Goal: Information Seeking & Learning: Compare options

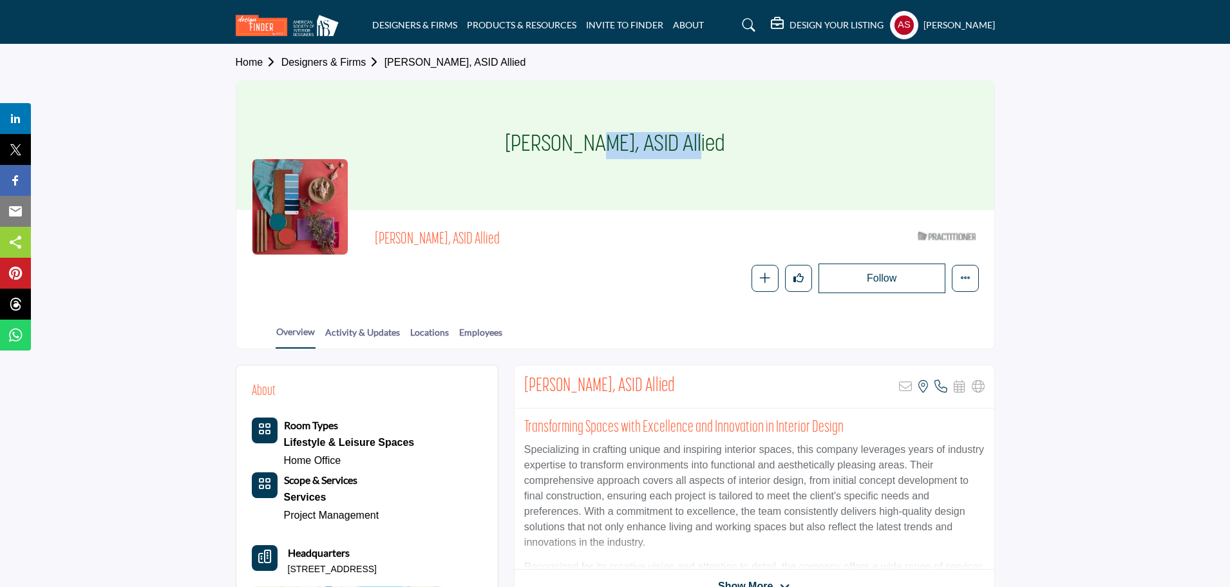
drag, startPoint x: 504, startPoint y: 147, endPoint x: 626, endPoint y: 171, distance: 124.7
click at [626, 171] on div "Glenn Wallace, ASID Allied" at bounding box center [615, 145] width 758 height 129
copy h1 "Glenn Wallace"
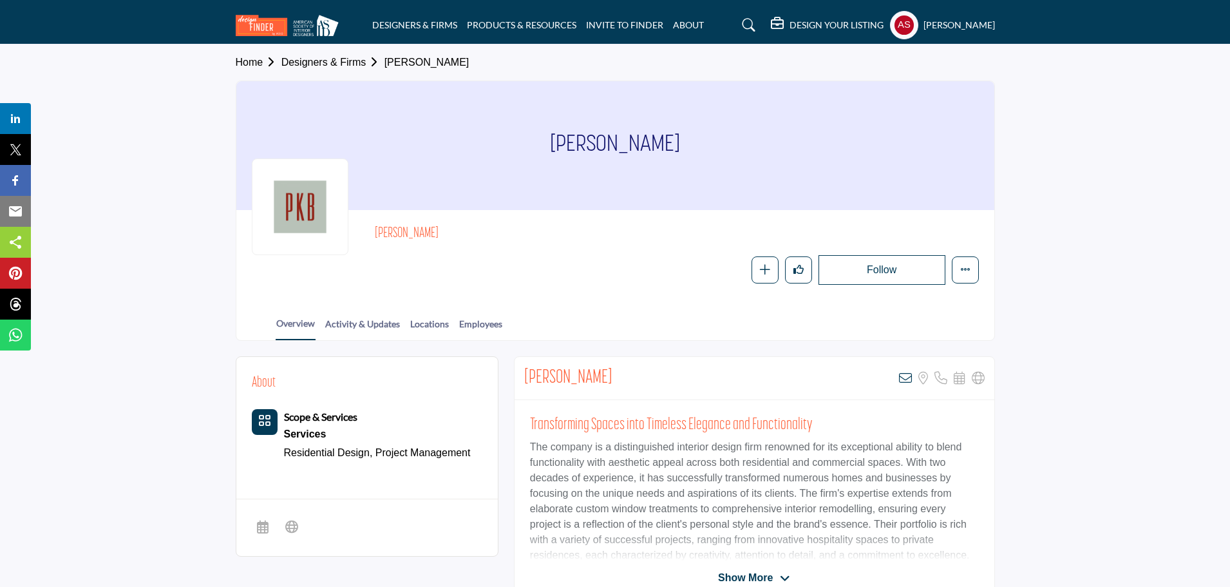
drag, startPoint x: 527, startPoint y: 158, endPoint x: 709, endPoint y: 157, distance: 181.6
click at [709, 157] on div "Penny Bartlow" at bounding box center [615, 145] width 758 height 129
copy h1 "Penny Bartlow"
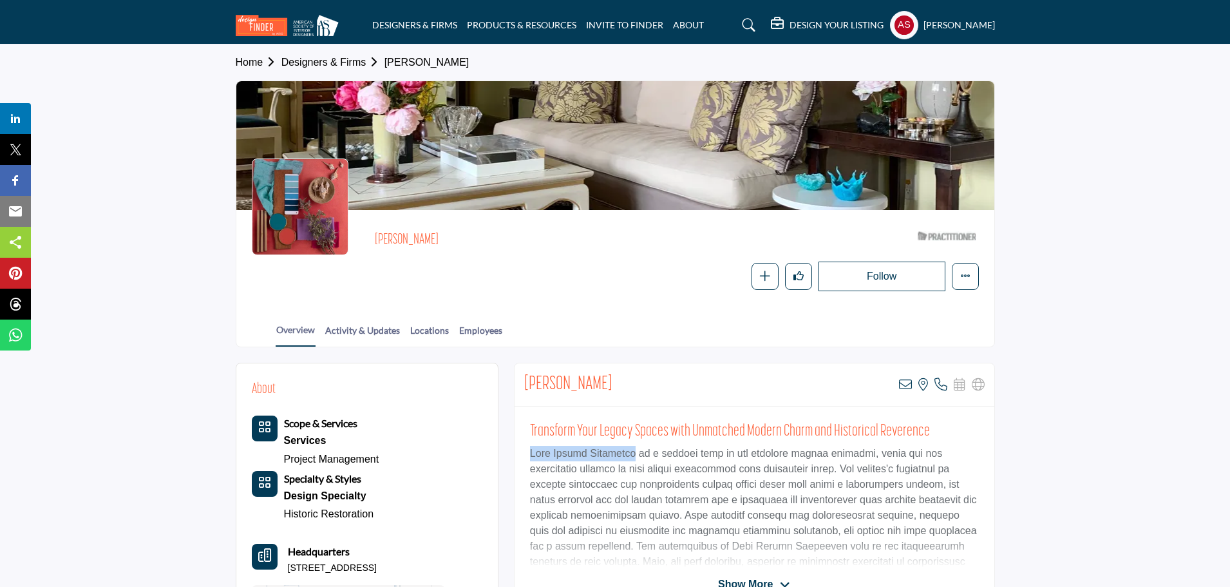
drag, startPoint x: 508, startPoint y: 453, endPoint x: 624, endPoint y: 457, distance: 116.0
copy p "Erin Welner Interiors"
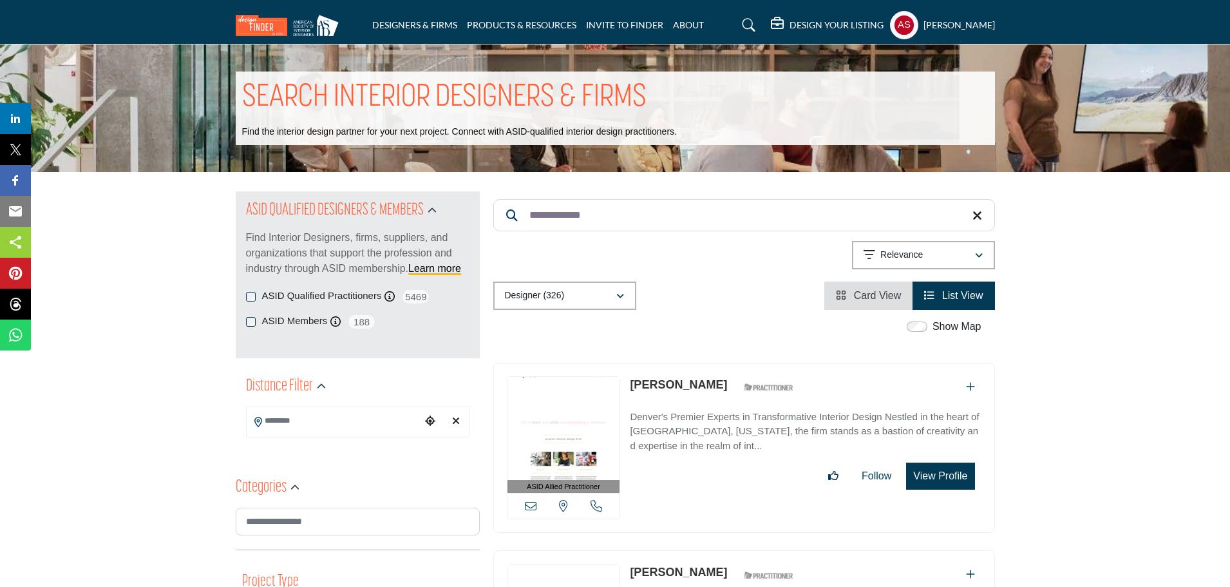
paste input "******"
drag, startPoint x: 616, startPoint y: 215, endPoint x: 525, endPoint y: 234, distance: 92.7
click at [525, 234] on div "**********" at bounding box center [744, 250] width 502 height 118
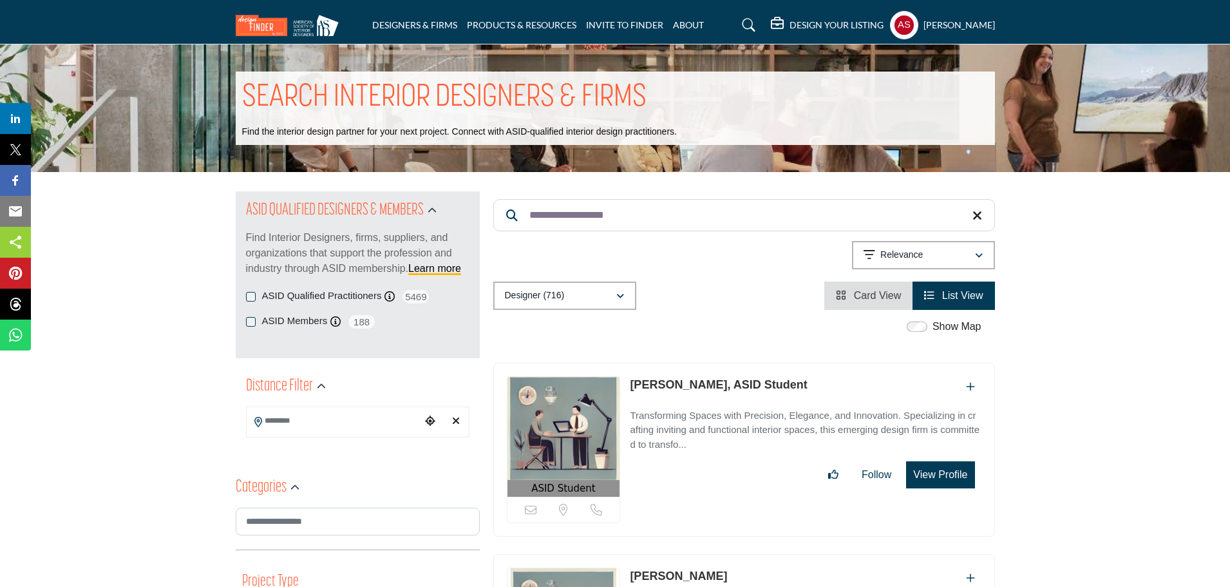
click at [669, 386] on link "Ella Darger, ASID Student" at bounding box center [718, 384] width 177 height 13
paste input "Search Keyword"
drag, startPoint x: 620, startPoint y: 211, endPoint x: 529, endPoint y: 214, distance: 90.2
click at [529, 214] on input "**********" at bounding box center [744, 215] width 502 height 32
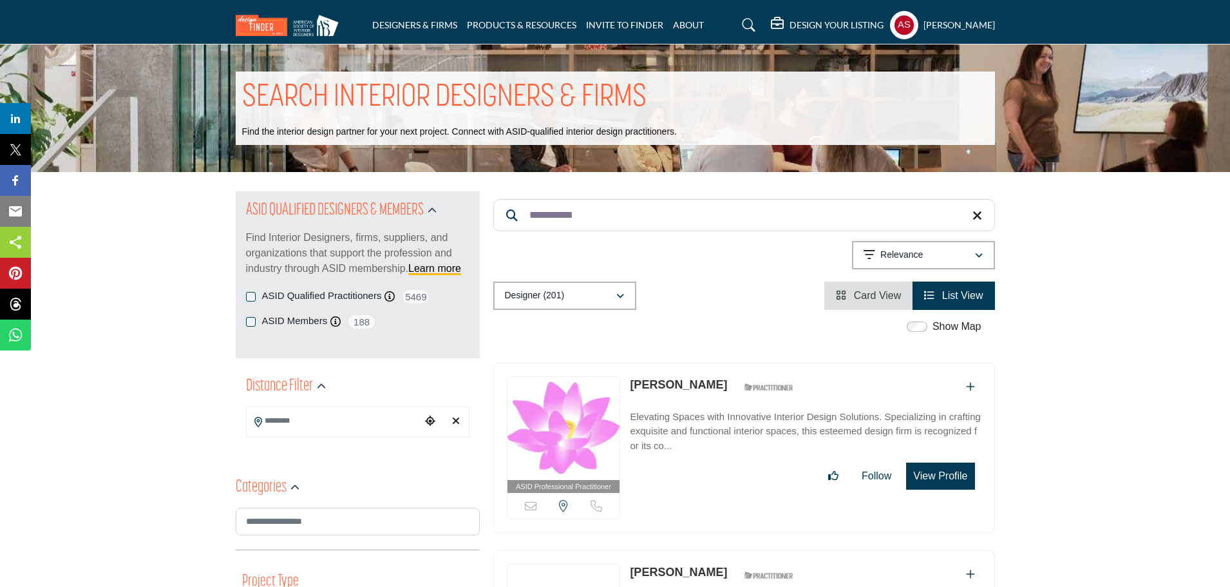
click at [667, 379] on link "Linda Marra" at bounding box center [678, 384] width 97 height 13
paste input "Search Keyword"
drag, startPoint x: 592, startPoint y: 218, endPoint x: 524, endPoint y: 222, distance: 67.7
click at [524, 222] on input "**********" at bounding box center [744, 215] width 502 height 32
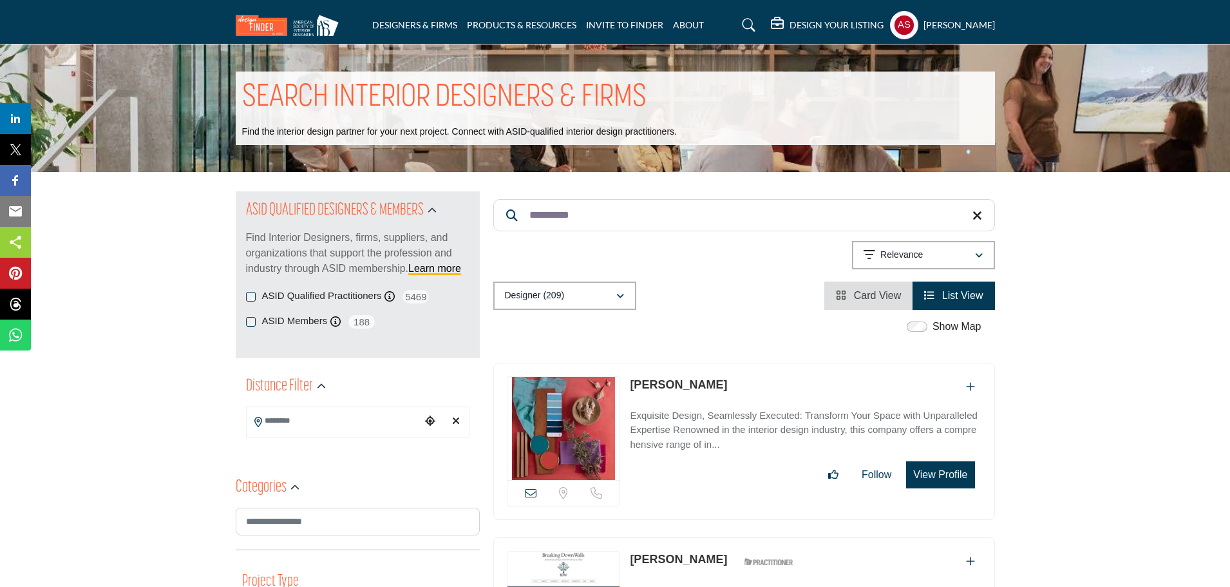
click at [659, 377] on p "Penny Chin" at bounding box center [678, 384] width 97 height 17
click at [658, 376] on p "Penny Chin" at bounding box center [678, 384] width 97 height 17
click at [648, 388] on link "Penny Chin" at bounding box center [678, 384] width 97 height 13
paste input "*******"
drag, startPoint x: 640, startPoint y: 212, endPoint x: 520, endPoint y: 216, distance: 120.5
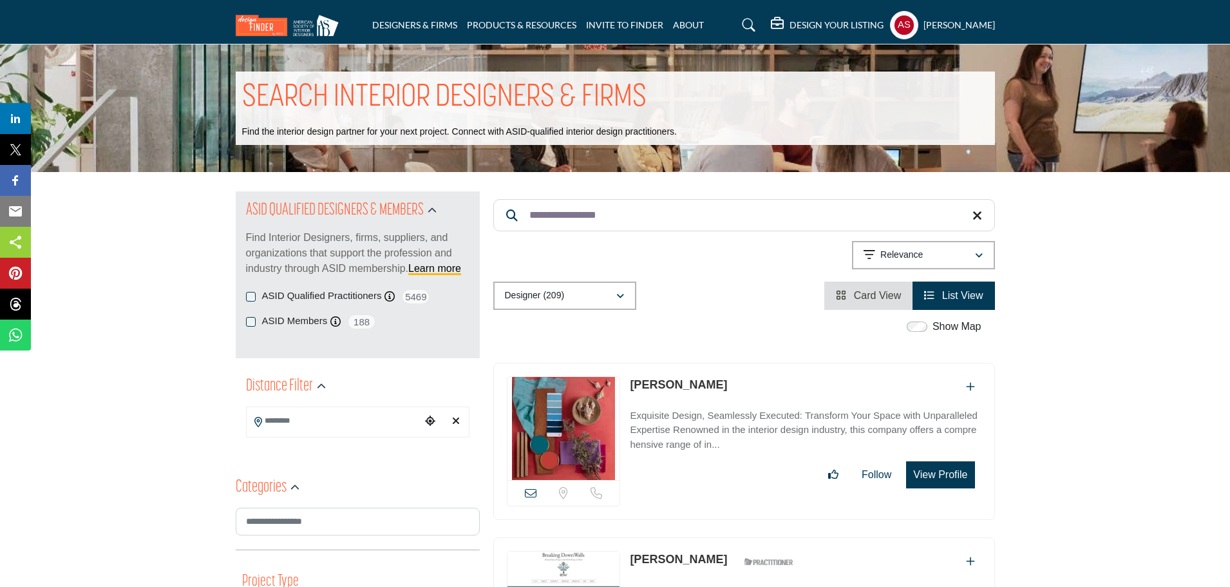
click at [520, 216] on input "**********" at bounding box center [744, 215] width 502 height 32
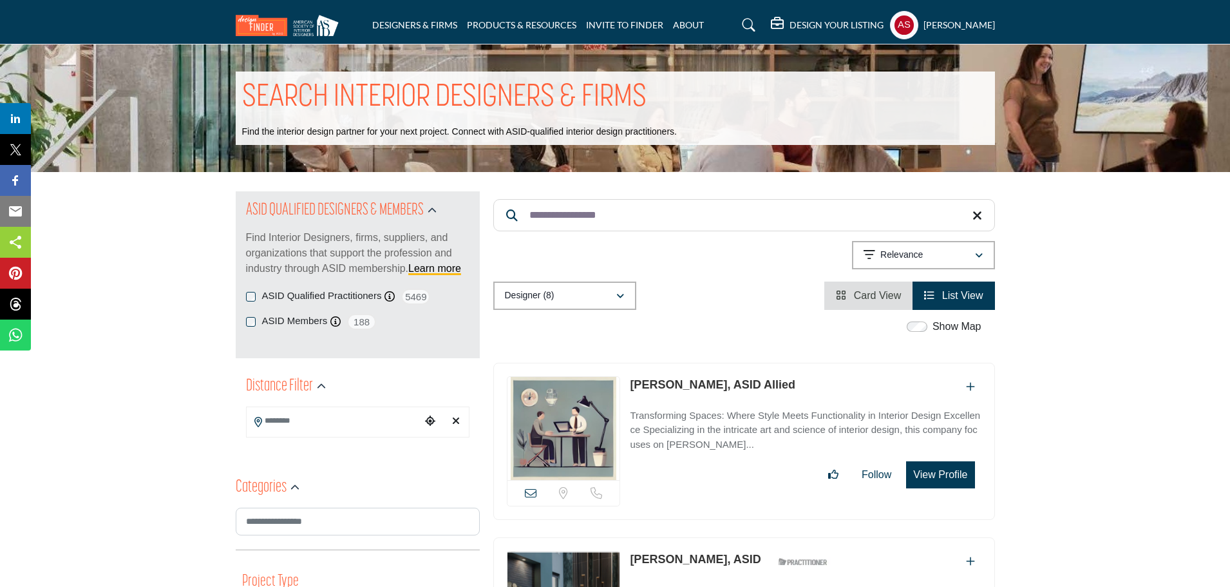
click at [667, 380] on link "Angsumalin Wetzel, ASID Allied" at bounding box center [713, 384] width 166 height 13
paste input "Search Keyword"
drag, startPoint x: 664, startPoint y: 228, endPoint x: 530, endPoint y: 231, distance: 134.0
click at [530, 231] on input "**********" at bounding box center [744, 215] width 502 height 32
click at [670, 384] on link "Shaghayegh Sedigh" at bounding box center [678, 384] width 97 height 13
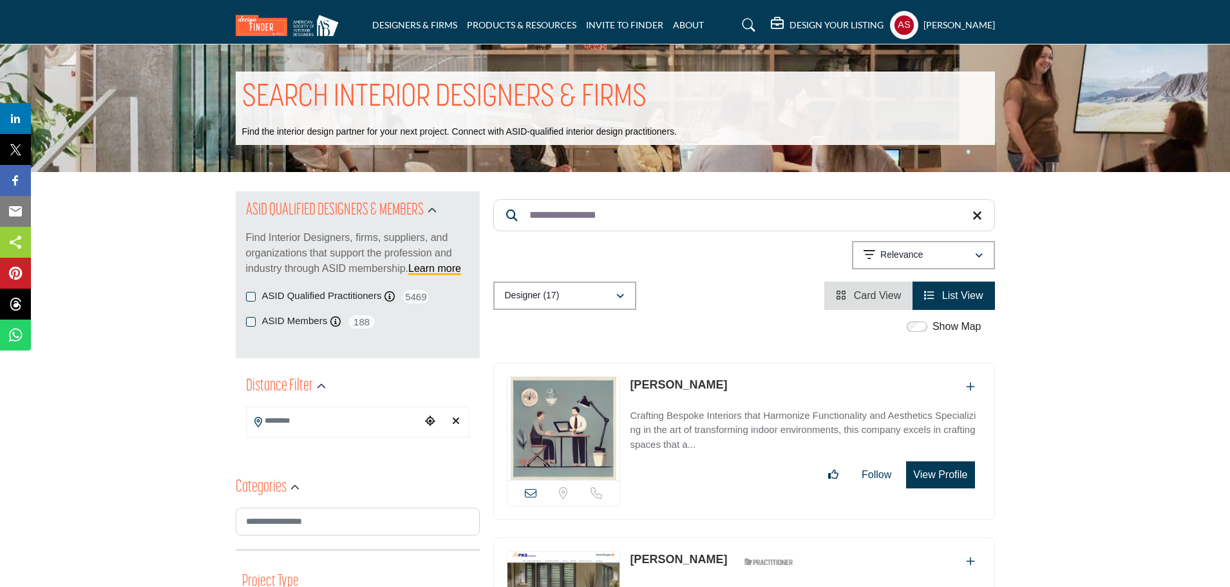
paste input "Search Keyword"
drag, startPoint x: 629, startPoint y: 207, endPoint x: 528, endPoint y: 219, distance: 101.2
click at [528, 219] on input "**********" at bounding box center [744, 215] width 502 height 32
click at [685, 379] on link "Michelle Mixter, ASID Allied" at bounding box center [713, 384] width 166 height 13
paste input "Search Keyword"
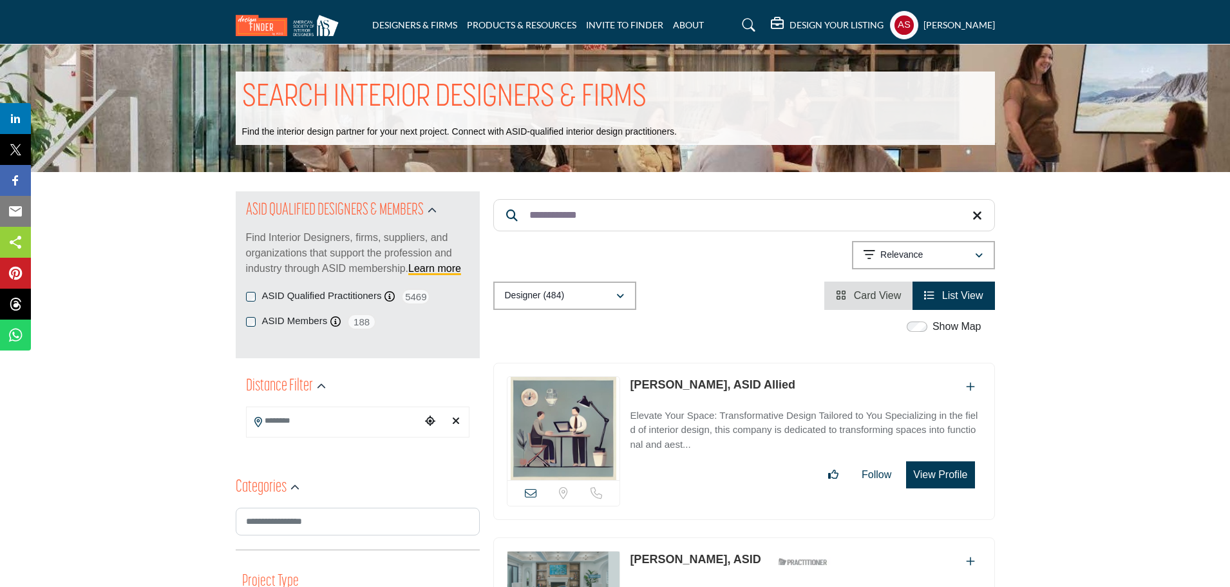
drag, startPoint x: 669, startPoint y: 225, endPoint x: 459, endPoint y: 225, distance: 209.9
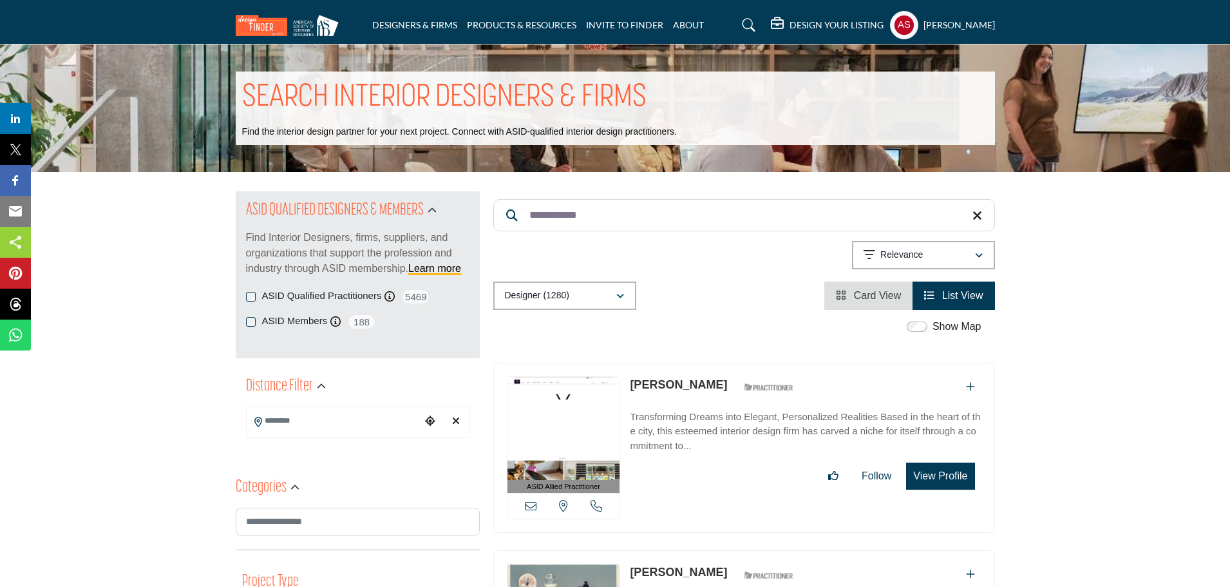
click at [681, 386] on link "Gregory Hall" at bounding box center [678, 384] width 97 height 13
paste input "****"
drag, startPoint x: 588, startPoint y: 215, endPoint x: 513, endPoint y: 220, distance: 75.5
click at [513, 220] on form "**********" at bounding box center [744, 215] width 502 height 32
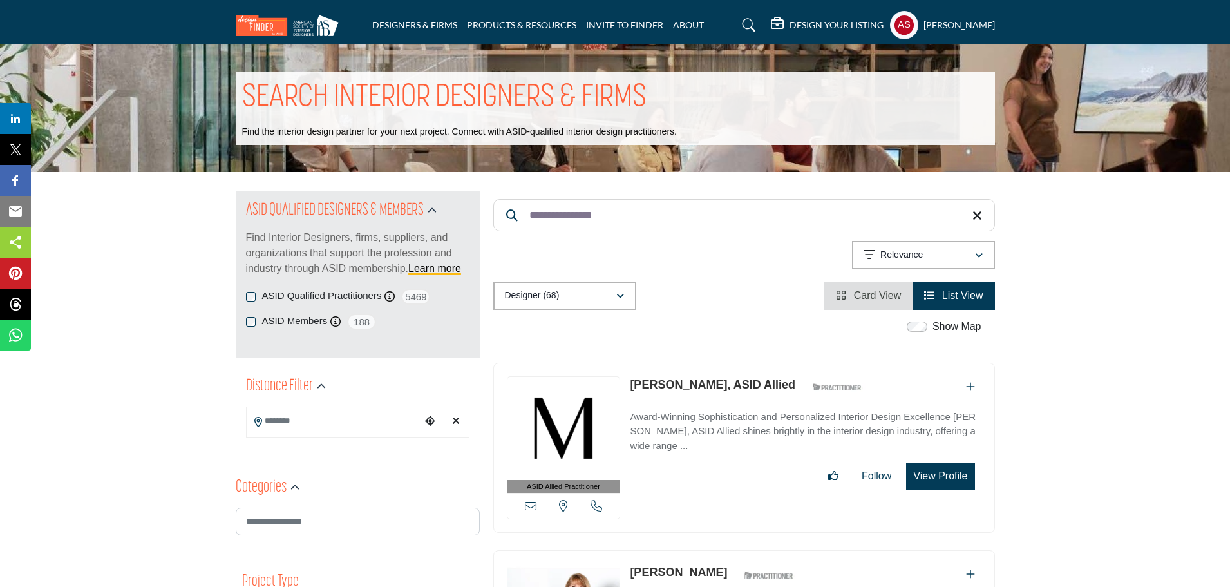
click at [679, 381] on link "Margaret Skinner, ASID Allied" at bounding box center [713, 384] width 166 height 13
drag, startPoint x: 699, startPoint y: 202, endPoint x: 522, endPoint y: 214, distance: 176.8
click at [522, 214] on input "**********" at bounding box center [744, 215] width 502 height 32
paste input "Search Keyword"
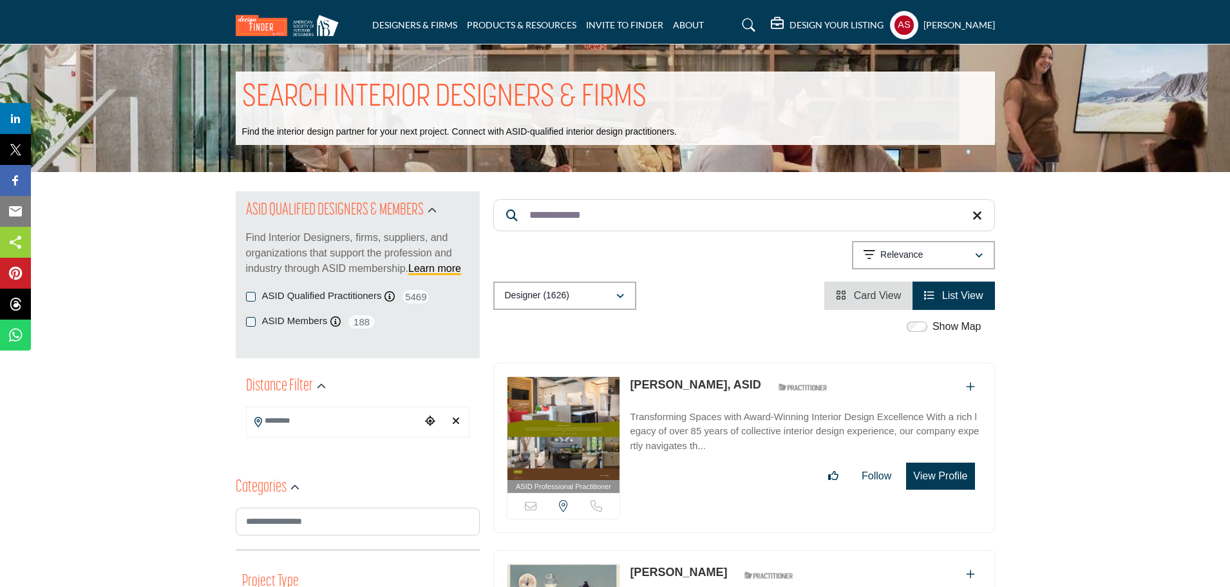
click at [654, 381] on link "Heather Stroh, ASID" at bounding box center [695, 384] width 131 height 13
paste input "Search Keyword"
drag, startPoint x: 596, startPoint y: 214, endPoint x: 533, endPoint y: 215, distance: 63.1
click at [533, 215] on input "**********" at bounding box center [744, 215] width 502 height 32
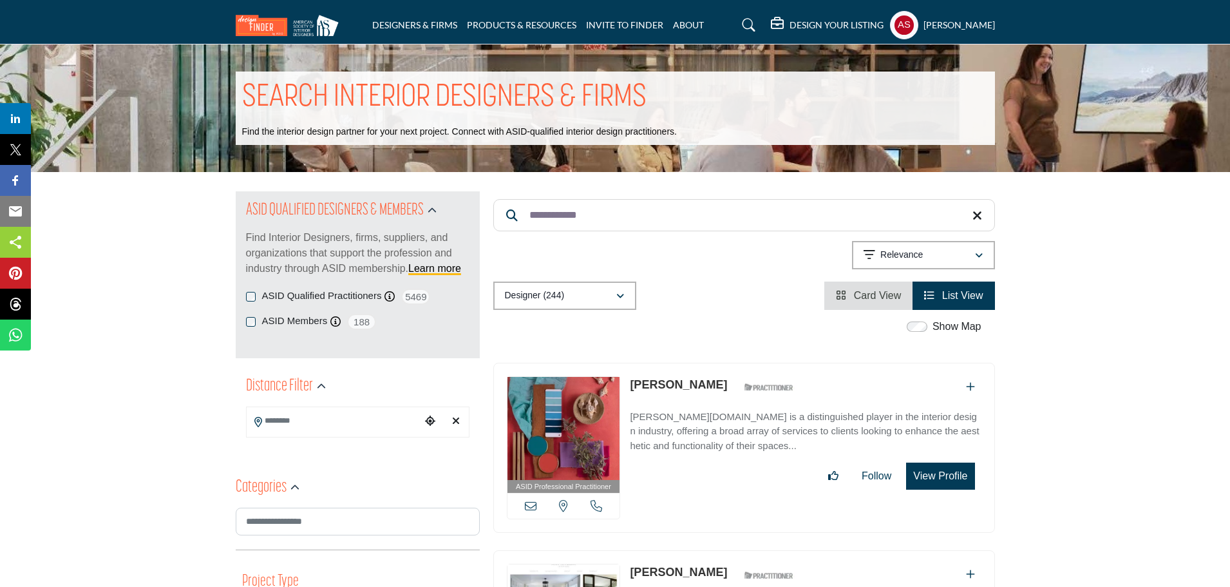
click at [656, 388] on link "Linda Morris" at bounding box center [678, 384] width 97 height 13
paste input "**"
drag, startPoint x: 587, startPoint y: 227, endPoint x: 527, endPoint y: 229, distance: 59.9
click at [527, 229] on input "**********" at bounding box center [744, 215] width 502 height 32
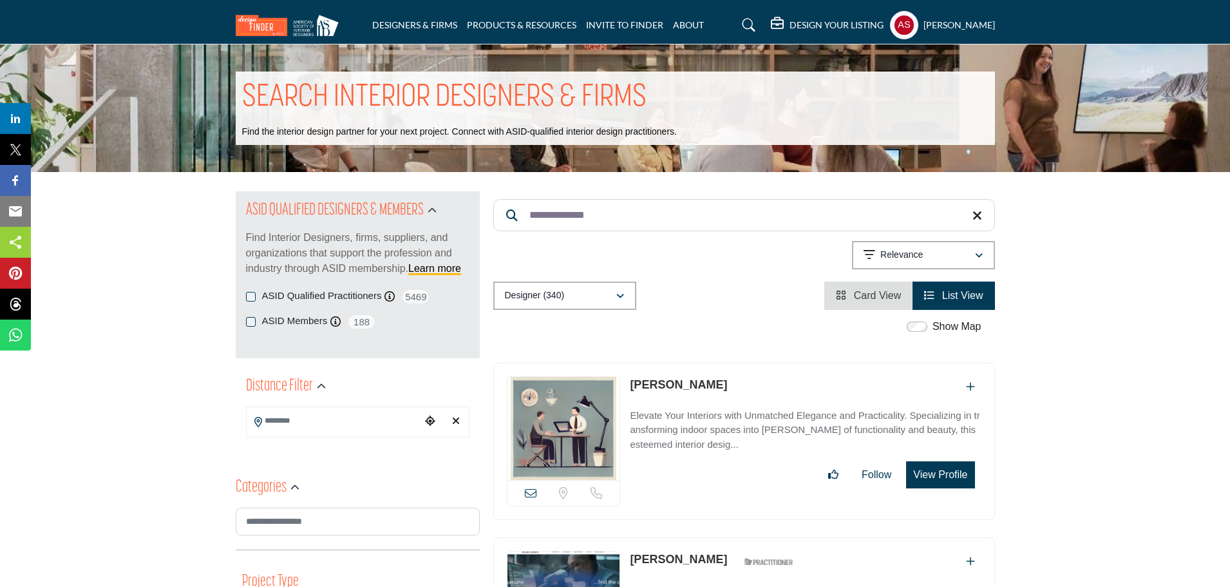
click at [658, 382] on link "Nicole Donovan" at bounding box center [678, 384] width 97 height 13
drag, startPoint x: 607, startPoint y: 214, endPoint x: 528, endPoint y: 225, distance: 79.2
click at [528, 225] on input "**********" at bounding box center [744, 215] width 502 height 32
paste input "Search Keyword"
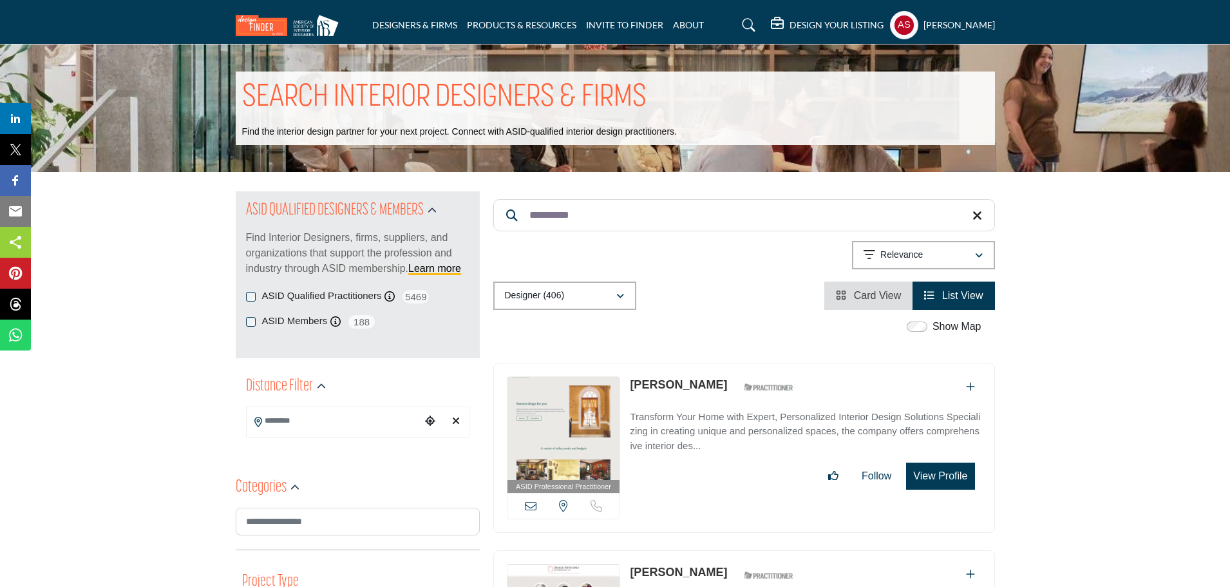
click at [665, 386] on link "Linda Daly" at bounding box center [678, 384] width 97 height 13
paste input "***"
drag, startPoint x: 598, startPoint y: 220, endPoint x: 486, endPoint y: 225, distance: 112.1
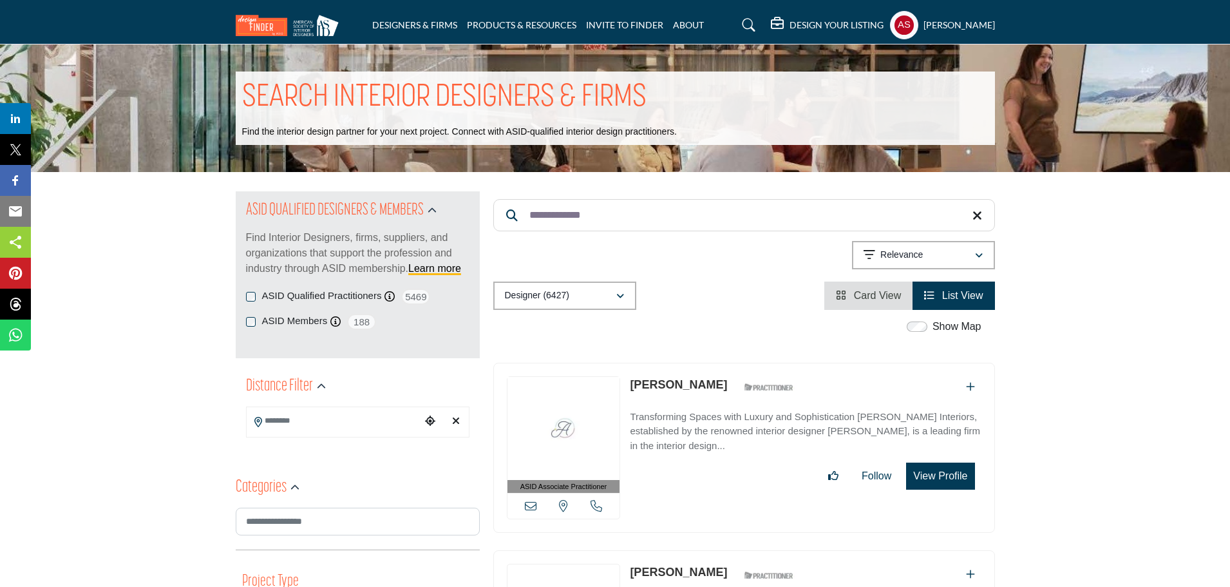
click at [670, 386] on link "Ann Henderson" at bounding box center [678, 384] width 97 height 13
drag, startPoint x: 612, startPoint y: 216, endPoint x: 479, endPoint y: 218, distance: 133.3
paste input "Search Keyword"
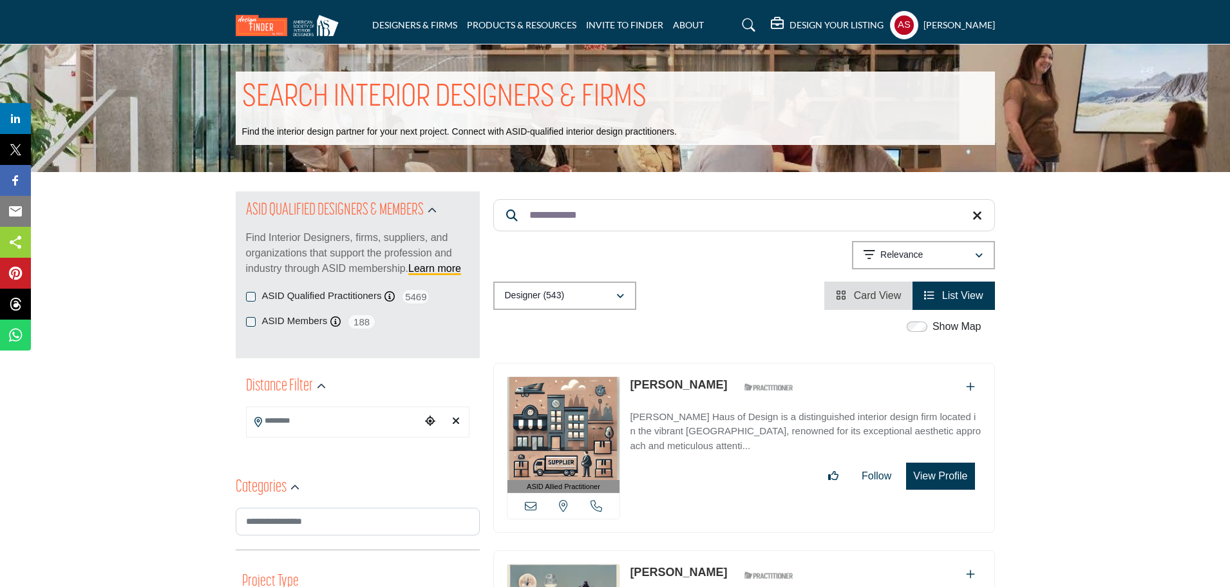
click at [656, 390] on link "Andrea Smith" at bounding box center [678, 384] width 97 height 13
drag, startPoint x: 601, startPoint y: 214, endPoint x: 529, endPoint y: 214, distance: 72.8
click at [529, 214] on input "**********" at bounding box center [744, 215] width 502 height 32
paste input "****"
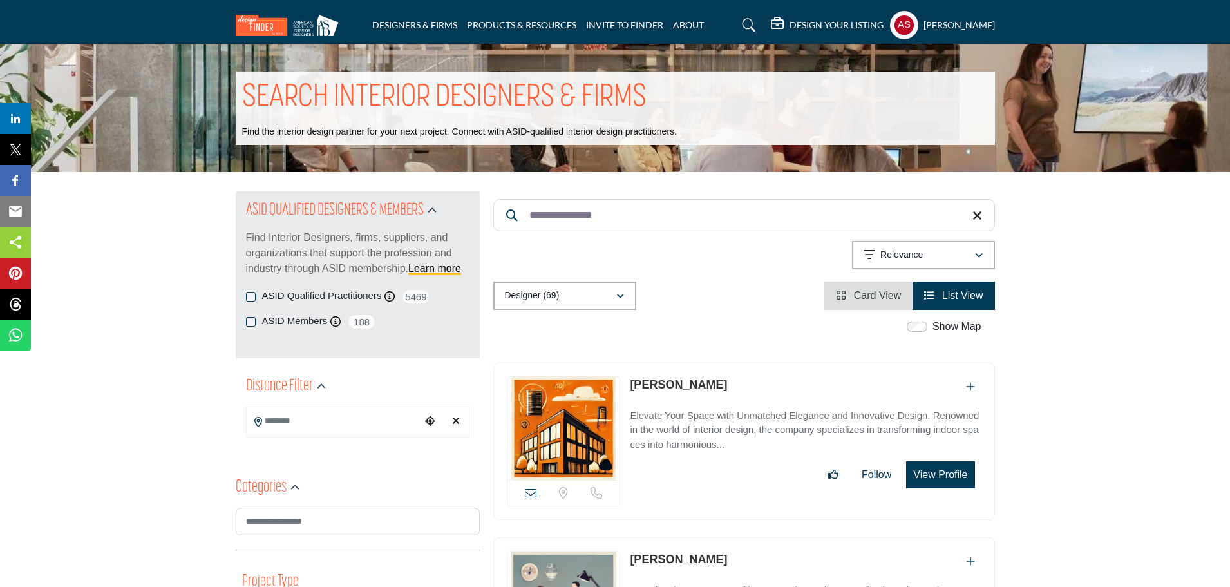
click at [685, 386] on link "Emily Vanderlaan" at bounding box center [678, 384] width 97 height 13
drag, startPoint x: 618, startPoint y: 222, endPoint x: 516, endPoint y: 222, distance: 101.7
click at [516, 222] on input "**********" at bounding box center [744, 215] width 502 height 32
paste input "Search Keyword"
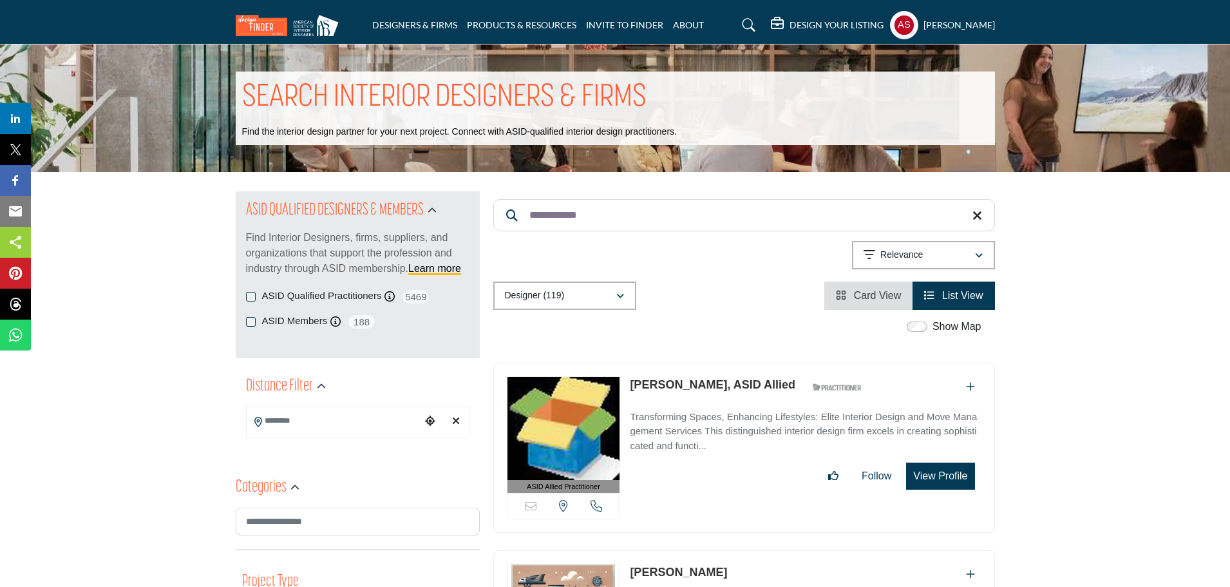
click at [680, 380] on link "Maria Quinby, ASID Allied" at bounding box center [713, 384] width 166 height 13
drag, startPoint x: 605, startPoint y: 212, endPoint x: 525, endPoint y: 229, distance: 81.1
click at [525, 229] on input "**********" at bounding box center [744, 215] width 502 height 32
paste input "******"
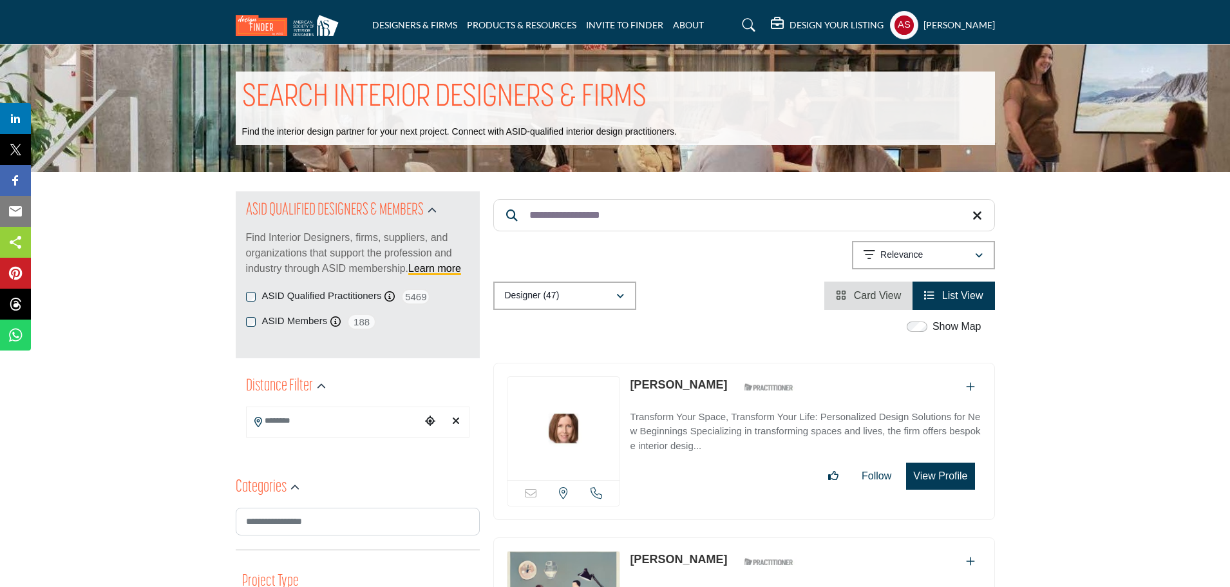
click at [680, 380] on link "Patricia Rasmussen" at bounding box center [678, 384] width 97 height 13
drag, startPoint x: 657, startPoint y: 220, endPoint x: 523, endPoint y: 235, distance: 134.8
click at [523, 235] on div "**********" at bounding box center [744, 250] width 502 height 118
paste input "Search Keyword"
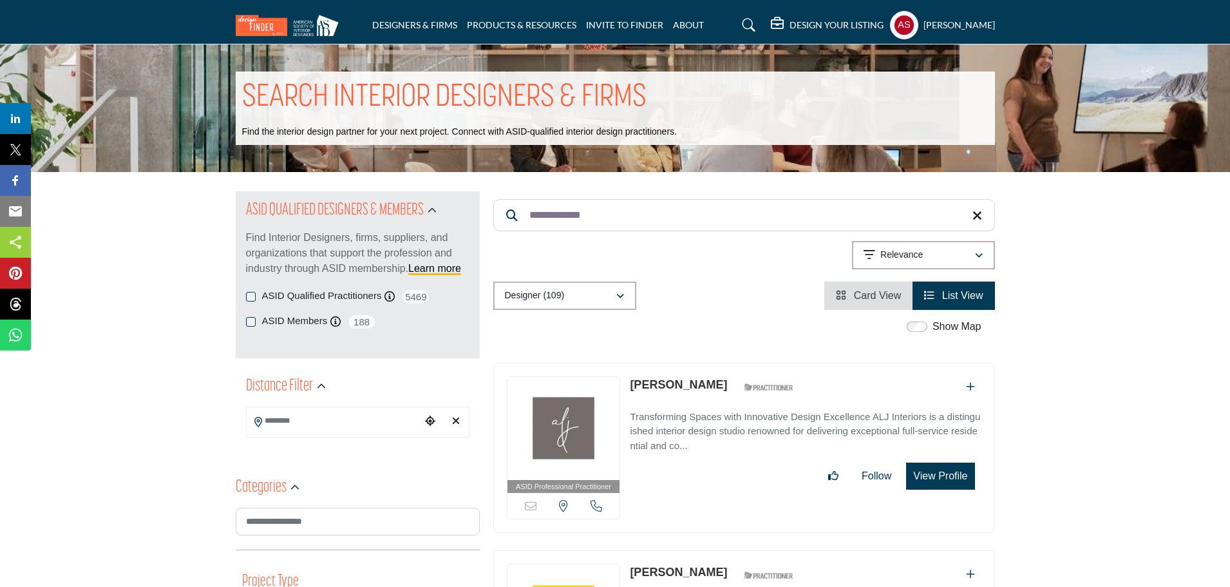
click at [661, 384] on link "Annie Johnson" at bounding box center [678, 384] width 97 height 13
drag, startPoint x: 612, startPoint y: 222, endPoint x: 515, endPoint y: 223, distance: 97.2
click at [515, 223] on input "**********" at bounding box center [744, 215] width 502 height 32
paste input "*"
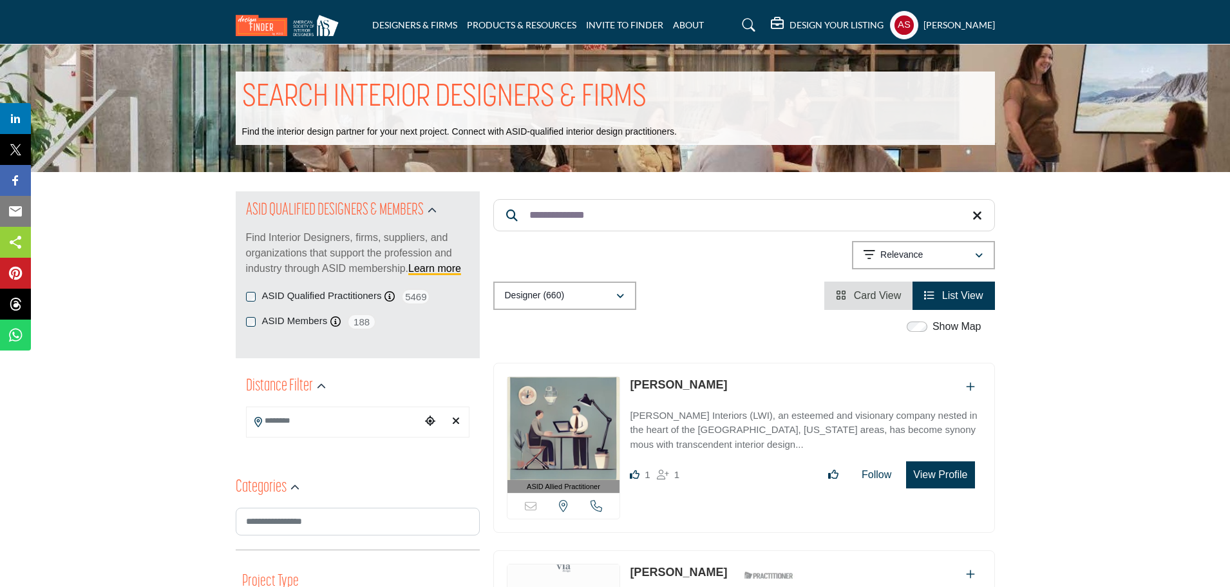
click at [676, 379] on link "Lauren Walters" at bounding box center [678, 384] width 97 height 13
drag, startPoint x: 620, startPoint y: 210, endPoint x: 519, endPoint y: 231, distance: 102.7
click at [519, 231] on div "**********" at bounding box center [744, 216] width 502 height 34
paste input "Search Keyword"
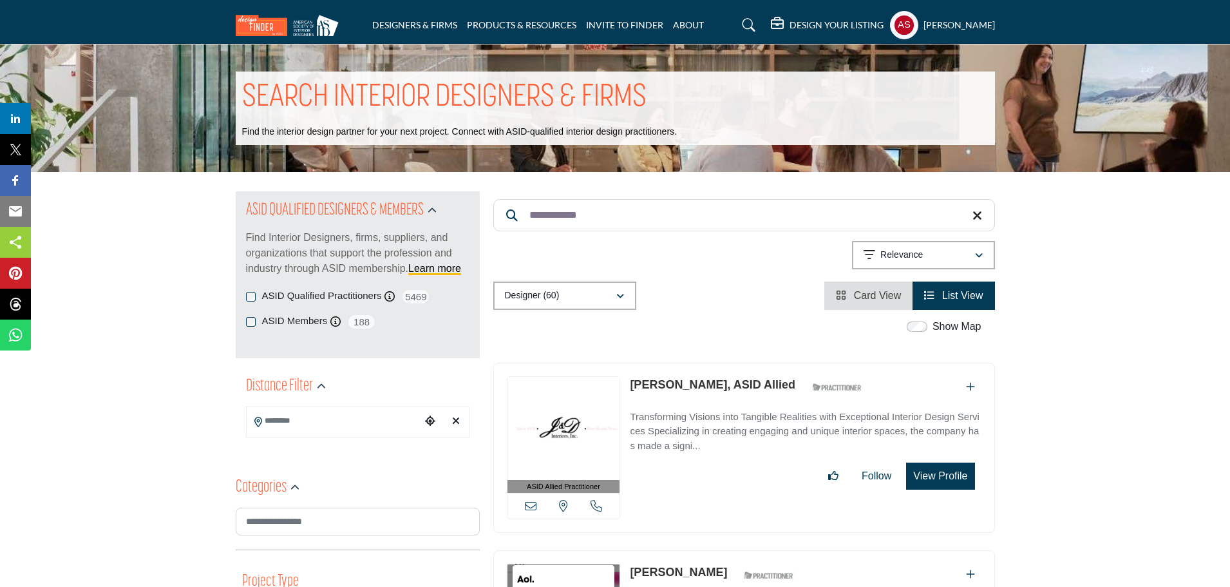
click at [677, 383] on link "Juan Castro, ASID Allied" at bounding box center [713, 384] width 166 height 13
paste input "Search Keyword"
drag, startPoint x: 618, startPoint y: 216, endPoint x: 500, endPoint y: 216, distance: 117.2
click at [500, 216] on input "**********" at bounding box center [744, 215] width 502 height 32
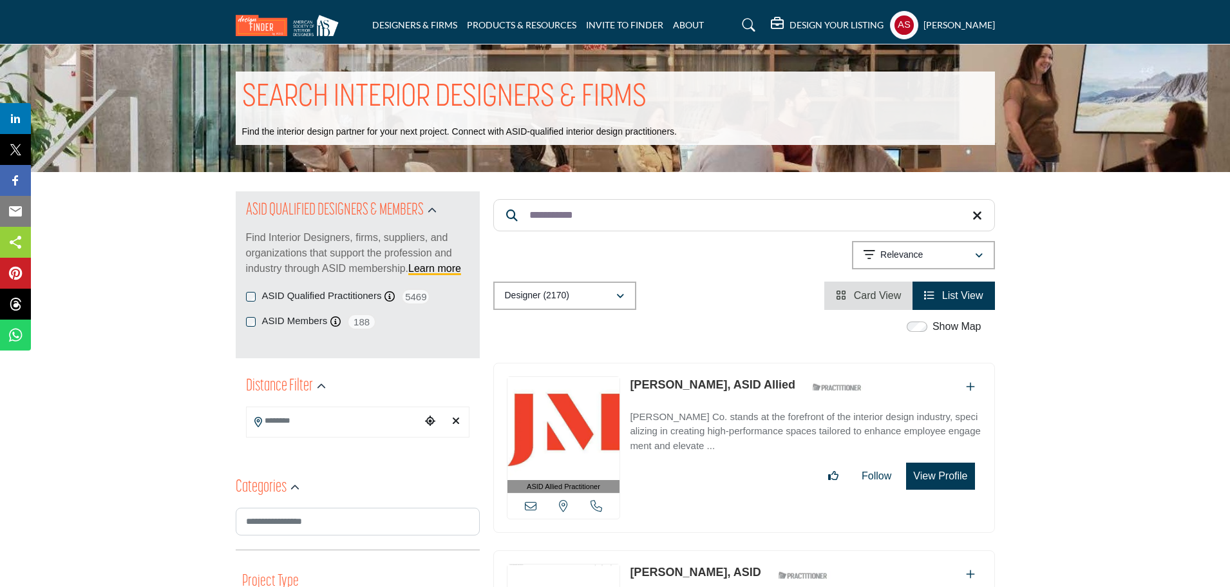
click at [676, 387] on link "Homa Cooley, ASID Allied" at bounding box center [713, 384] width 166 height 13
drag, startPoint x: 617, startPoint y: 211, endPoint x: 523, endPoint y: 211, distance: 94.0
click at [523, 211] on input "**********" at bounding box center [744, 215] width 502 height 32
paste input "********"
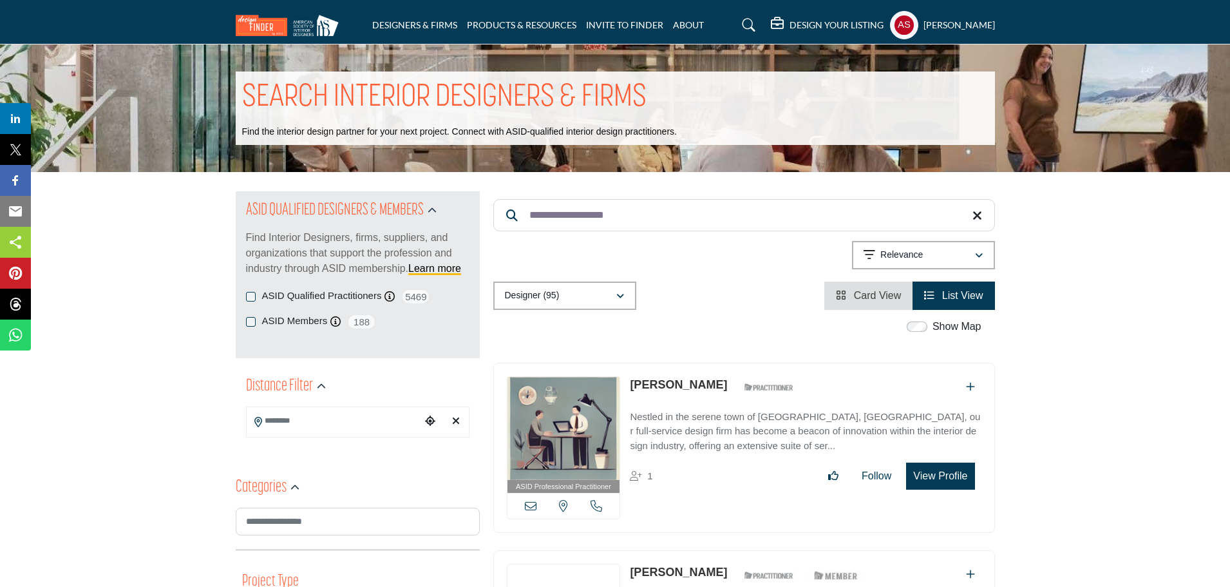
click at [676, 385] on link "Michelle Kusanovich" at bounding box center [678, 384] width 97 height 13
drag, startPoint x: 646, startPoint y: 218, endPoint x: 514, endPoint y: 222, distance: 132.1
click at [514, 222] on input "**********" at bounding box center [744, 215] width 502 height 32
paste input "Search Keyword"
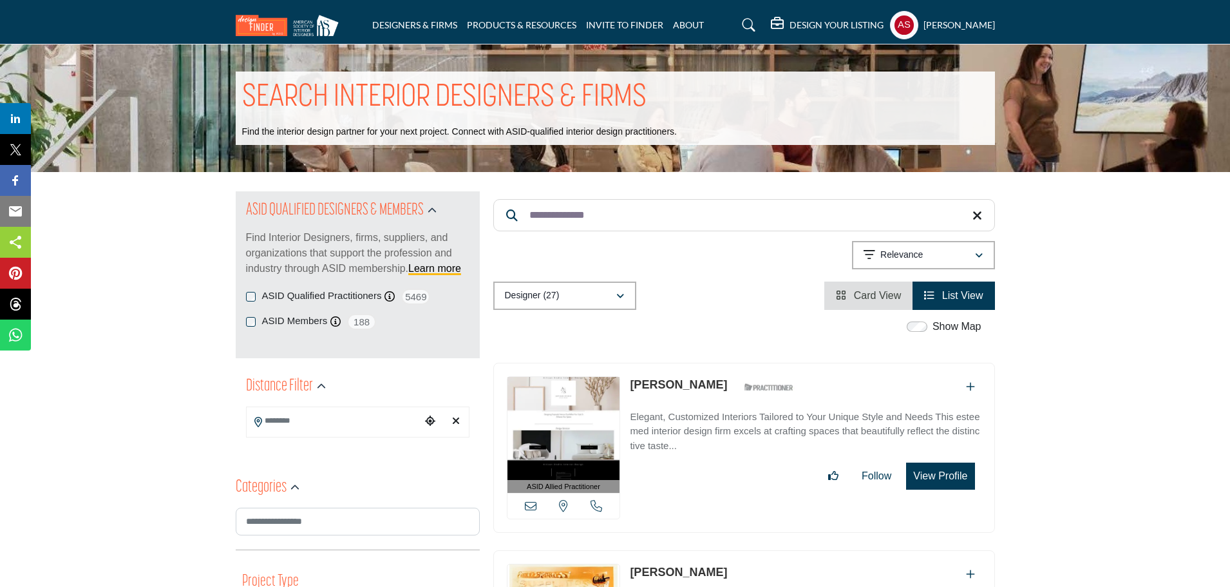
click at [714, 379] on link "Shawn McMorris" at bounding box center [678, 384] width 97 height 13
drag, startPoint x: 637, startPoint y: 220, endPoint x: 513, endPoint y: 236, distance: 125.3
click at [513, 236] on div "**********" at bounding box center [744, 250] width 502 height 118
paste input "Search Keyword"
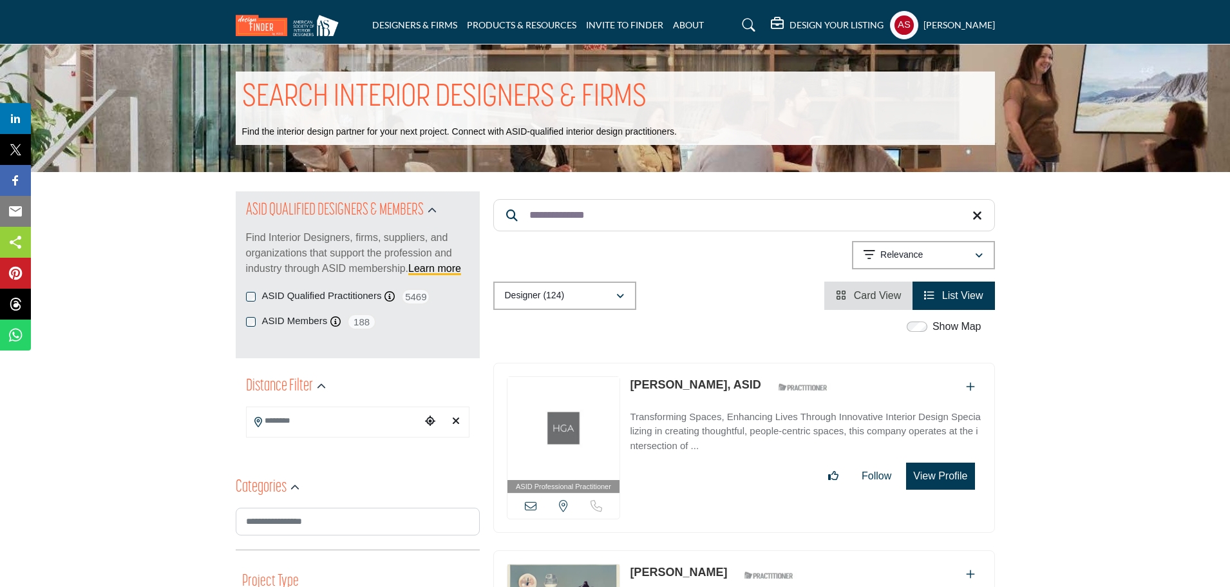
type input "**********"
click at [688, 381] on link "Marivel Ansera, ASID" at bounding box center [695, 384] width 131 height 13
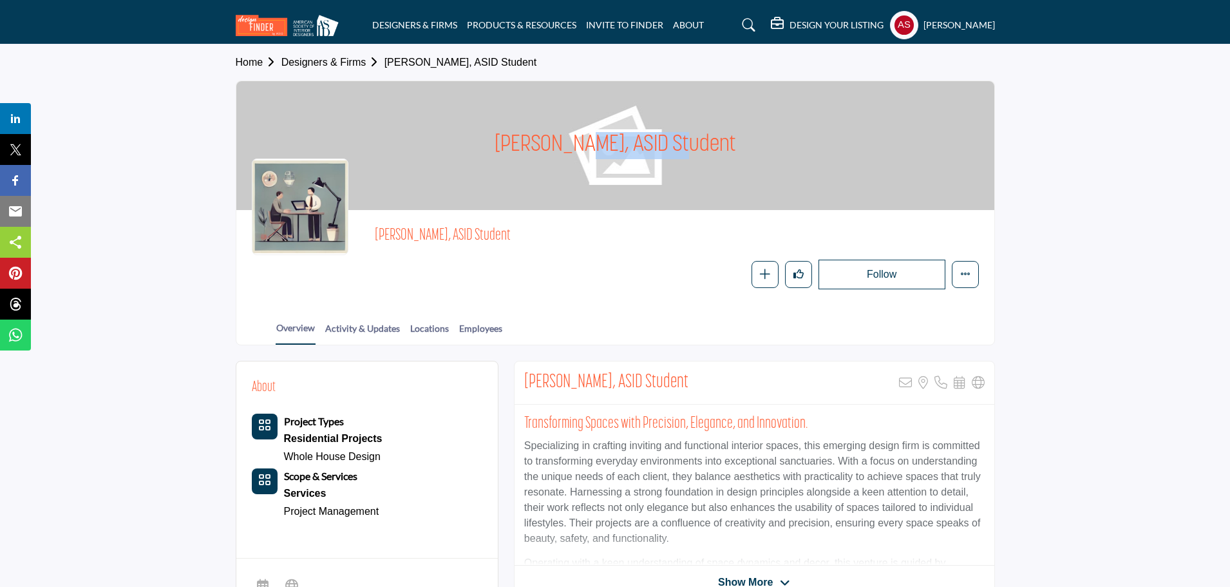
drag, startPoint x: 502, startPoint y: 143, endPoint x: 605, endPoint y: 156, distance: 103.2
click at [605, 156] on div "[PERSON_NAME], ASID Student" at bounding box center [615, 145] width 758 height 129
copy h1 "[PERSON_NAME],"
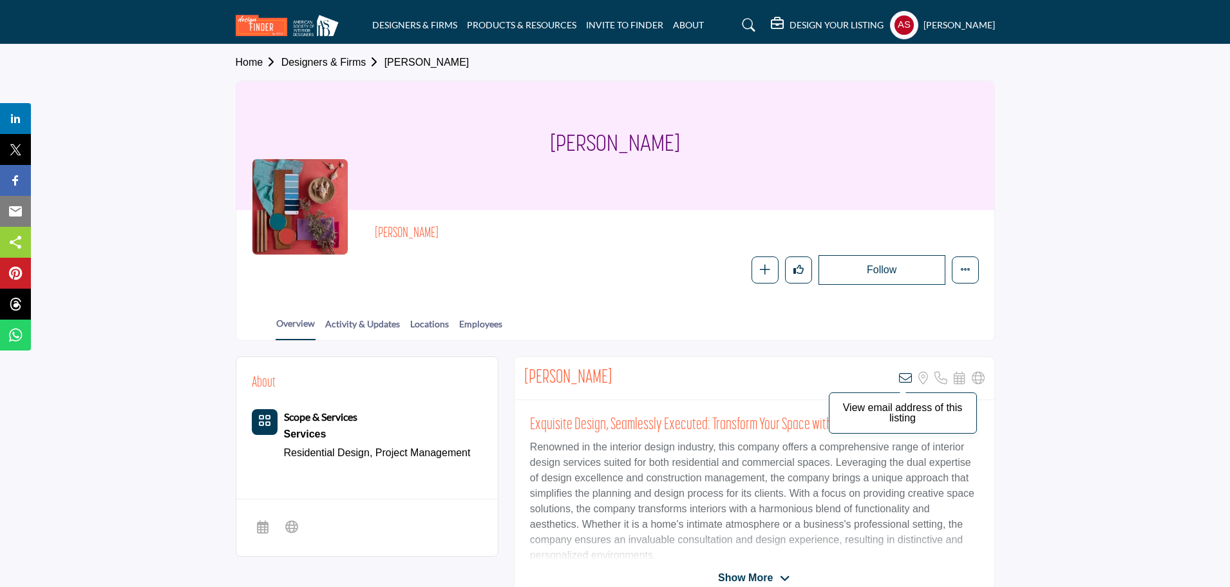
click at [907, 379] on icon at bounding box center [905, 378] width 13 height 13
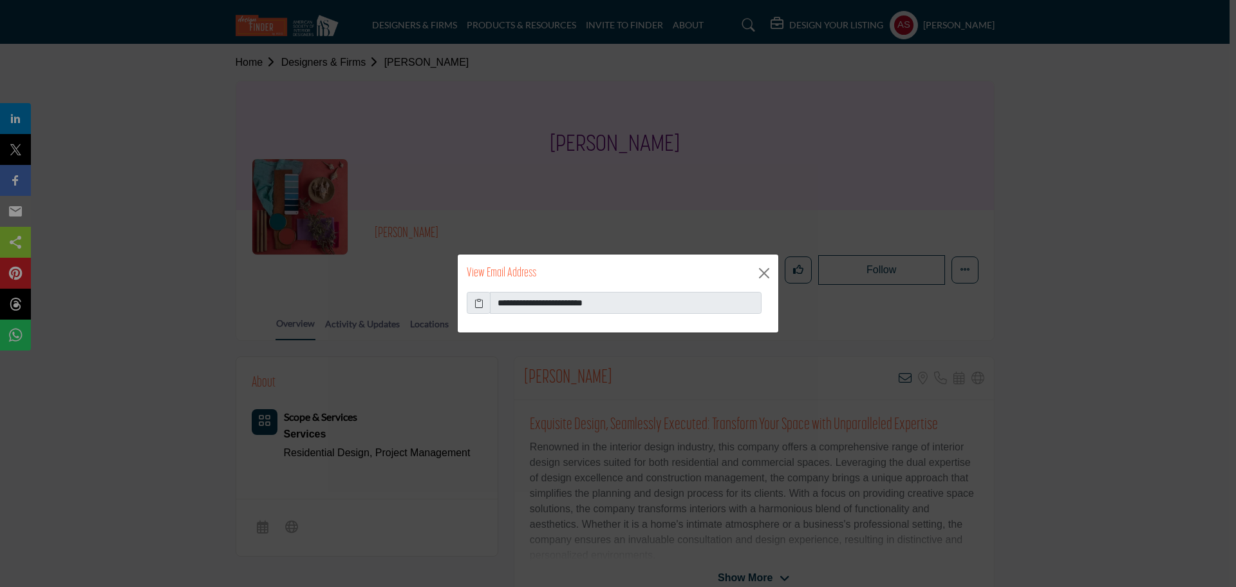
click at [475, 305] on icon at bounding box center [479, 303] width 9 height 14
click at [481, 303] on icon at bounding box center [479, 303] width 9 height 14
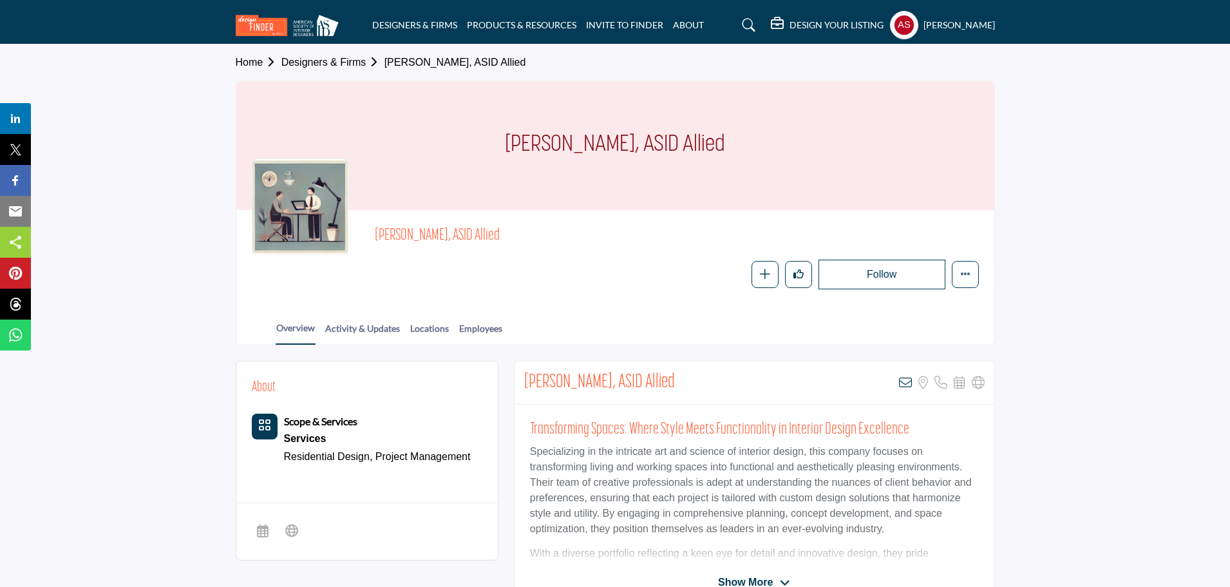
drag, startPoint x: 493, startPoint y: 145, endPoint x: 649, endPoint y: 165, distance: 157.8
click at [649, 165] on div "Angsumalin Wetzel, ASID Allied" at bounding box center [615, 145] width 758 height 129
copy h1 "Angsumalin Wetzel,"
click at [904, 386] on icon at bounding box center [905, 382] width 13 height 13
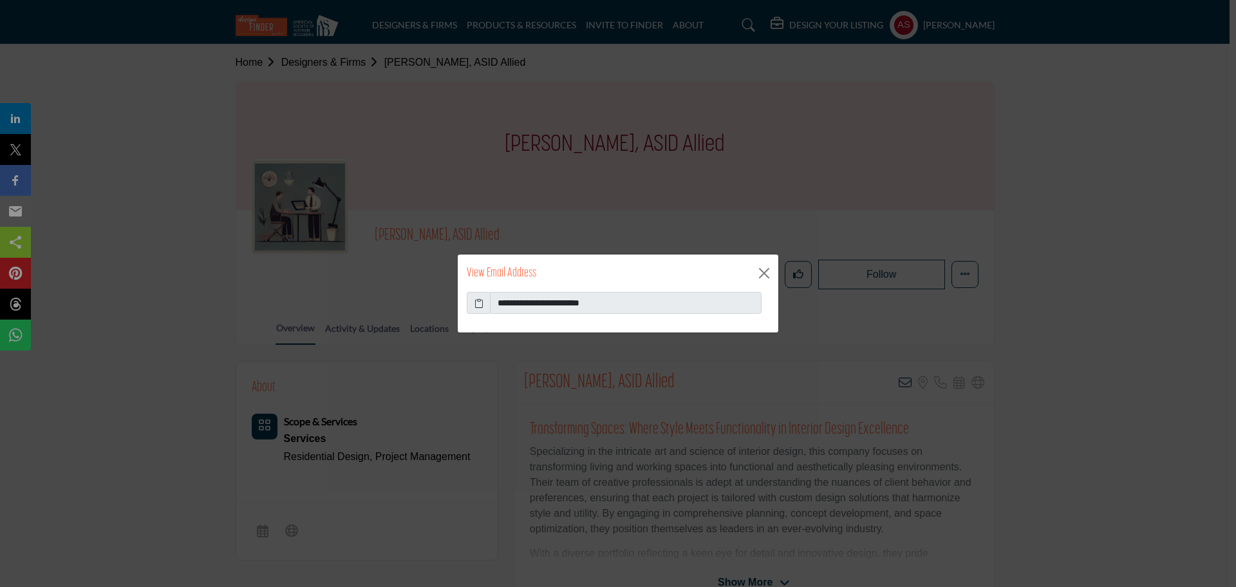
click at [478, 304] on icon at bounding box center [479, 303] width 9 height 14
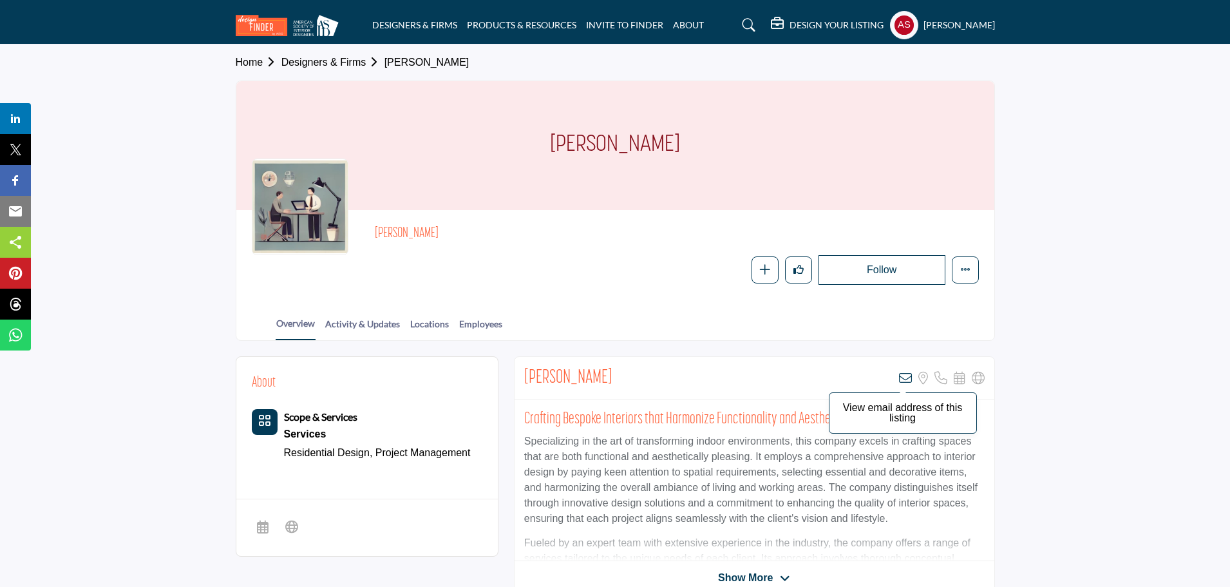
click at [910, 375] on icon at bounding box center [905, 378] width 13 height 13
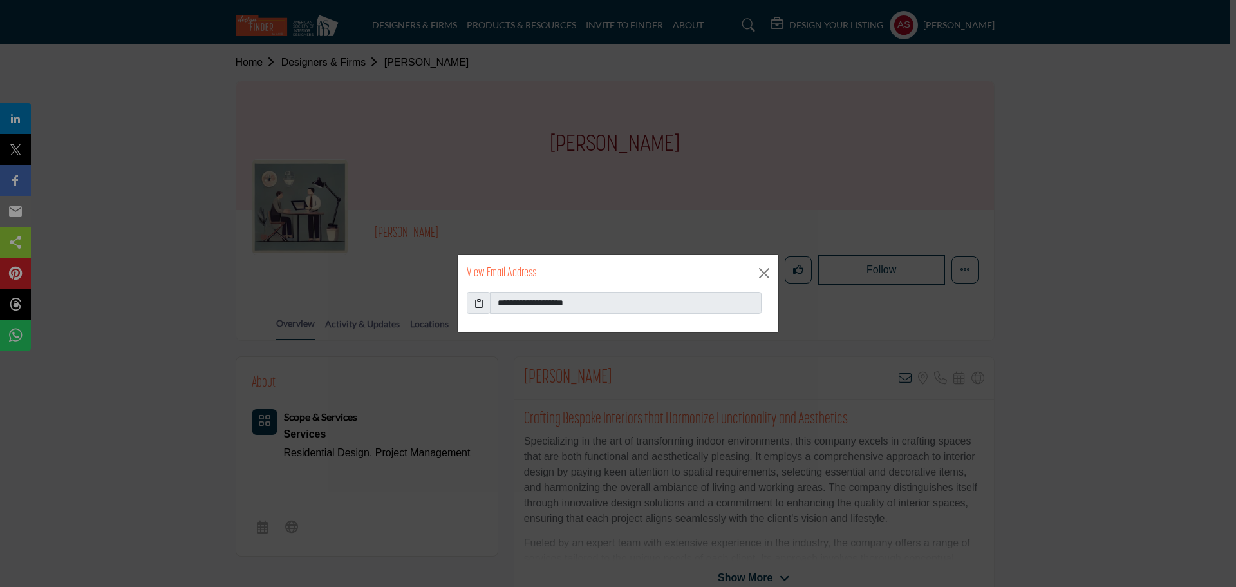
click at [478, 304] on icon at bounding box center [479, 303] width 9 height 14
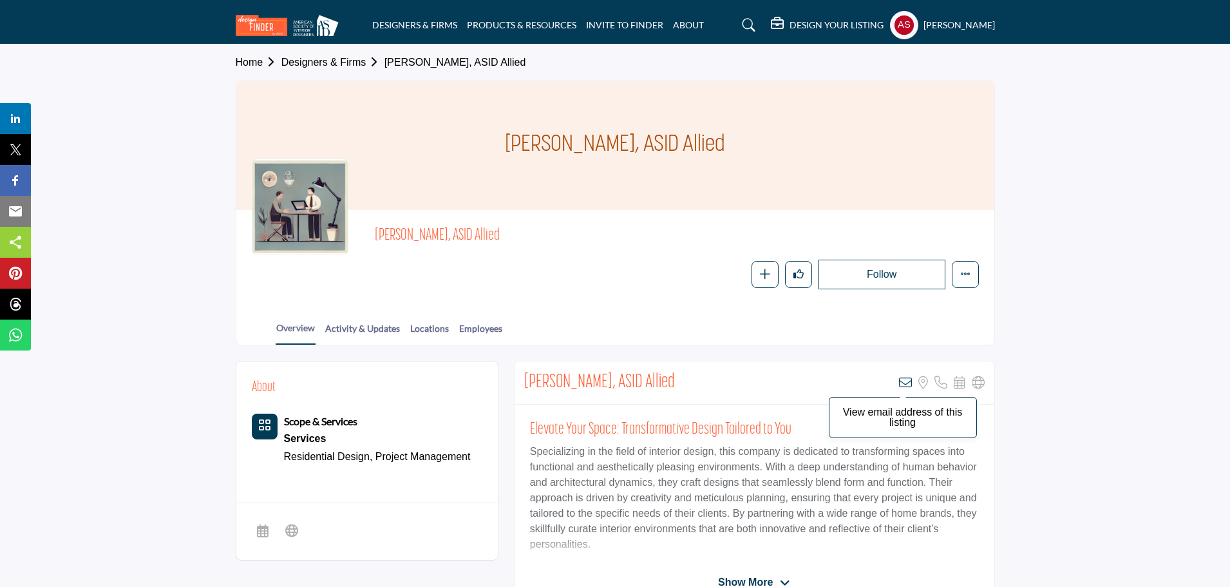
click at [908, 379] on icon at bounding box center [905, 382] width 13 height 13
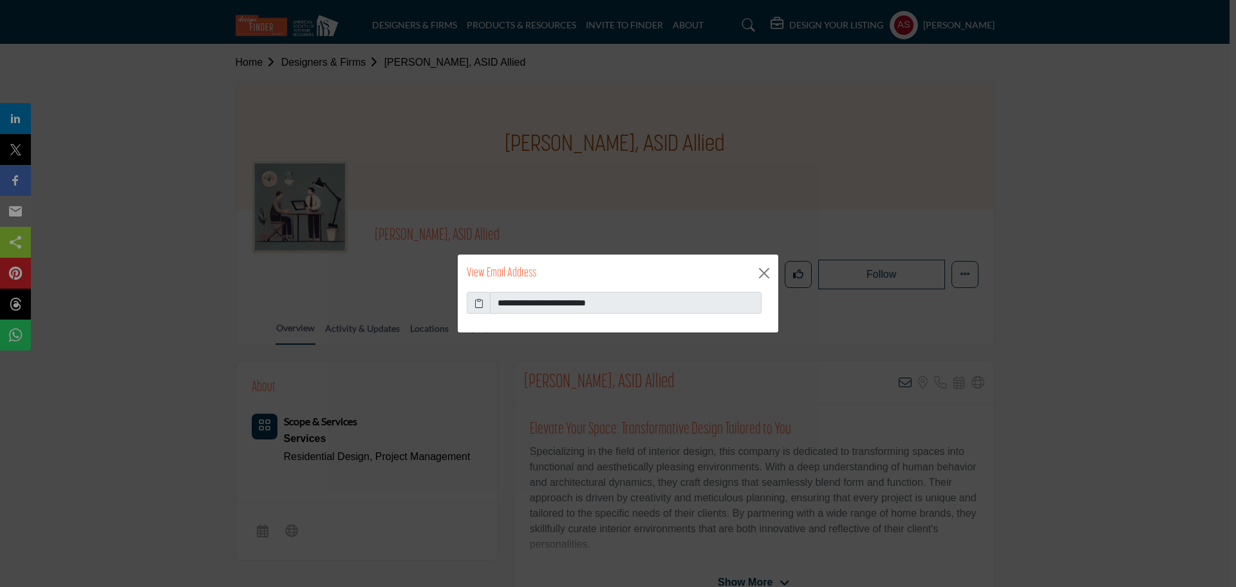
click at [477, 302] on icon at bounding box center [479, 303] width 9 height 14
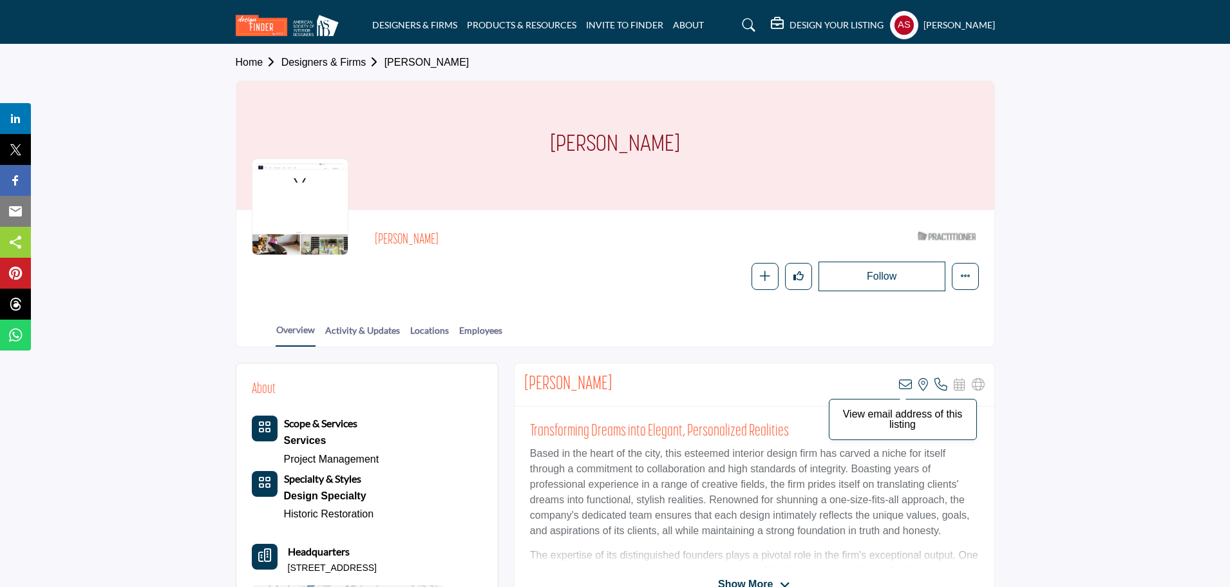
click at [907, 379] on icon at bounding box center [905, 384] width 13 height 13
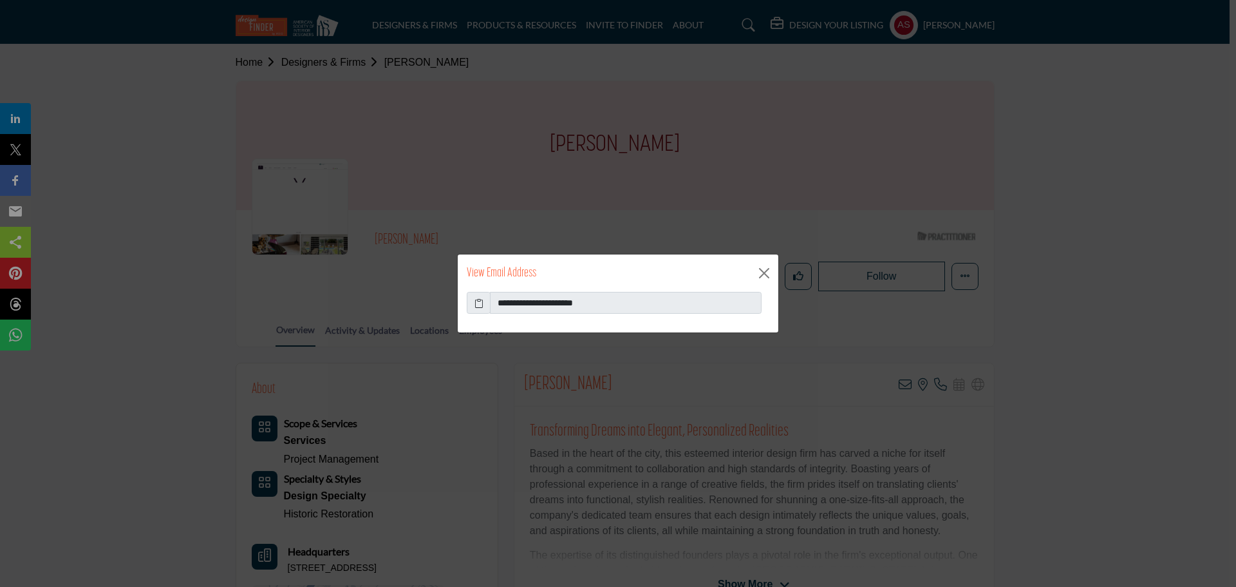
click at [478, 305] on icon at bounding box center [479, 303] width 9 height 14
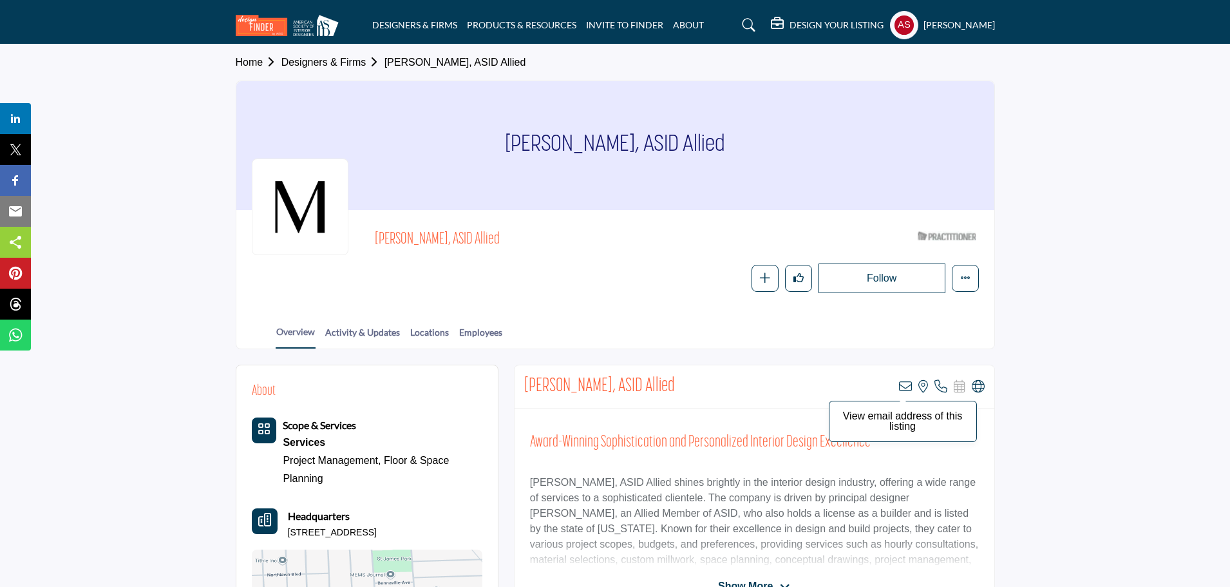
click at [906, 383] on icon at bounding box center [905, 386] width 13 height 13
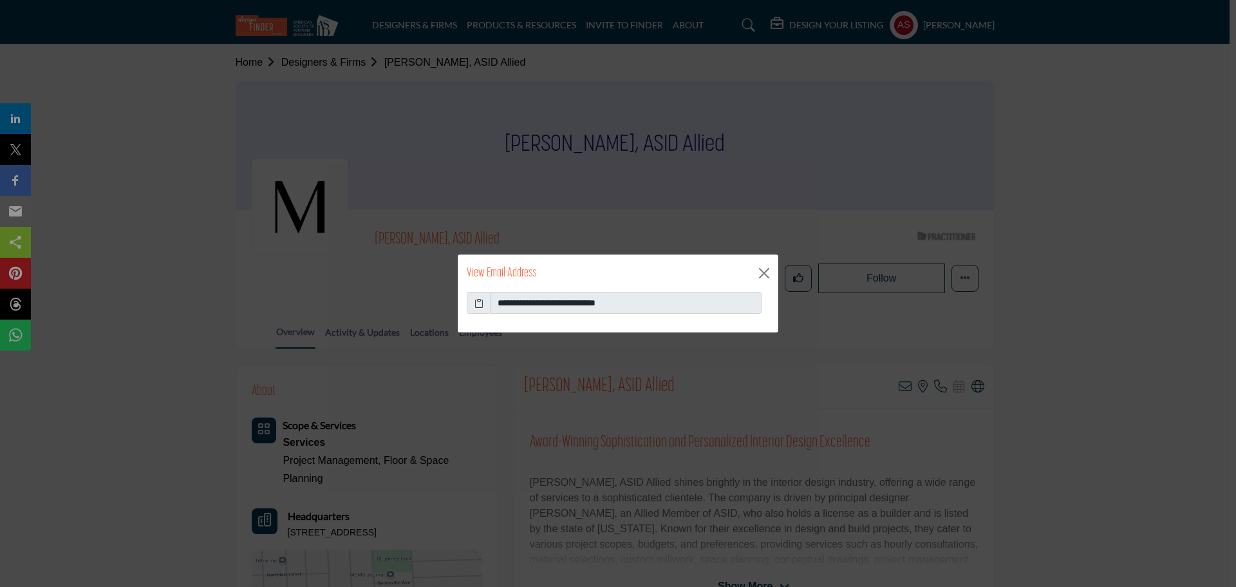
click at [480, 304] on icon at bounding box center [479, 303] width 9 height 14
click at [480, 303] on icon at bounding box center [479, 303] width 9 height 14
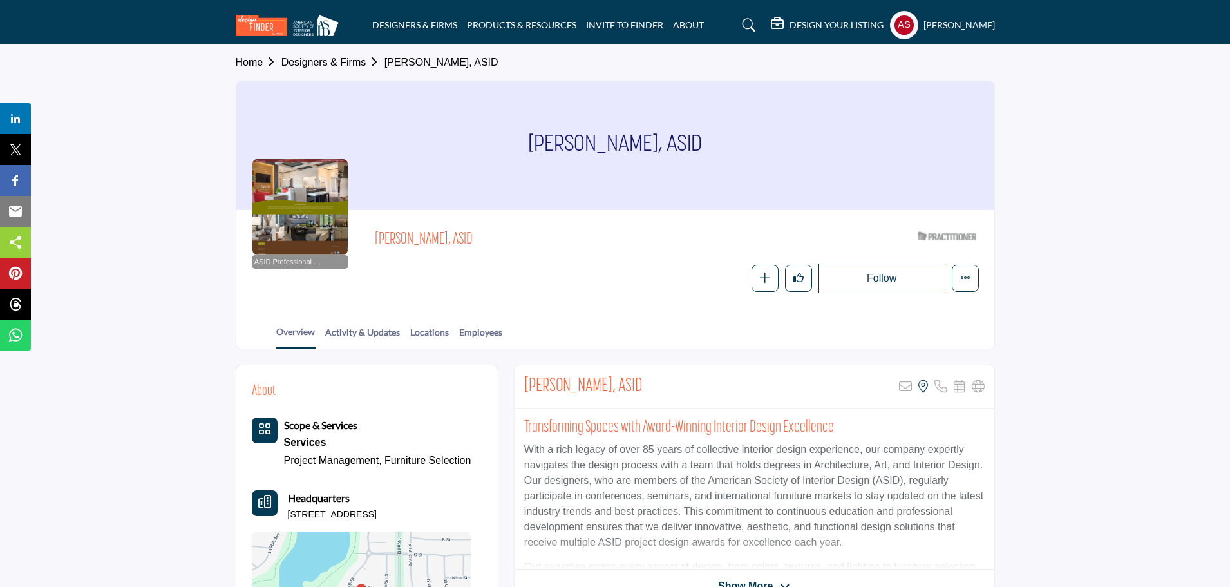
drag, startPoint x: 526, startPoint y: 142, endPoint x: 652, endPoint y: 155, distance: 126.9
click at [652, 155] on div "[PERSON_NAME], ASID" at bounding box center [615, 145] width 758 height 129
copy h1 "[PERSON_NAME],"
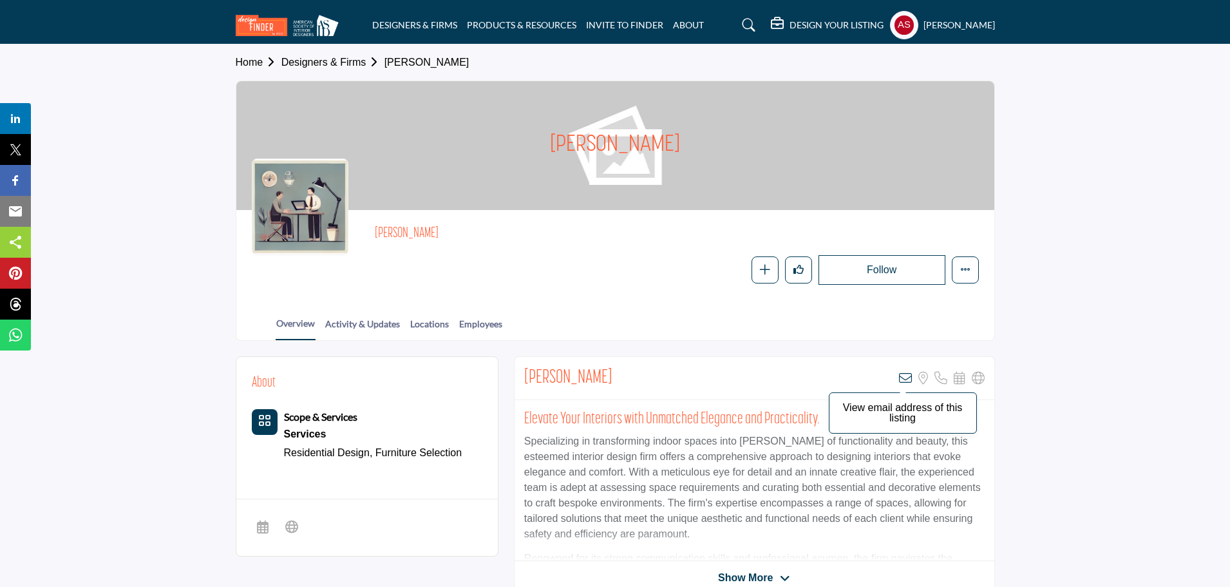
click at [904, 379] on icon at bounding box center [905, 378] width 13 height 13
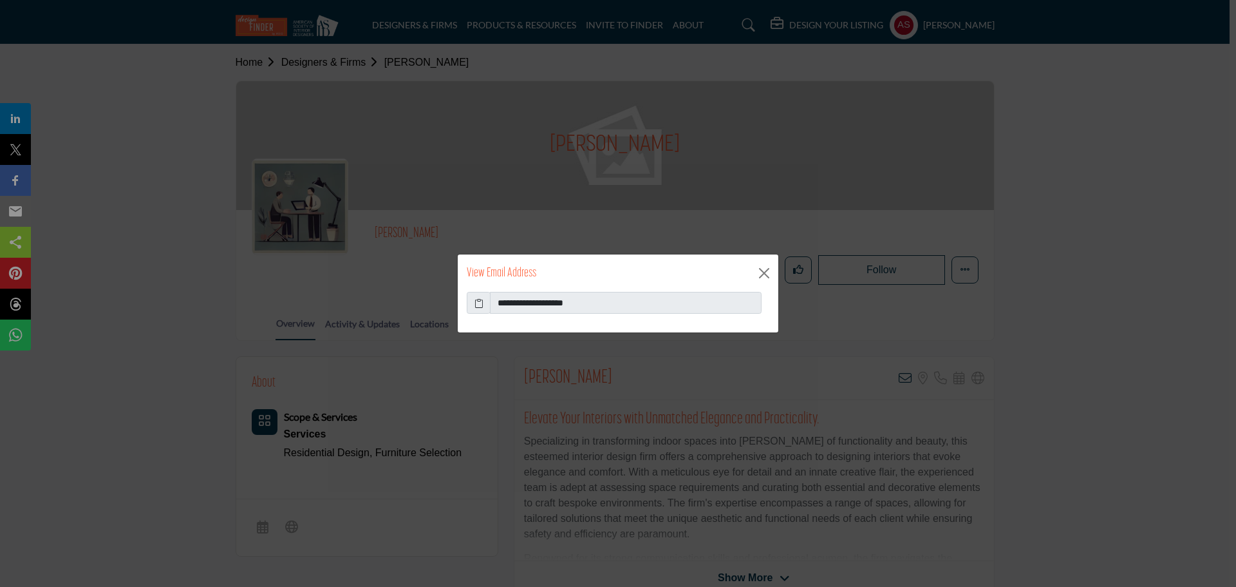
click at [481, 303] on icon at bounding box center [479, 303] width 9 height 14
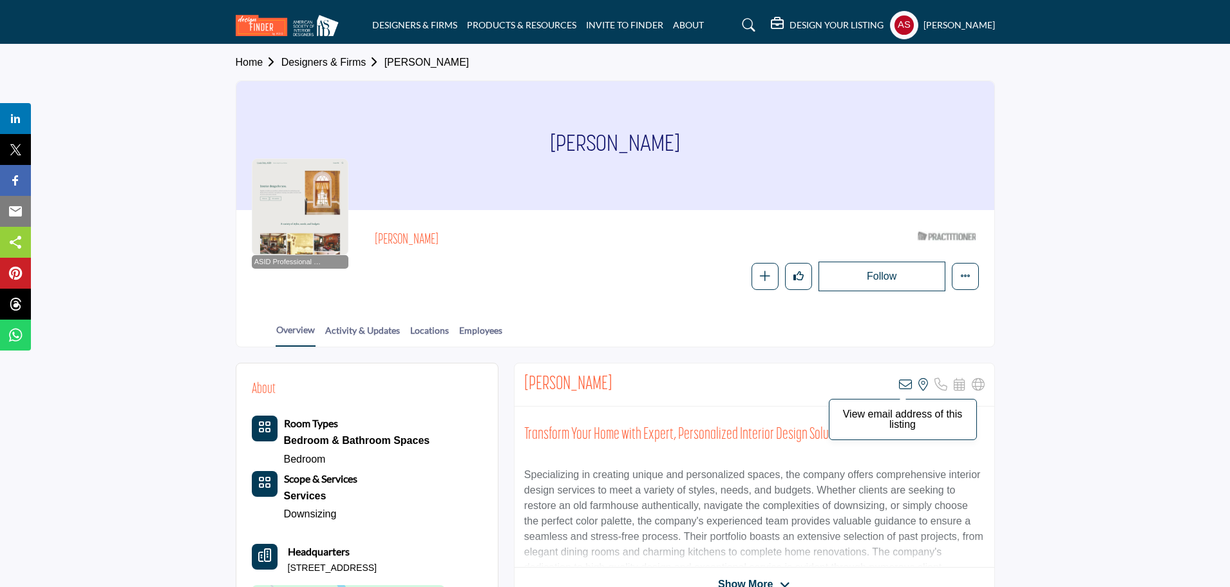
click at [902, 388] on icon at bounding box center [905, 384] width 13 height 13
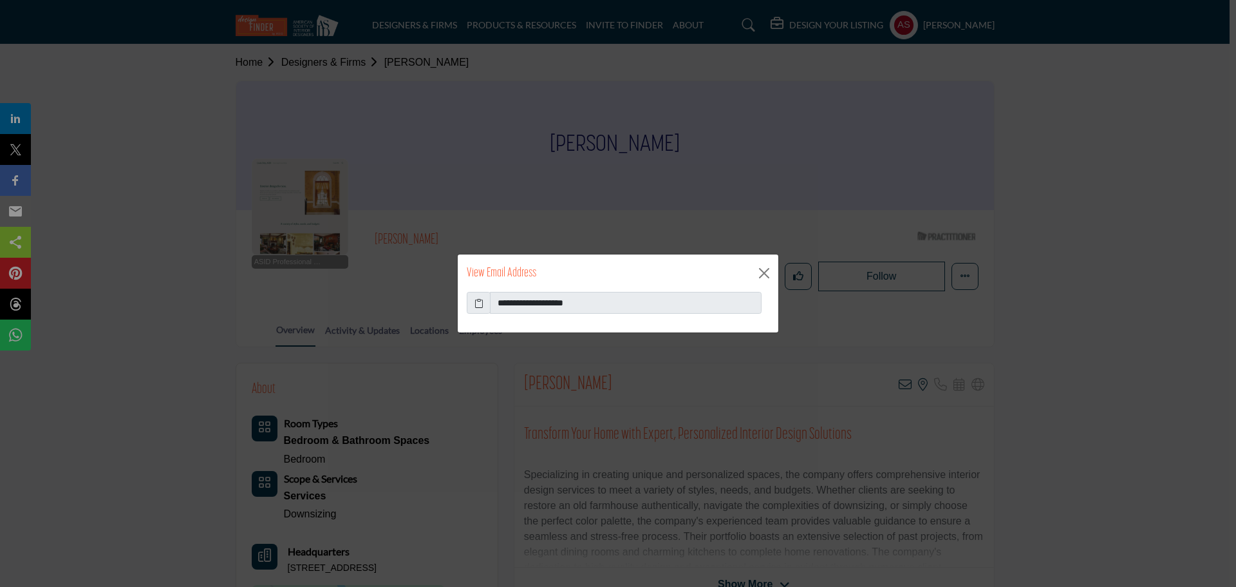
click at [477, 305] on icon at bounding box center [479, 303] width 9 height 14
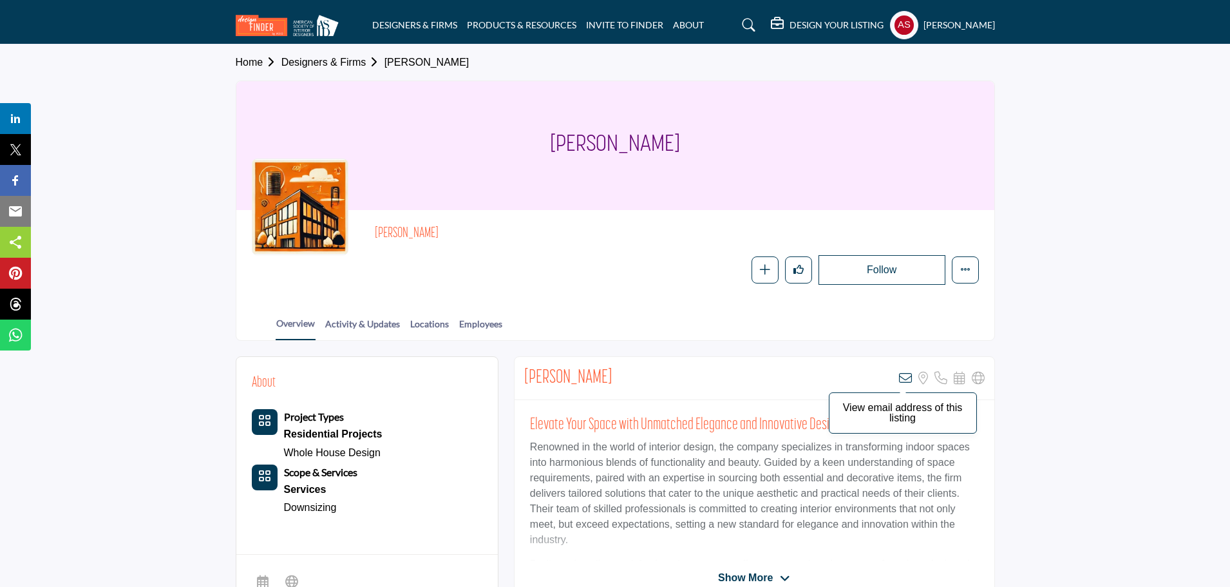
click at [904, 377] on icon at bounding box center [905, 378] width 13 height 13
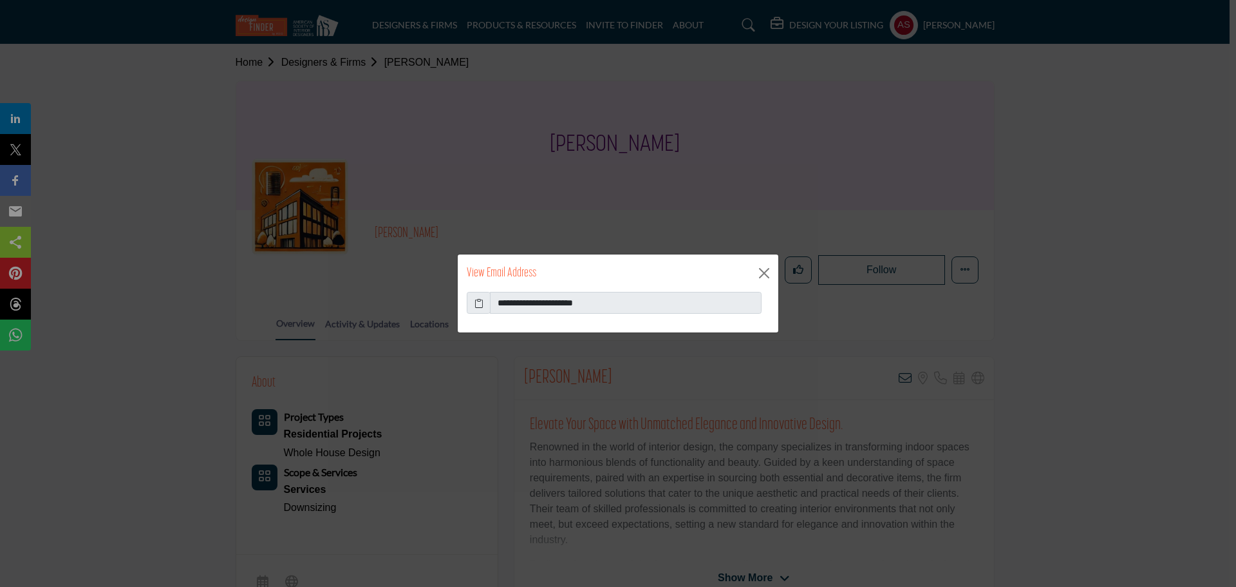
click at [477, 298] on icon at bounding box center [479, 303] width 9 height 14
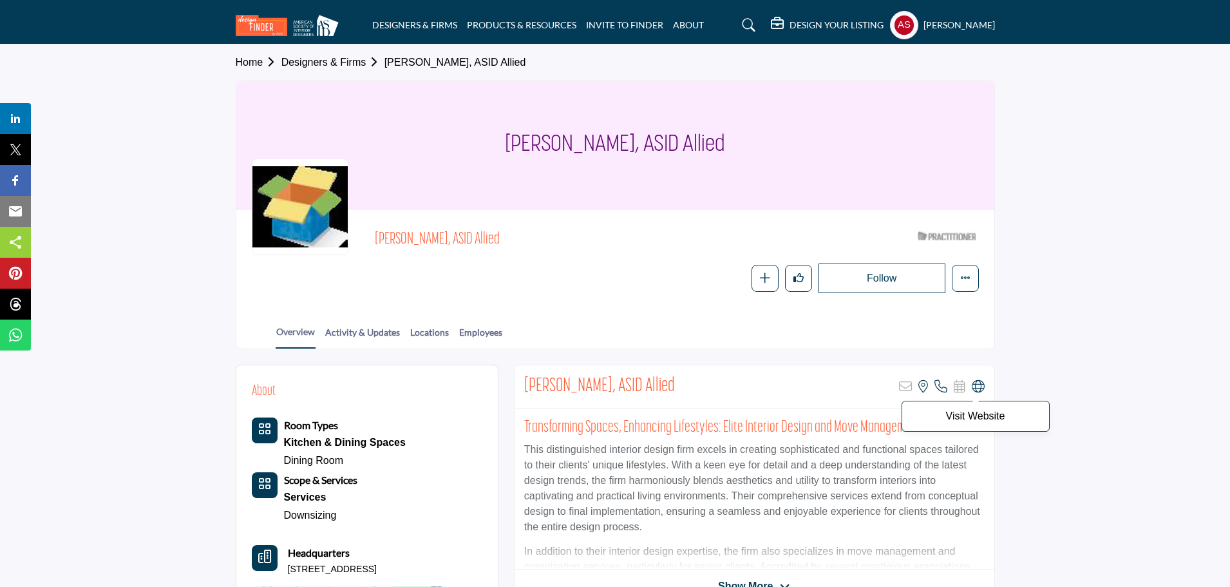
click at [977, 387] on icon at bounding box center [978, 386] width 13 height 13
drag, startPoint x: 504, startPoint y: 157, endPoint x: 625, endPoint y: 154, distance: 121.8
click at [625, 154] on div "[PERSON_NAME], ASID Allied" at bounding box center [615, 145] width 758 height 129
copy h1 "[PERSON_NAME],"
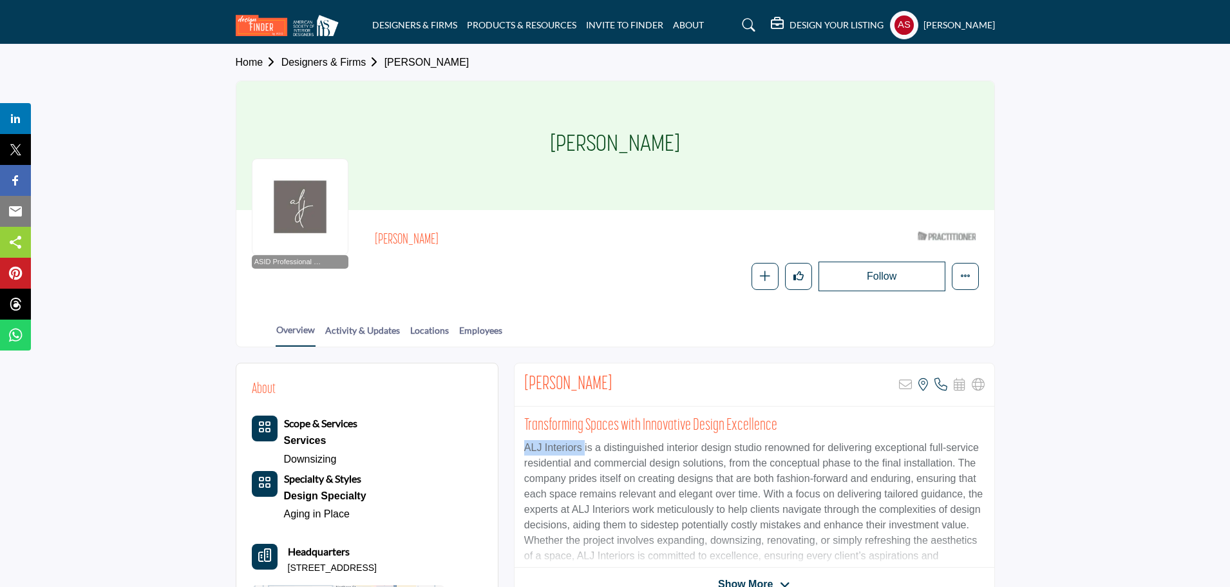
drag, startPoint x: 515, startPoint y: 452, endPoint x: 583, endPoint y: 452, distance: 68.3
click at [583, 452] on div "Transforming Spaces with Innovative Design Excellence ALJ Interiors is a distin…" at bounding box center [755, 486] width 480 height 161
copy p "ALJ Interiors"
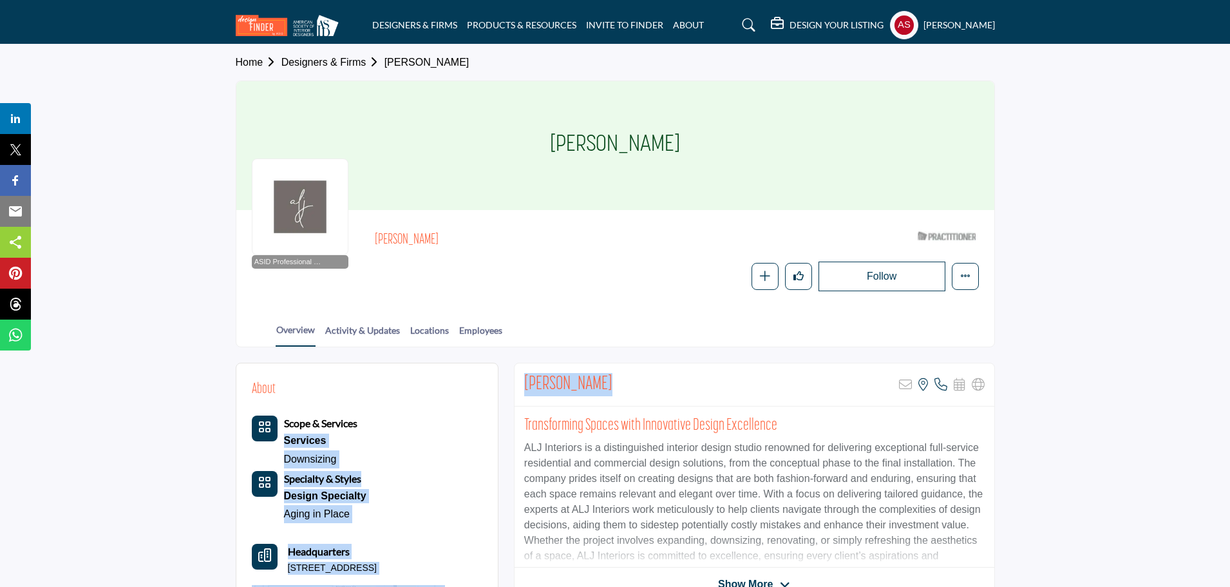
drag, startPoint x: 502, startPoint y: 386, endPoint x: 627, endPoint y: 380, distance: 124.5
click at [650, 369] on div "Annie Johnson Sorry, but this listing is on a subscription plan which does not …" at bounding box center [755, 384] width 480 height 43
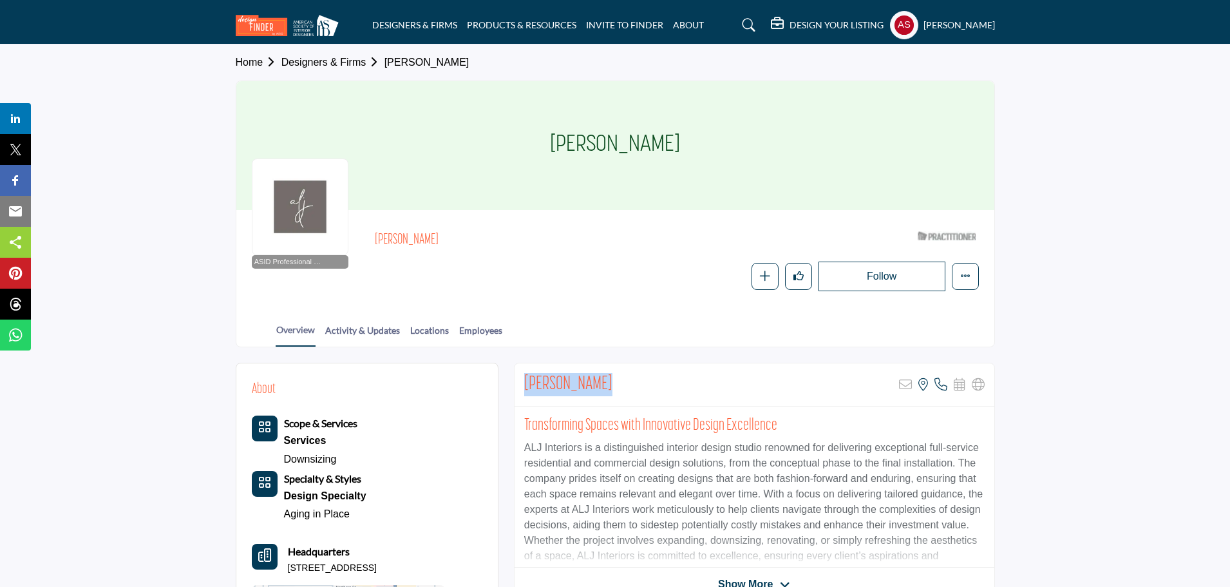
copy h2 "Annie Johnson"
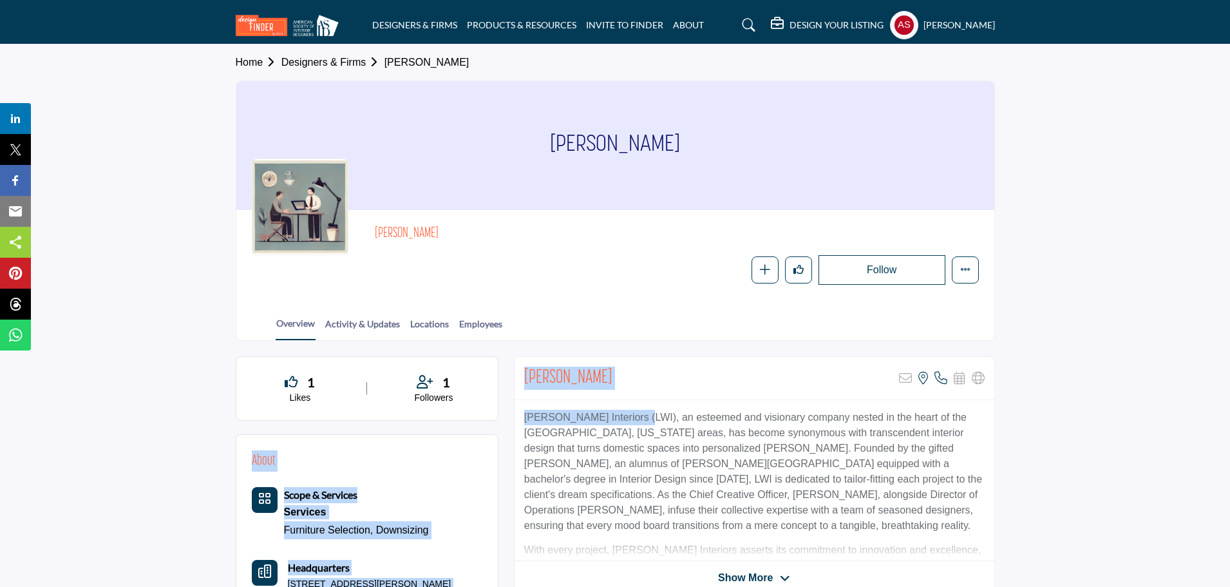
drag, startPoint x: 505, startPoint y: 413, endPoint x: 636, endPoint y: 423, distance: 131.1
click at [649, 382] on div "Lauren Walters Sorry, but this listing is on a subscription plan which does not…" at bounding box center [755, 378] width 480 height 43
click at [636, 379] on div "Lauren Walters Sorry, but this listing is on a subscription plan which does not…" at bounding box center [755, 378] width 480 height 43
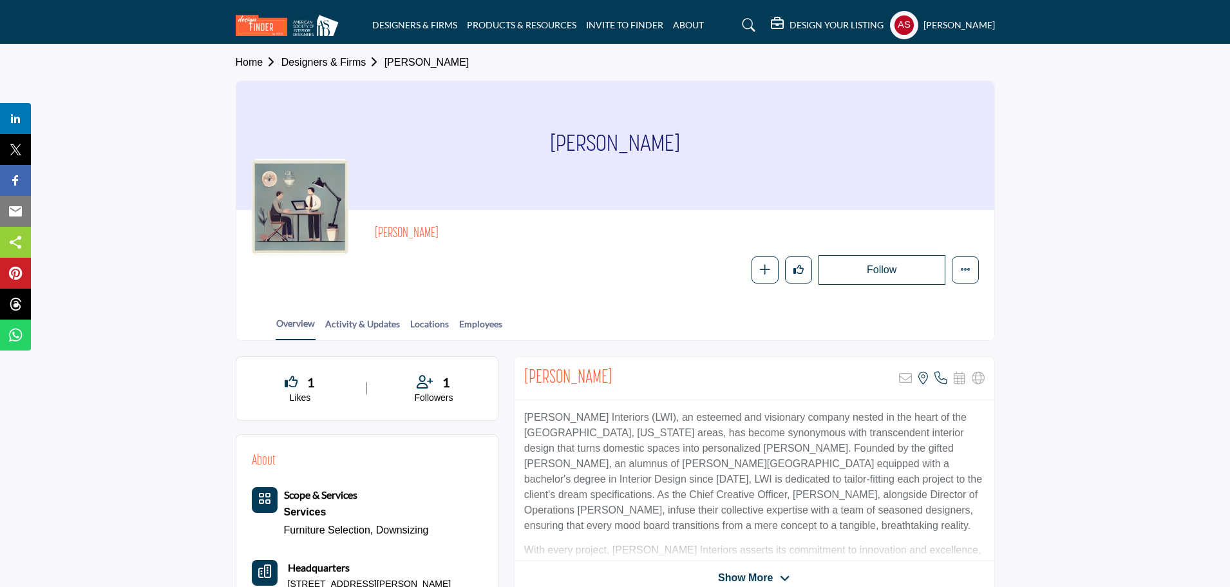
click at [636, 379] on div "Lauren Walters Sorry, but this listing is on a subscription plan which does not…" at bounding box center [755, 378] width 480 height 43
drag, startPoint x: 524, startPoint y: 419, endPoint x: 634, endPoint y: 419, distance: 110.8
click at [634, 419] on p "Lauren Walters Interiors (LWI), an esteemed and visionary company nested in the…" at bounding box center [754, 472] width 460 height 124
copy p "Lauren Walters Interiors"
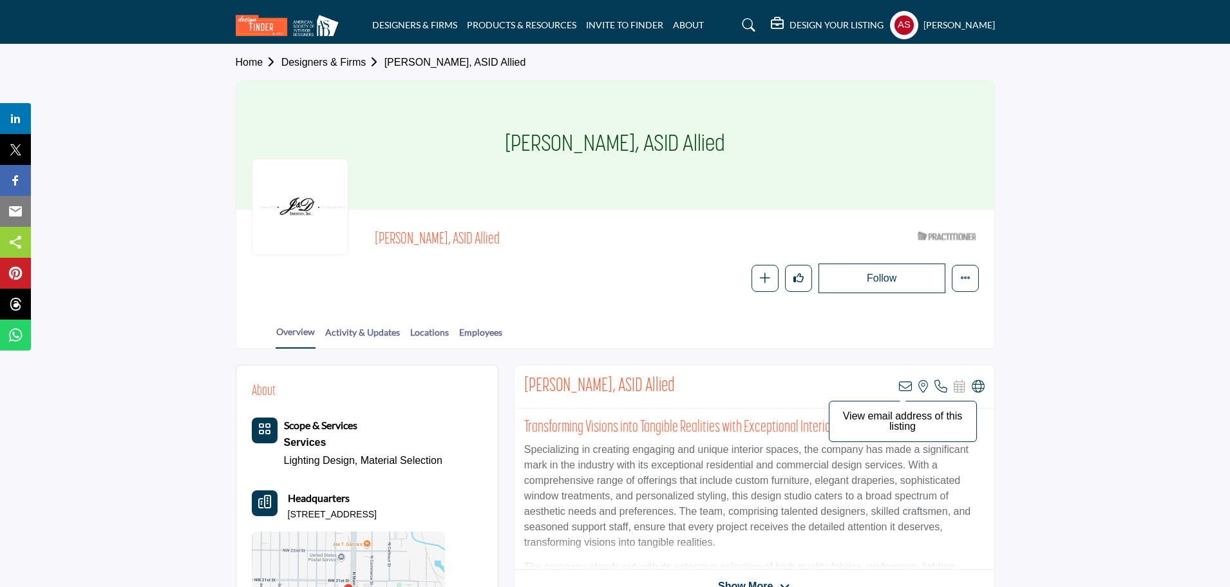
click at [903, 386] on icon at bounding box center [905, 386] width 13 height 13
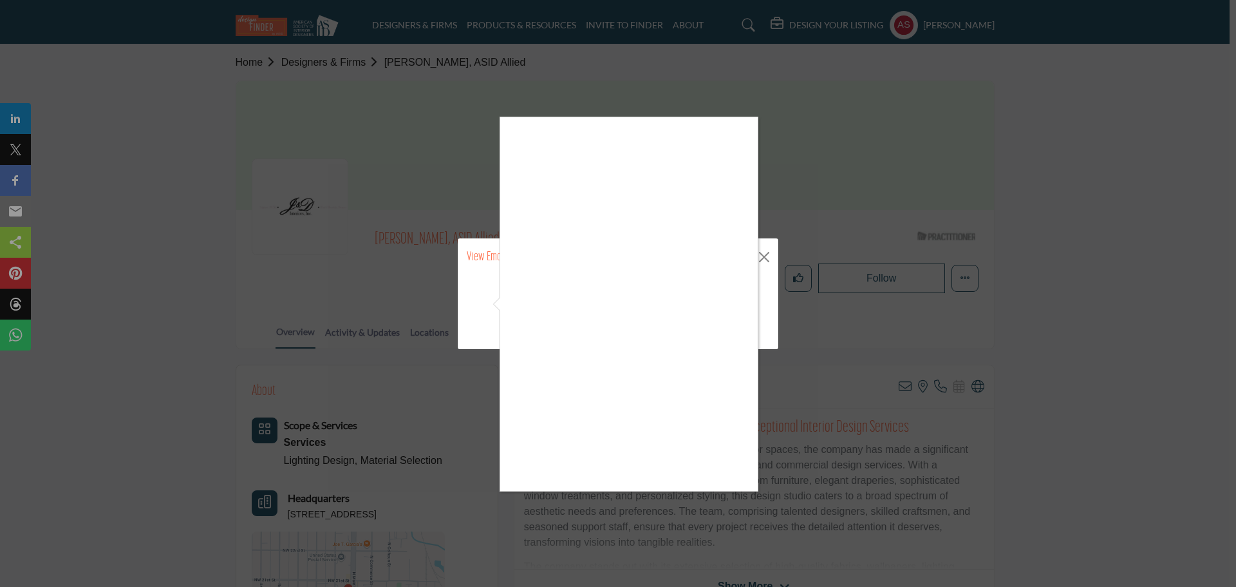
click at [762, 476] on div at bounding box center [618, 293] width 1236 height 587
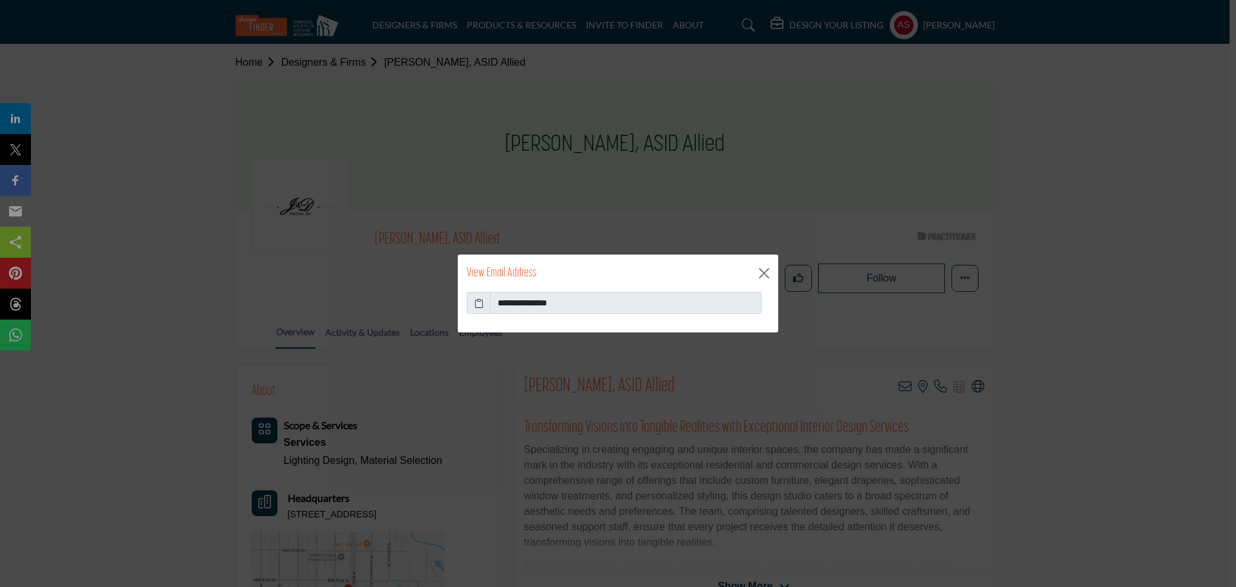
click at [478, 303] on icon at bounding box center [479, 303] width 9 height 14
click at [762, 274] on button "Close" at bounding box center [764, 272] width 19 height 19
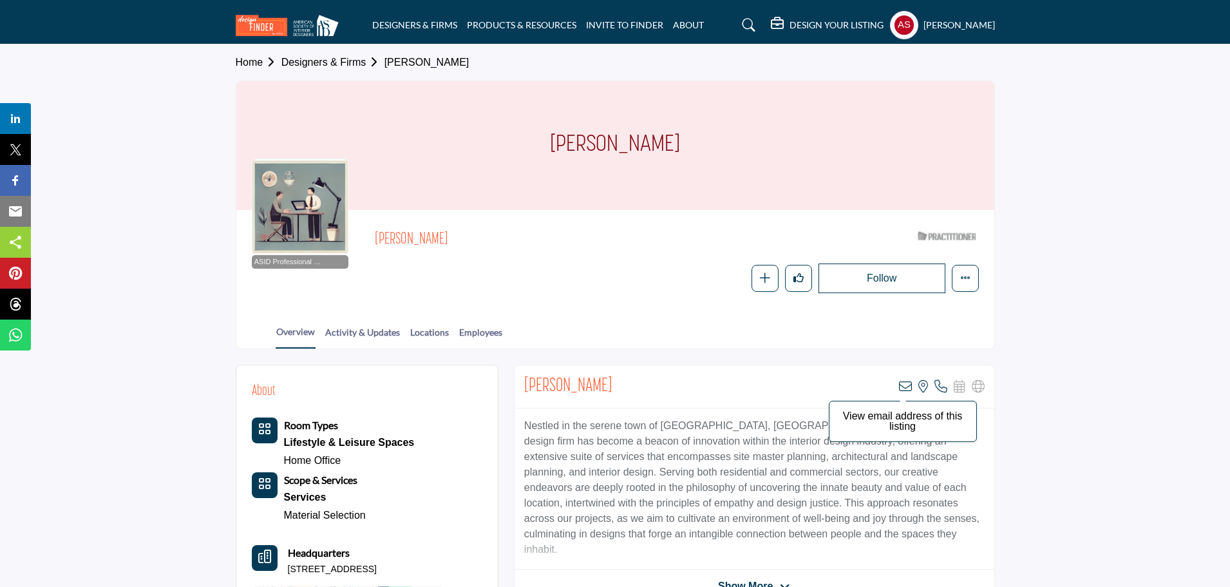
click at [904, 388] on icon at bounding box center [905, 386] width 13 height 13
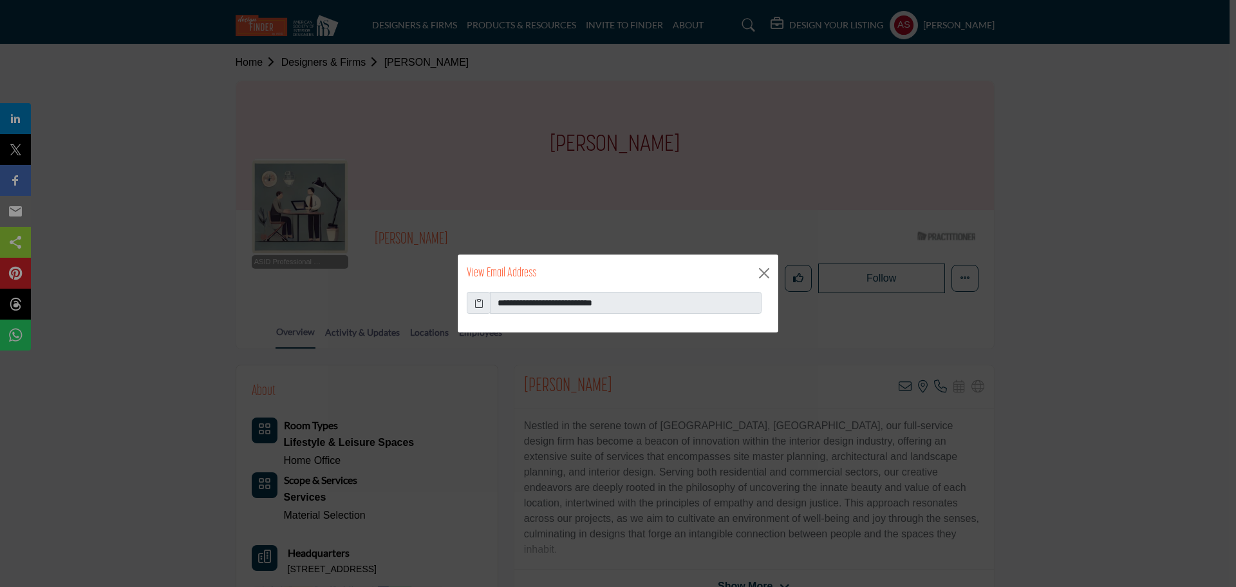
click at [481, 301] on icon at bounding box center [479, 303] width 9 height 14
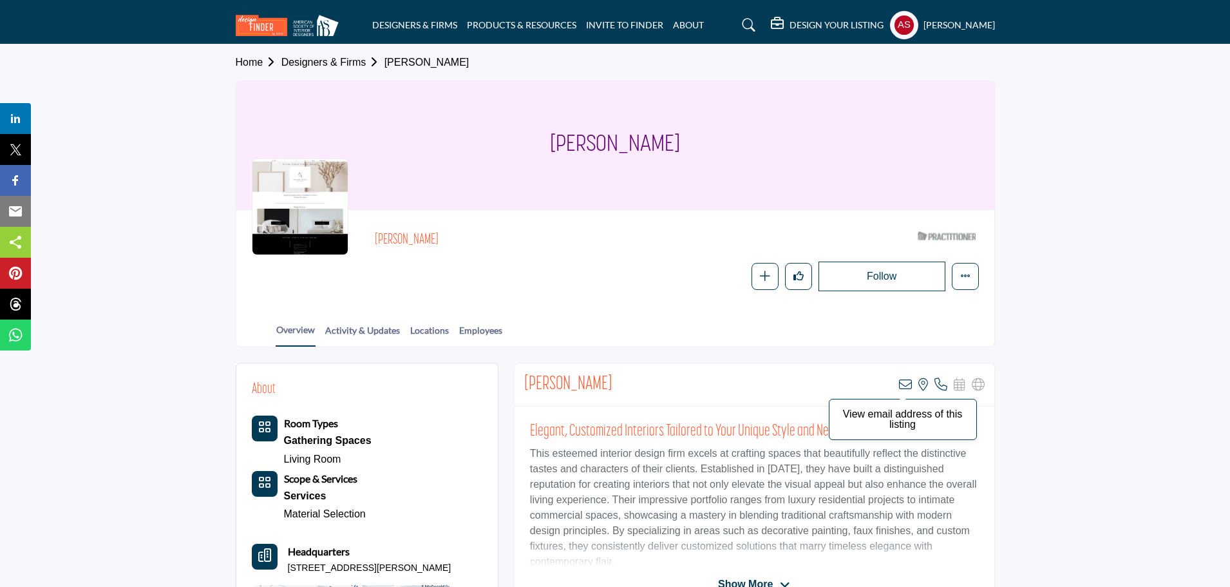
click at [902, 386] on icon at bounding box center [905, 384] width 13 height 13
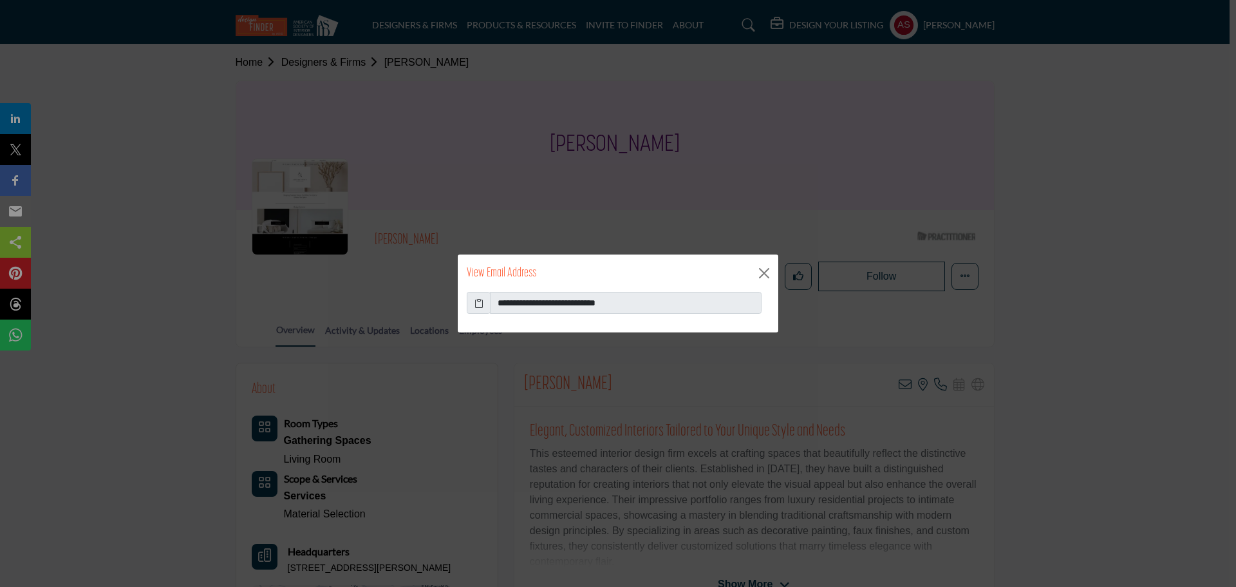
click at [480, 305] on icon at bounding box center [479, 303] width 9 height 14
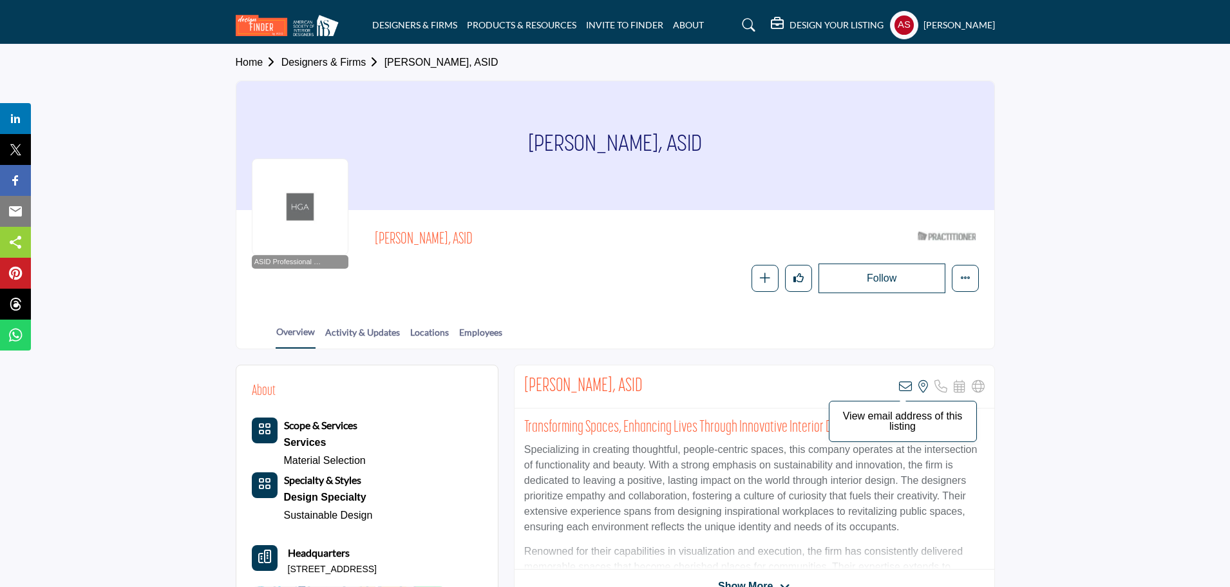
click at [907, 383] on icon at bounding box center [905, 386] width 13 height 13
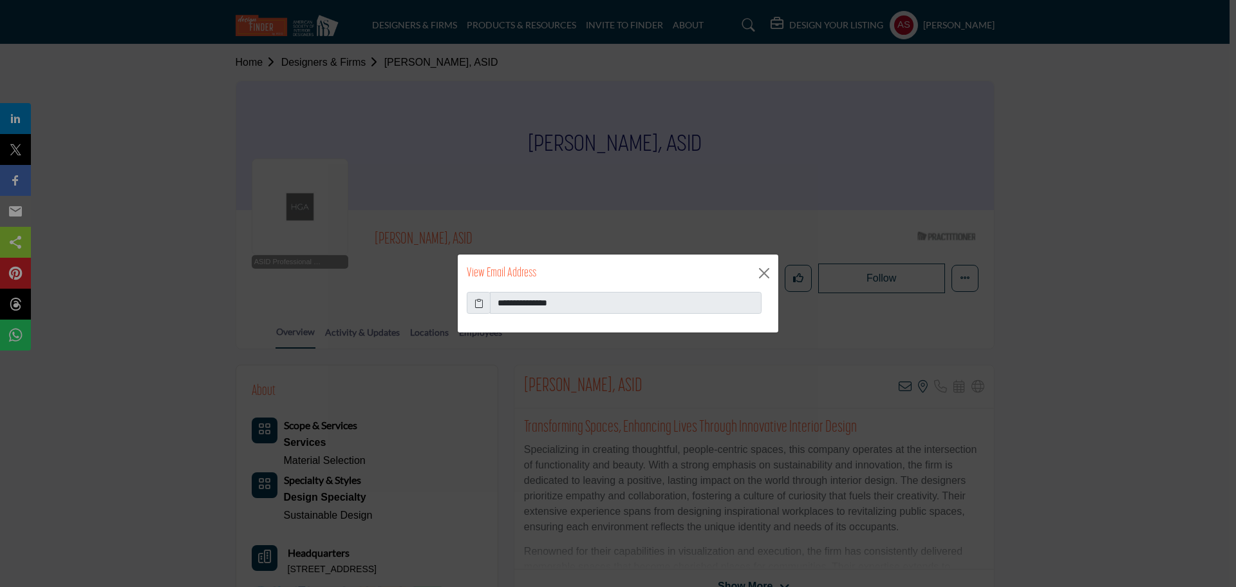
click at [477, 305] on icon at bounding box center [479, 303] width 9 height 14
click at [757, 270] on button "Close" at bounding box center [764, 272] width 19 height 19
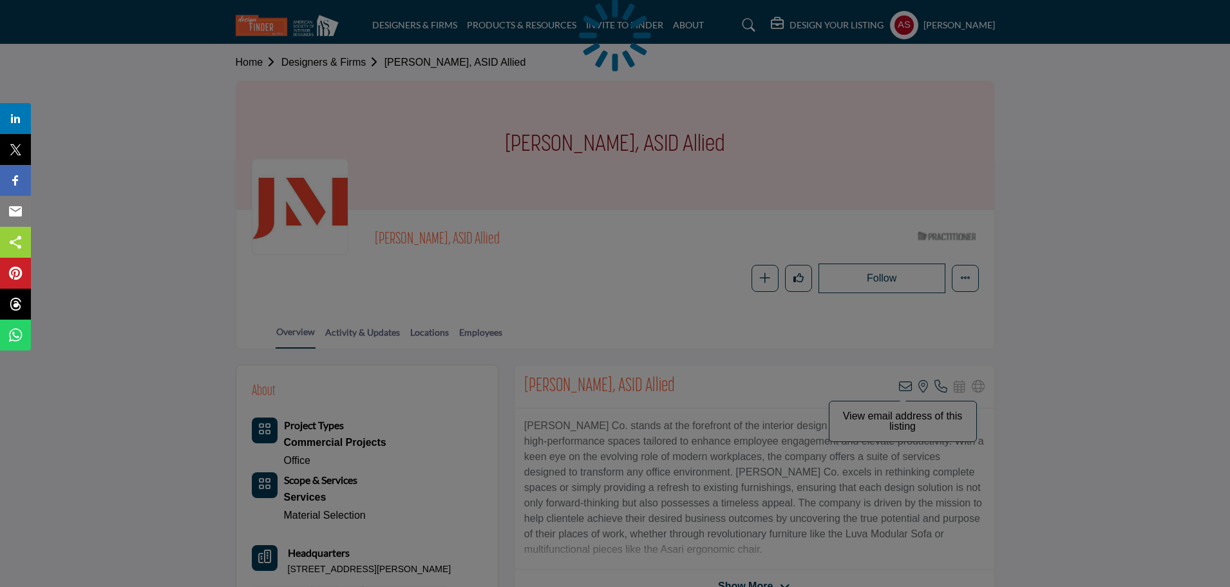
click at [907, 387] on div at bounding box center [615, 293] width 1230 height 587
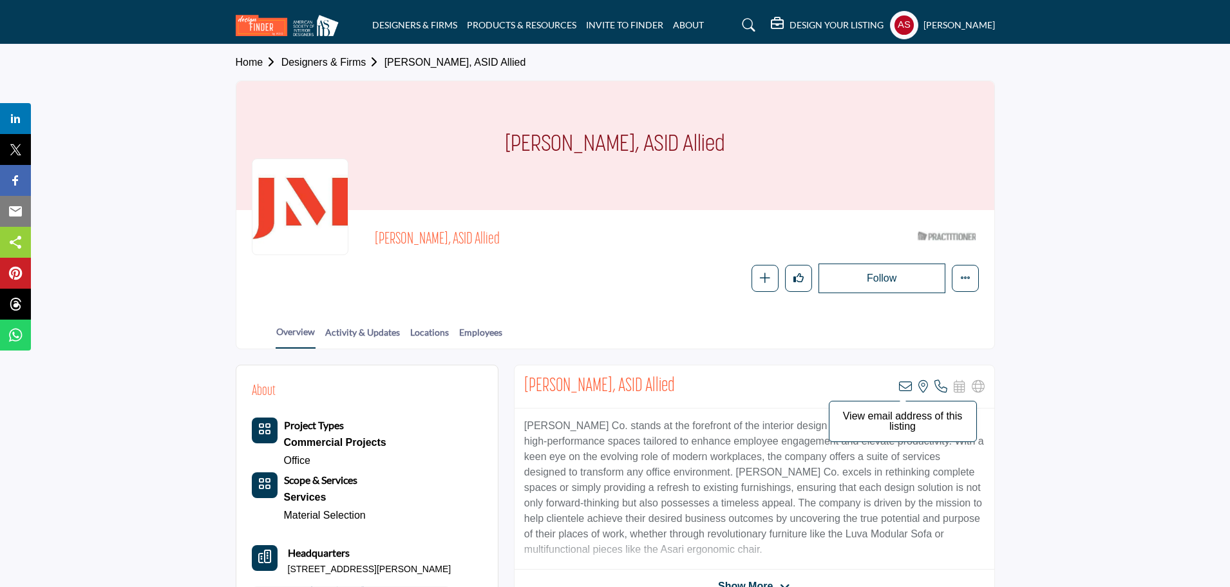
click at [909, 388] on icon at bounding box center [905, 386] width 13 height 13
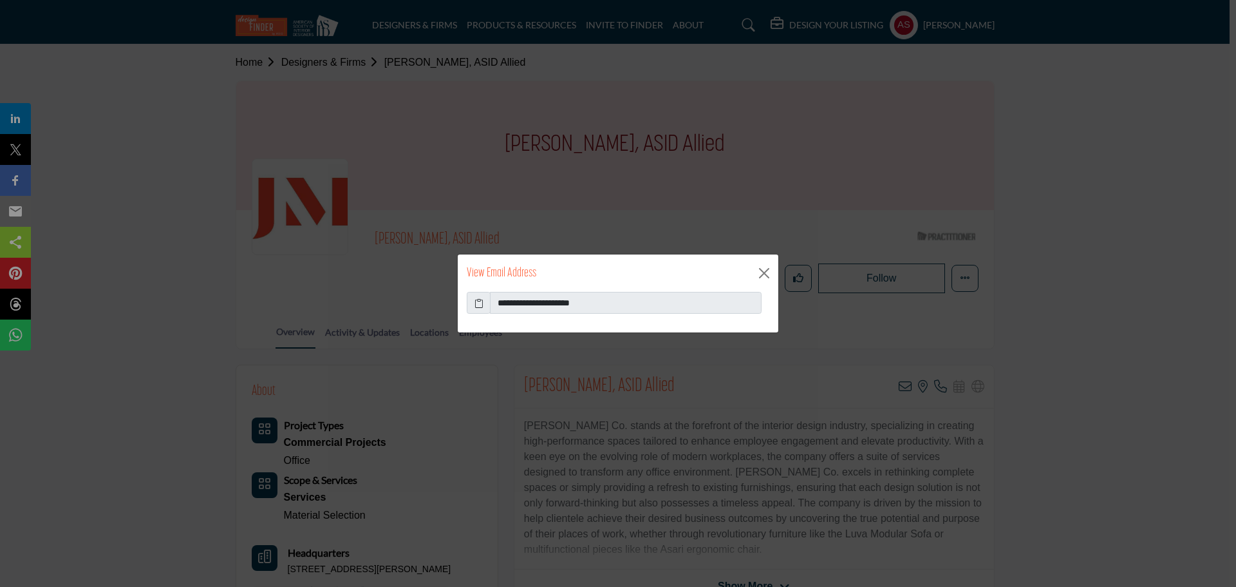
click at [475, 305] on icon at bounding box center [479, 303] width 9 height 14
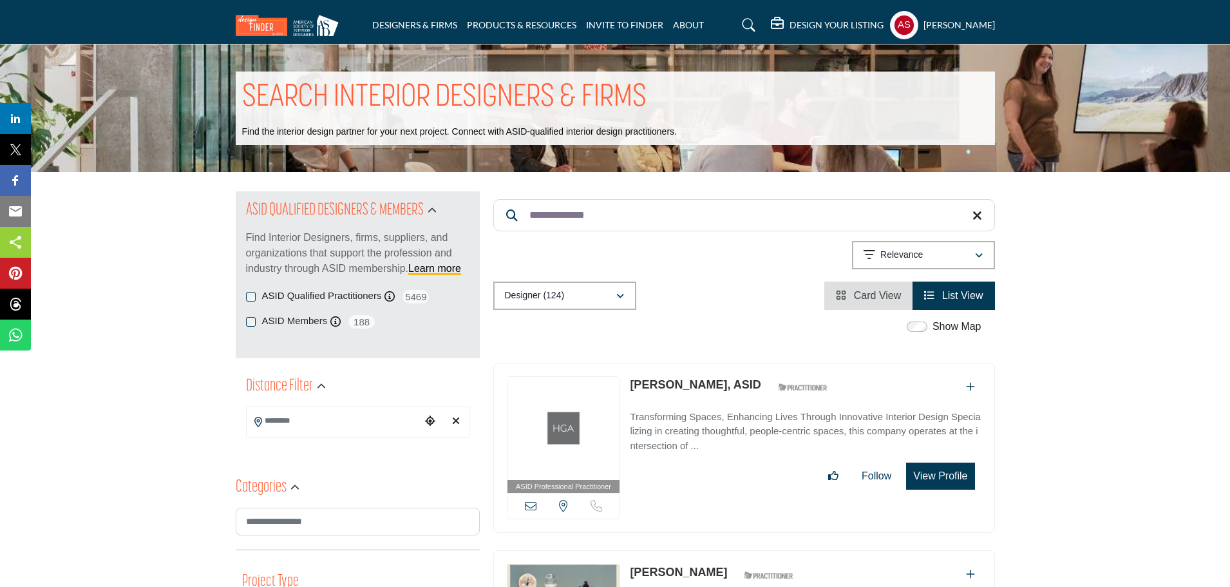
paste input "Search Keyword"
drag, startPoint x: 610, startPoint y: 216, endPoint x: 529, endPoint y: 226, distance: 82.4
click at [529, 226] on input "**********" at bounding box center [744, 215] width 502 height 32
click at [664, 386] on link "[PERSON_NAME]" at bounding box center [678, 384] width 97 height 13
paste input "Search Keyword"
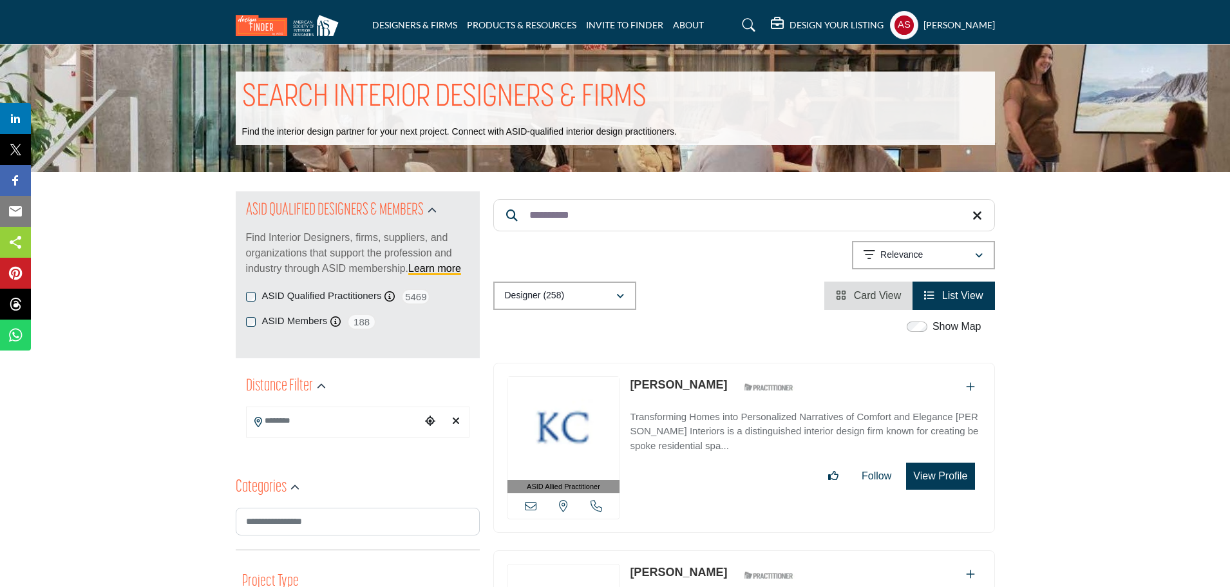
drag, startPoint x: 631, startPoint y: 211, endPoint x: 508, endPoint y: 219, distance: 123.3
click at [508, 219] on form "**********" at bounding box center [744, 215] width 502 height 32
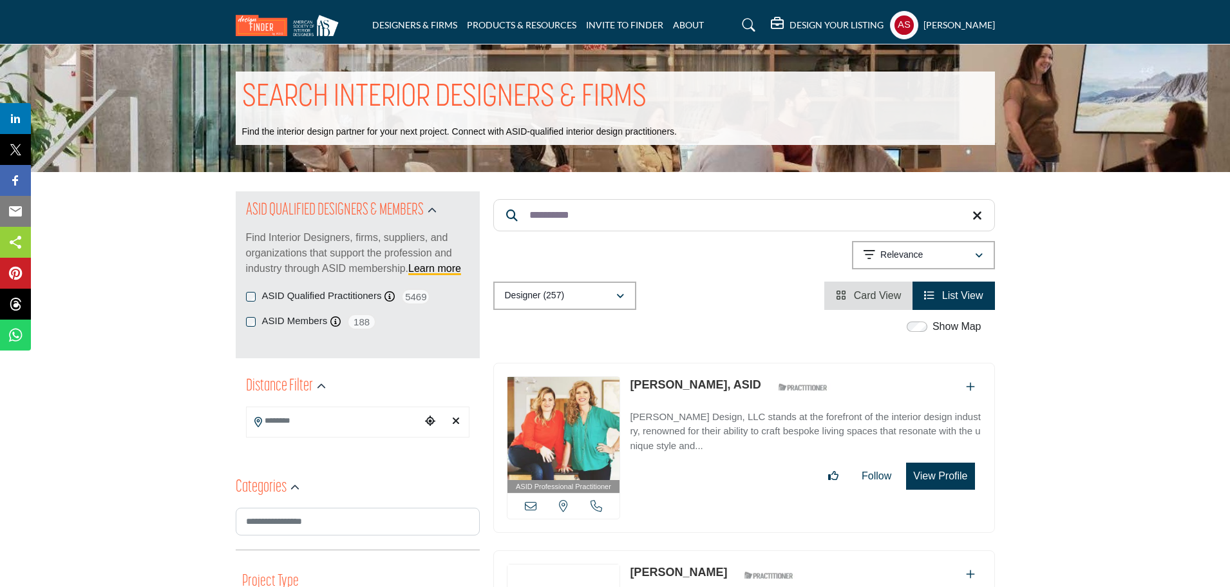
click at [648, 385] on link "Jill Davis, ASID" at bounding box center [695, 384] width 131 height 13
drag, startPoint x: 571, startPoint y: 217, endPoint x: 530, endPoint y: 224, distance: 41.8
click at [530, 224] on input "**********" at bounding box center [744, 215] width 502 height 32
paste input "Search Keyword"
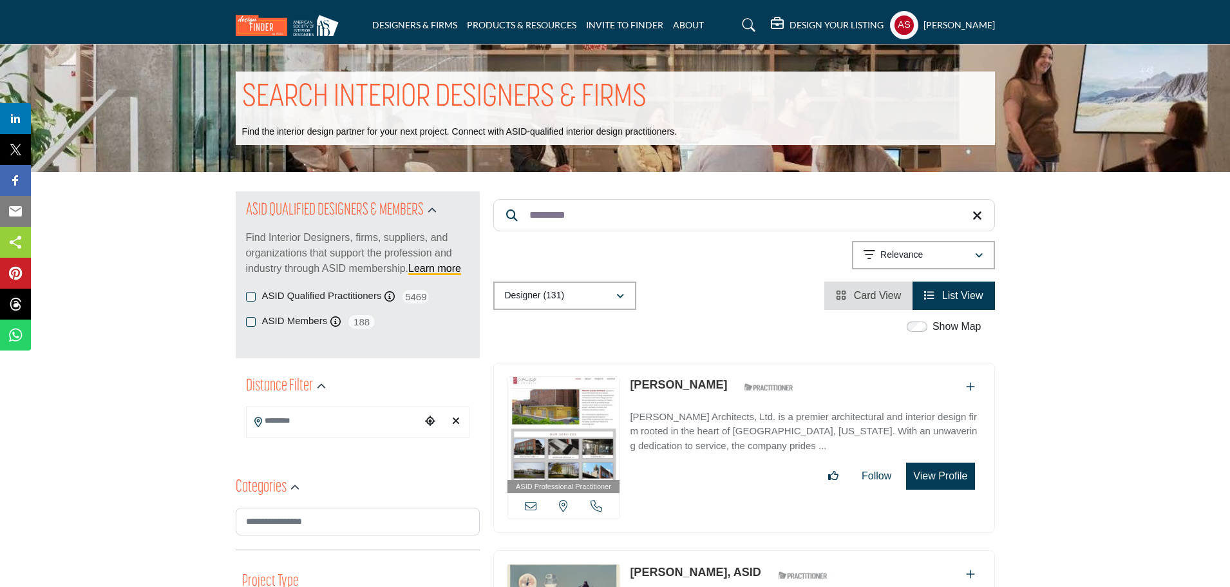
click at [666, 386] on link "Sara Rapp" at bounding box center [678, 384] width 97 height 13
drag, startPoint x: 562, startPoint y: 222, endPoint x: 520, endPoint y: 225, distance: 41.3
click at [520, 225] on input "*********" at bounding box center [744, 215] width 502 height 32
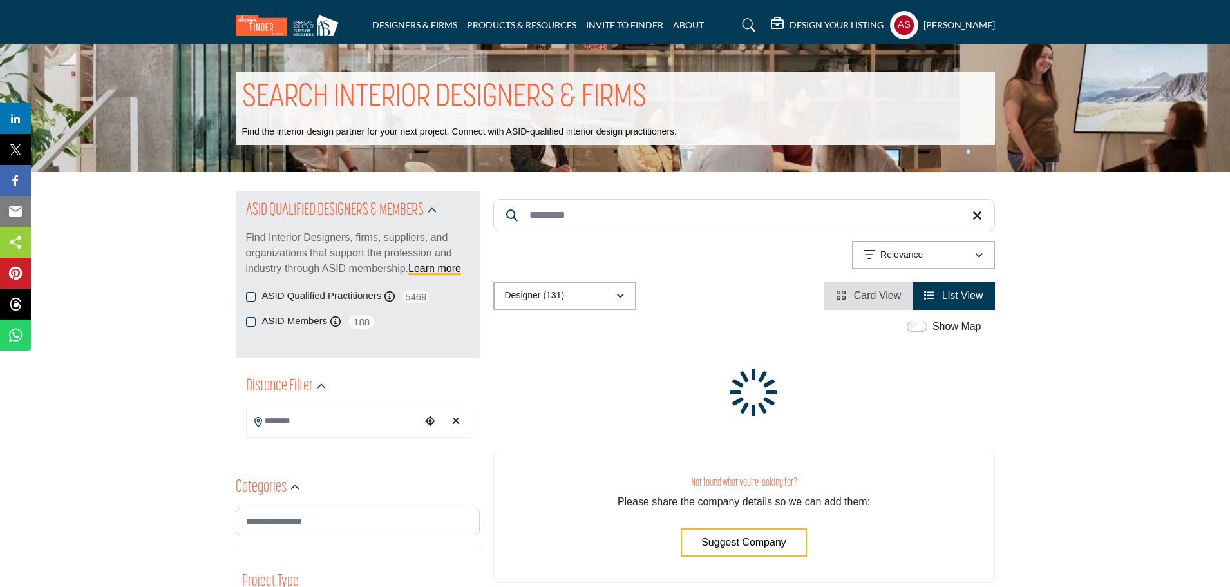
paste input "******"
drag, startPoint x: 616, startPoint y: 209, endPoint x: 522, endPoint y: 219, distance: 94.5
click at [522, 219] on input "*********" at bounding box center [744, 215] width 502 height 32
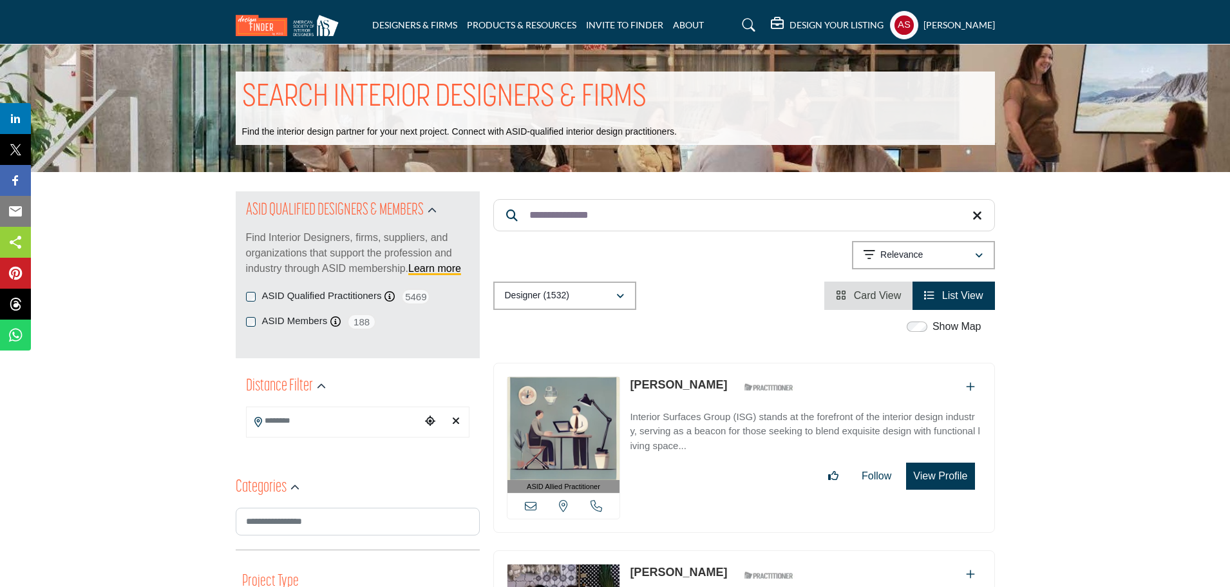
click at [674, 380] on link "Jennifer Thomas" at bounding box center [678, 384] width 97 height 13
paste input "Search Keyword"
drag, startPoint x: 656, startPoint y: 208, endPoint x: 527, endPoint y: 220, distance: 130.0
click at [527, 220] on input "**********" at bounding box center [744, 215] width 502 height 32
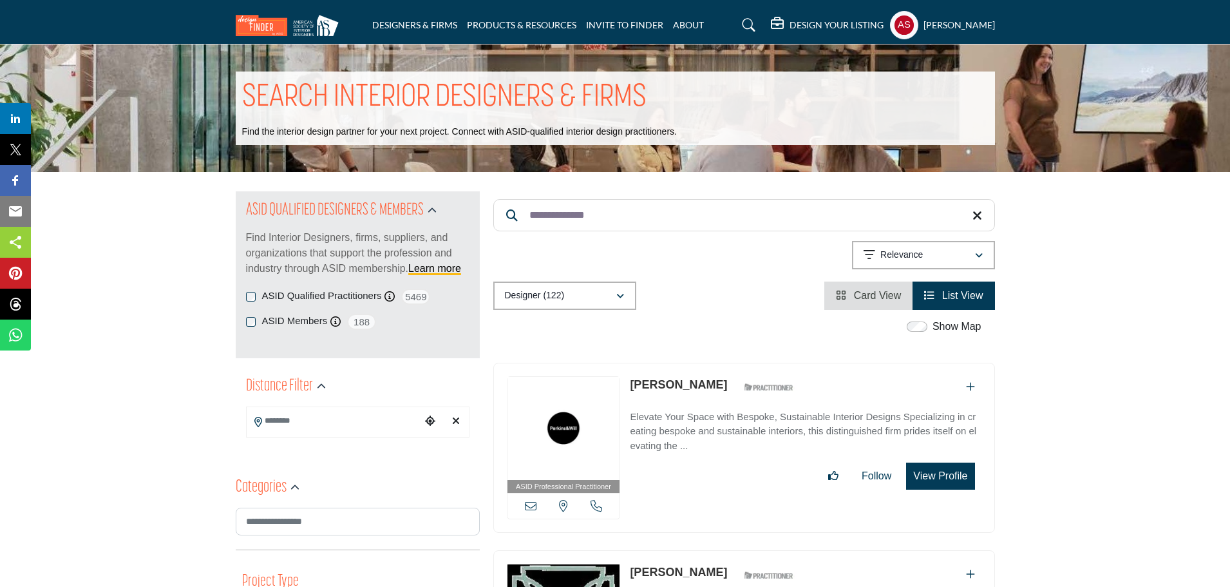
click at [666, 385] on link "Kendall Wilson" at bounding box center [678, 384] width 97 height 13
paste input "Search Keyword"
drag, startPoint x: 618, startPoint y: 212, endPoint x: 509, endPoint y: 218, distance: 109.0
click at [509, 218] on form "**********" at bounding box center [744, 215] width 502 height 32
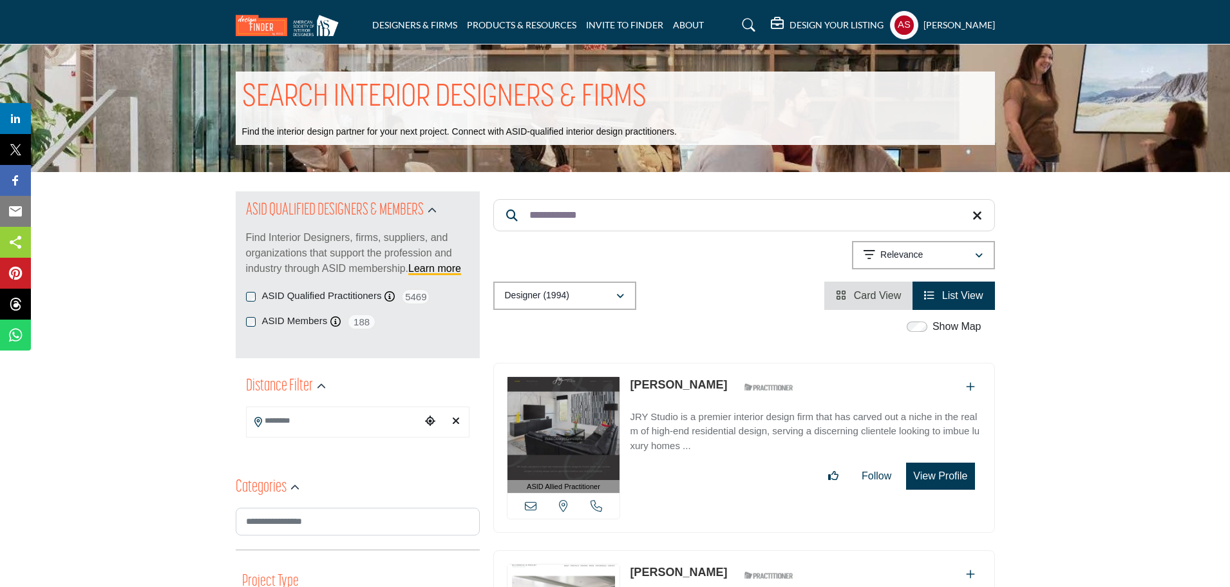
click at [677, 383] on link "Jessica York" at bounding box center [678, 384] width 97 height 13
drag, startPoint x: 621, startPoint y: 223, endPoint x: 503, endPoint y: 241, distance: 119.2
click at [503, 241] on div "**********" at bounding box center [744, 250] width 502 height 118
paste input "*"
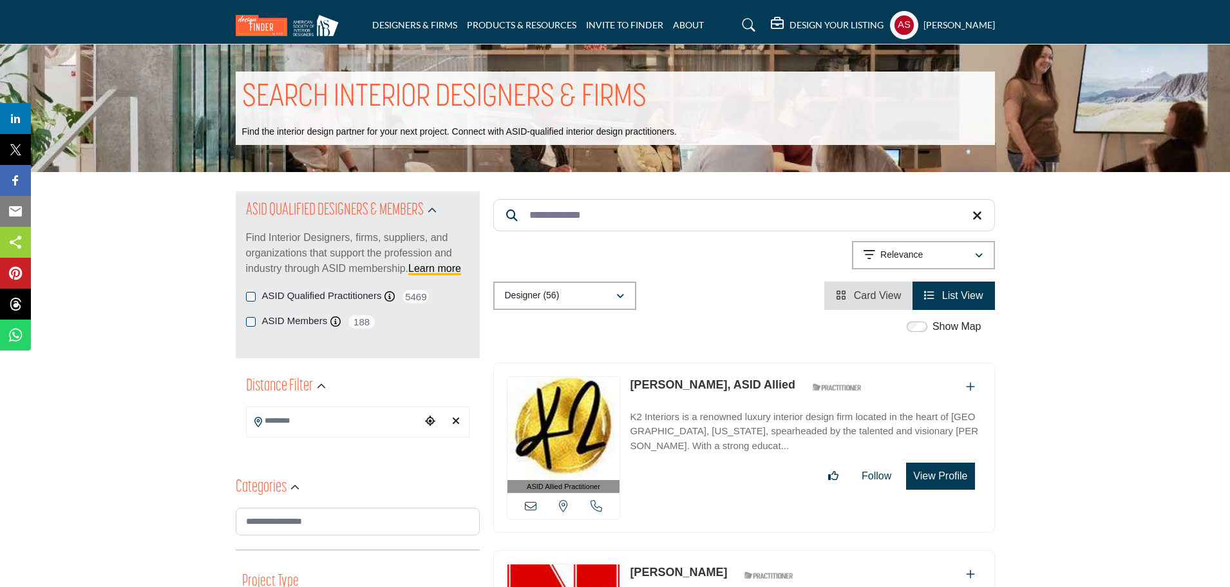
click at [687, 384] on link "Kendra Araujo, ASID Allied" at bounding box center [713, 384] width 166 height 13
drag, startPoint x: 600, startPoint y: 209, endPoint x: 506, endPoint y: 225, distance: 95.4
click at [506, 225] on input "**********" at bounding box center [744, 215] width 502 height 32
paste input "******"
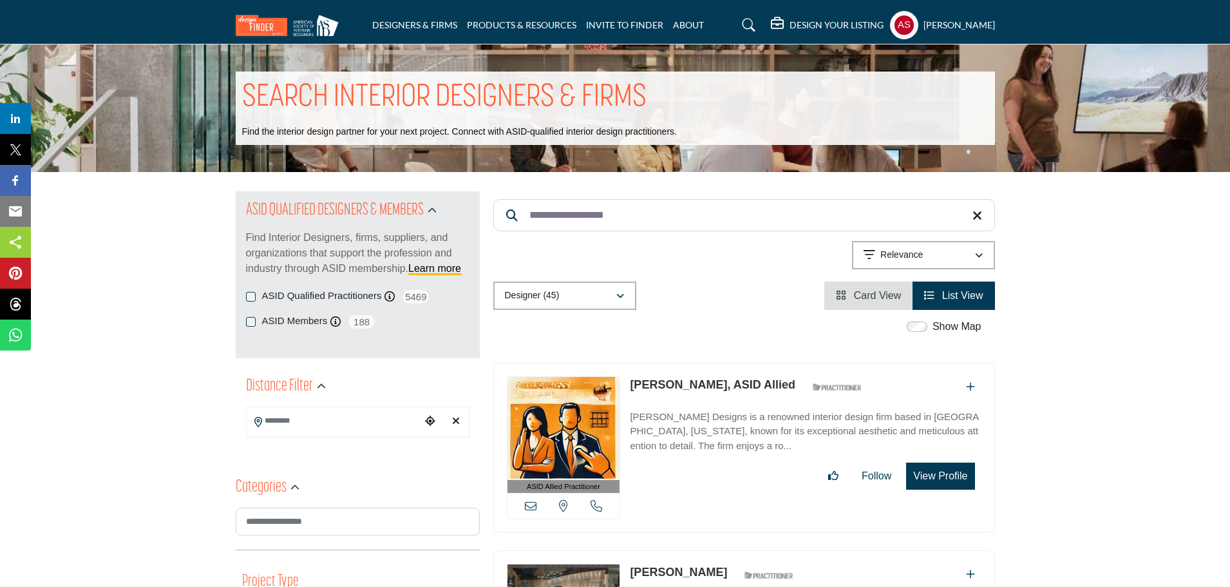
click at [710, 384] on link "Christianna McCaleb, ASID Allied" at bounding box center [713, 384] width 166 height 13
drag, startPoint x: 630, startPoint y: 214, endPoint x: 529, endPoint y: 220, distance: 101.3
click at [529, 220] on input "**********" at bounding box center [744, 215] width 502 height 32
paste input "Search Keyword"
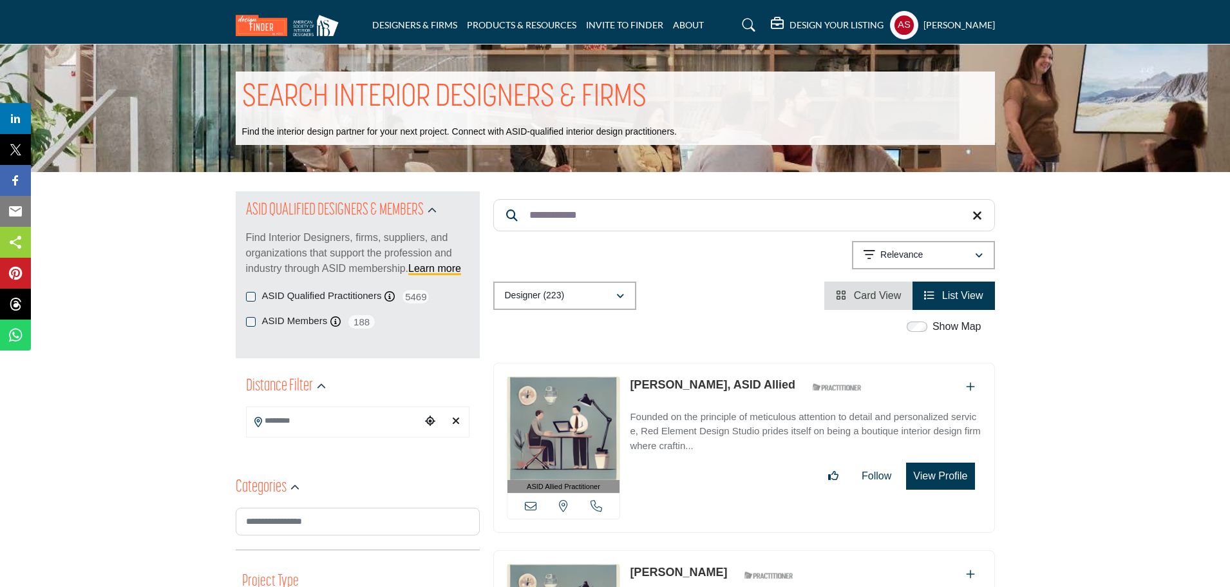
click at [679, 376] on p "Evan Jackson, ASID Allied" at bounding box center [713, 384] width 166 height 17
click at [676, 383] on link "Evan Jackson, ASID Allied" at bounding box center [713, 384] width 166 height 13
drag, startPoint x: 620, startPoint y: 225, endPoint x: 518, endPoint y: 224, distance: 102.4
click at [518, 224] on input "**********" at bounding box center [744, 215] width 502 height 32
paste input "*"
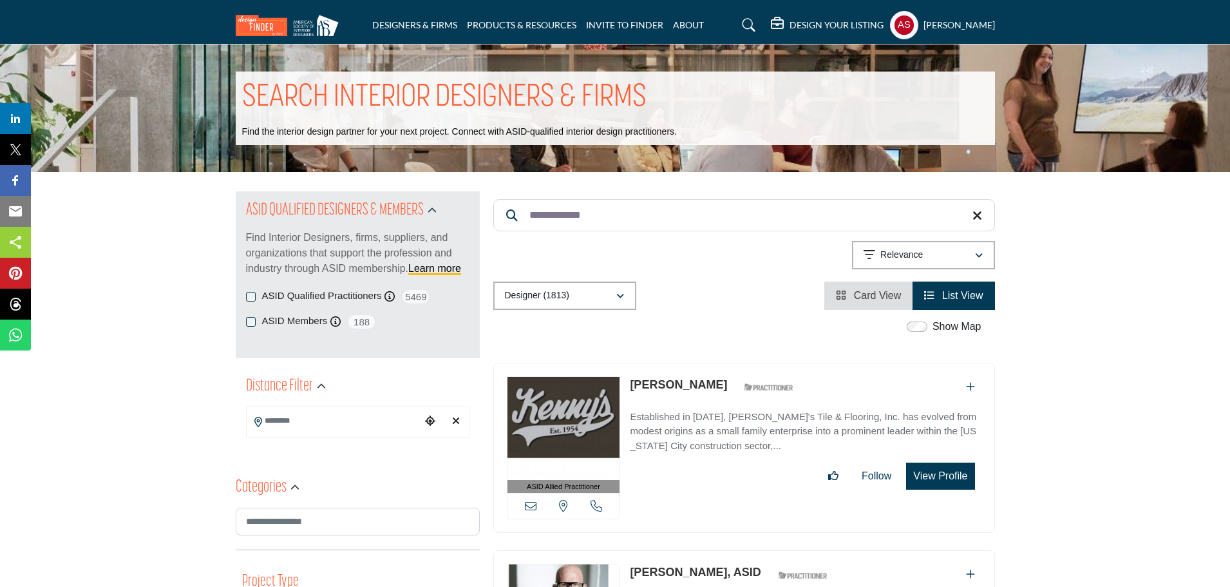
click at [690, 383] on link "Carrie Broome" at bounding box center [678, 384] width 97 height 13
drag, startPoint x: 610, startPoint y: 218, endPoint x: 518, endPoint y: 226, distance: 91.8
click at [518, 226] on input "**********" at bounding box center [744, 215] width 502 height 32
paste input "Search Keyword"
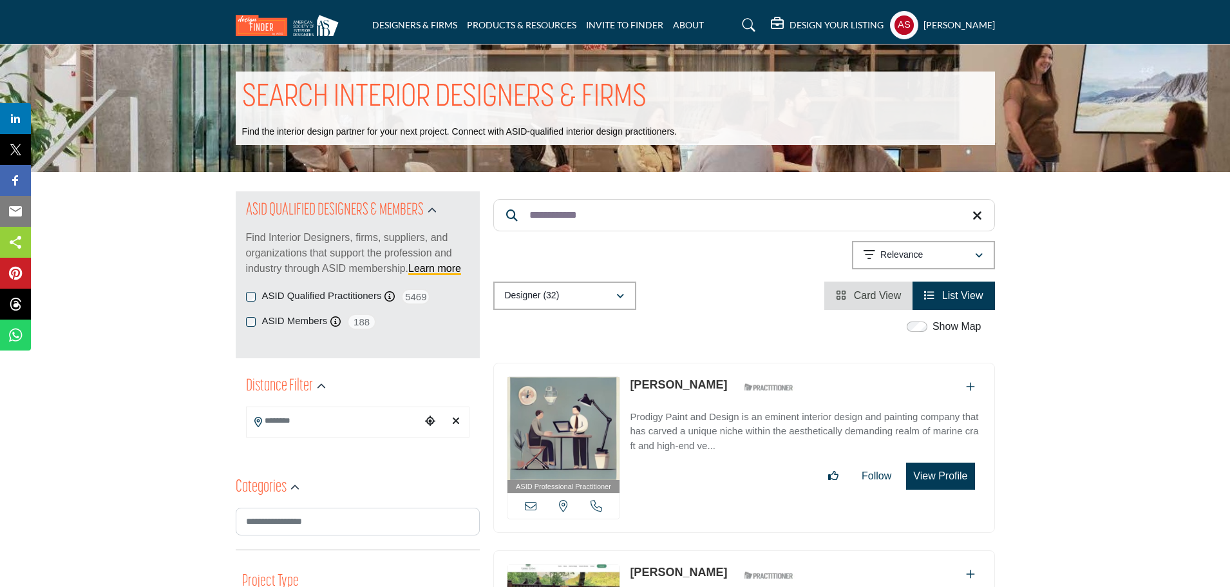
click at [659, 384] on link "Sheyna Kobty" at bounding box center [678, 384] width 97 height 13
drag, startPoint x: 614, startPoint y: 216, endPoint x: 524, endPoint y: 229, distance: 91.8
click at [524, 229] on input "**********" at bounding box center [744, 215] width 502 height 32
paste input "******"
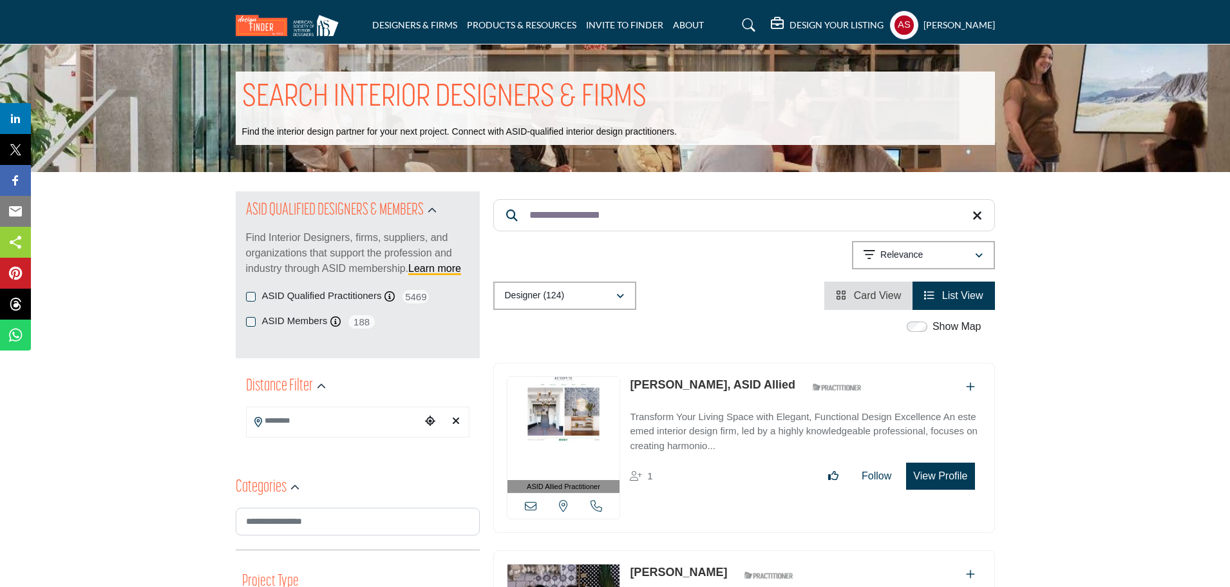
click at [686, 379] on link "Jennifer Remillard, ASID Allied" at bounding box center [713, 384] width 166 height 13
drag, startPoint x: 628, startPoint y: 221, endPoint x: 524, endPoint y: 228, distance: 104.6
click at [524, 228] on input "**********" at bounding box center [744, 215] width 502 height 32
paste input "Search Keyword"
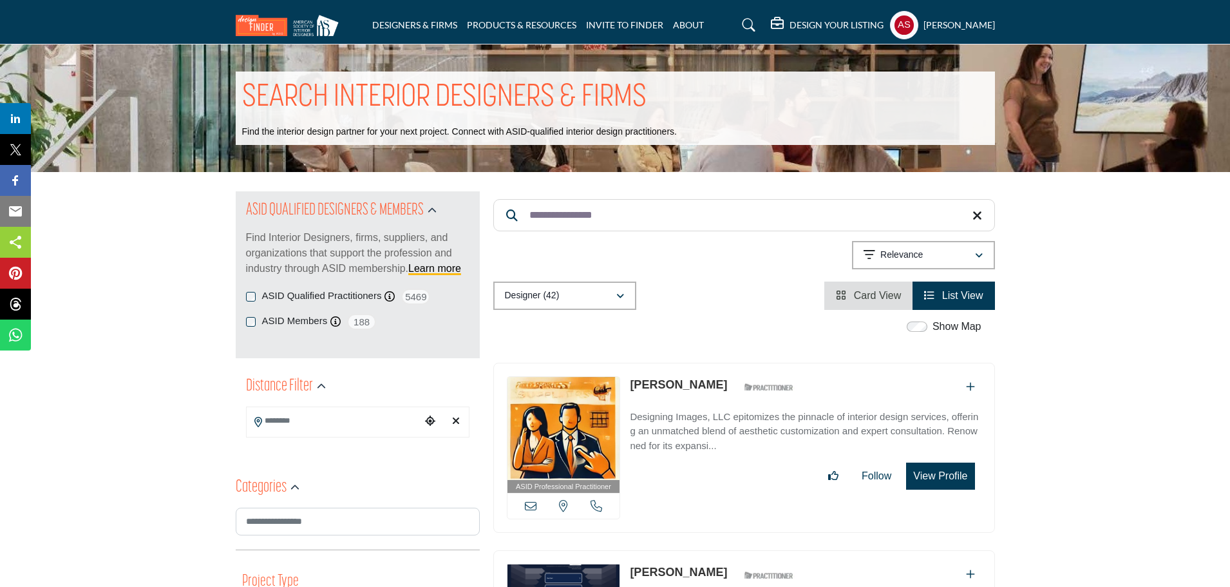
type input "**********"
click at [663, 381] on link "Krissie Haliwell" at bounding box center [678, 384] width 97 height 13
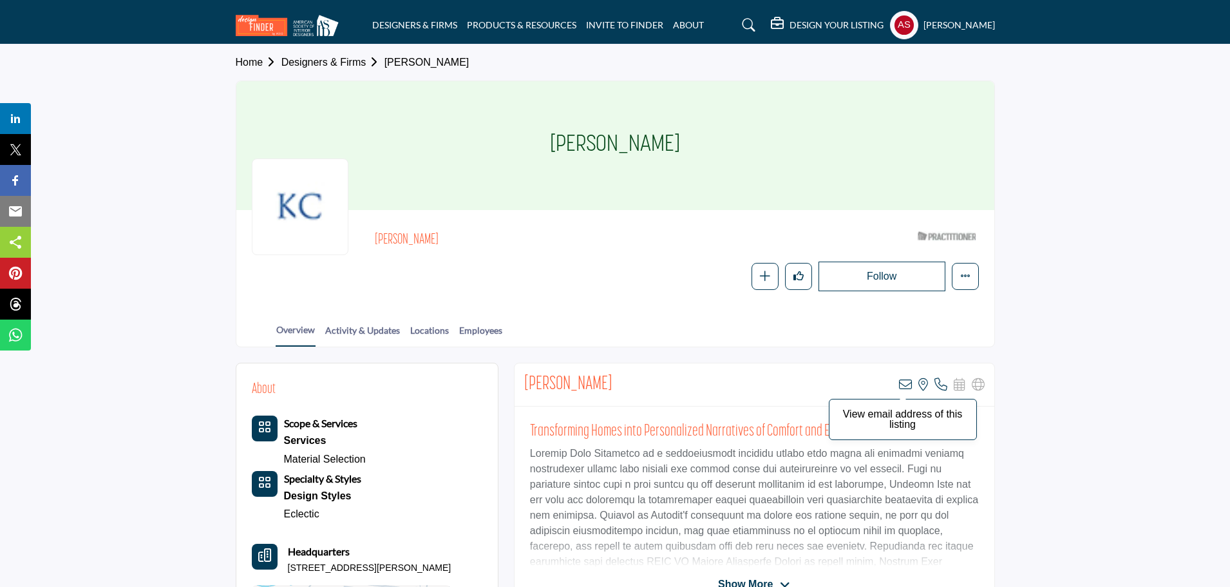
click at [905, 383] on icon at bounding box center [905, 384] width 13 height 13
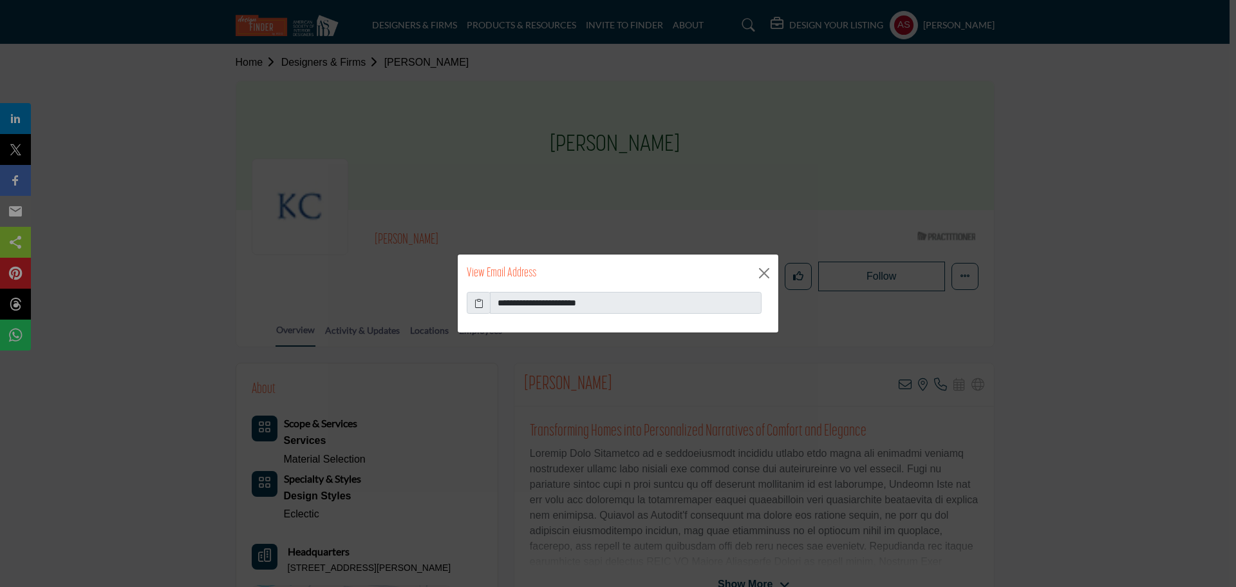
click at [476, 304] on icon at bounding box center [479, 303] width 9 height 14
click at [769, 274] on button "Close" at bounding box center [764, 272] width 19 height 19
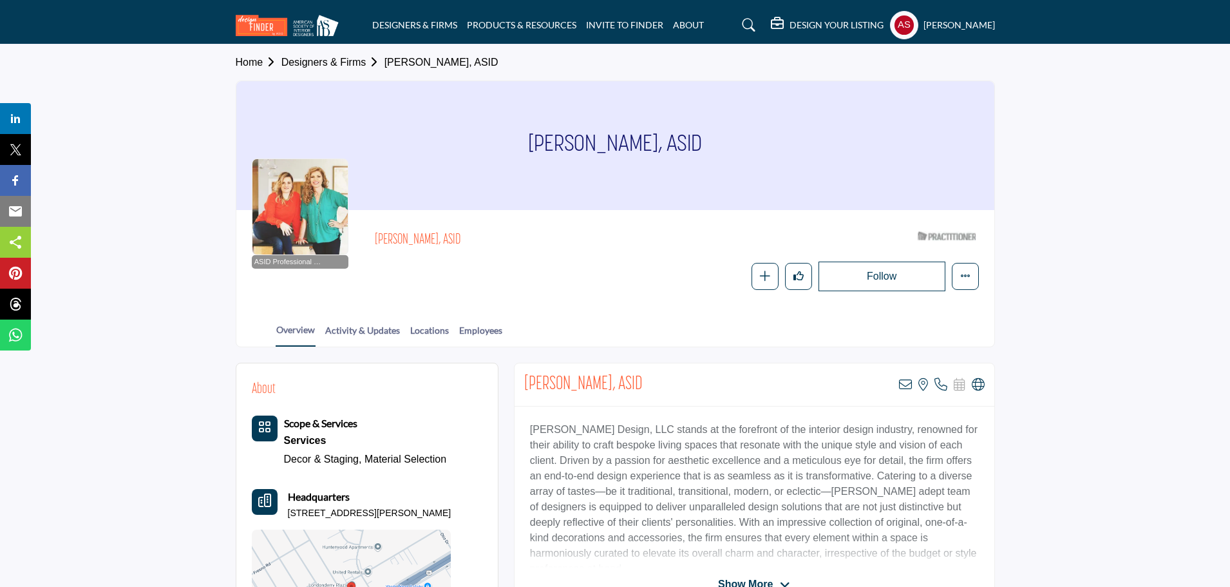
click at [905, 386] on icon at bounding box center [905, 384] width 13 height 13
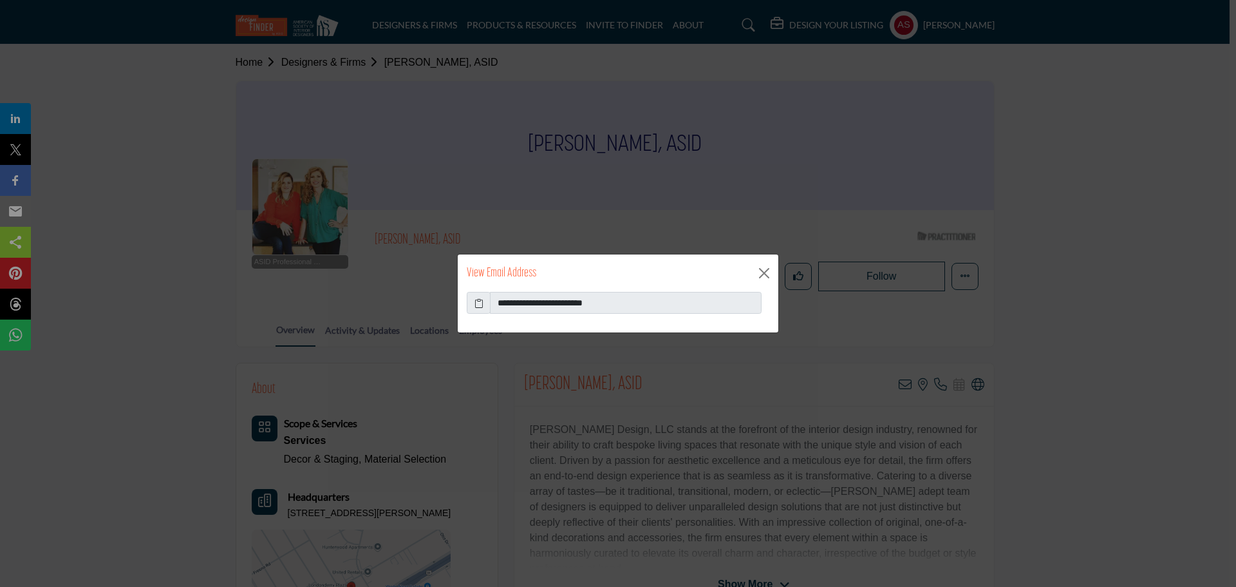
click at [479, 305] on icon at bounding box center [479, 303] width 9 height 14
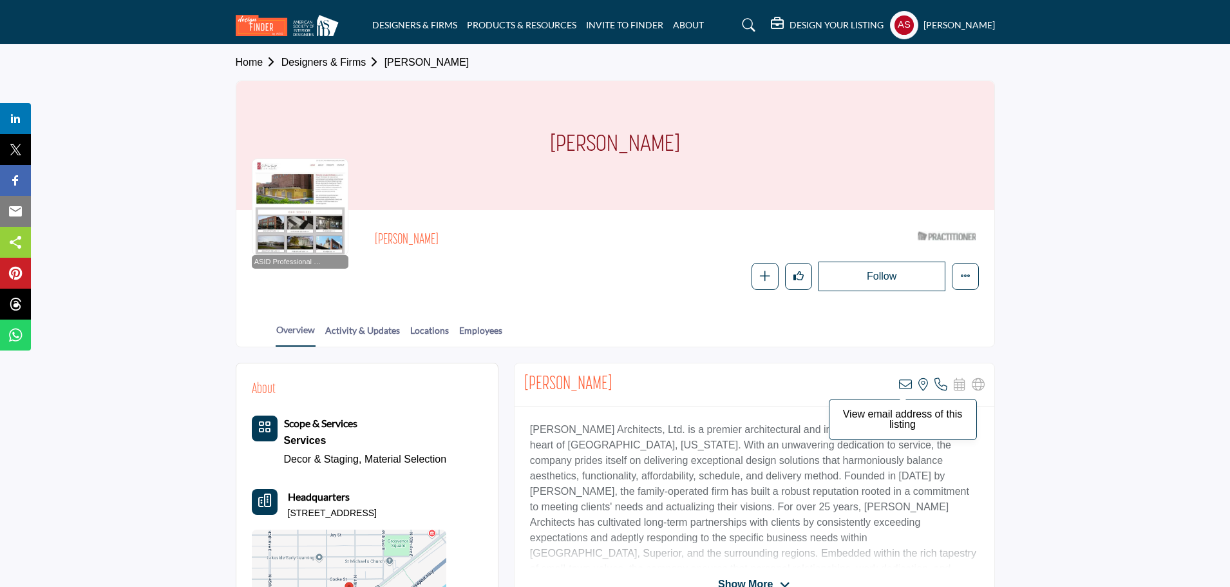
click at [902, 386] on icon at bounding box center [905, 384] width 13 height 13
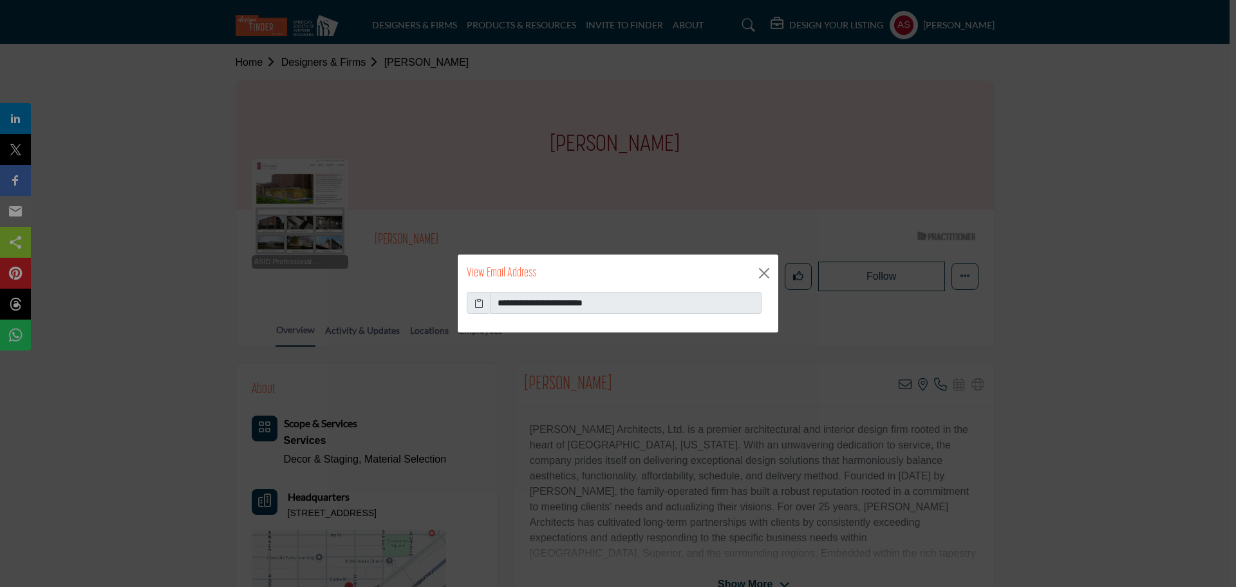
click at [480, 303] on icon at bounding box center [479, 303] width 9 height 14
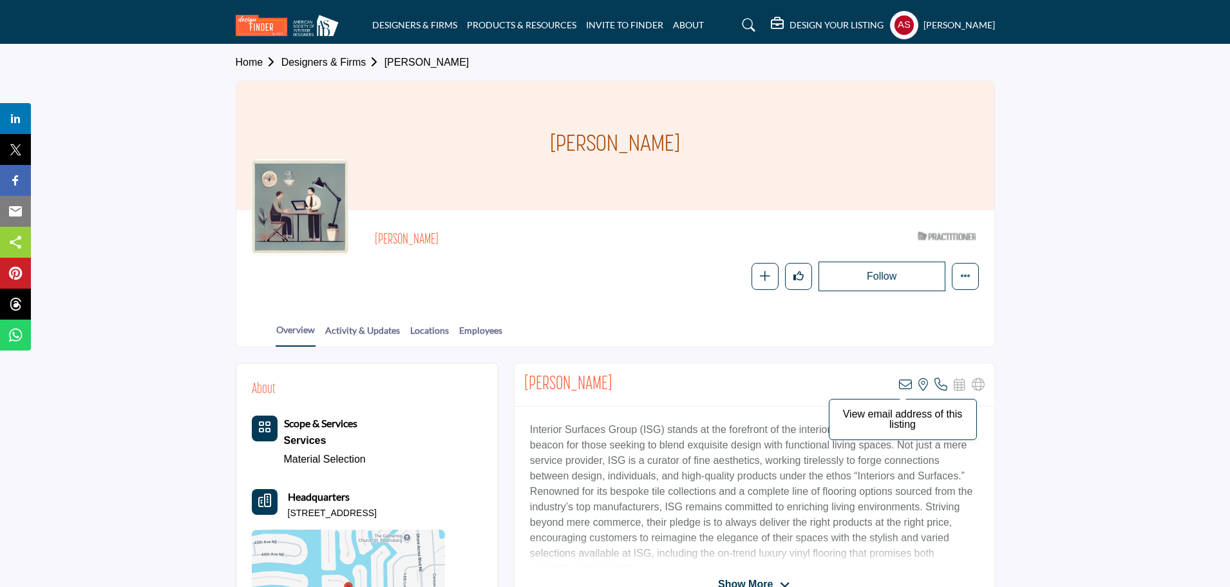
click at [905, 388] on icon at bounding box center [905, 384] width 13 height 13
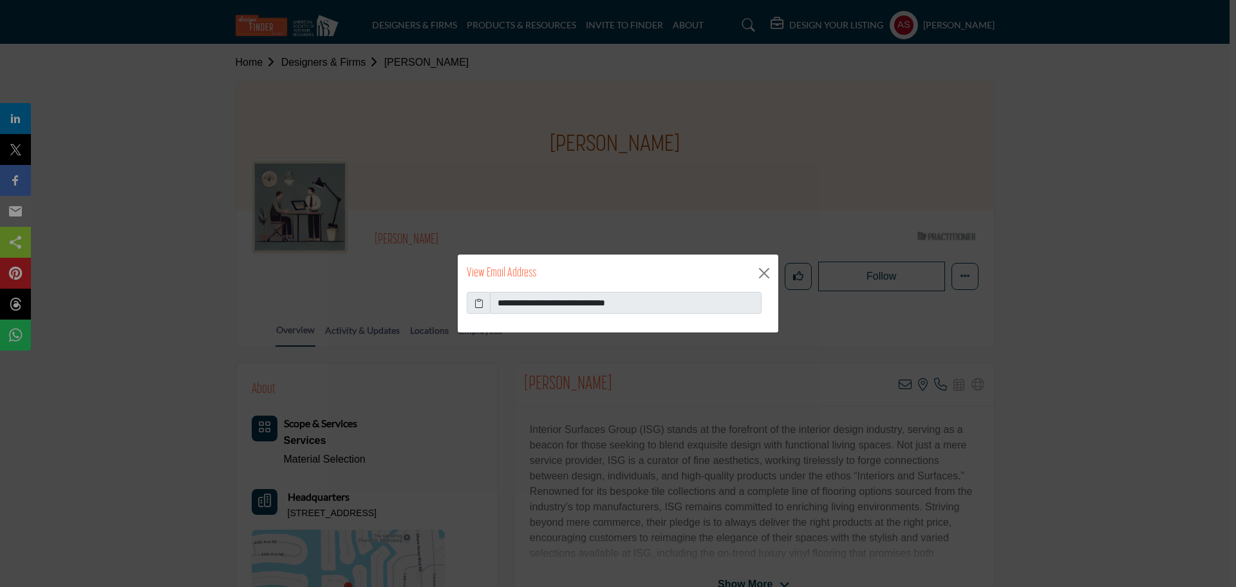
click at [479, 307] on icon at bounding box center [479, 303] width 9 height 14
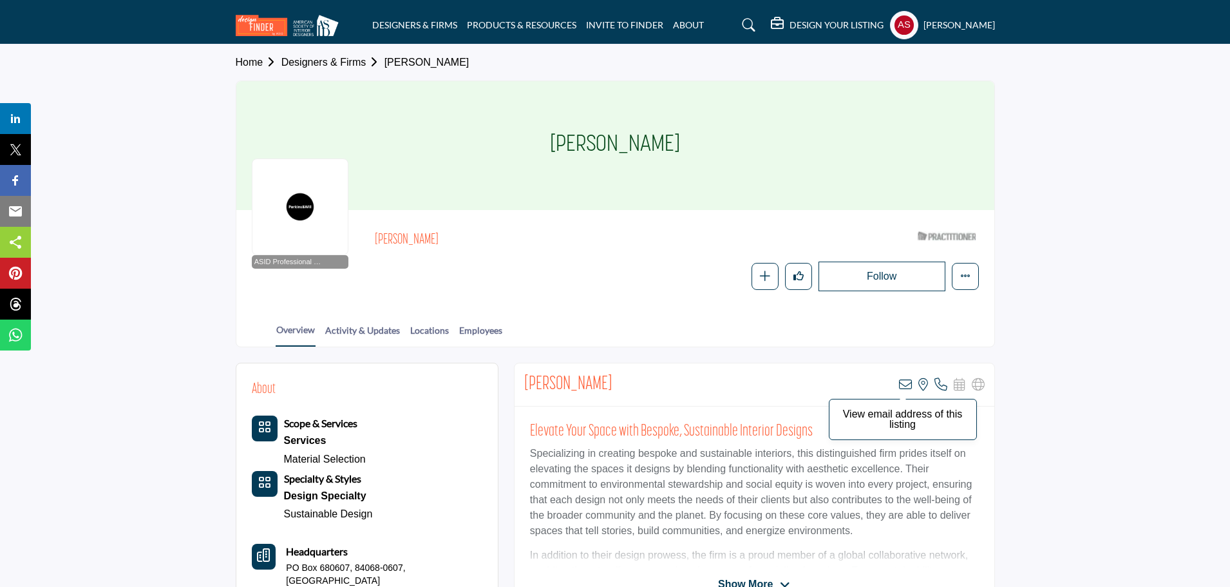
click at [908, 388] on icon at bounding box center [905, 384] width 13 height 13
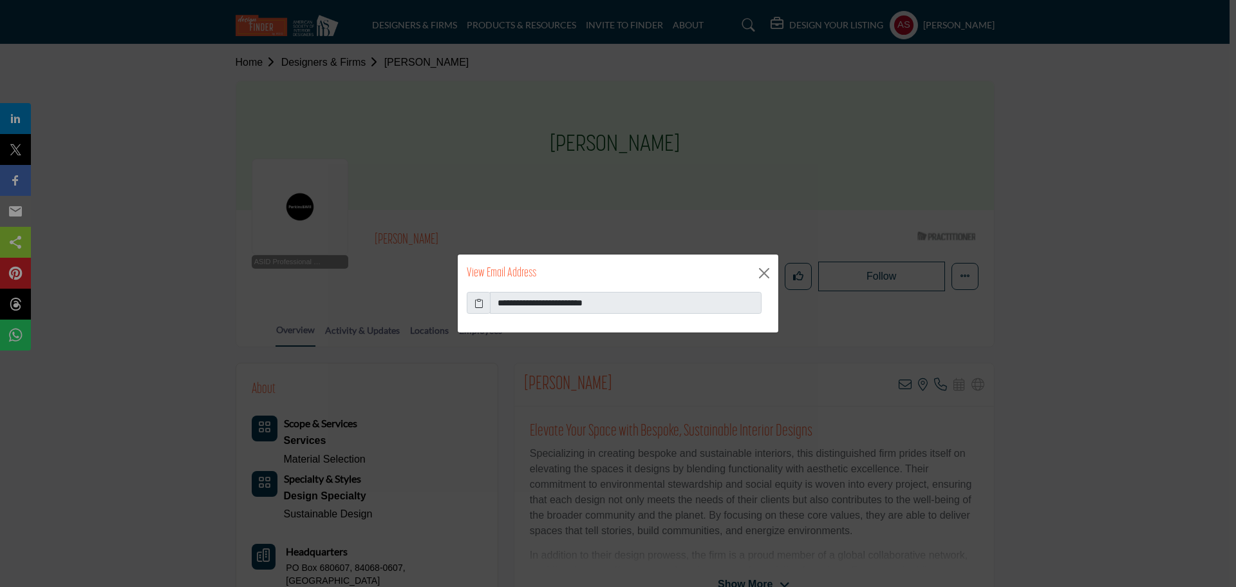
click at [483, 302] on icon at bounding box center [479, 303] width 9 height 14
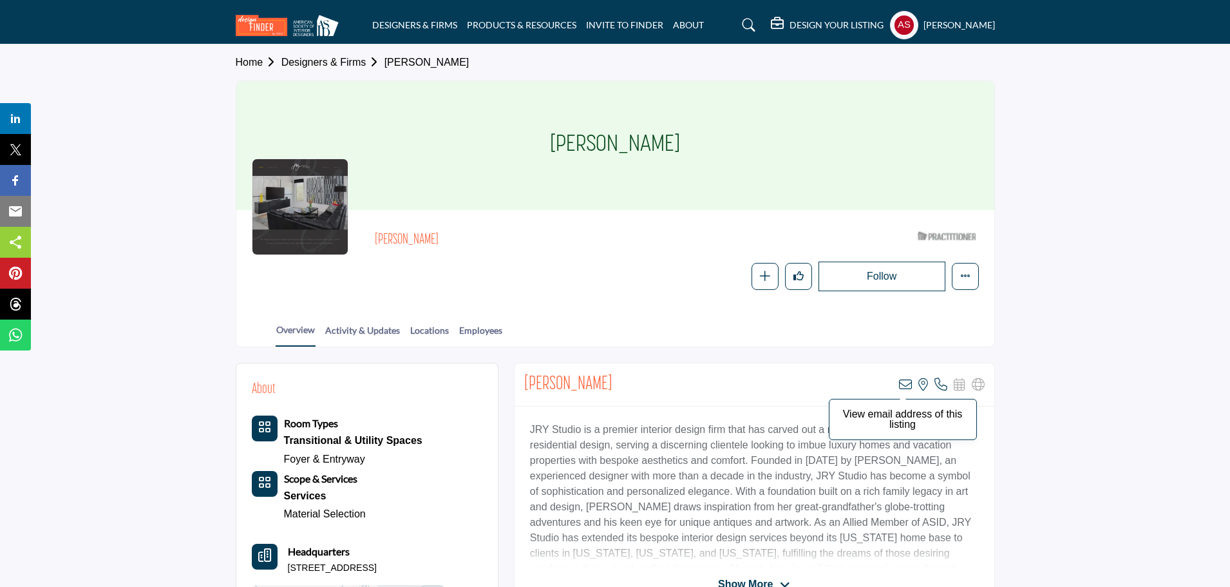
click at [900, 390] on icon at bounding box center [905, 384] width 13 height 13
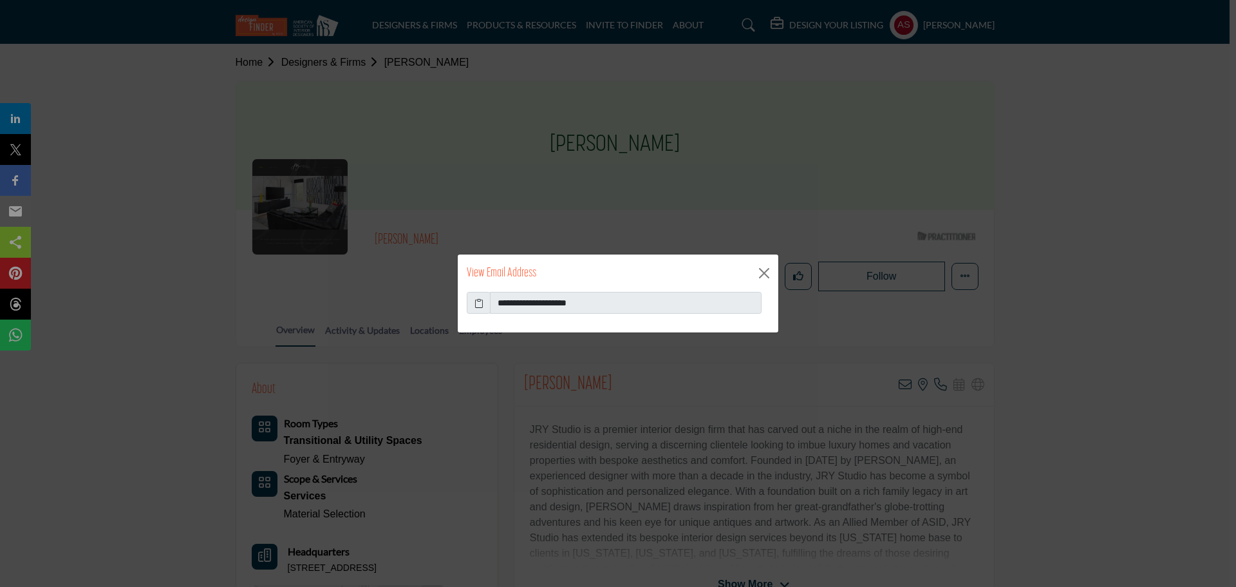
click at [480, 305] on icon at bounding box center [479, 303] width 9 height 14
click at [764, 270] on button "Close" at bounding box center [764, 272] width 19 height 19
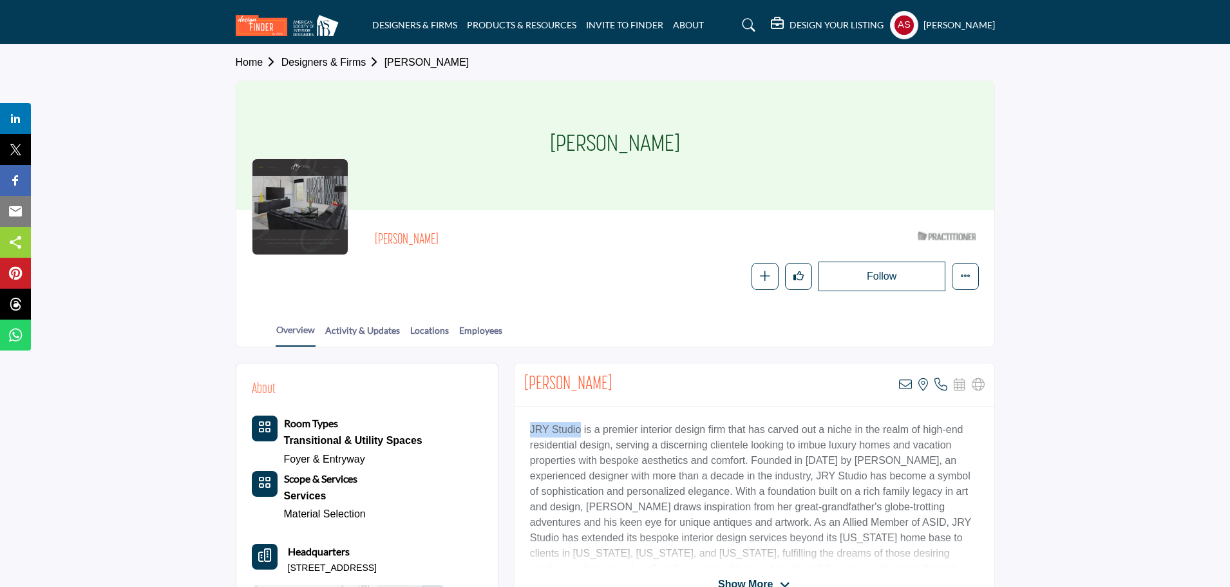
drag, startPoint x: 507, startPoint y: 433, endPoint x: 582, endPoint y: 437, distance: 75.4
copy p "JRY Studio"
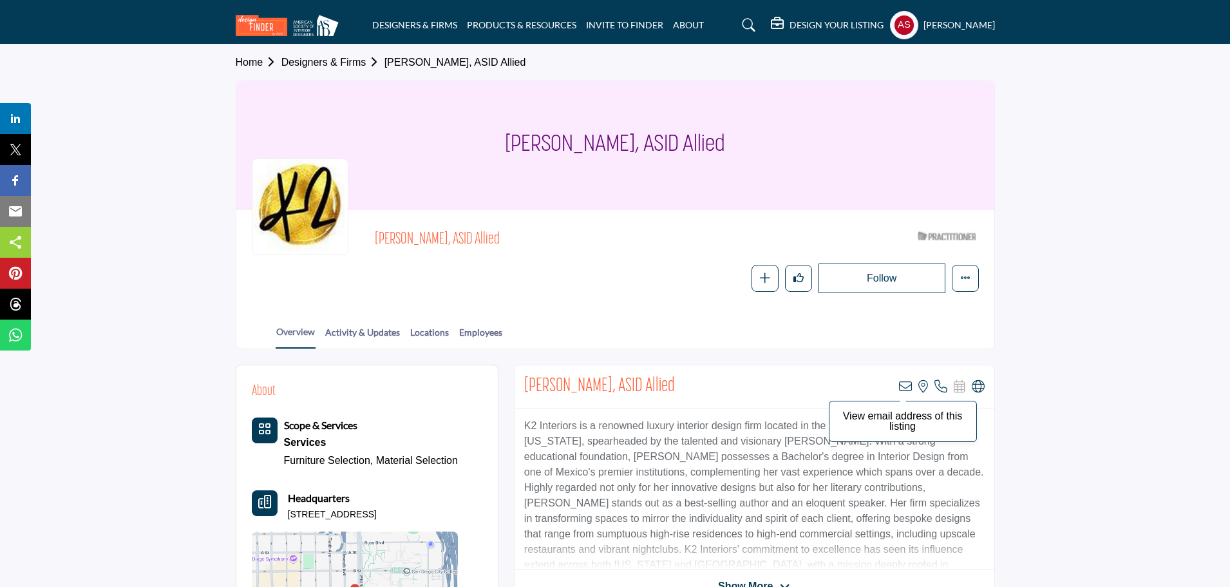
click at [909, 390] on icon at bounding box center [905, 386] width 13 height 13
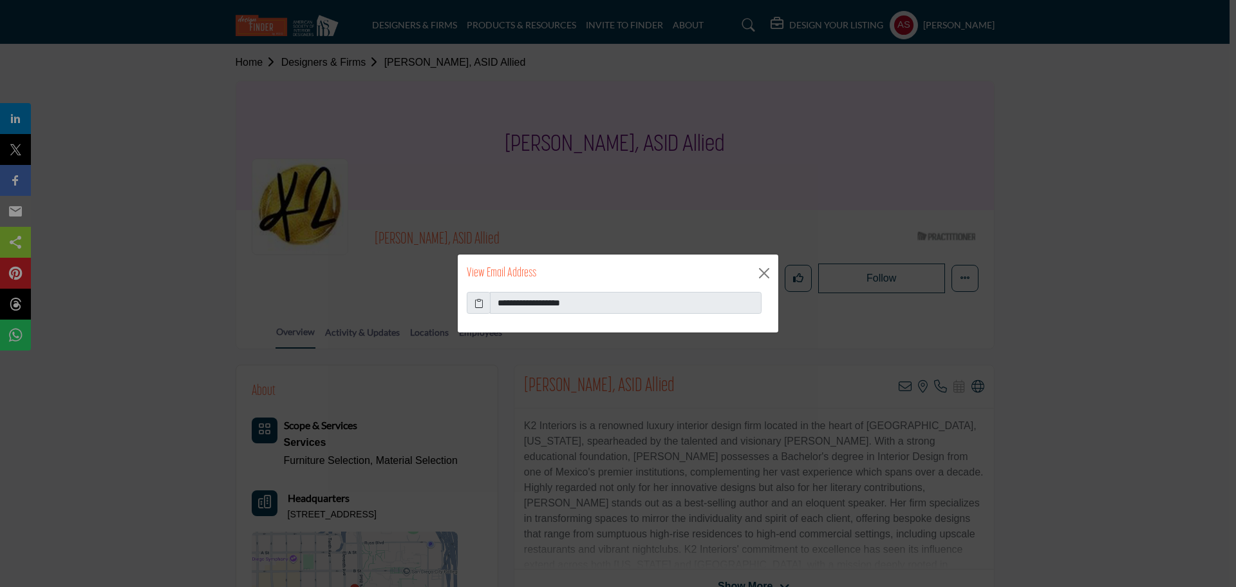
click at [477, 301] on icon at bounding box center [479, 303] width 9 height 14
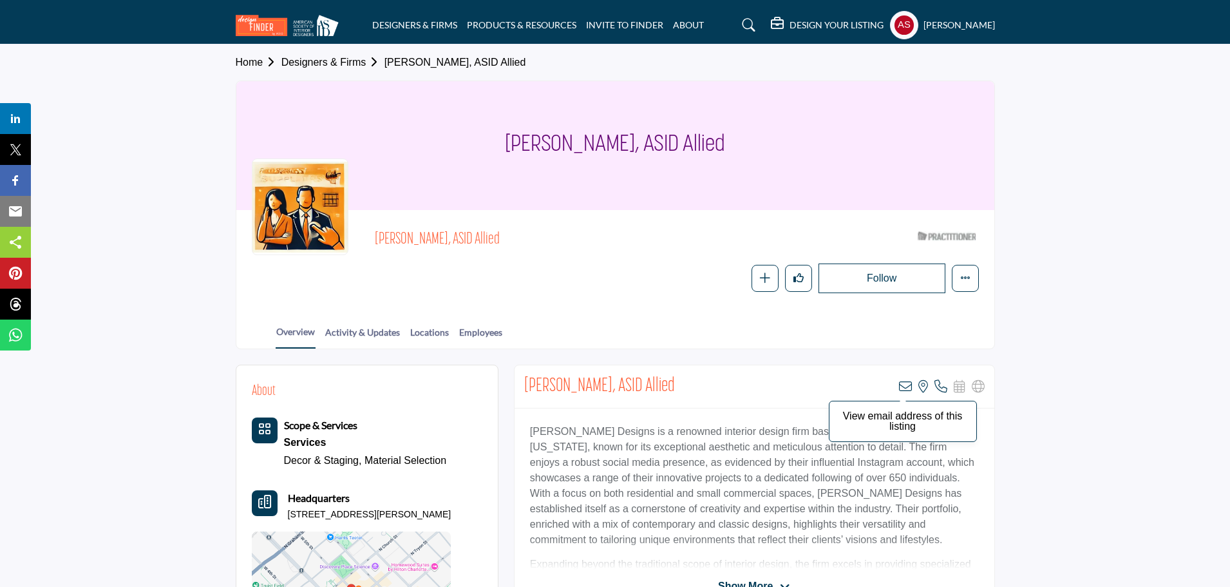
click at [908, 386] on icon at bounding box center [905, 386] width 13 height 13
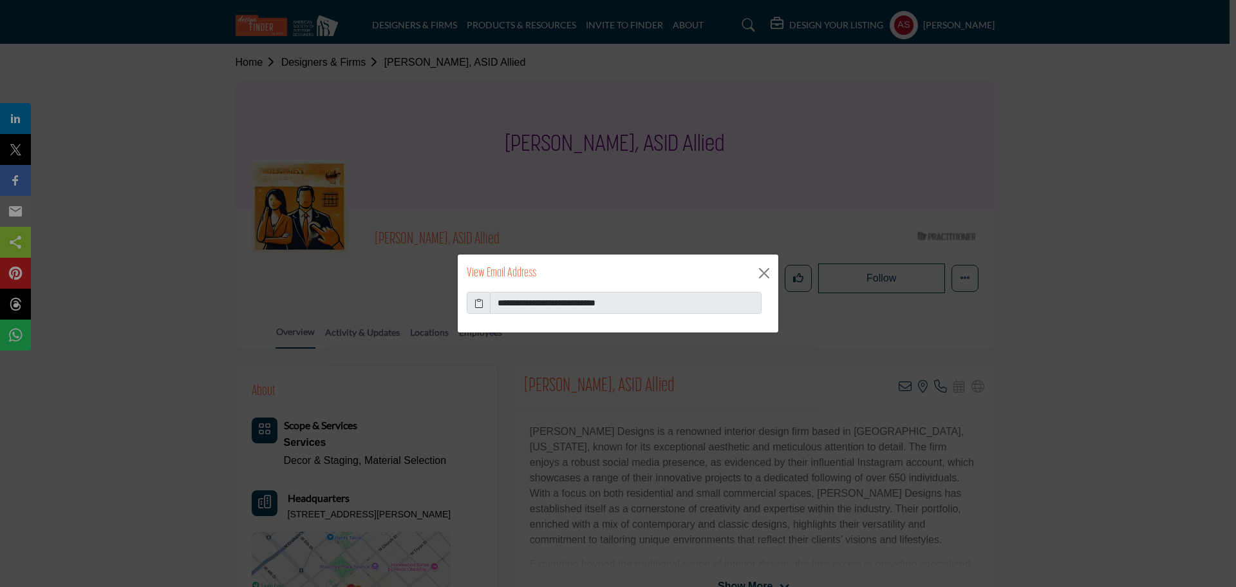
click at [480, 307] on icon at bounding box center [479, 303] width 9 height 14
click at [477, 303] on icon at bounding box center [479, 303] width 9 height 14
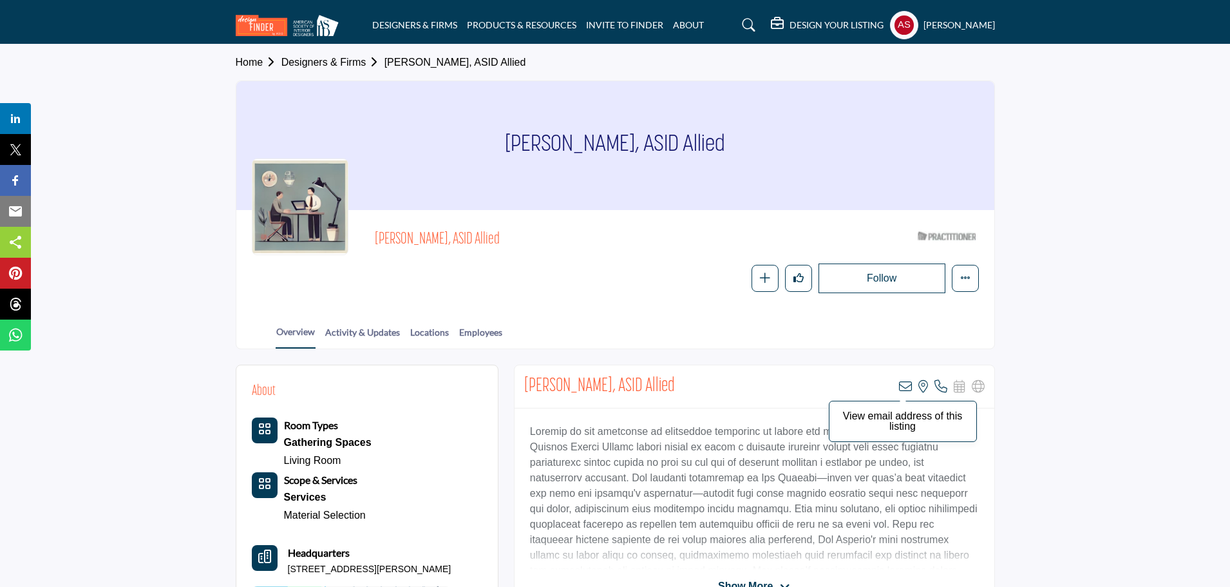
click at [901, 384] on icon at bounding box center [905, 386] width 13 height 13
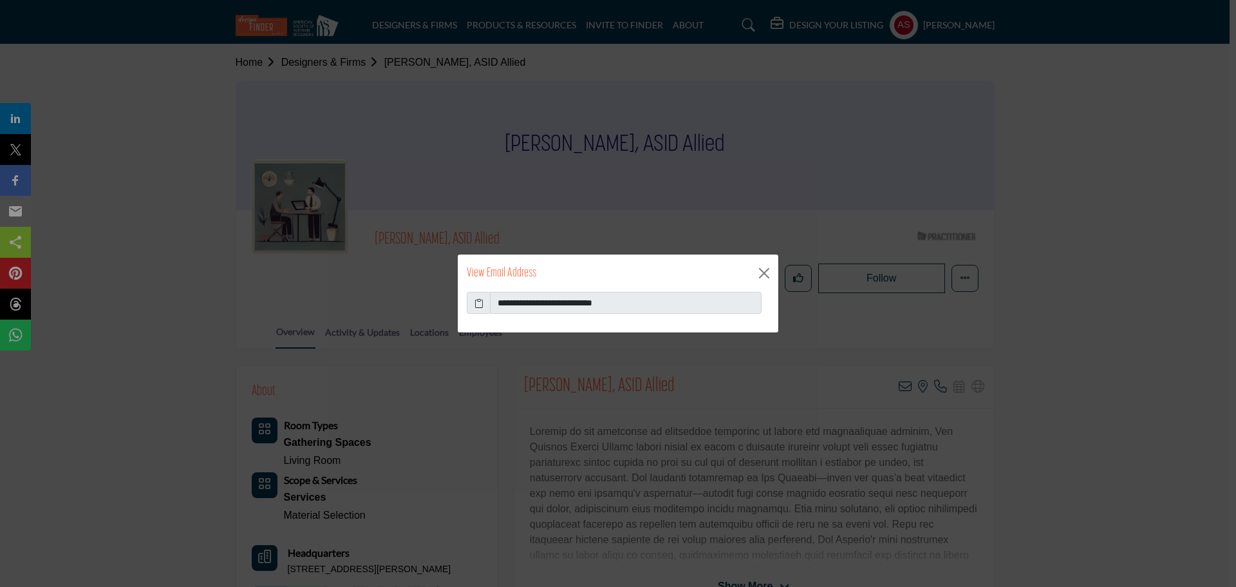
click at [484, 303] on span at bounding box center [479, 303] width 24 height 22
click at [476, 305] on icon at bounding box center [479, 303] width 9 height 14
click at [483, 303] on icon at bounding box center [479, 303] width 9 height 14
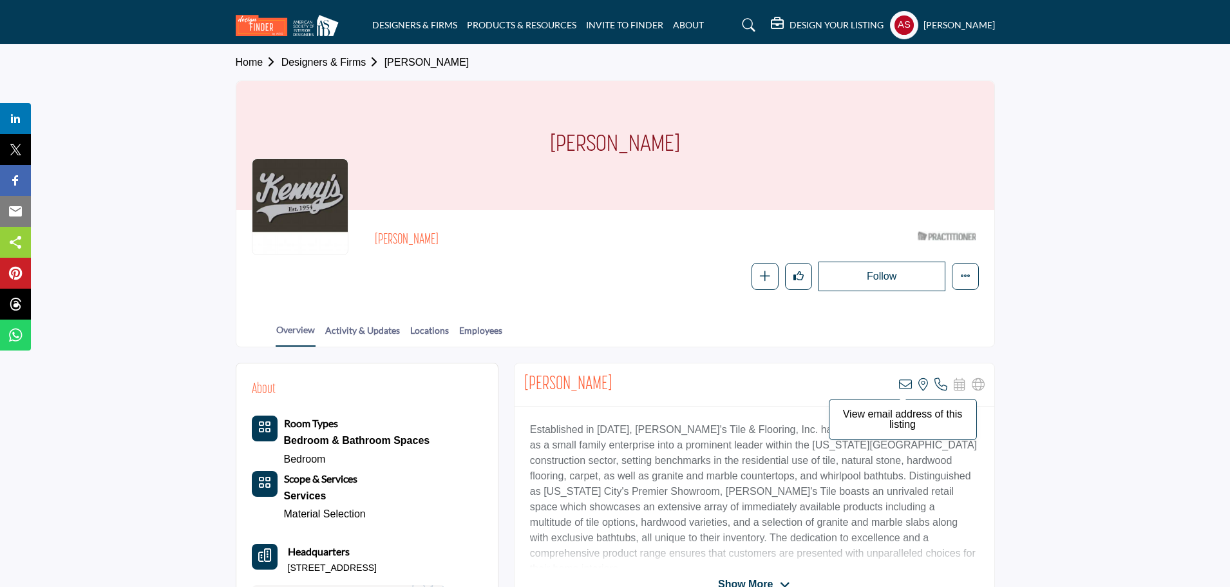
click at [902, 386] on icon at bounding box center [905, 384] width 13 height 13
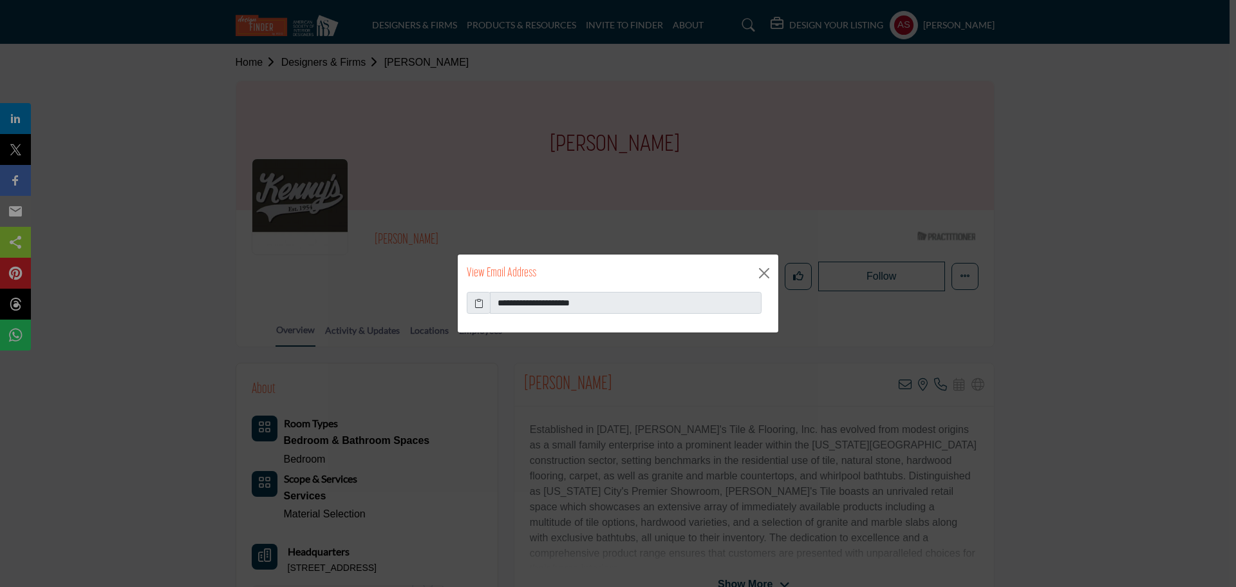
click at [482, 305] on icon at bounding box center [479, 303] width 9 height 14
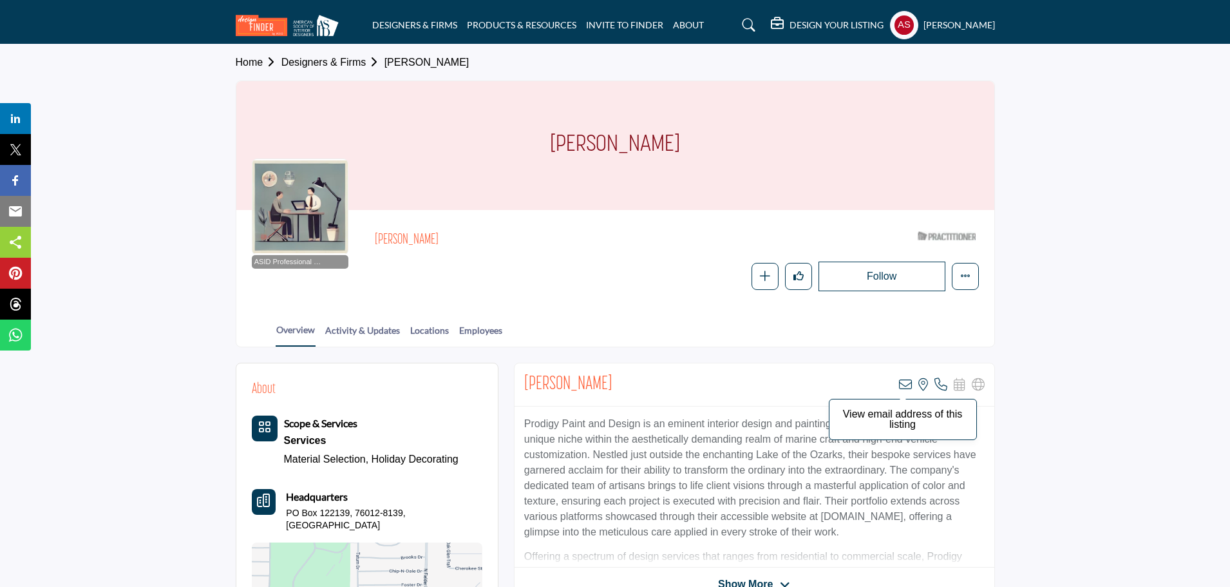
click at [904, 384] on icon at bounding box center [905, 384] width 13 height 13
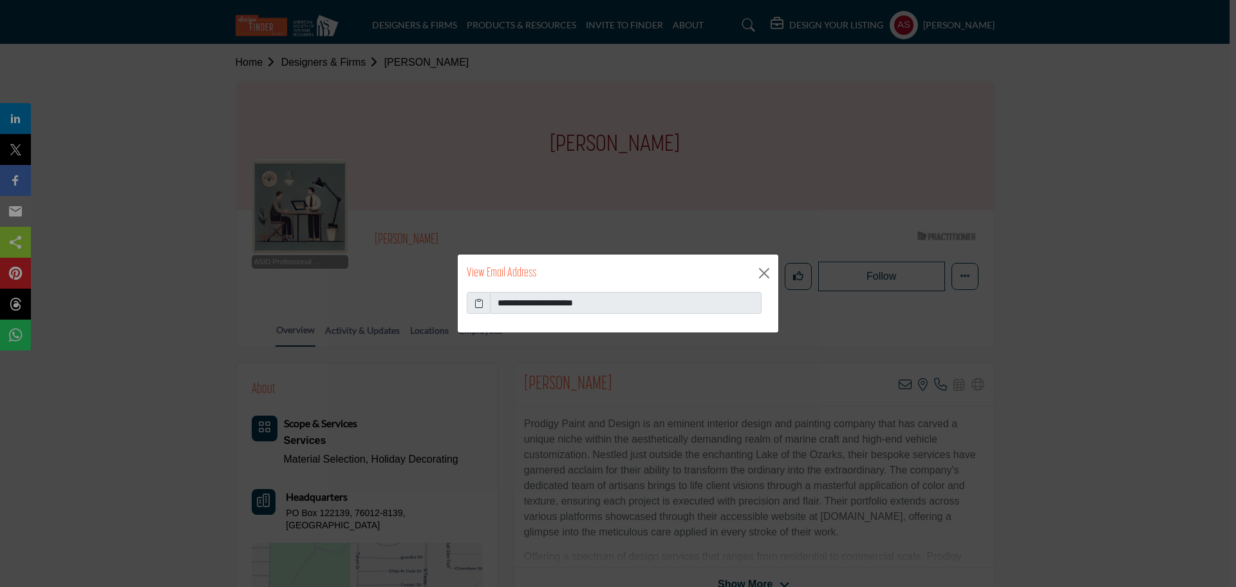
click at [477, 306] on icon at bounding box center [479, 303] width 9 height 14
click at [477, 304] on icon at bounding box center [479, 303] width 9 height 14
click at [764, 272] on button "Close" at bounding box center [764, 272] width 19 height 19
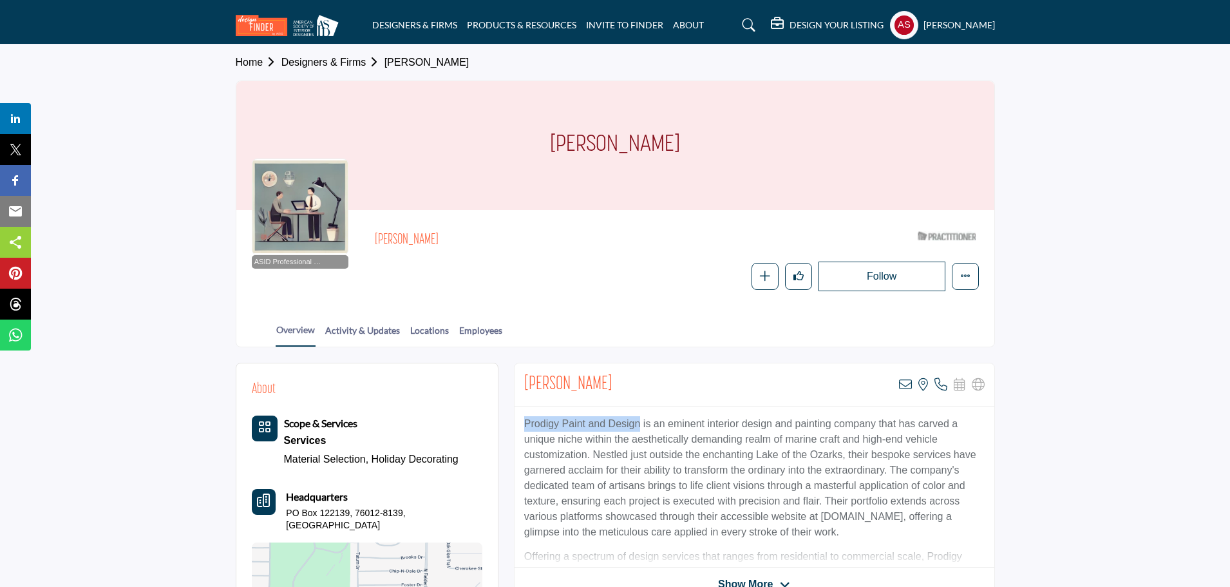
drag, startPoint x: 518, startPoint y: 420, endPoint x: 641, endPoint y: 428, distance: 122.6
click at [641, 428] on div "Prodigy Paint and Design is an eminent interior design and painting company tha…" at bounding box center [755, 486] width 480 height 161
copy p "Prodigy Paint and Design"
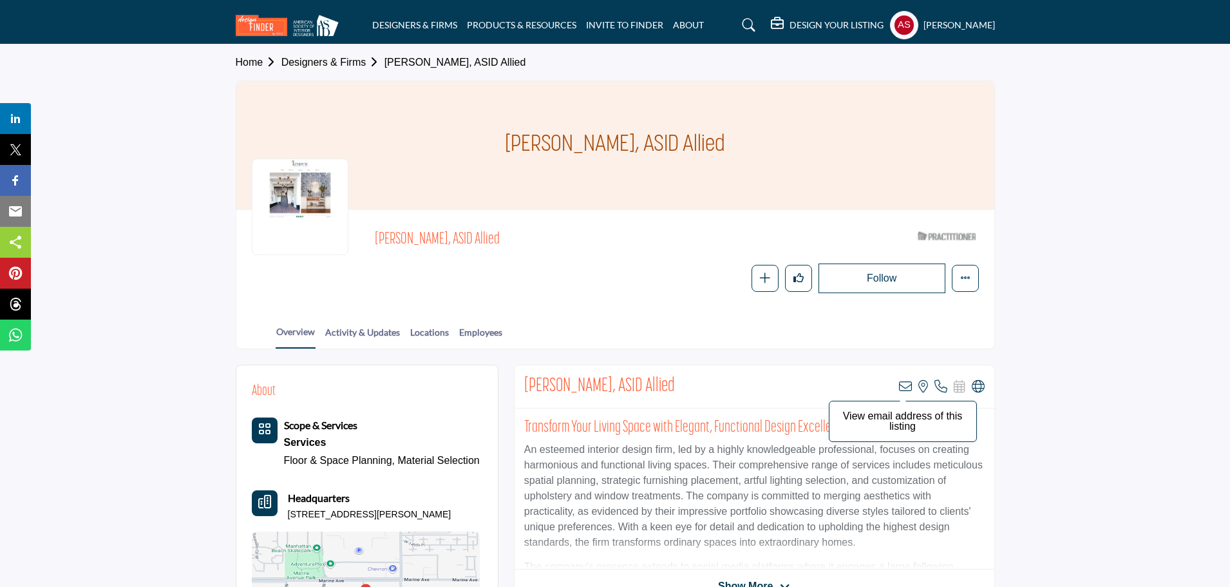
click at [909, 386] on icon at bounding box center [905, 386] width 13 height 13
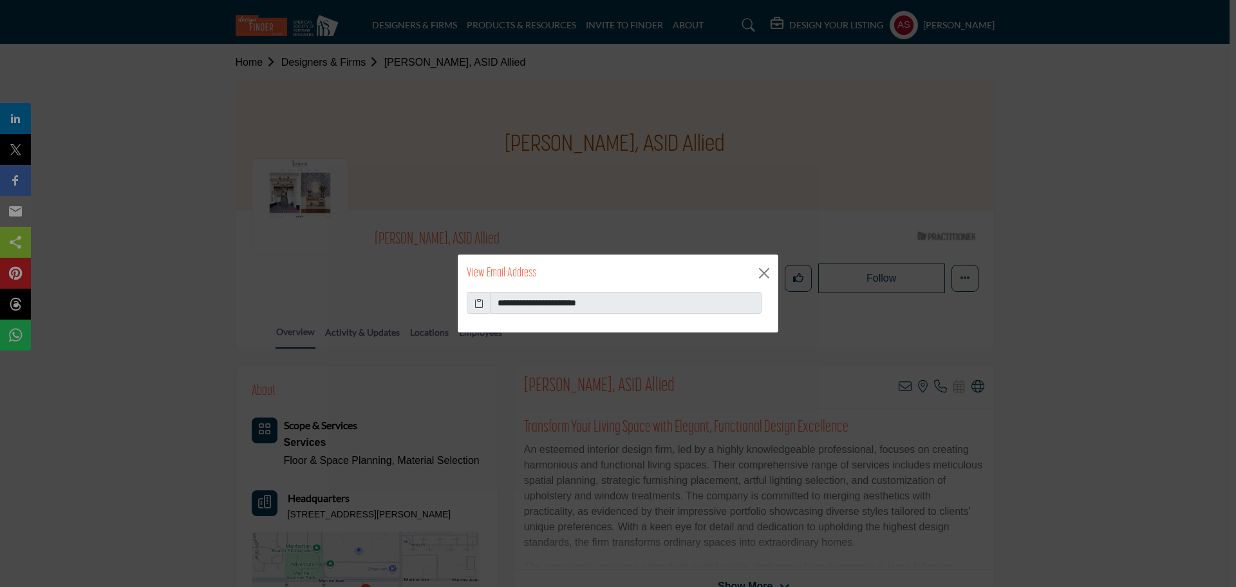
click at [480, 307] on icon at bounding box center [479, 303] width 9 height 14
click at [477, 303] on icon at bounding box center [479, 303] width 9 height 14
click at [770, 278] on button "Close" at bounding box center [764, 272] width 19 height 19
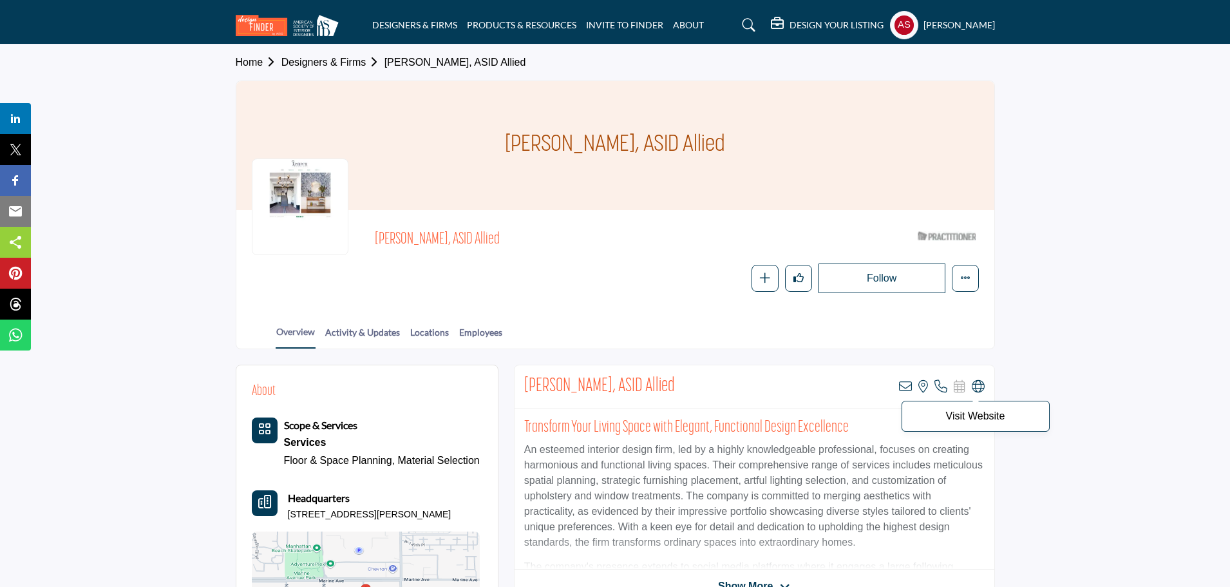
click at [981, 384] on icon at bounding box center [978, 386] width 13 height 13
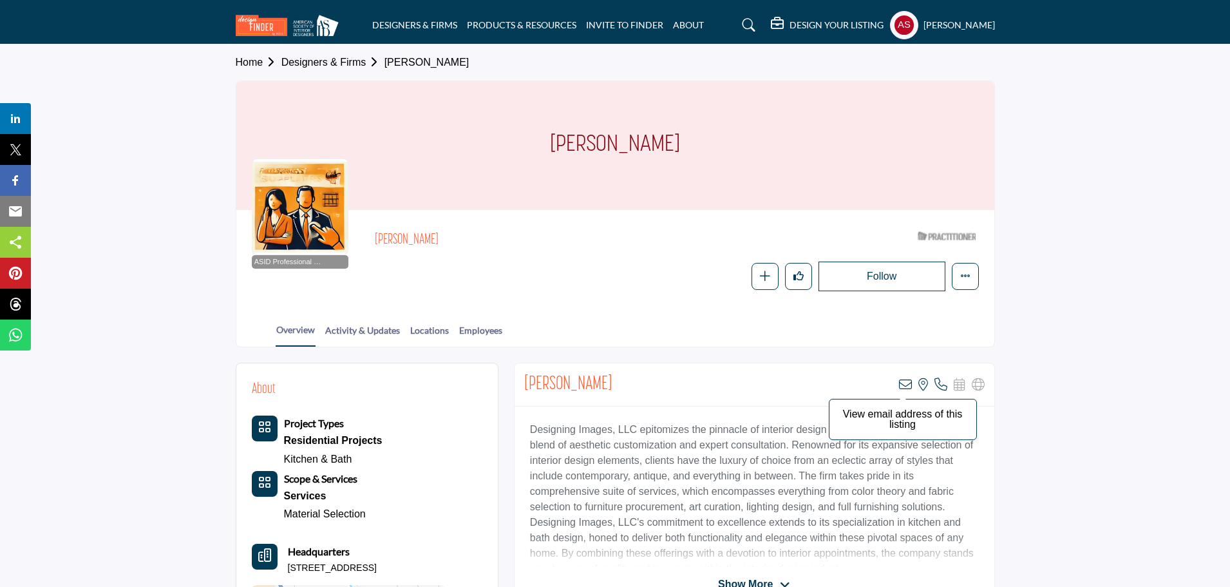
click at [908, 383] on icon at bounding box center [905, 384] width 13 height 13
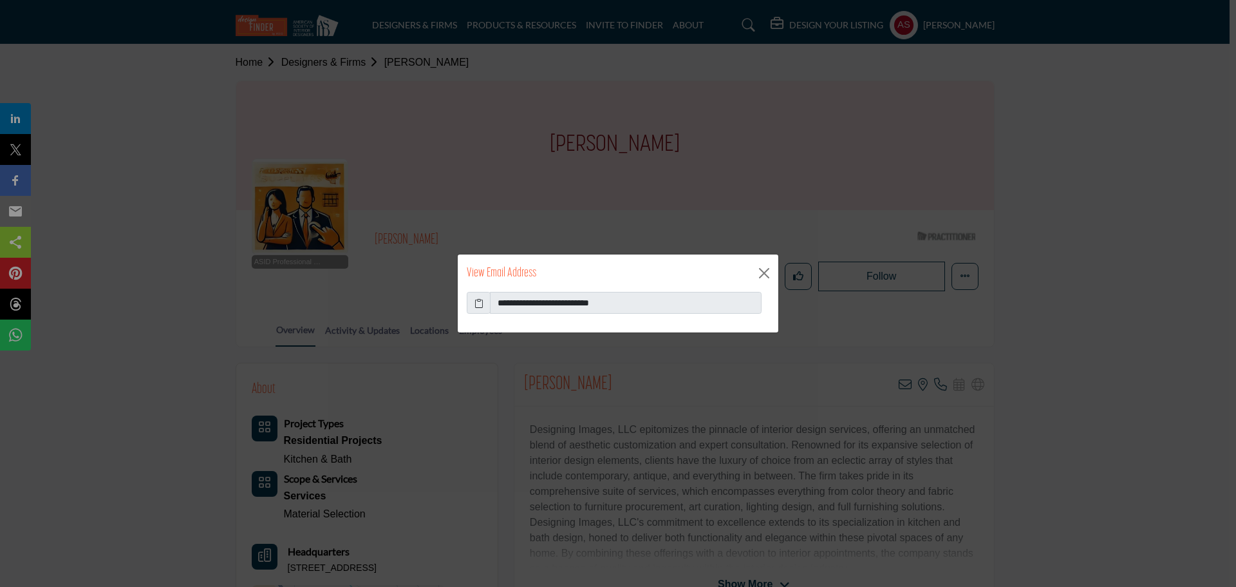
click at [477, 307] on icon at bounding box center [479, 303] width 9 height 14
click at [755, 267] on button "Close" at bounding box center [764, 272] width 19 height 19
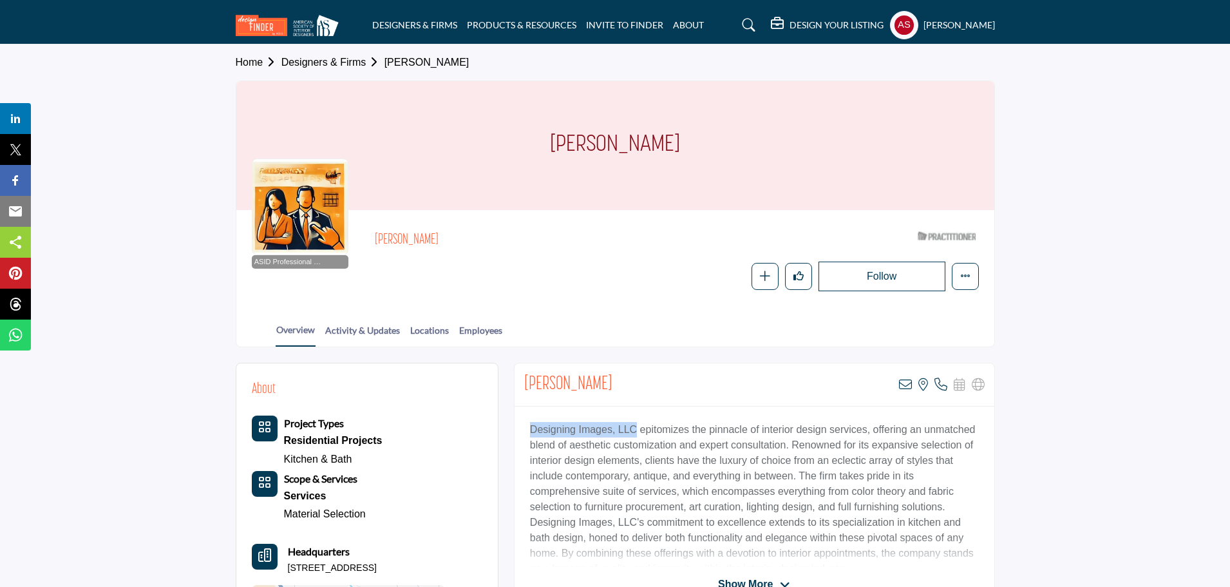
drag, startPoint x: 523, startPoint y: 431, endPoint x: 636, endPoint y: 432, distance: 113.3
click at [636, 432] on div "Designing Images, LLC epitomizes the pinnacle of interior design services, offe…" at bounding box center [755, 486] width 480 height 161
copy p "Designing Images, LLC"
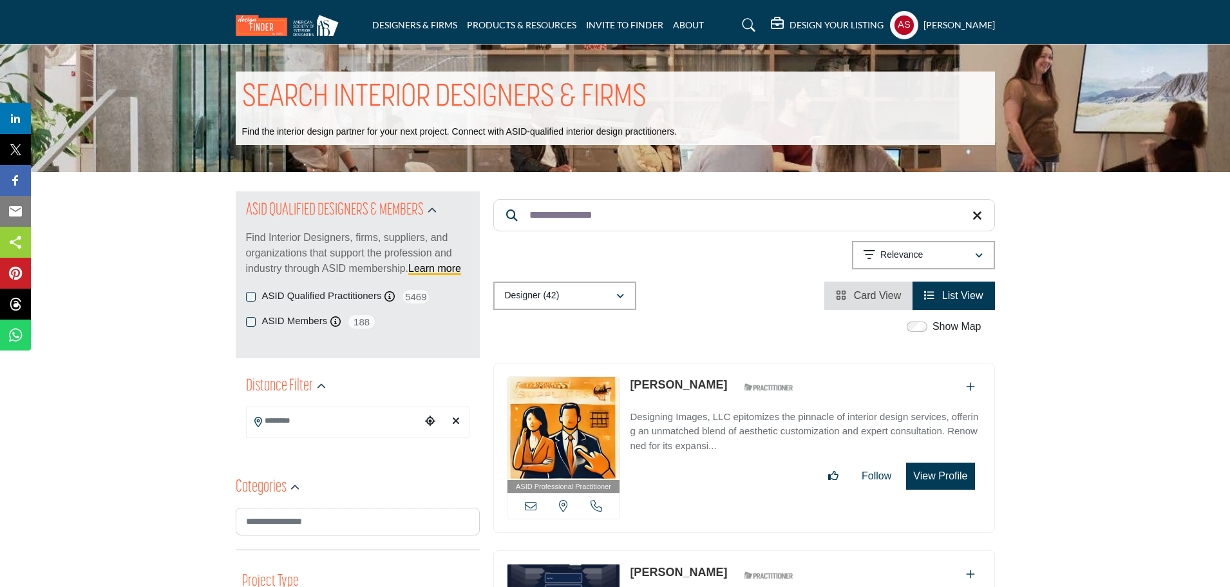
drag, startPoint x: 0, startPoint y: 0, endPoint x: 524, endPoint y: 216, distance: 567.1
click at [524, 216] on input "**********" at bounding box center [744, 215] width 502 height 32
paste input "Search Keyword"
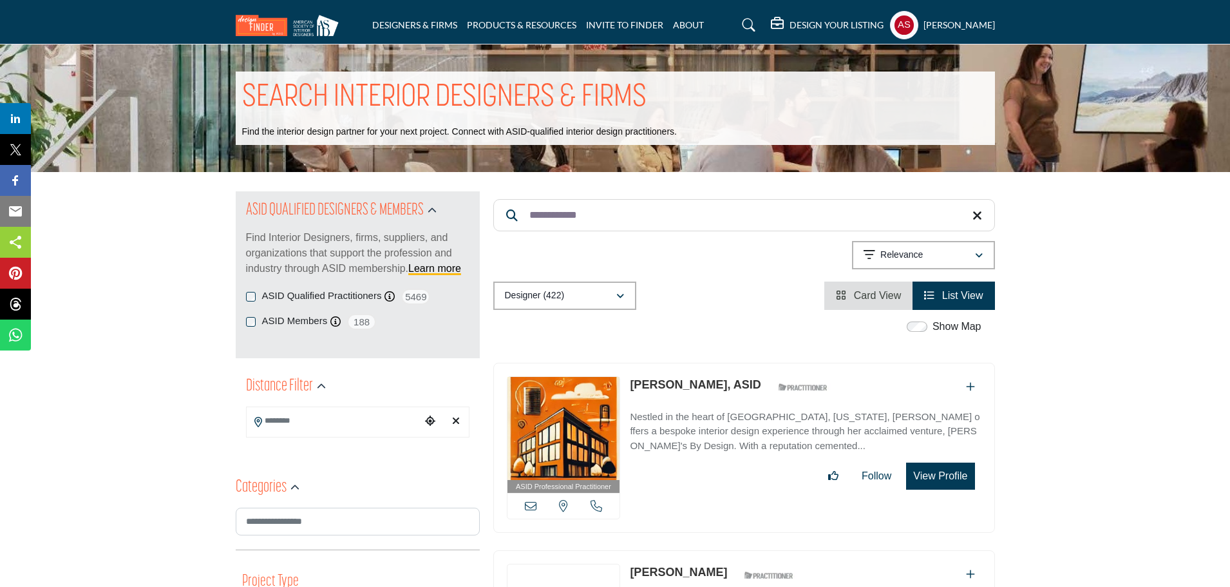
click at [658, 382] on link "[PERSON_NAME], ASID" at bounding box center [695, 384] width 131 height 13
drag, startPoint x: 616, startPoint y: 216, endPoint x: 523, endPoint y: 215, distance: 92.7
click at [523, 215] on input "**********" at bounding box center [744, 215] width 502 height 32
paste input "Search Keyword"
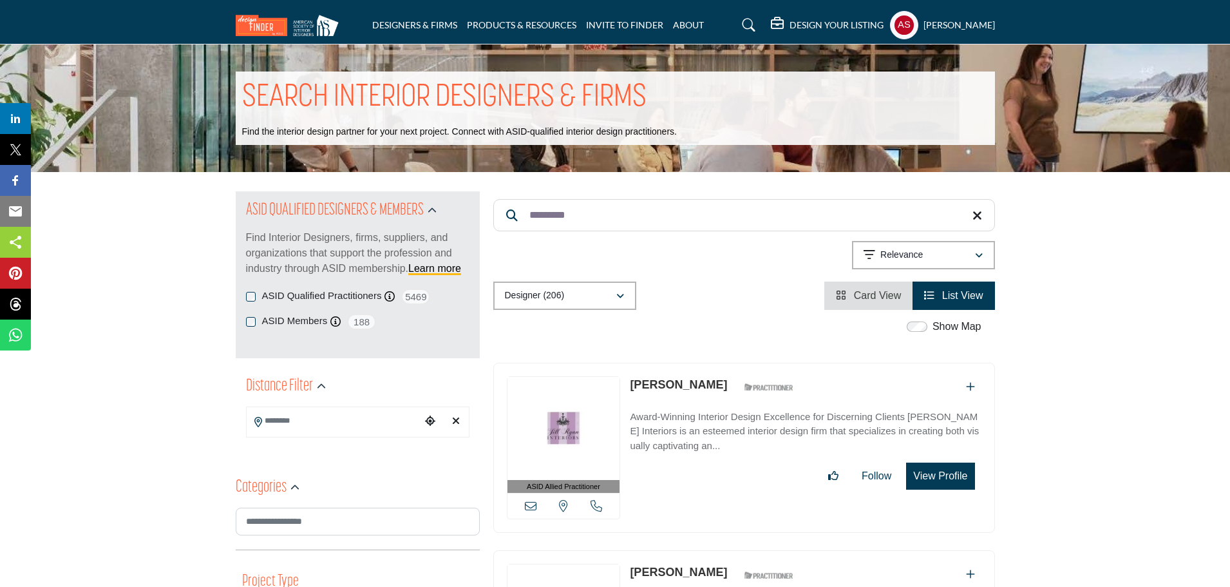
click at [664, 382] on link "[PERSON_NAME]" at bounding box center [678, 384] width 97 height 13
drag, startPoint x: 581, startPoint y: 225, endPoint x: 513, endPoint y: 230, distance: 67.8
click at [513, 230] on input "*********" at bounding box center [744, 215] width 502 height 32
paste input "******"
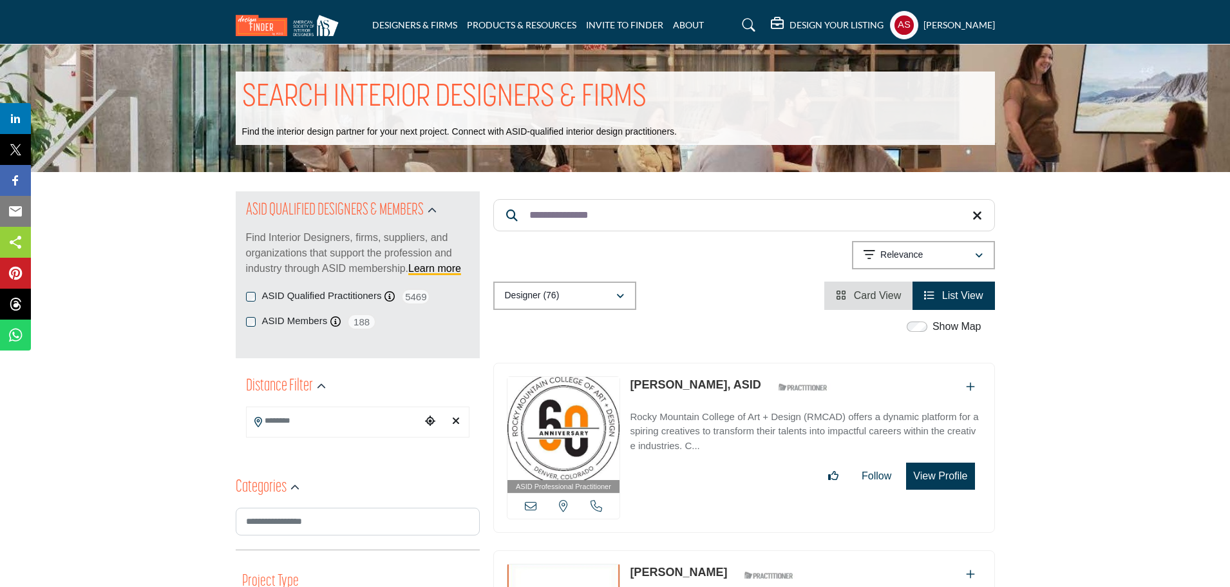
click at [679, 381] on link "Jessica Elliott, ASID" at bounding box center [695, 384] width 131 height 13
drag, startPoint x: 612, startPoint y: 208, endPoint x: 529, endPoint y: 212, distance: 83.8
click at [529, 212] on input "**********" at bounding box center [744, 215] width 502 height 32
paste input "**"
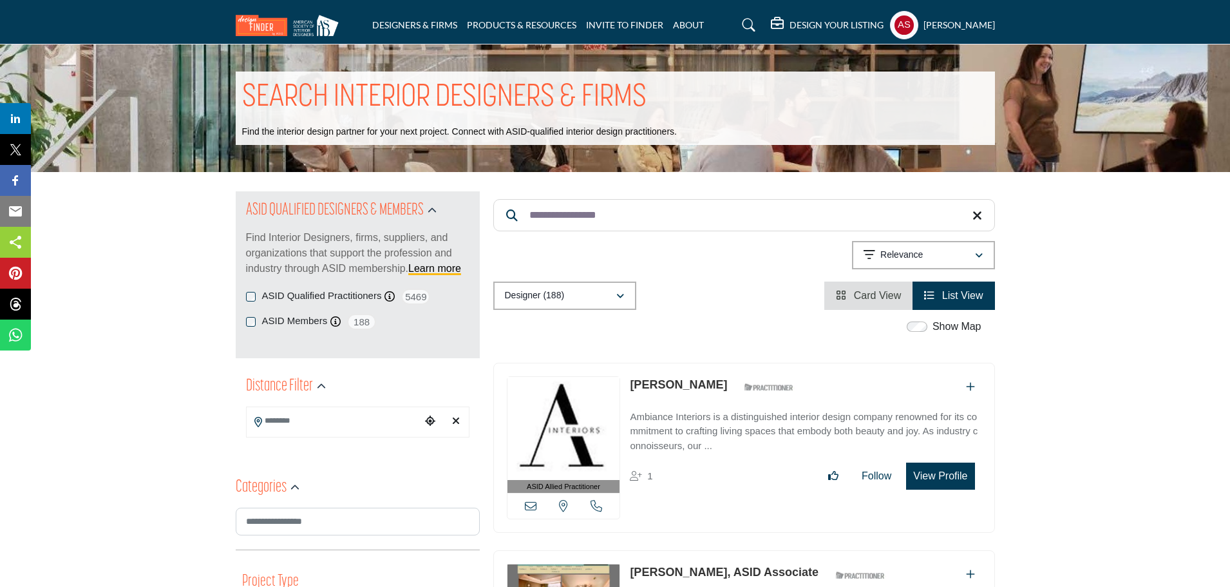
click at [680, 383] on link "Heidi Chen Menard" at bounding box center [678, 384] width 97 height 13
paste input "Search Keyword"
drag, startPoint x: 632, startPoint y: 218, endPoint x: 502, endPoint y: 214, distance: 130.8
click at [502, 214] on input "**********" at bounding box center [744, 215] width 502 height 32
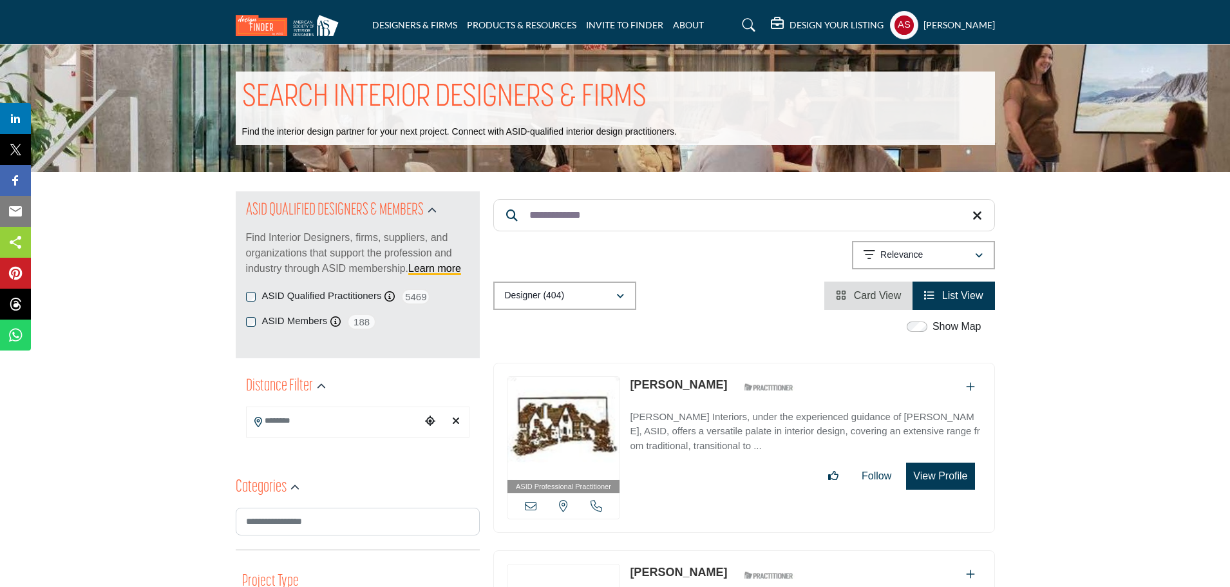
click at [667, 383] on link "Judith Fisher" at bounding box center [678, 384] width 97 height 13
paste input "Search Keyword"
drag, startPoint x: 592, startPoint y: 213, endPoint x: 527, endPoint y: 222, distance: 65.7
click at [527, 222] on input "**********" at bounding box center [744, 215] width 502 height 32
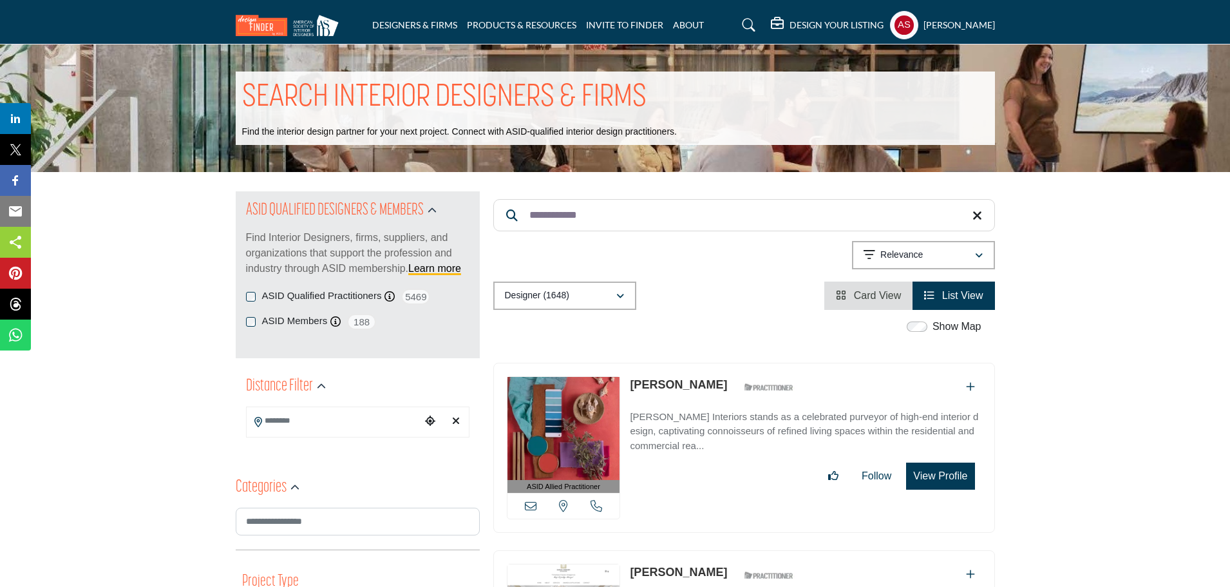
click at [675, 384] on link "Sarah Hodges" at bounding box center [678, 384] width 97 height 13
paste input "Search Keyword"
drag, startPoint x: 618, startPoint y: 219, endPoint x: 502, endPoint y: 218, distance: 115.9
click at [502, 218] on input "**********" at bounding box center [744, 215] width 502 height 32
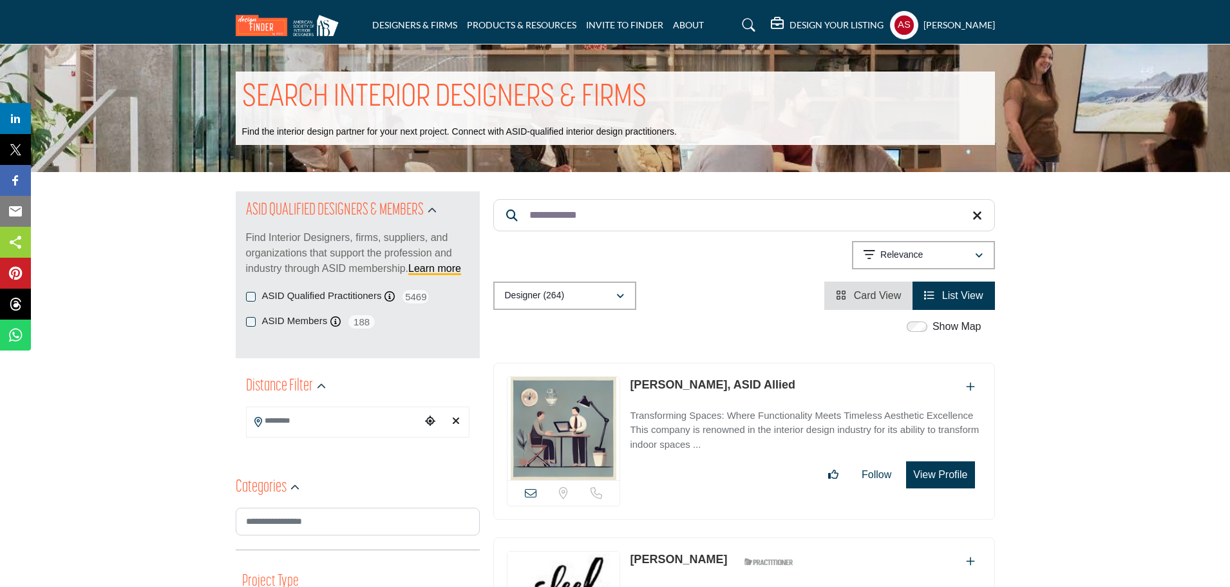
click at [658, 384] on link "Julia Gordon, ASID Allied" at bounding box center [713, 384] width 166 height 13
drag, startPoint x: 603, startPoint y: 196, endPoint x: 579, endPoint y: 205, distance: 26.1
click at [579, 205] on div "**********" at bounding box center [744, 250] width 502 height 118
paste input "**"
drag, startPoint x: 610, startPoint y: 215, endPoint x: 520, endPoint y: 217, distance: 90.2
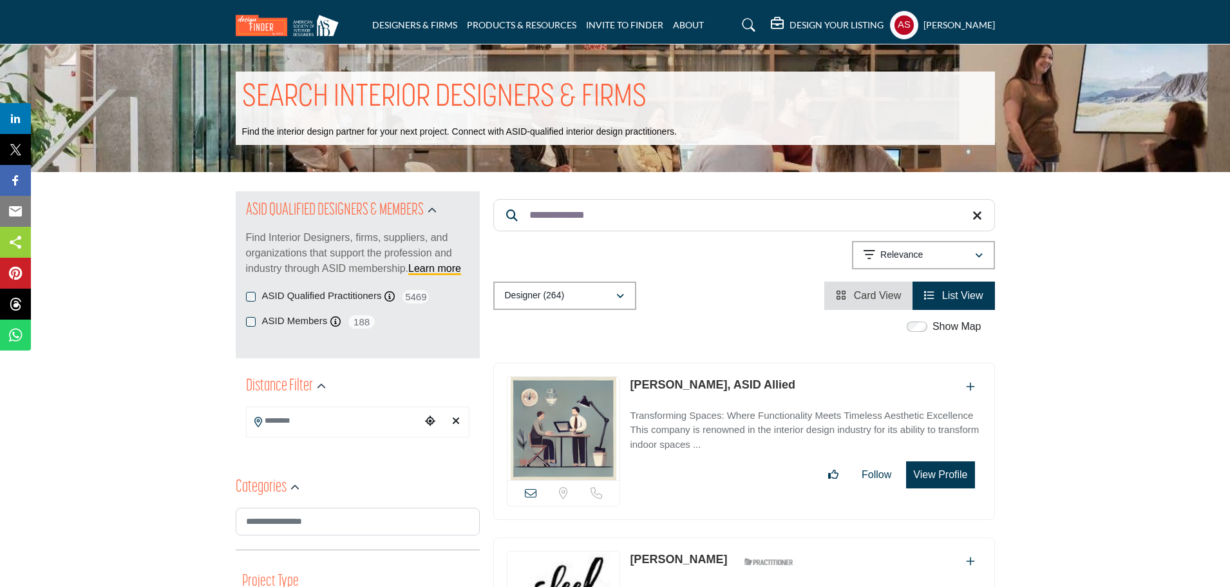
click at [520, 217] on input "**********" at bounding box center [744, 215] width 502 height 32
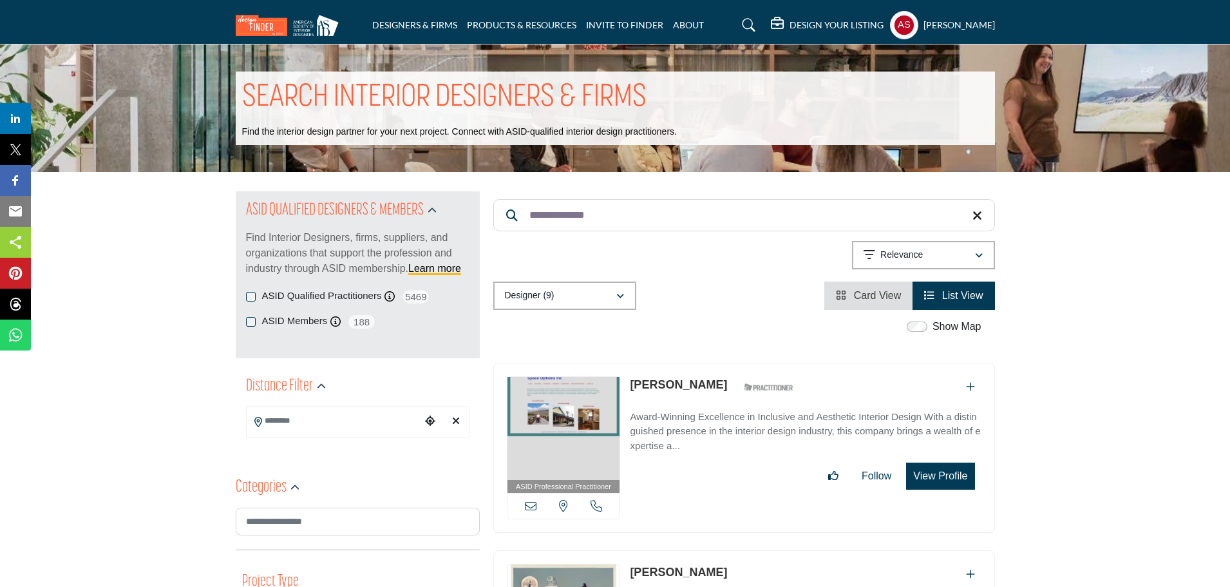
click at [661, 382] on link "Ingrid Tessmer" at bounding box center [678, 384] width 97 height 13
paste input "Search Keyword"
drag, startPoint x: 620, startPoint y: 203, endPoint x: 514, endPoint y: 217, distance: 107.2
click at [514, 217] on form "**********" at bounding box center [744, 215] width 502 height 32
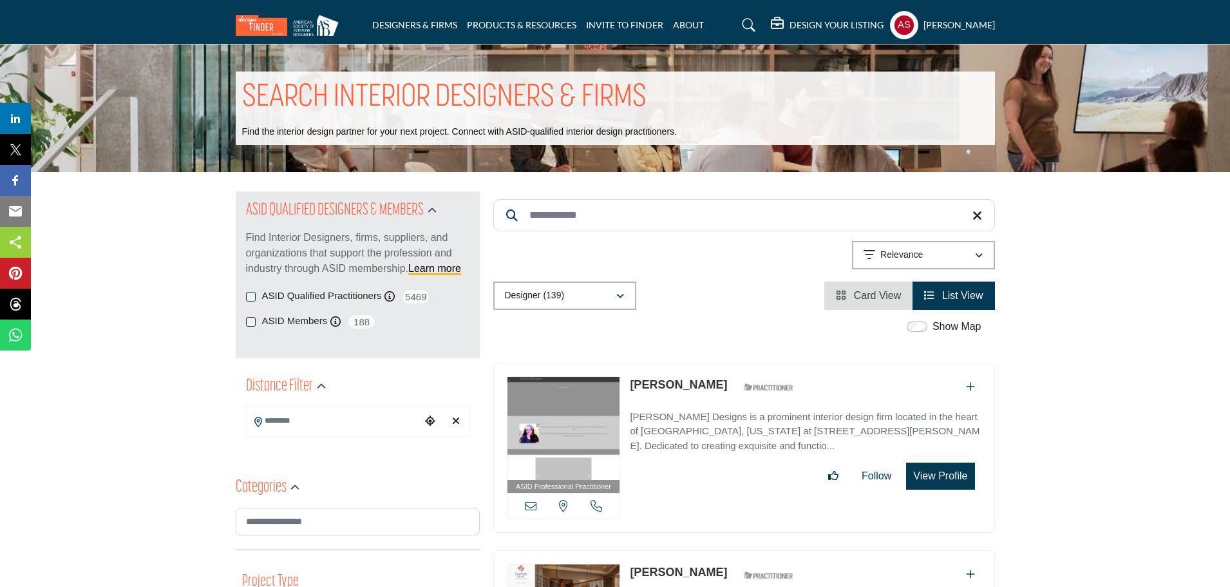
click at [572, 215] on input "**********" at bounding box center [744, 215] width 502 height 32
click at [661, 378] on link "Pamela Smith" at bounding box center [678, 384] width 97 height 13
paste input "Search Keyword"
drag, startPoint x: 612, startPoint y: 205, endPoint x: 513, endPoint y: 216, distance: 99.8
click at [513, 216] on form "**********" at bounding box center [744, 215] width 502 height 32
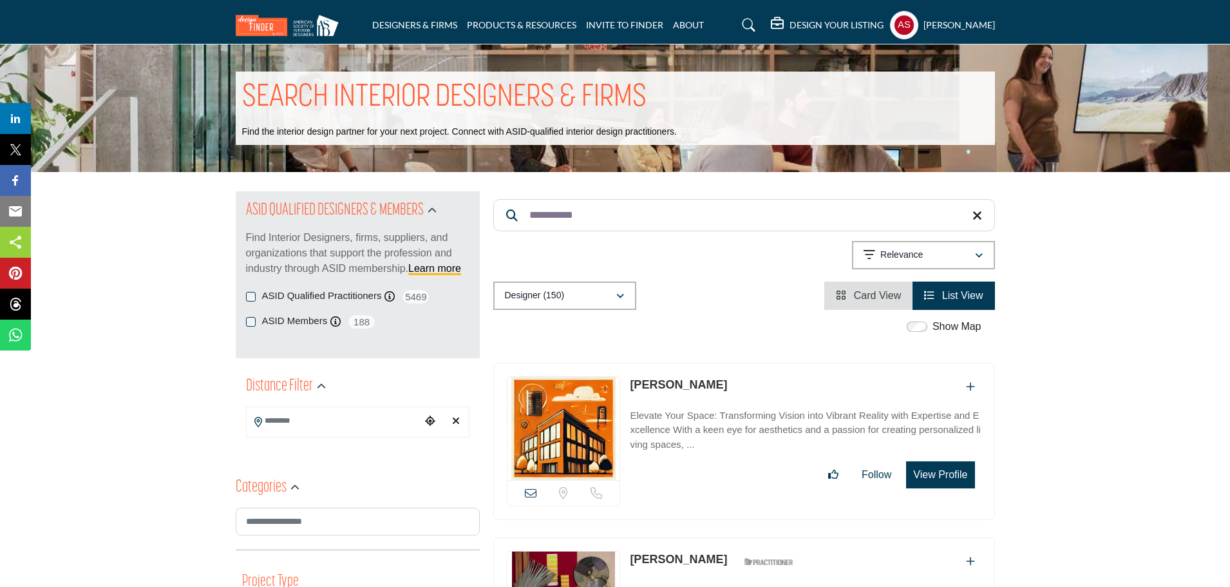
click at [665, 381] on link "Rachel Hess" at bounding box center [678, 384] width 97 height 13
drag, startPoint x: 598, startPoint y: 214, endPoint x: 509, endPoint y: 220, distance: 88.4
click at [509, 220] on form "**********" at bounding box center [744, 215] width 502 height 32
paste input "*"
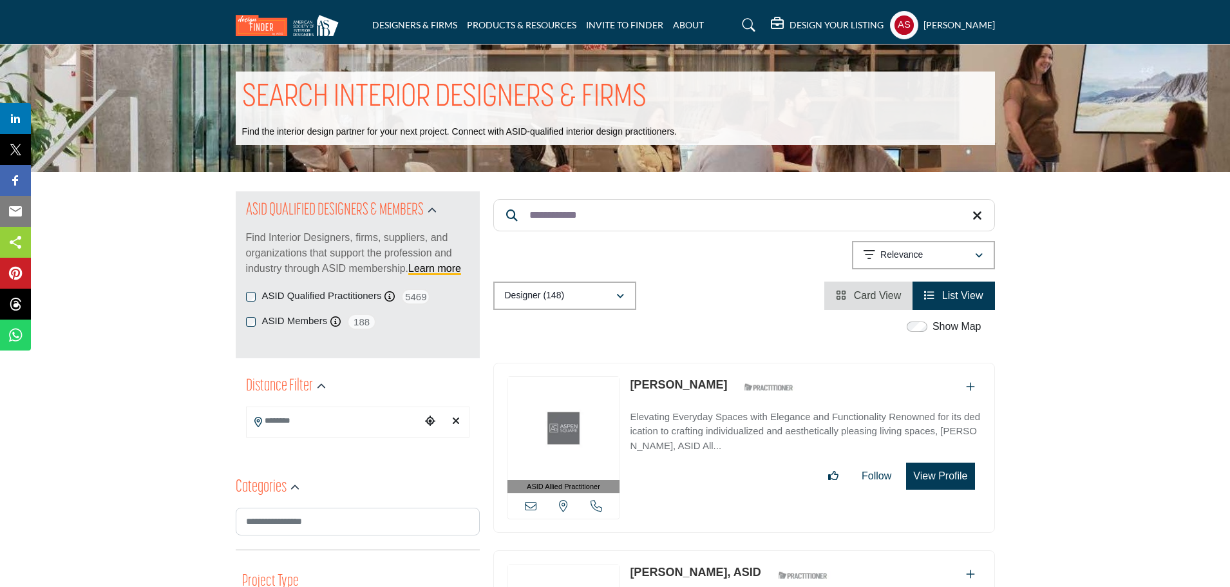
paste input "Search Keyword"
drag, startPoint x: 603, startPoint y: 212, endPoint x: 529, endPoint y: 223, distance: 74.9
click at [529, 223] on input "*********" at bounding box center [744, 215] width 502 height 32
click at [667, 381] on link "Siya Zhou" at bounding box center [678, 384] width 97 height 13
paste input "***"
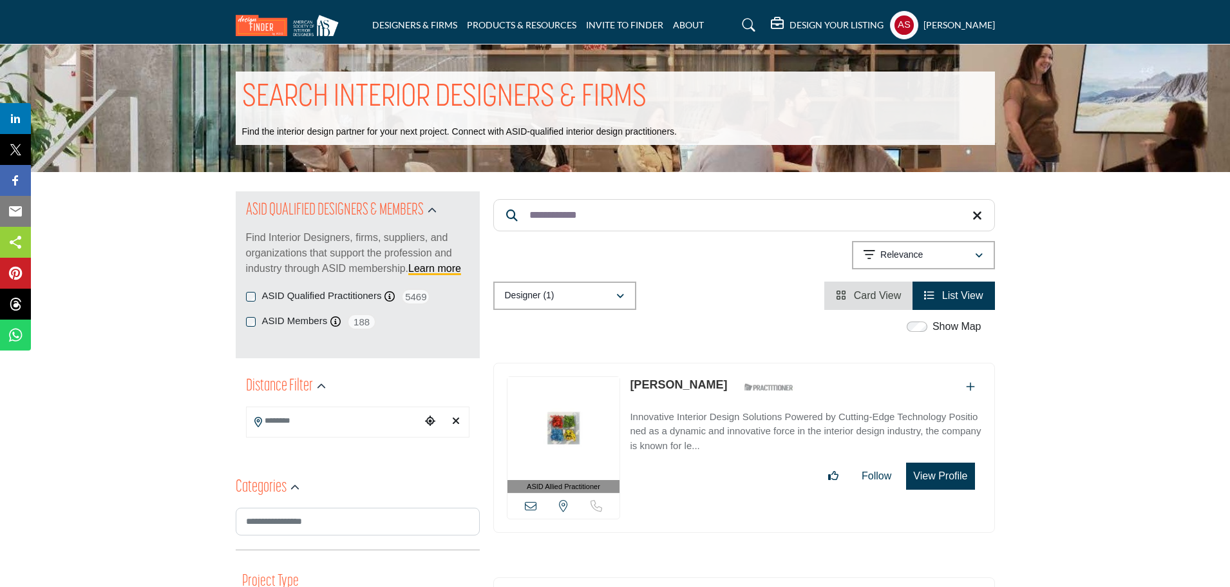
drag, startPoint x: 596, startPoint y: 209, endPoint x: 522, endPoint y: 220, distance: 74.8
click at [522, 220] on input "**********" at bounding box center [744, 215] width 502 height 32
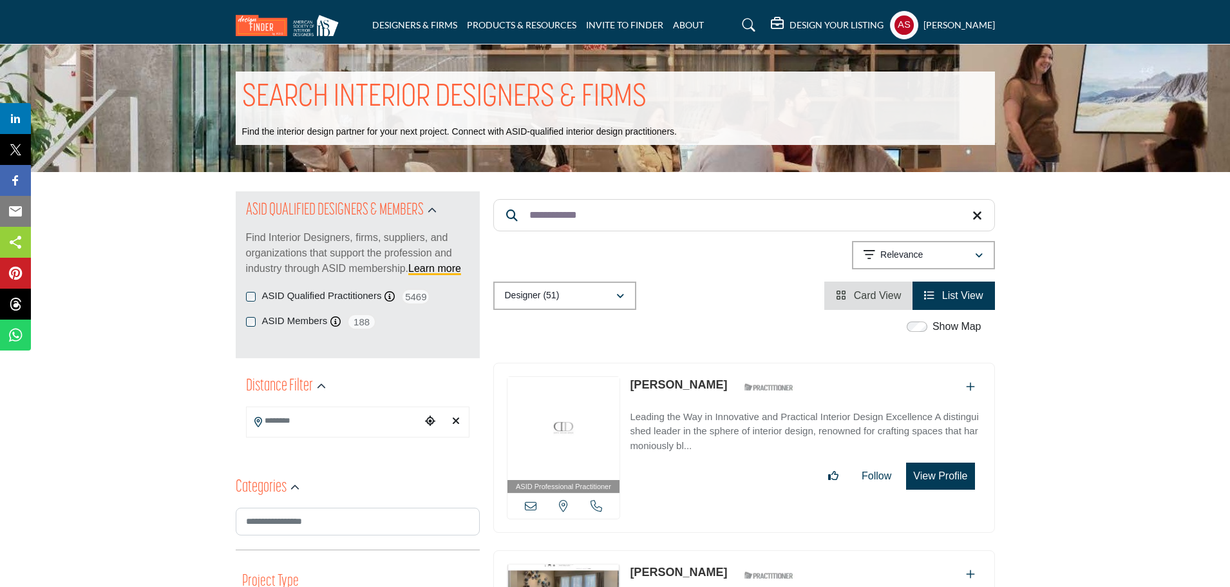
click at [663, 379] on link "Dennis Duffy" at bounding box center [678, 384] width 97 height 13
paste input "***"
drag, startPoint x: 601, startPoint y: 218, endPoint x: 527, endPoint y: 238, distance: 76.9
click at [527, 238] on div "**********" at bounding box center [744, 250] width 502 height 118
click at [686, 385] on link "David Fruscione" at bounding box center [678, 384] width 97 height 13
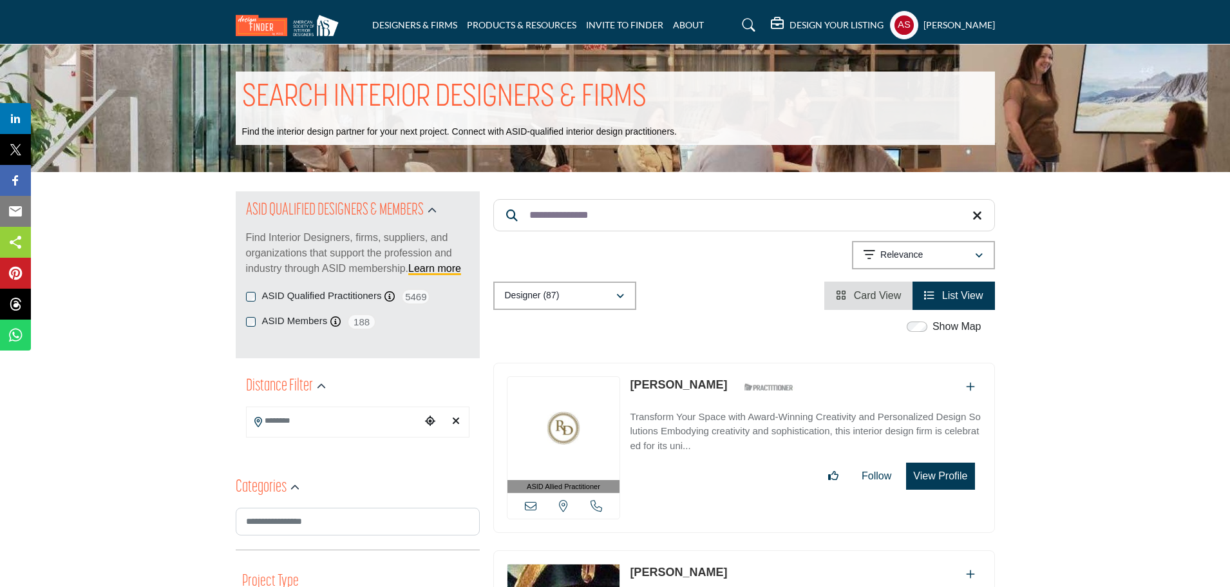
paste input "**"
drag, startPoint x: 636, startPoint y: 218, endPoint x: 527, endPoint y: 215, distance: 108.9
click at [527, 215] on input "**********" at bounding box center [744, 215] width 502 height 32
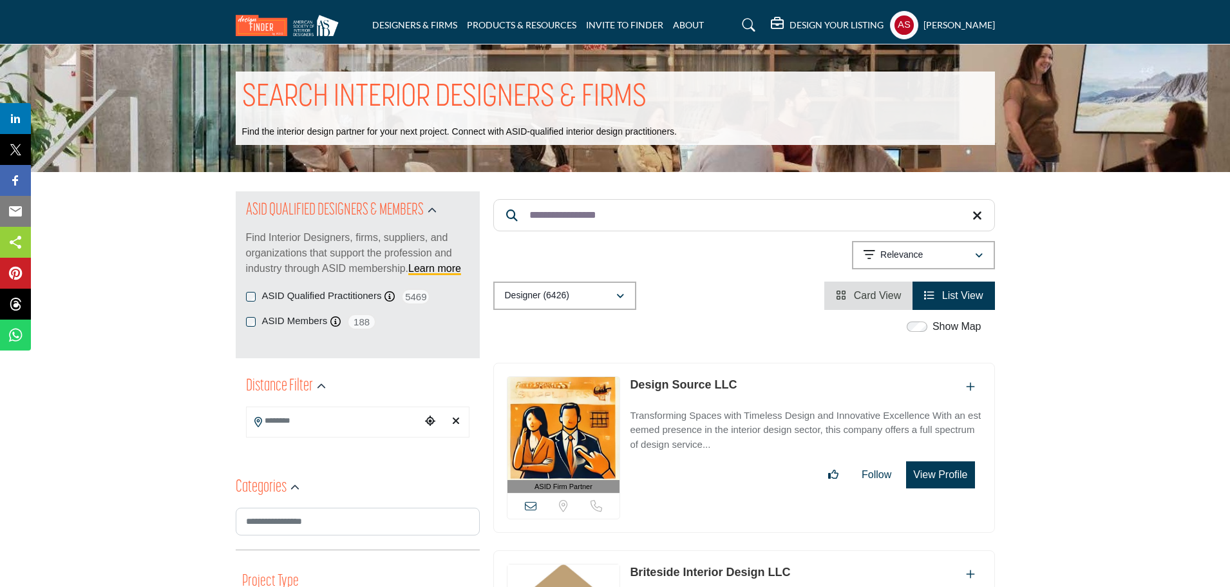
click at [703, 383] on link "Design Source LLC" at bounding box center [683, 384] width 107 height 13
paste input "Search Keyword"
drag, startPoint x: 626, startPoint y: 221, endPoint x: 517, endPoint y: 221, distance: 108.8
click at [517, 221] on input "**********" at bounding box center [744, 215] width 502 height 32
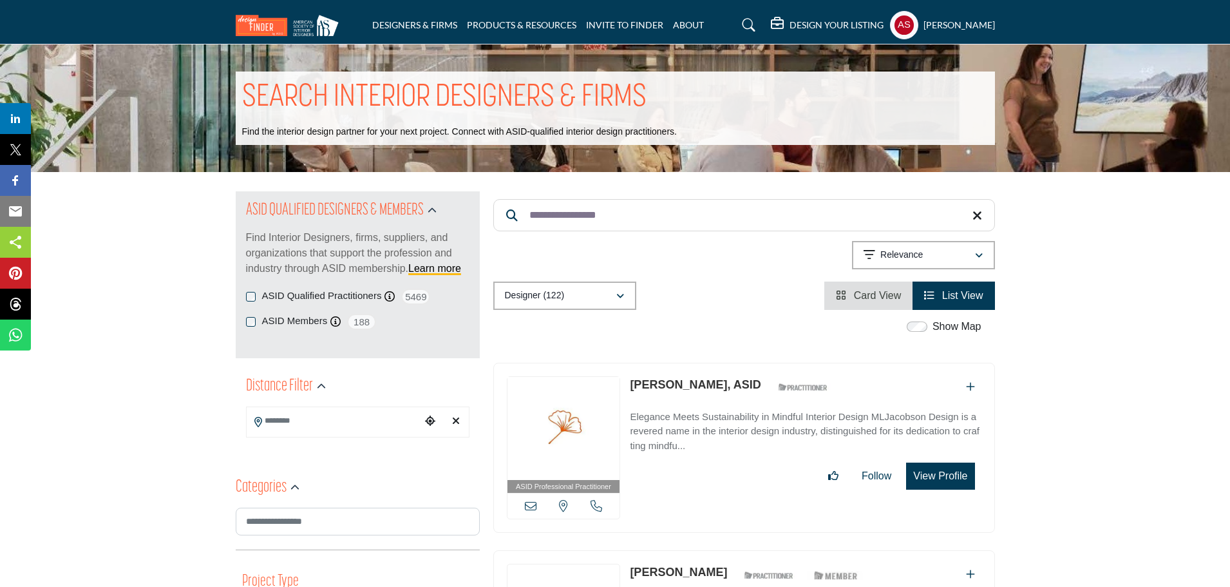
click at [714, 386] on link "Michelle Jacobson, ASID" at bounding box center [695, 384] width 131 height 13
paste input "Search Keyword"
drag, startPoint x: 618, startPoint y: 222, endPoint x: 527, endPoint y: 229, distance: 91.8
click at [527, 229] on input "**********" at bounding box center [744, 215] width 502 height 32
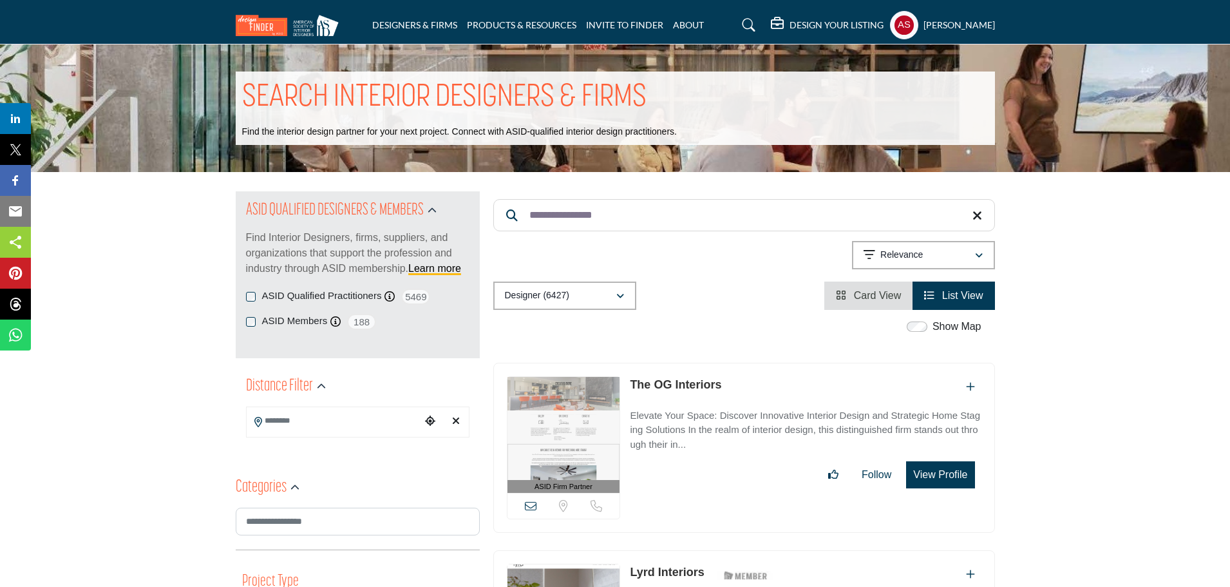
click at [671, 385] on link "The OG Interiors" at bounding box center [675, 384] width 91 height 13
drag, startPoint x: 669, startPoint y: 213, endPoint x: 520, endPoint y: 229, distance: 149.6
click at [520, 229] on input "**********" at bounding box center [744, 215] width 502 height 32
paste input "Search Keyword"
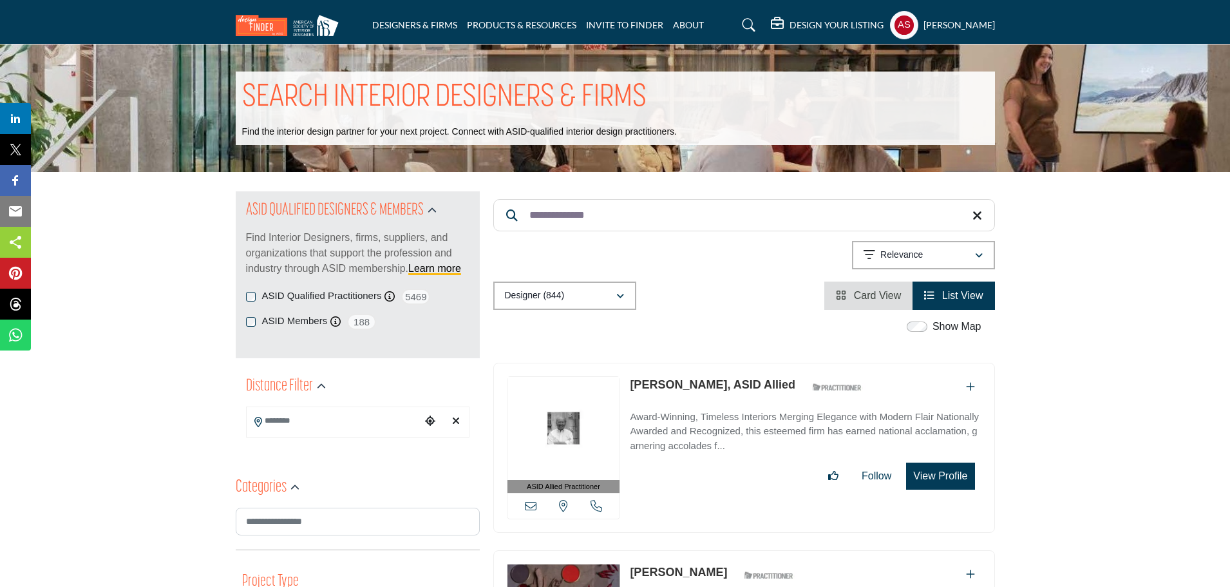
click at [650, 383] on link "Jeffrey Haines, ASID Allied" at bounding box center [713, 384] width 166 height 13
paste input "Search Keyword"
drag, startPoint x: 615, startPoint y: 217, endPoint x: 525, endPoint y: 228, distance: 90.8
click at [525, 228] on input "*********" at bounding box center [744, 215] width 502 height 32
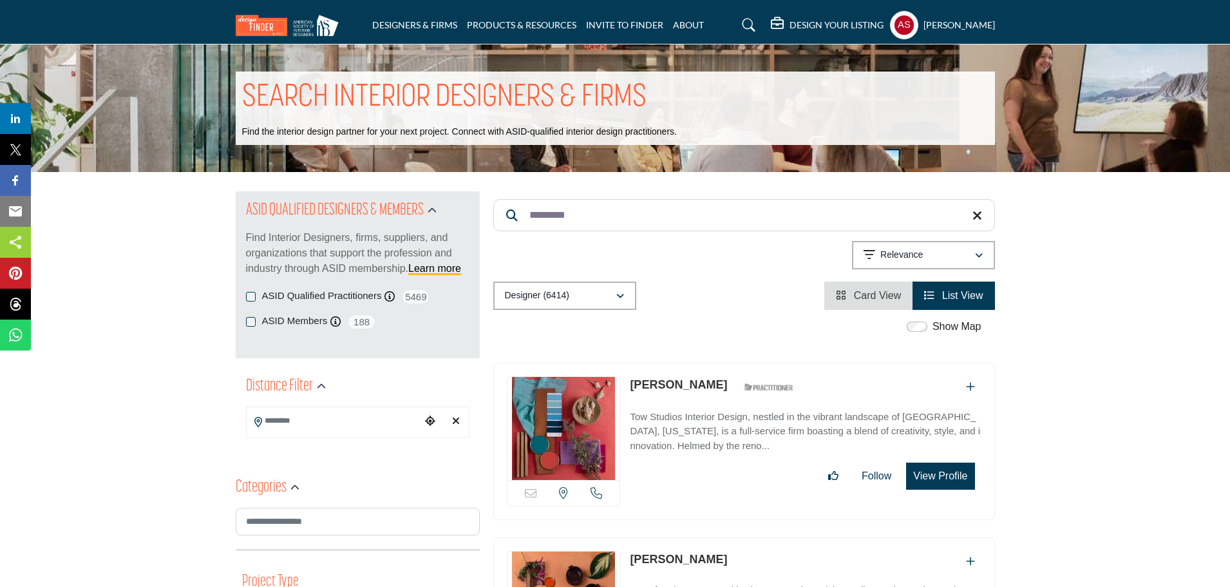
click at [657, 387] on link "Peter Tow" at bounding box center [678, 384] width 97 height 13
drag, startPoint x: 592, startPoint y: 218, endPoint x: 520, endPoint y: 231, distance: 73.2
click at [520, 231] on input "*********" at bounding box center [744, 215] width 502 height 32
paste input "**"
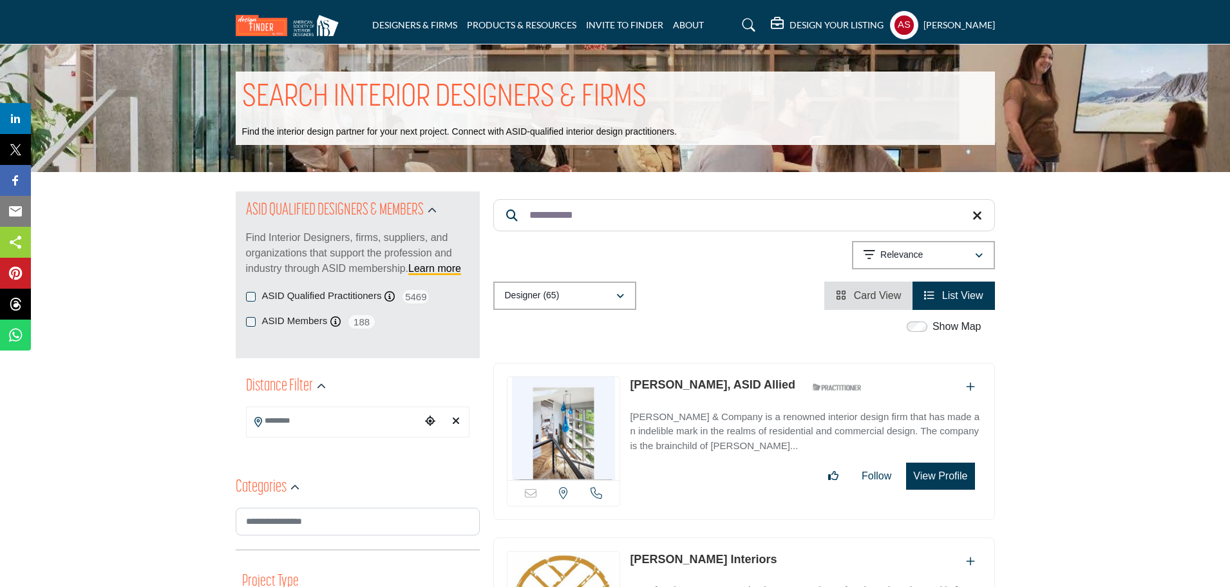
click at [669, 381] on link "Jolie Korek, ASID Allied" at bounding box center [713, 384] width 166 height 13
drag, startPoint x: 627, startPoint y: 231, endPoint x: 526, endPoint y: 240, distance: 100.9
click at [526, 240] on div "**********" at bounding box center [744, 250] width 502 height 118
paste input "*****"
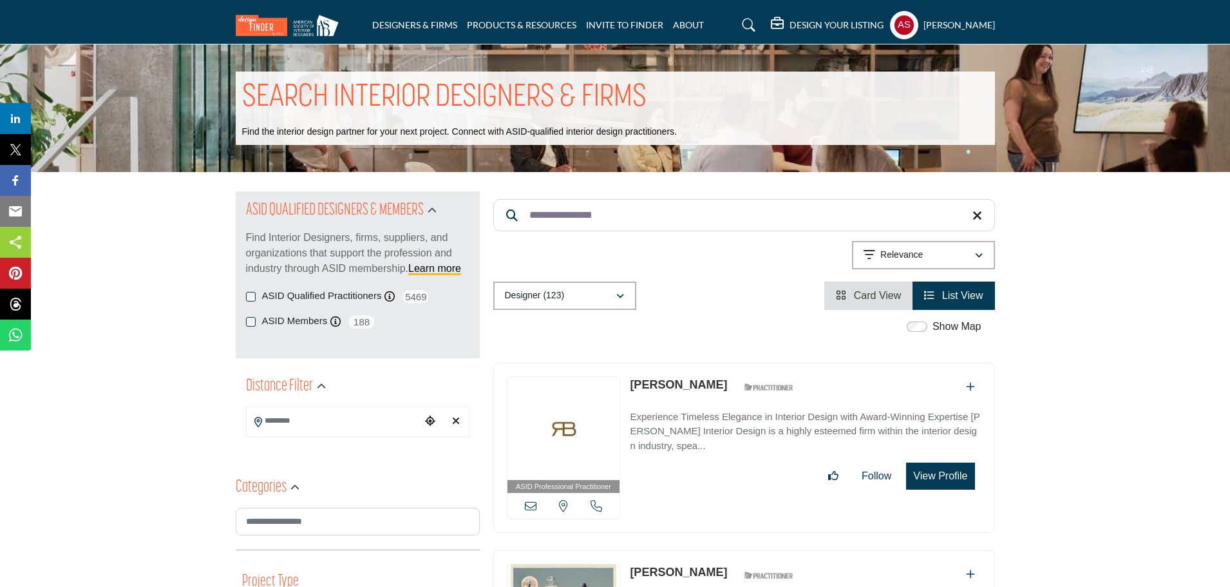
click at [650, 384] on link "Rachel Blindauer" at bounding box center [678, 384] width 97 height 13
drag, startPoint x: 631, startPoint y: 218, endPoint x: 525, endPoint y: 223, distance: 106.4
click at [525, 223] on input "**********" at bounding box center [744, 215] width 502 height 32
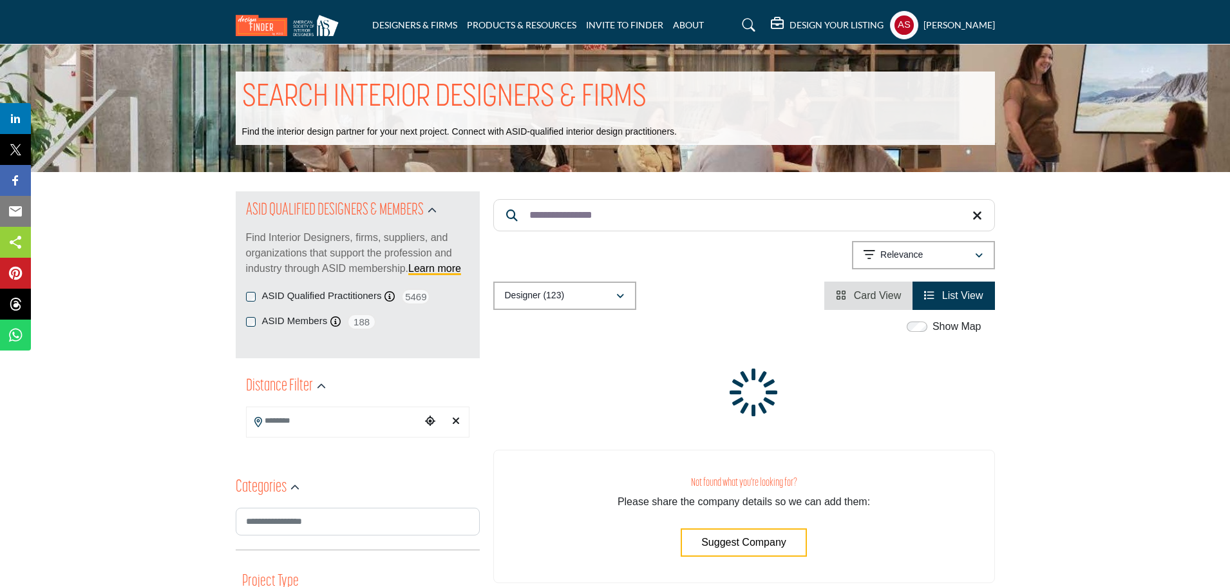
paste input "Search Keyword"
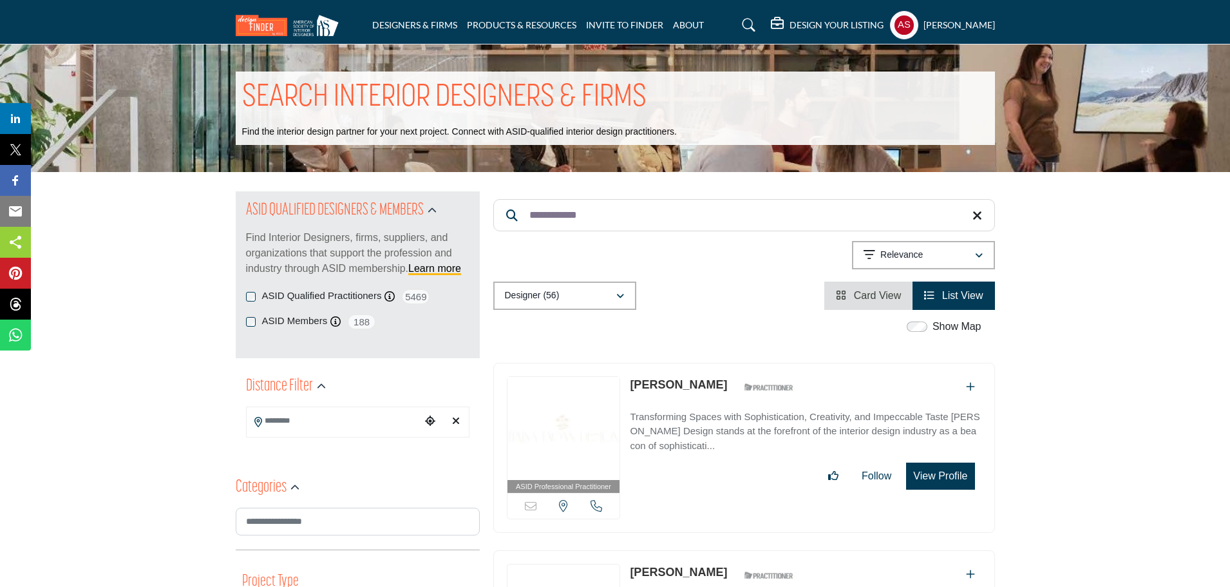
type input "**********"
click at [657, 378] on link "Elaina Fagan" at bounding box center [678, 384] width 97 height 13
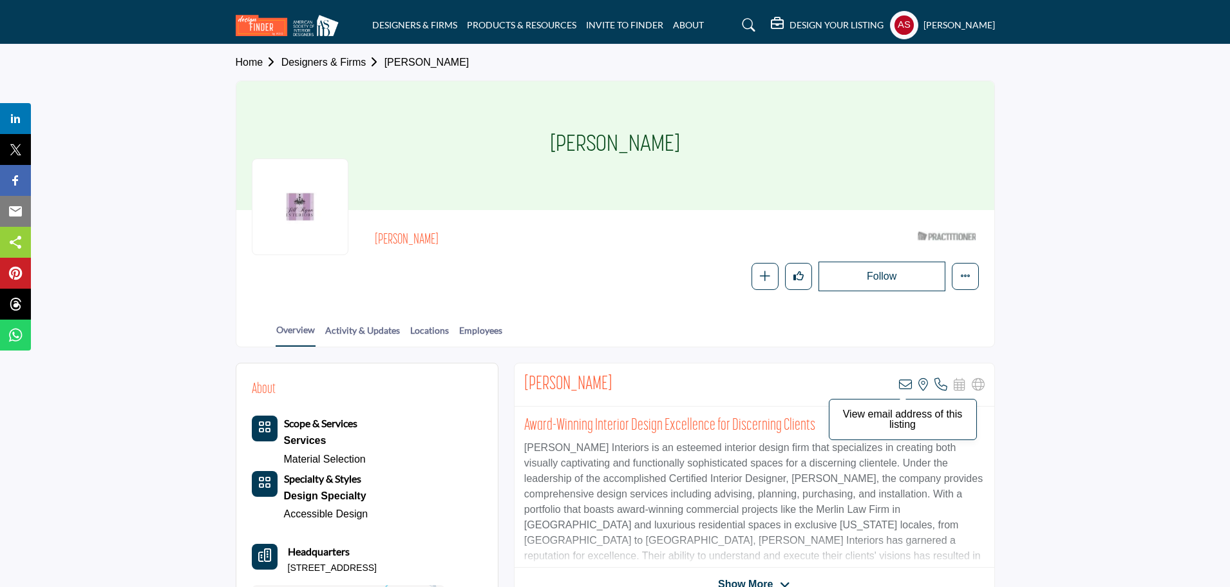
click at [908, 383] on icon at bounding box center [905, 384] width 13 height 13
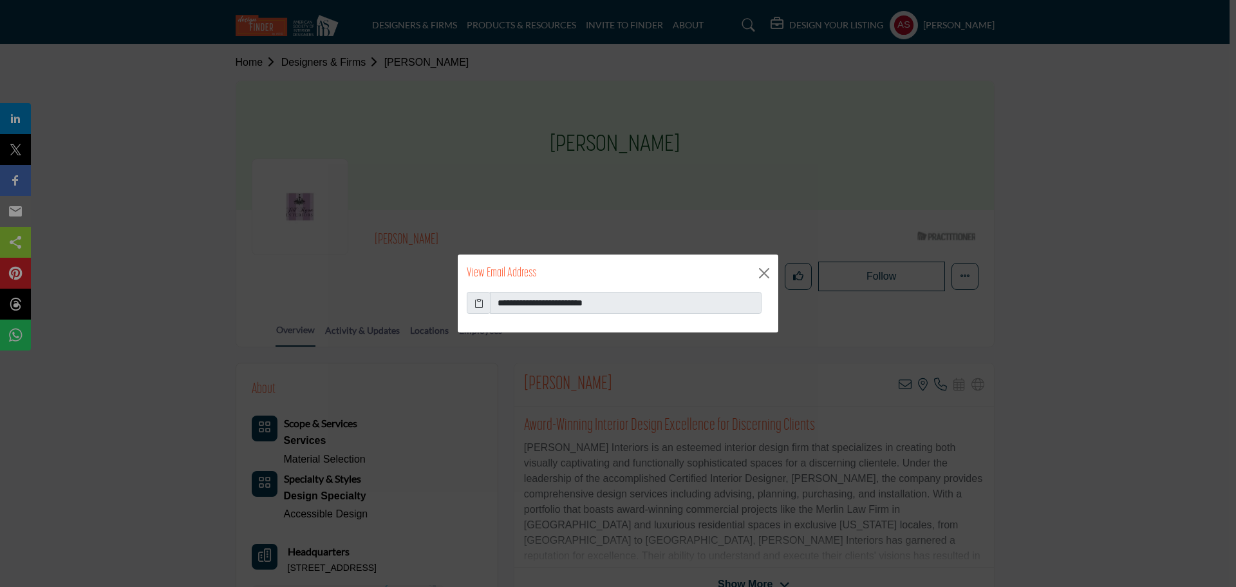
click at [473, 304] on span at bounding box center [479, 303] width 24 height 22
click at [477, 307] on icon at bounding box center [479, 303] width 9 height 14
click at [773, 268] on button "Close" at bounding box center [764, 272] width 19 height 19
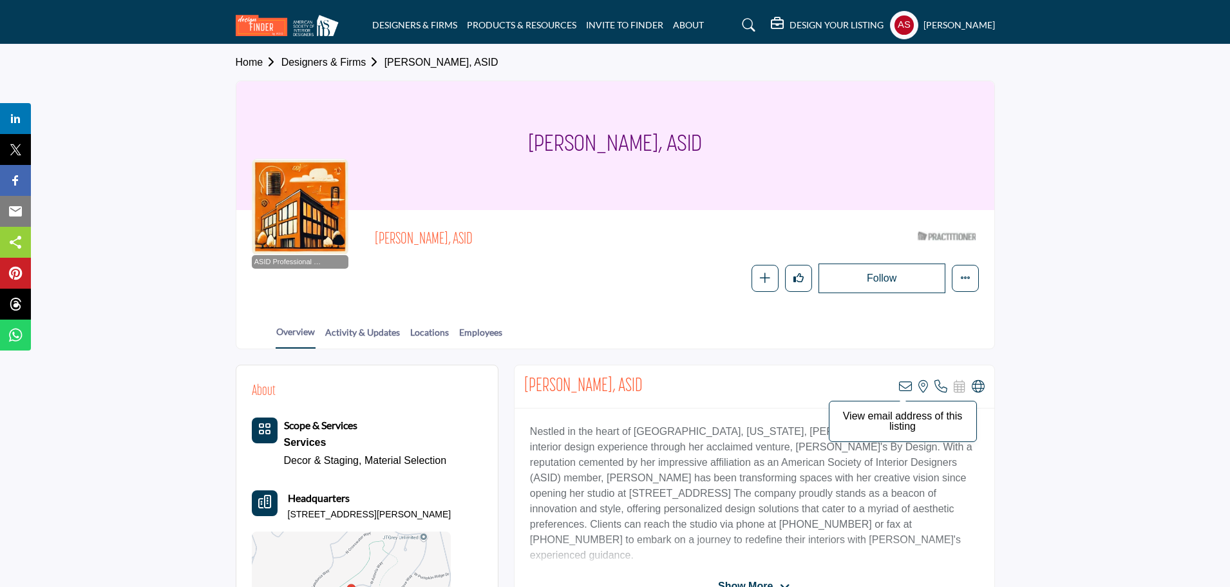
click at [905, 383] on icon at bounding box center [905, 386] width 13 height 13
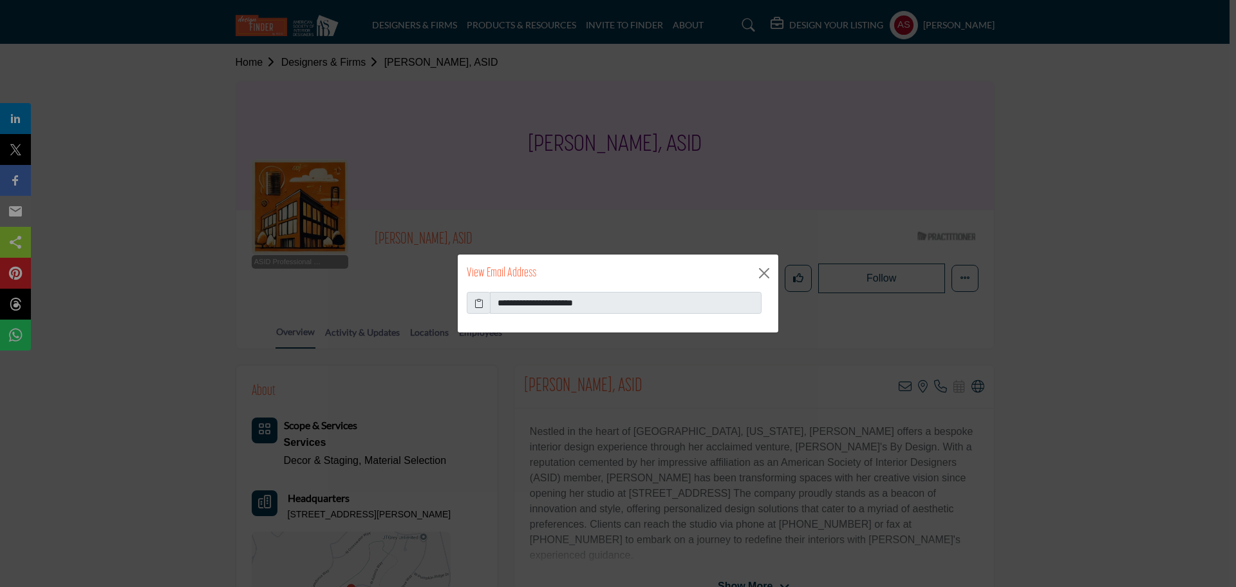
click at [478, 302] on icon at bounding box center [479, 303] width 9 height 14
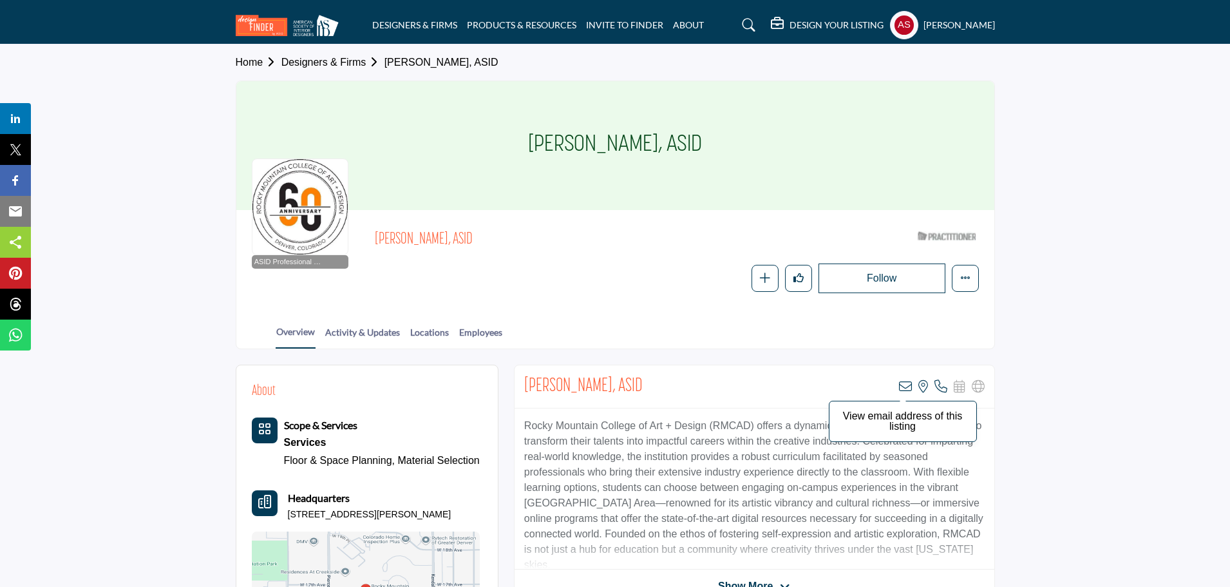
click at [903, 391] on icon at bounding box center [905, 386] width 13 height 13
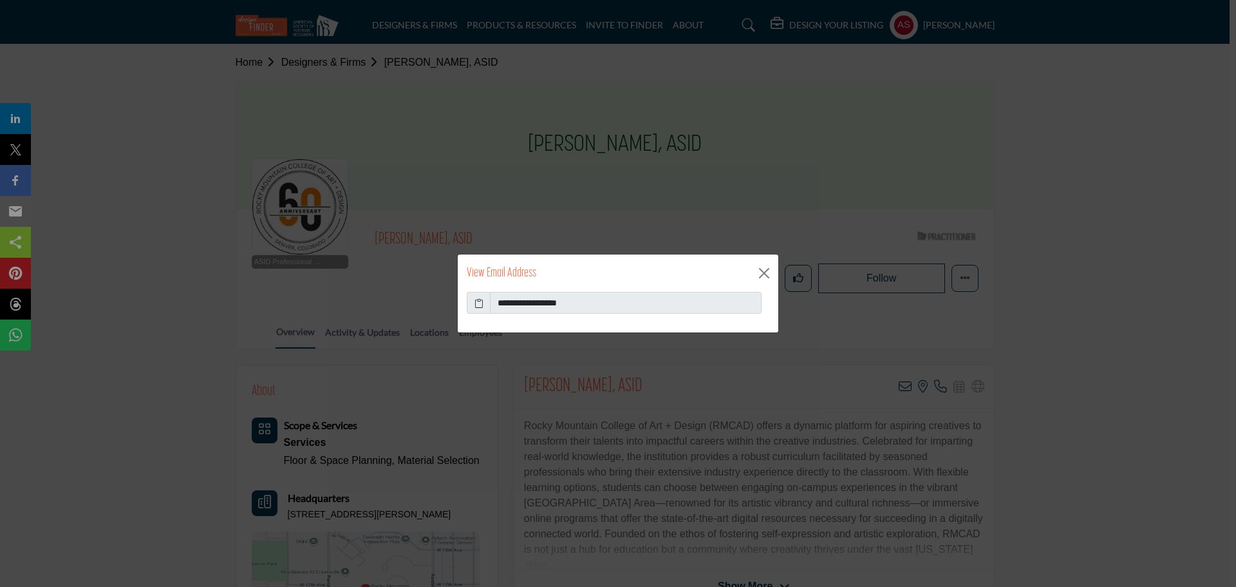
click at [477, 303] on icon at bounding box center [479, 303] width 9 height 14
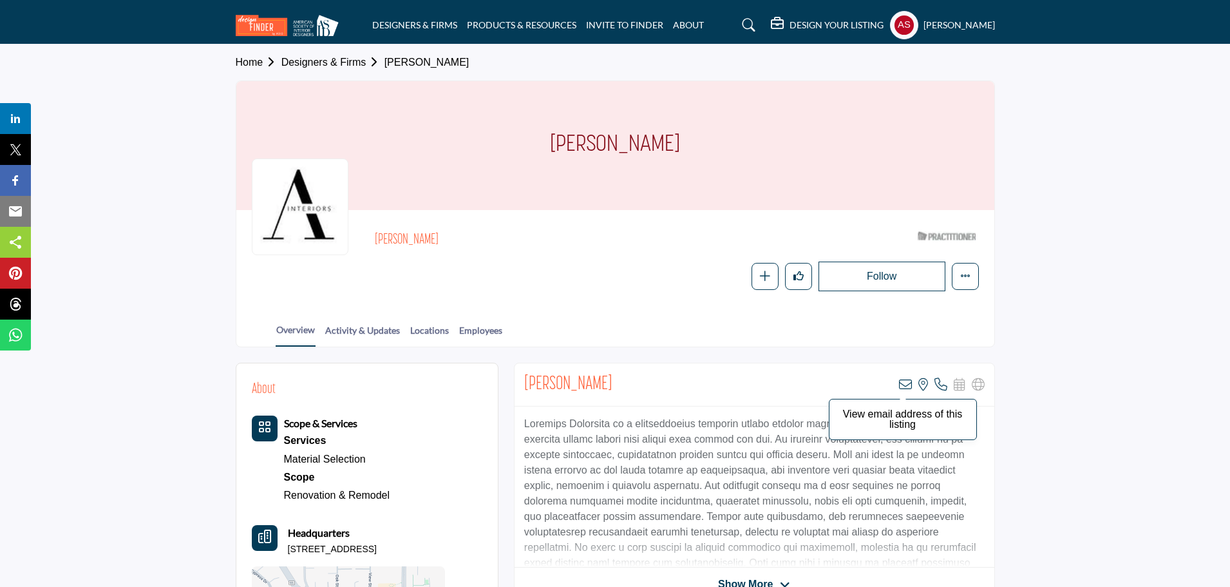
click at [905, 384] on icon at bounding box center [905, 384] width 13 height 13
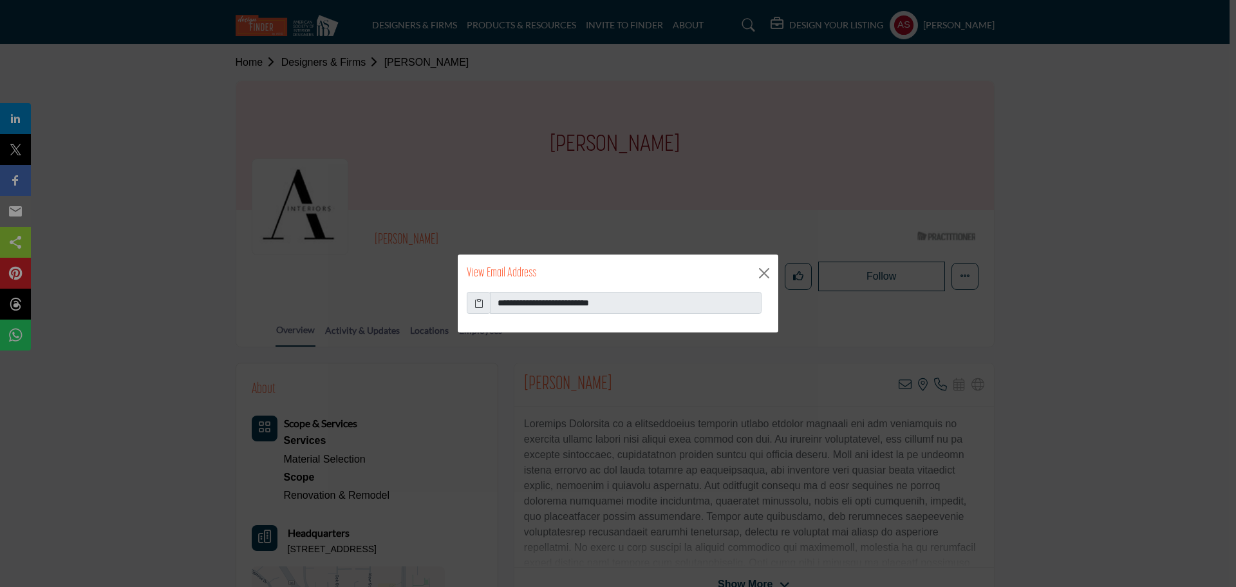
click at [476, 305] on icon at bounding box center [479, 303] width 9 height 14
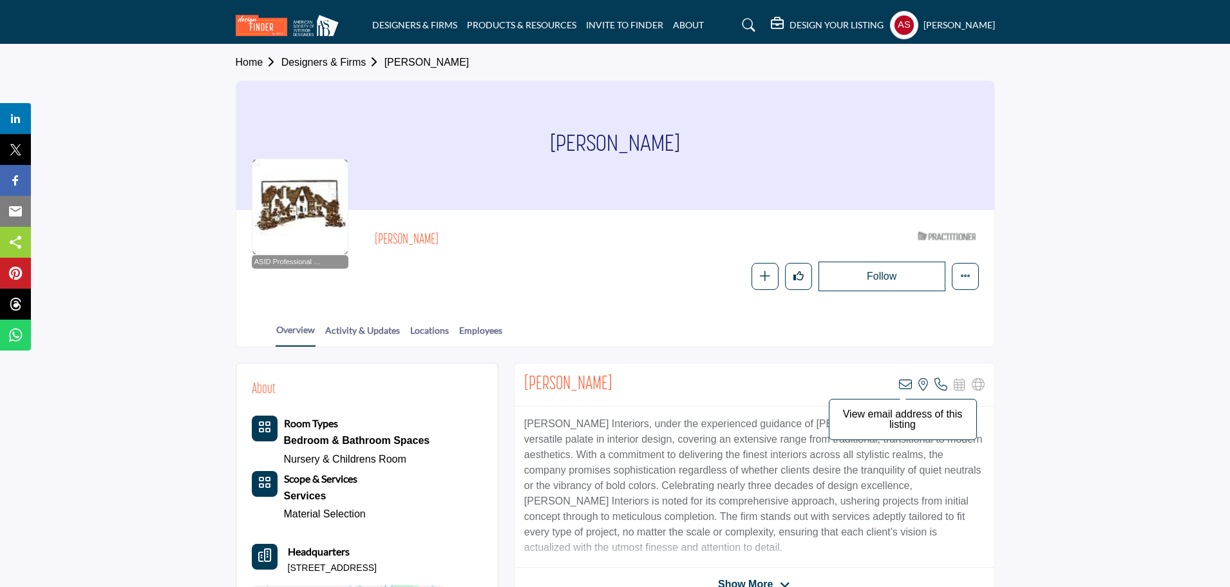
click at [906, 384] on icon at bounding box center [905, 384] width 13 height 13
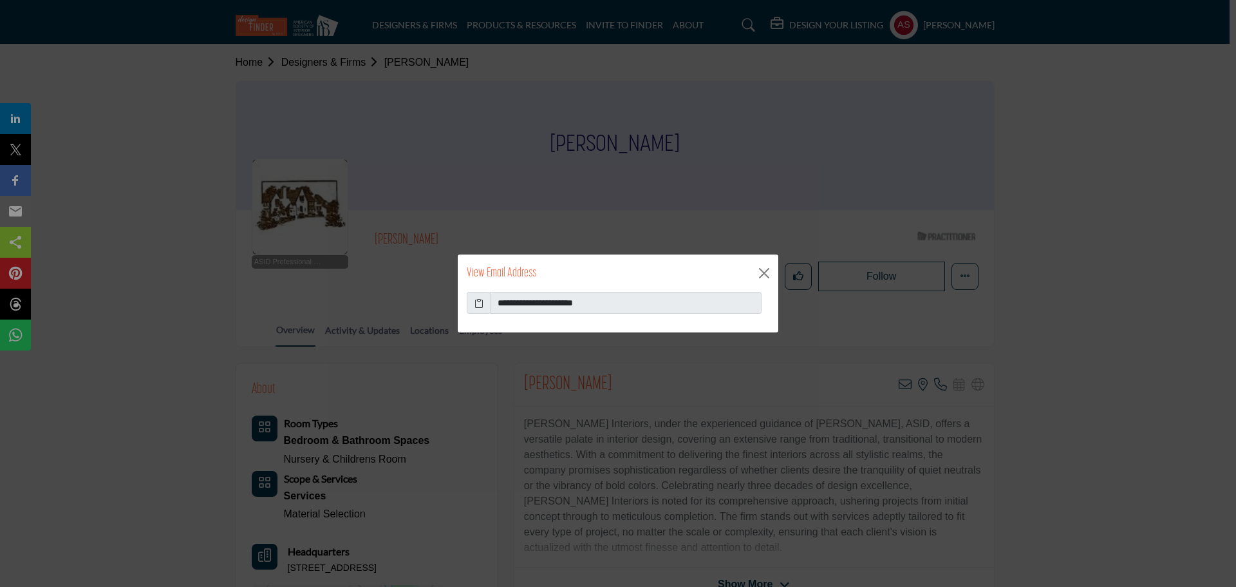
click at [478, 307] on icon at bounding box center [479, 303] width 9 height 14
click at [766, 272] on button "Close" at bounding box center [764, 272] width 19 height 19
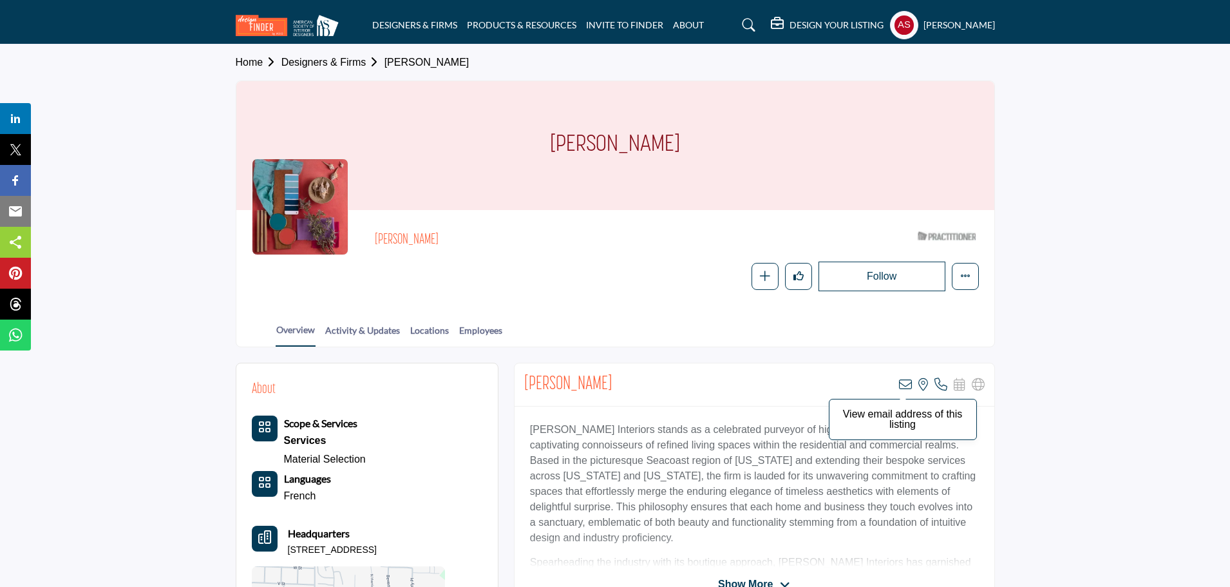
click at [909, 383] on icon at bounding box center [905, 384] width 13 height 13
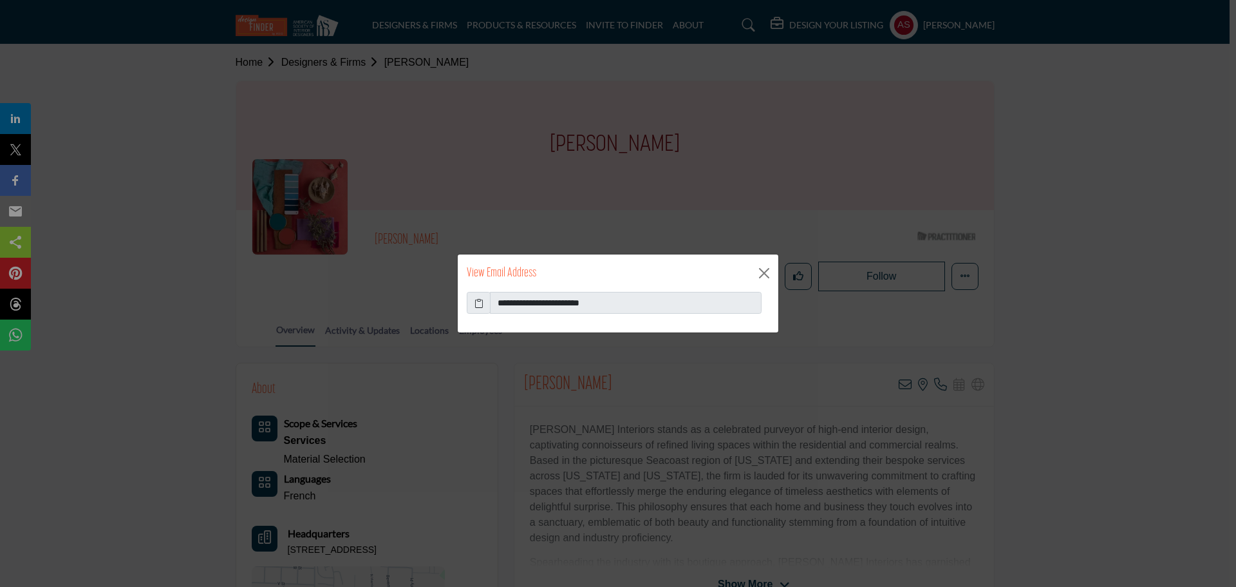
click at [481, 304] on icon at bounding box center [479, 303] width 9 height 14
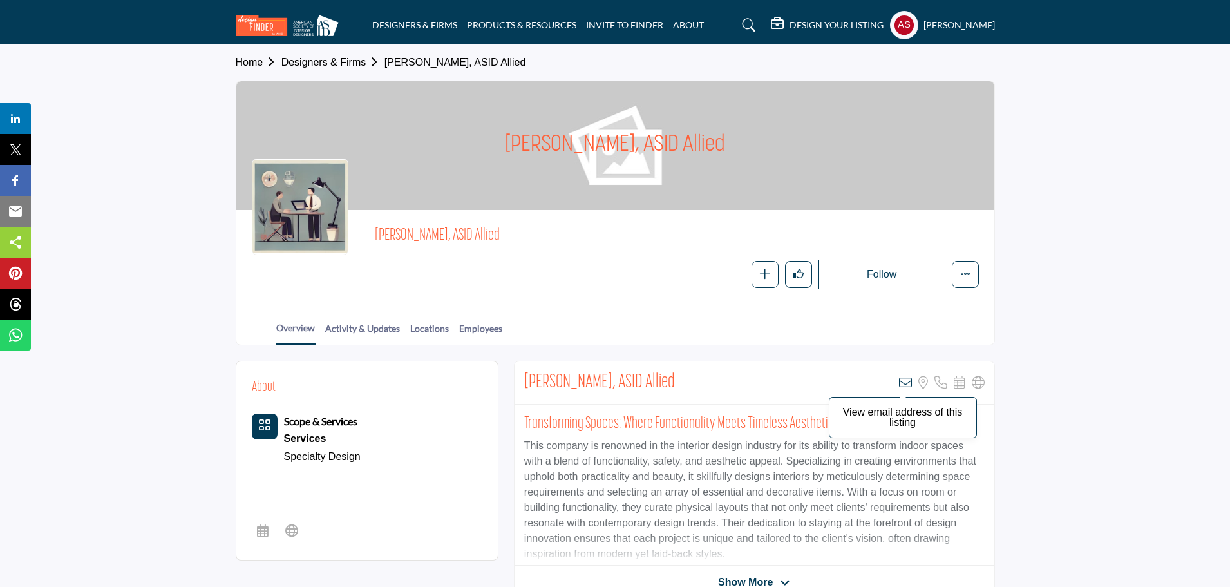
click at [903, 384] on icon at bounding box center [905, 382] width 13 height 13
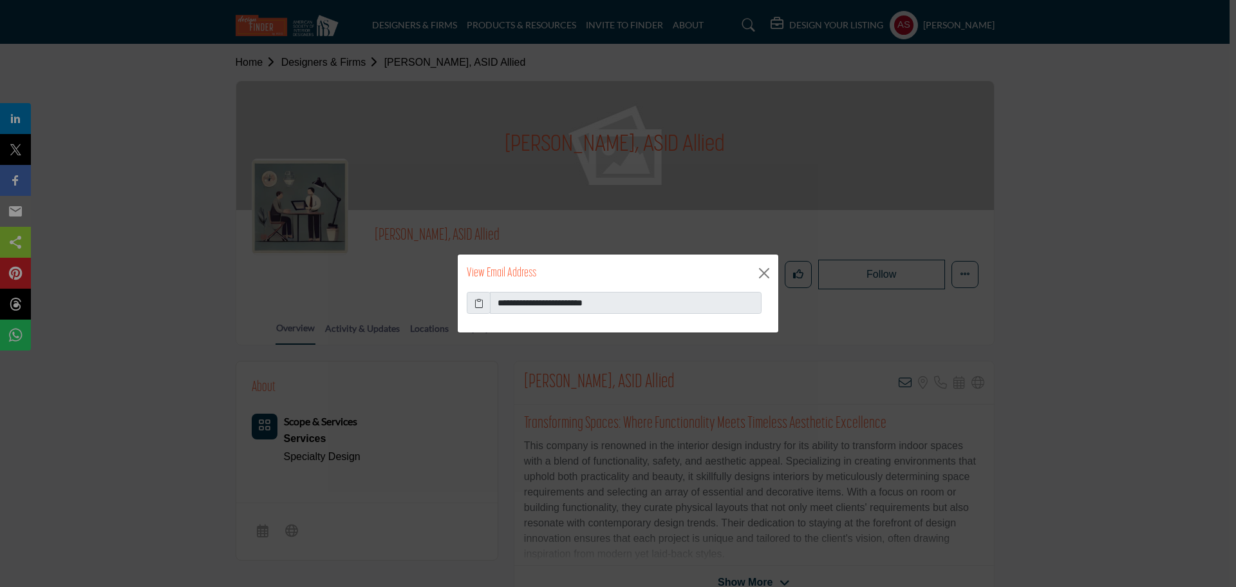
click at [480, 303] on icon at bounding box center [479, 303] width 9 height 14
click at [764, 269] on button "Close" at bounding box center [764, 272] width 19 height 19
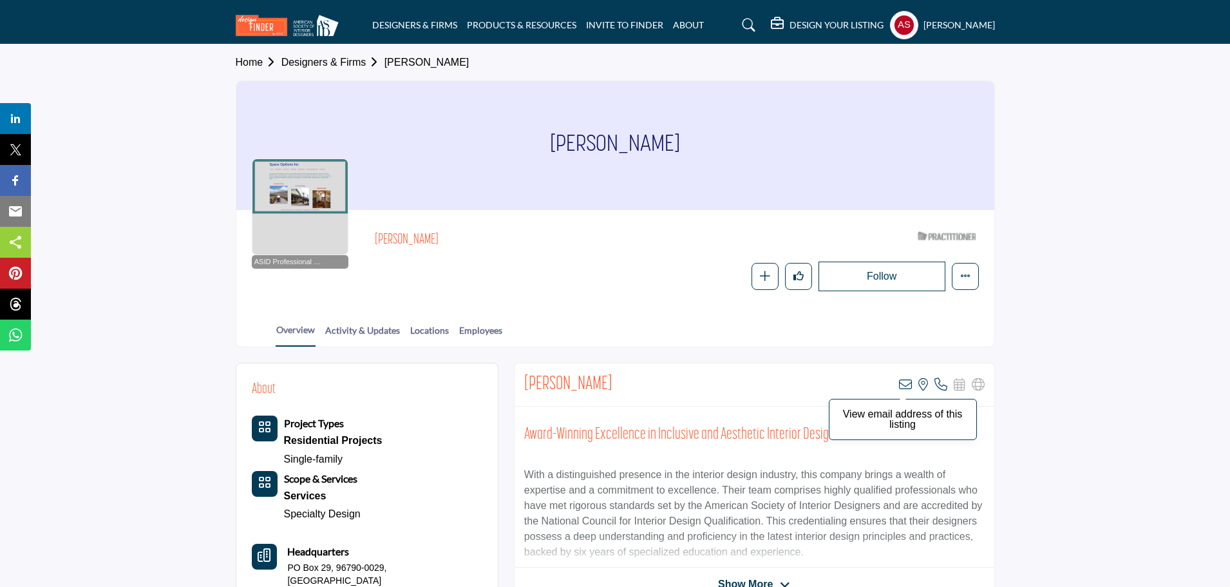
click at [903, 384] on icon at bounding box center [905, 384] width 13 height 13
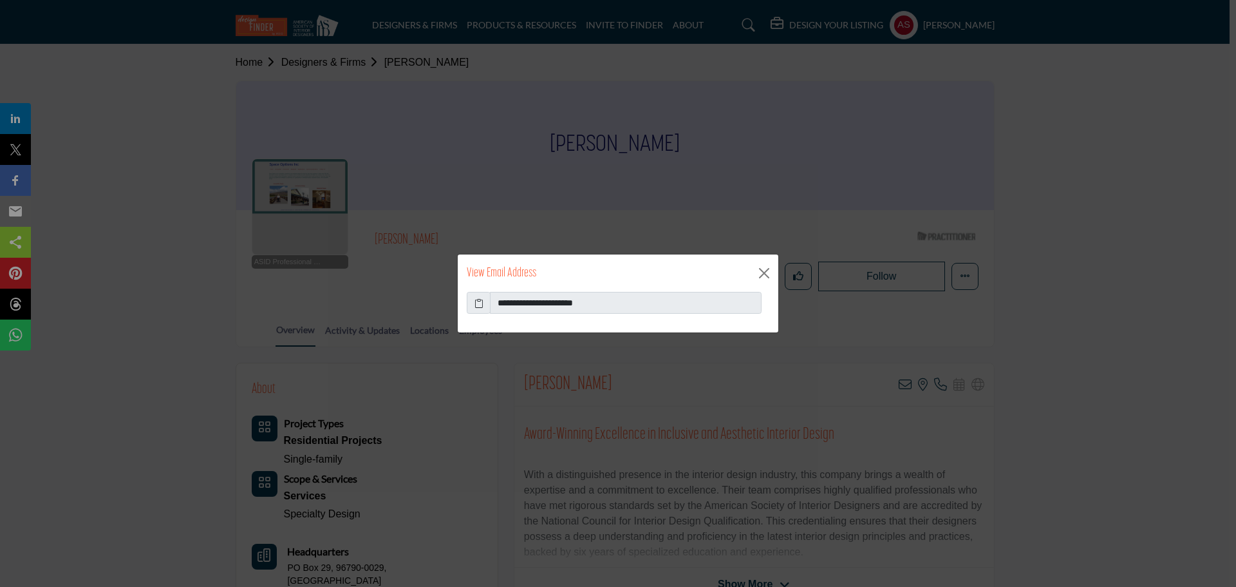
click at [481, 308] on icon at bounding box center [479, 303] width 9 height 14
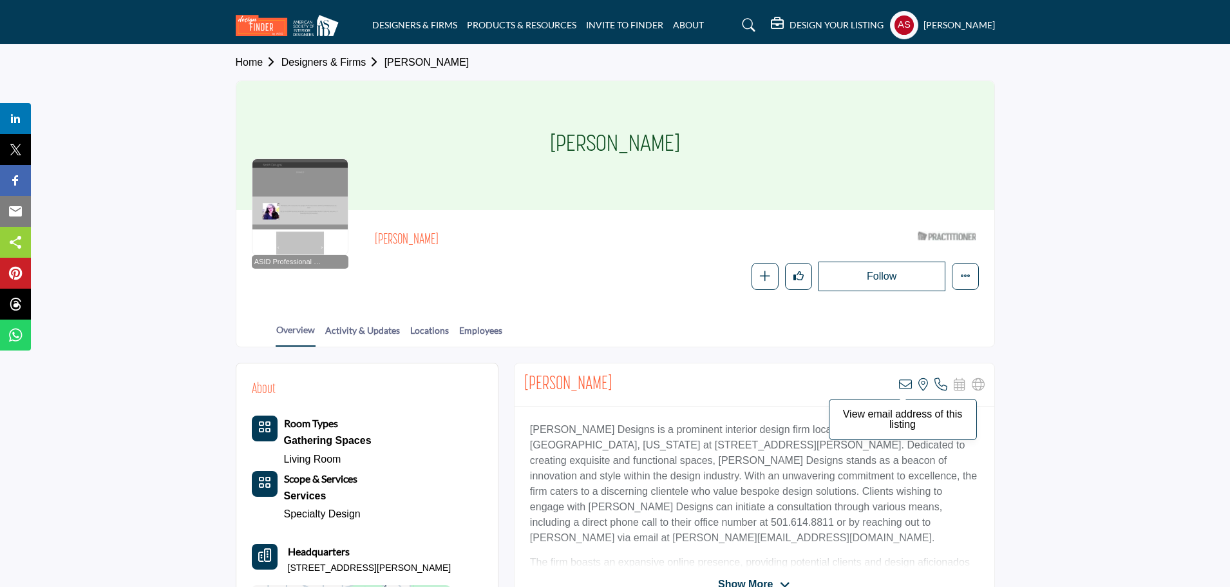
click at [902, 383] on icon at bounding box center [905, 384] width 13 height 13
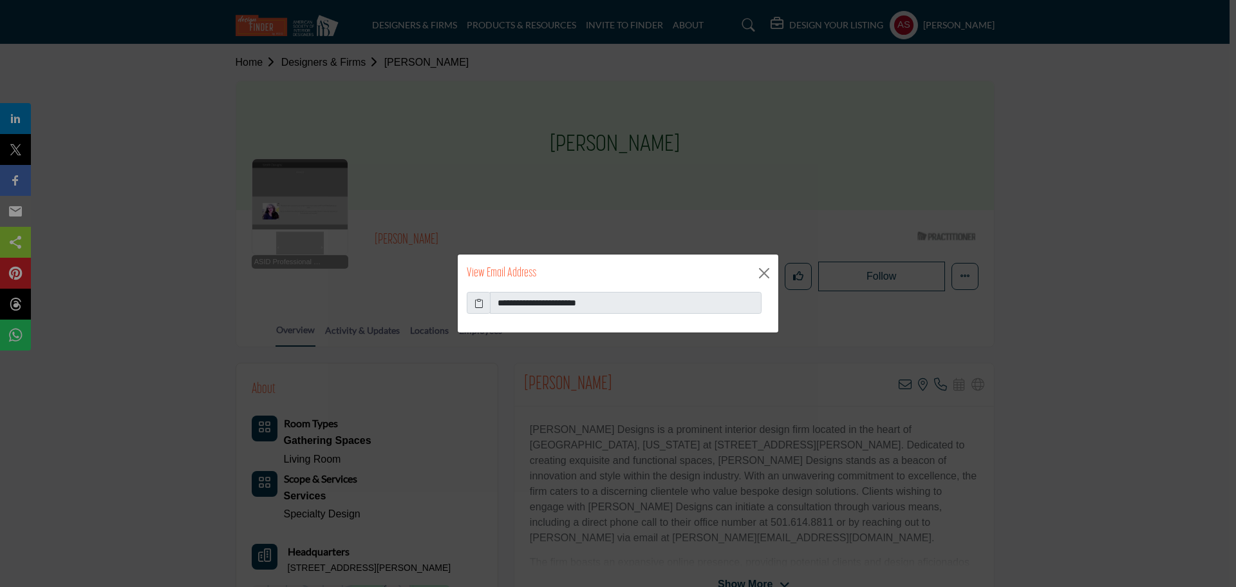
click at [482, 305] on icon at bounding box center [479, 303] width 9 height 14
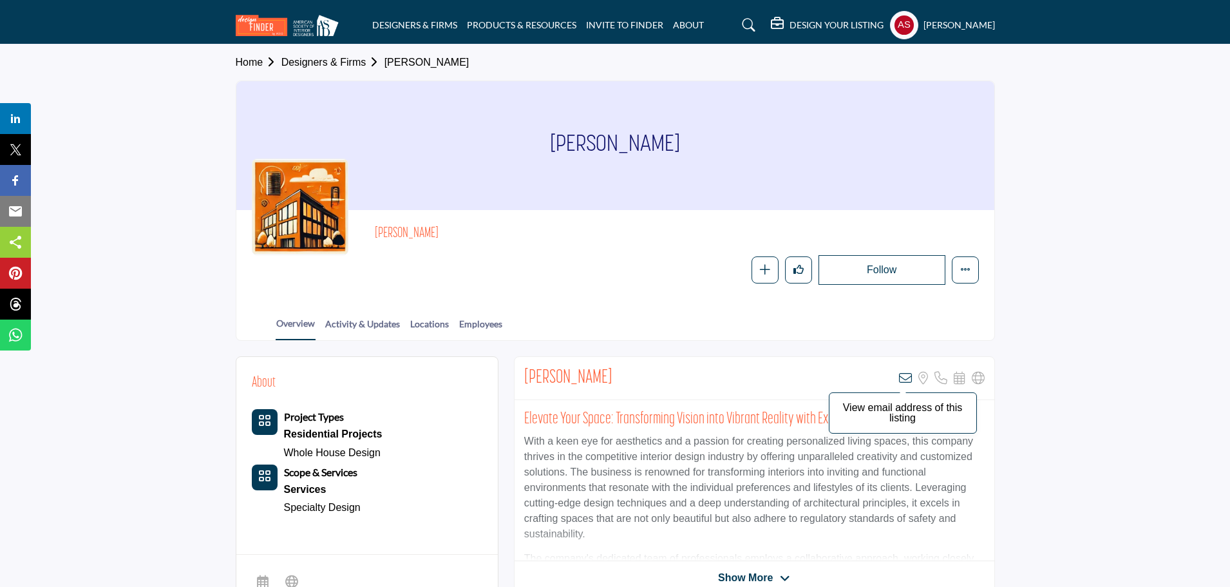
click at [906, 381] on icon at bounding box center [905, 378] width 13 height 13
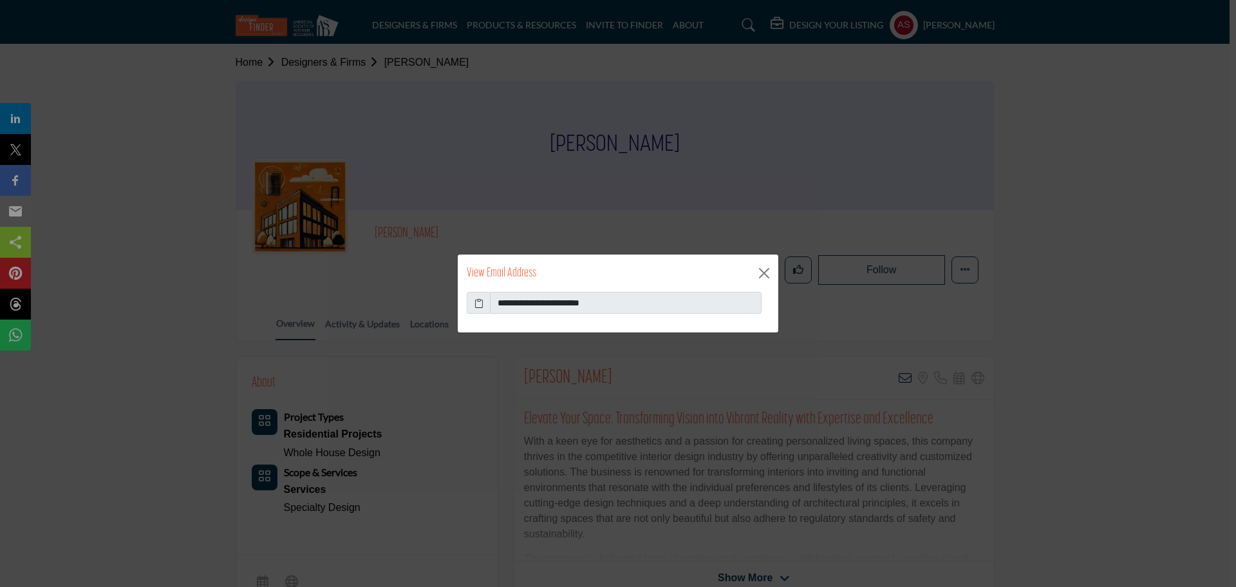
click at [478, 303] on icon at bounding box center [479, 303] width 9 height 14
click at [765, 276] on button "Close" at bounding box center [764, 272] width 19 height 19
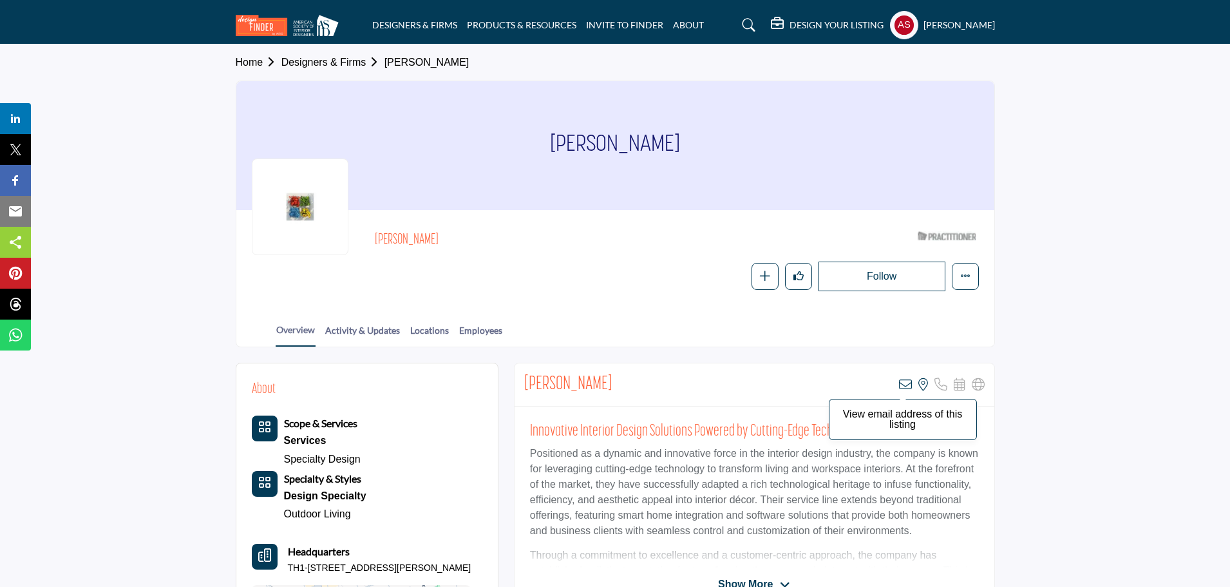
click at [902, 384] on icon at bounding box center [905, 384] width 13 height 13
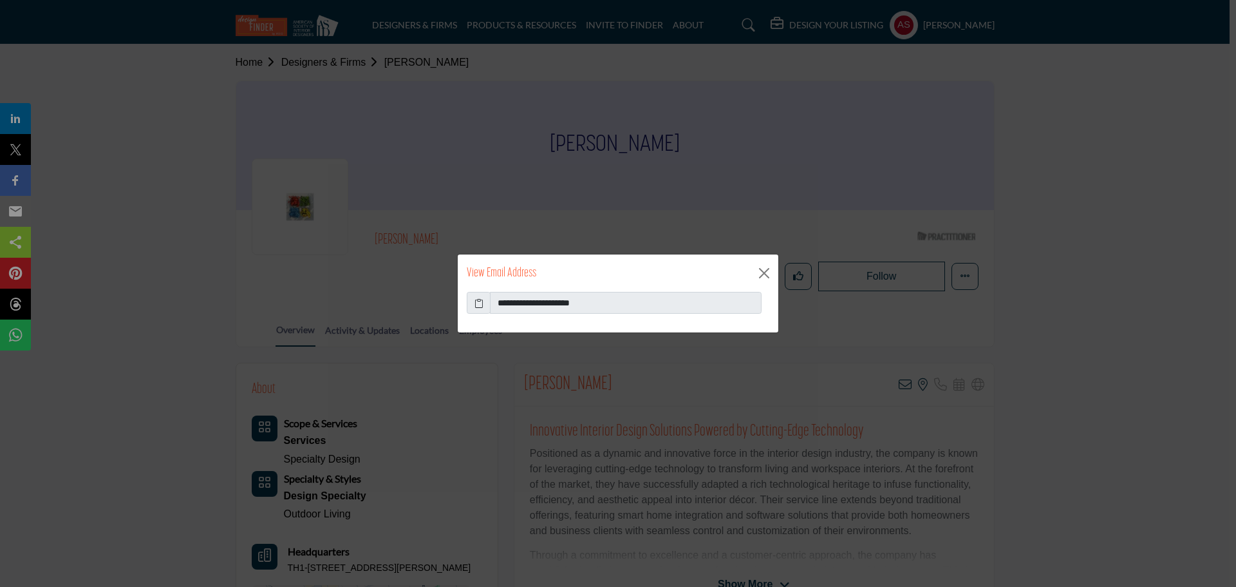
click at [478, 300] on icon at bounding box center [479, 303] width 9 height 14
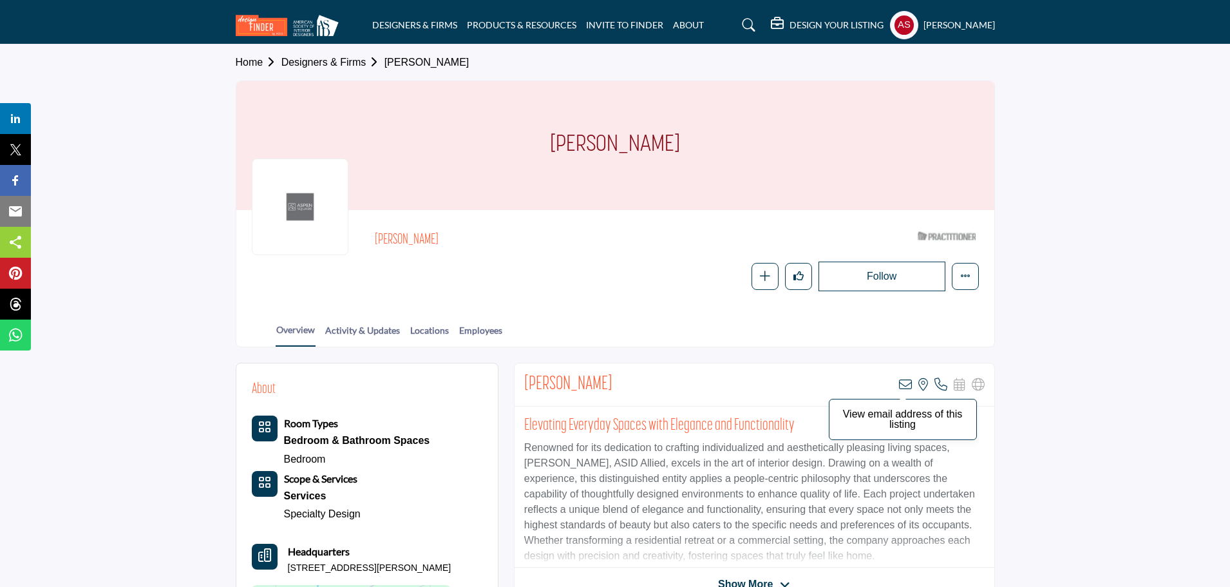
click at [903, 384] on icon at bounding box center [905, 384] width 13 height 13
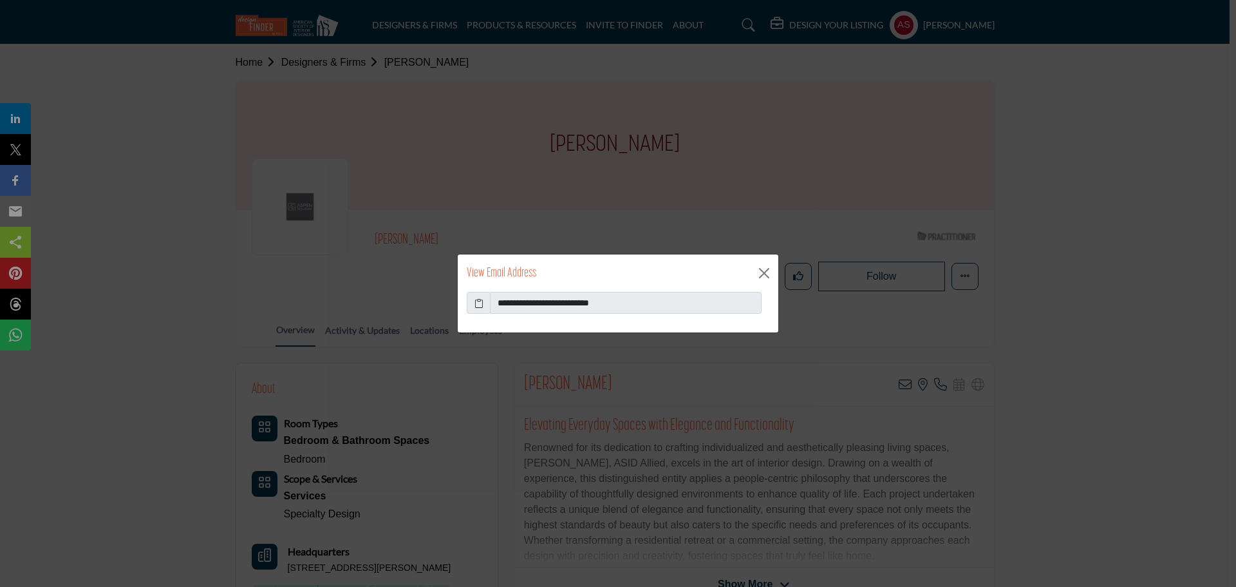
click at [478, 303] on icon at bounding box center [479, 303] width 9 height 14
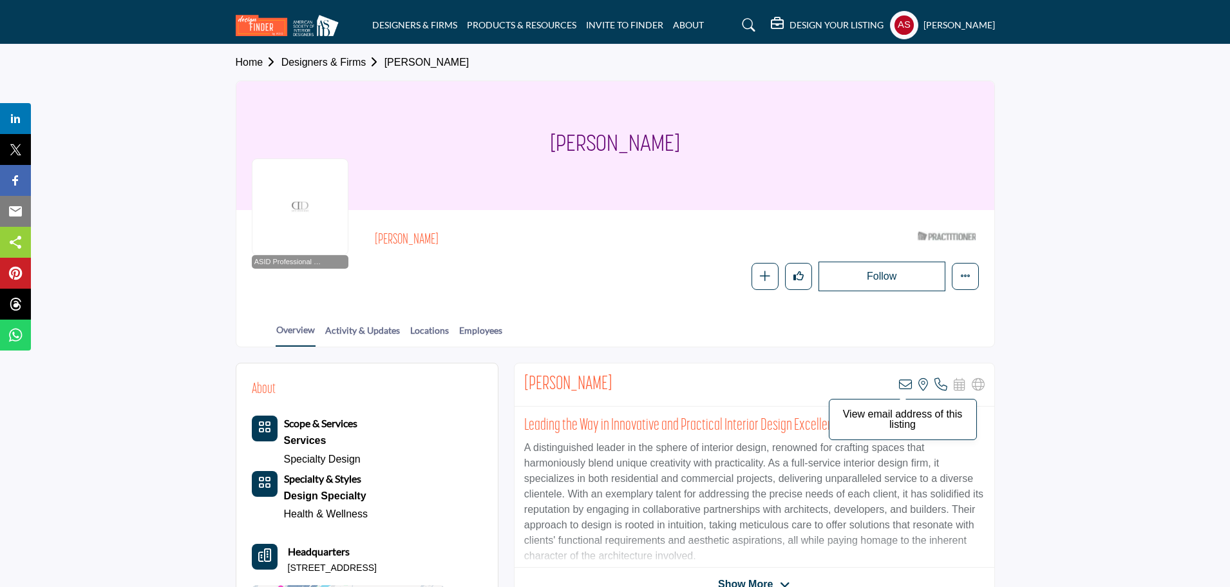
click at [909, 386] on icon at bounding box center [905, 384] width 13 height 13
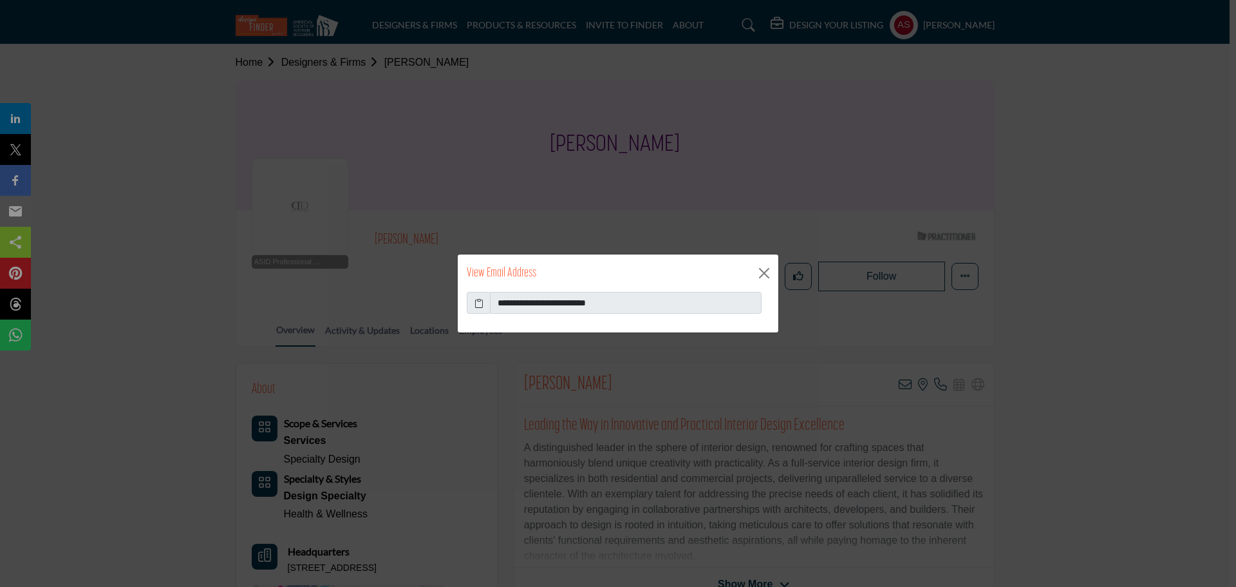
click at [475, 305] on icon at bounding box center [479, 303] width 9 height 14
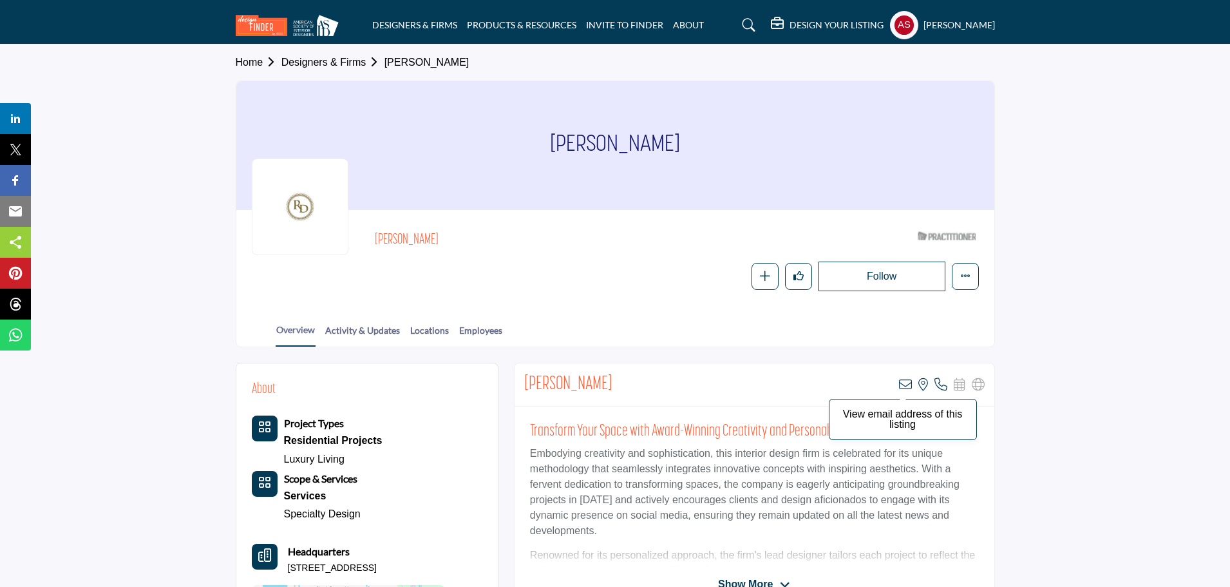
click at [900, 380] on icon at bounding box center [905, 384] width 13 height 13
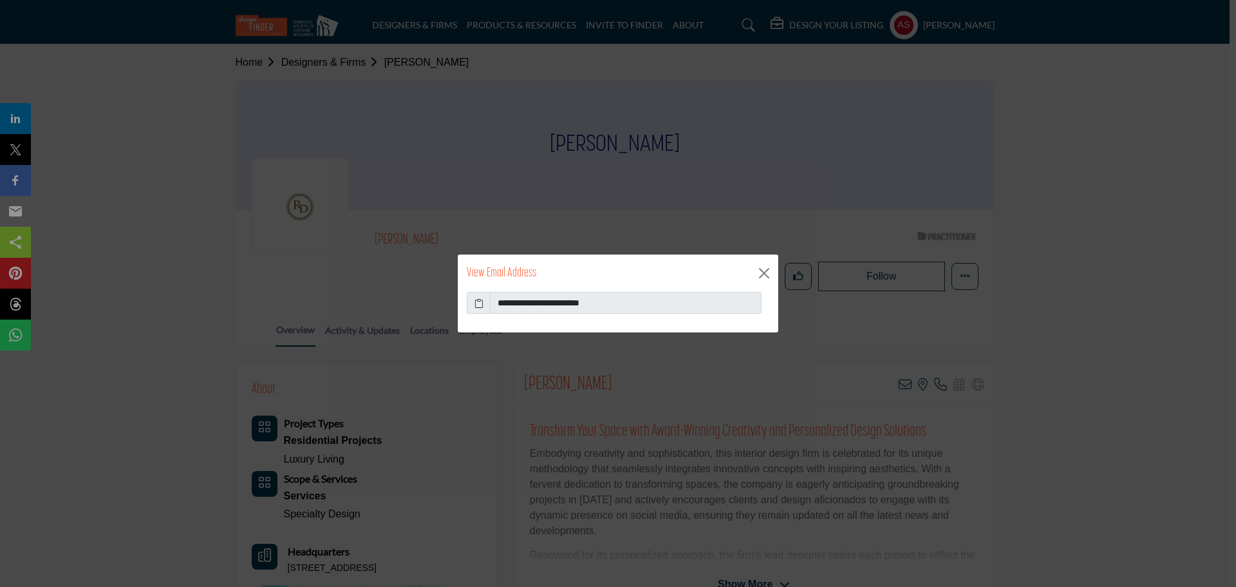
click at [477, 301] on icon at bounding box center [479, 303] width 9 height 14
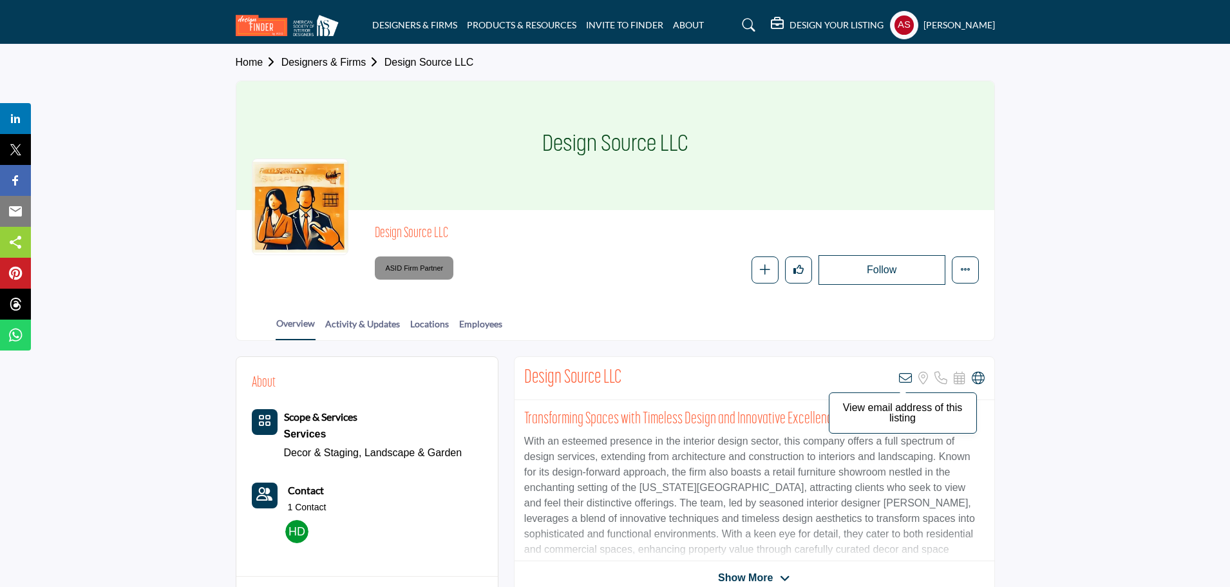
click at [902, 375] on icon at bounding box center [905, 378] width 13 height 13
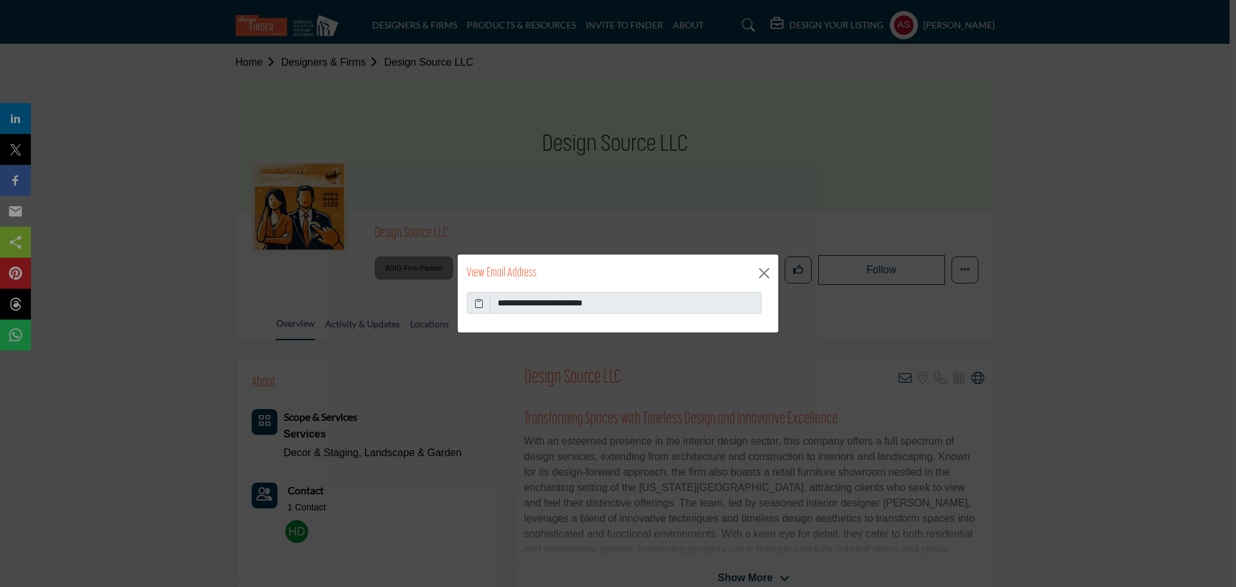
click at [476, 308] on icon at bounding box center [479, 303] width 9 height 14
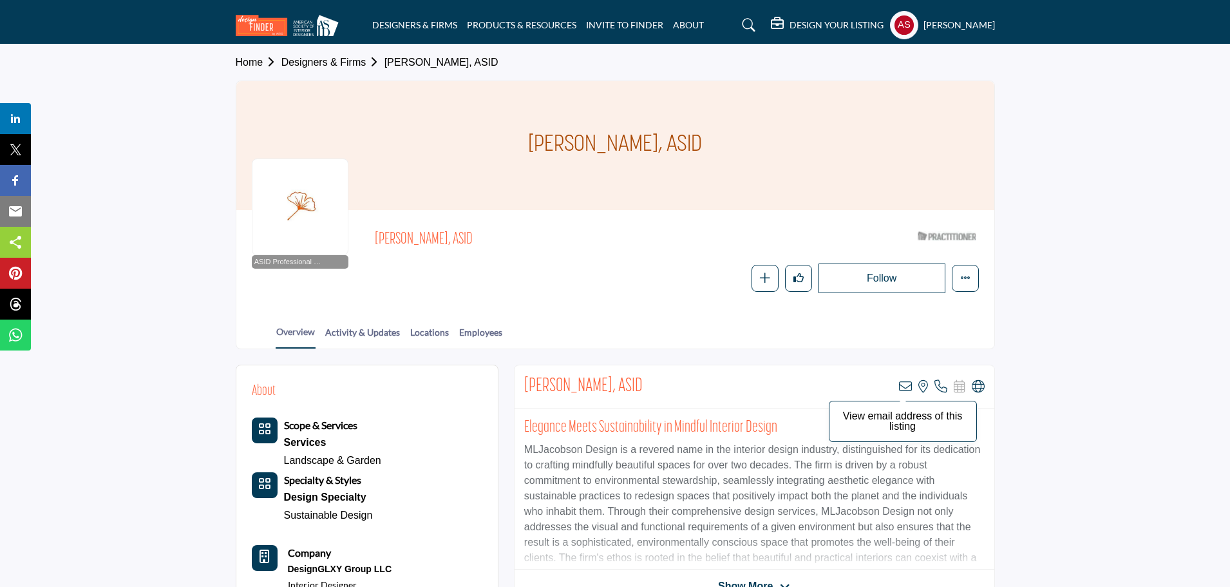
click at [907, 386] on icon at bounding box center [905, 386] width 13 height 13
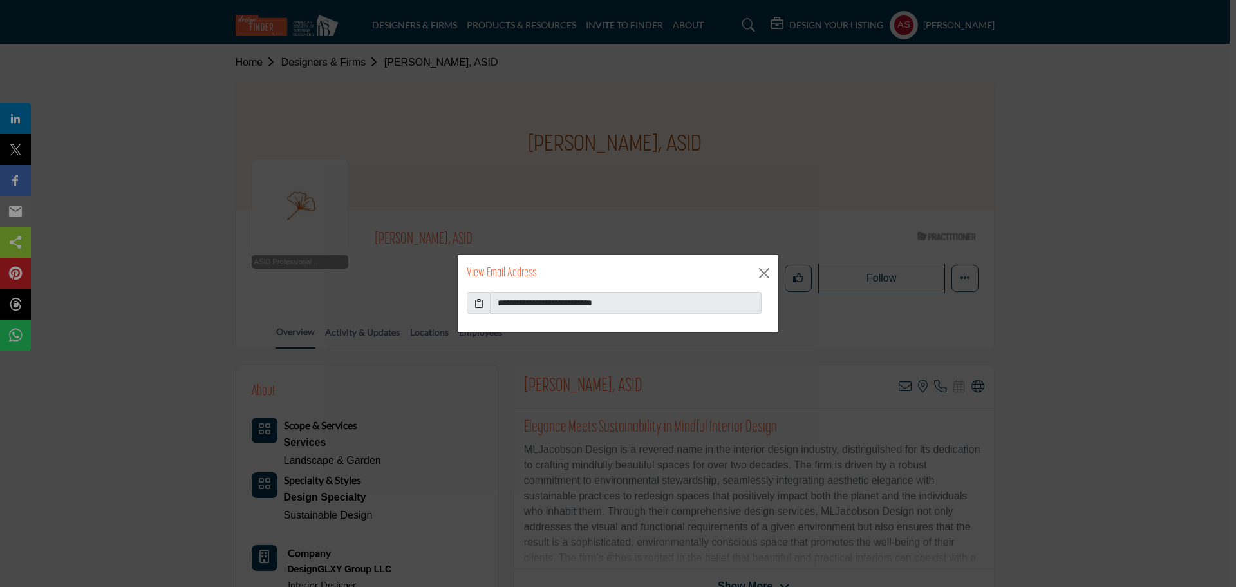
click at [478, 305] on icon at bounding box center [479, 303] width 9 height 14
click at [479, 305] on icon at bounding box center [479, 303] width 9 height 14
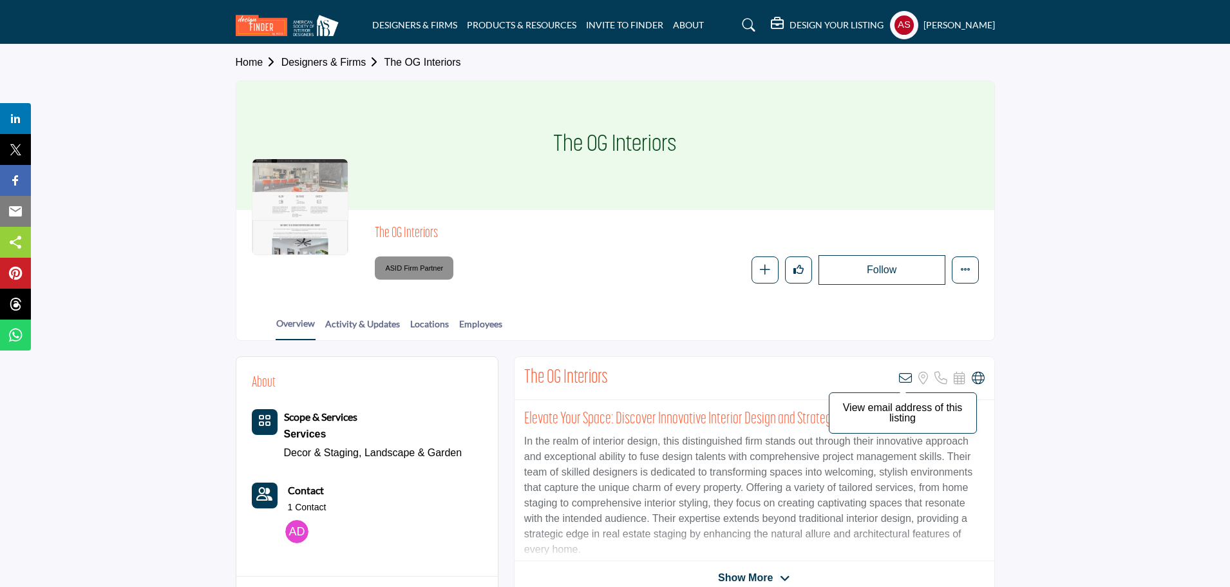
click at [904, 378] on icon at bounding box center [905, 378] width 13 height 13
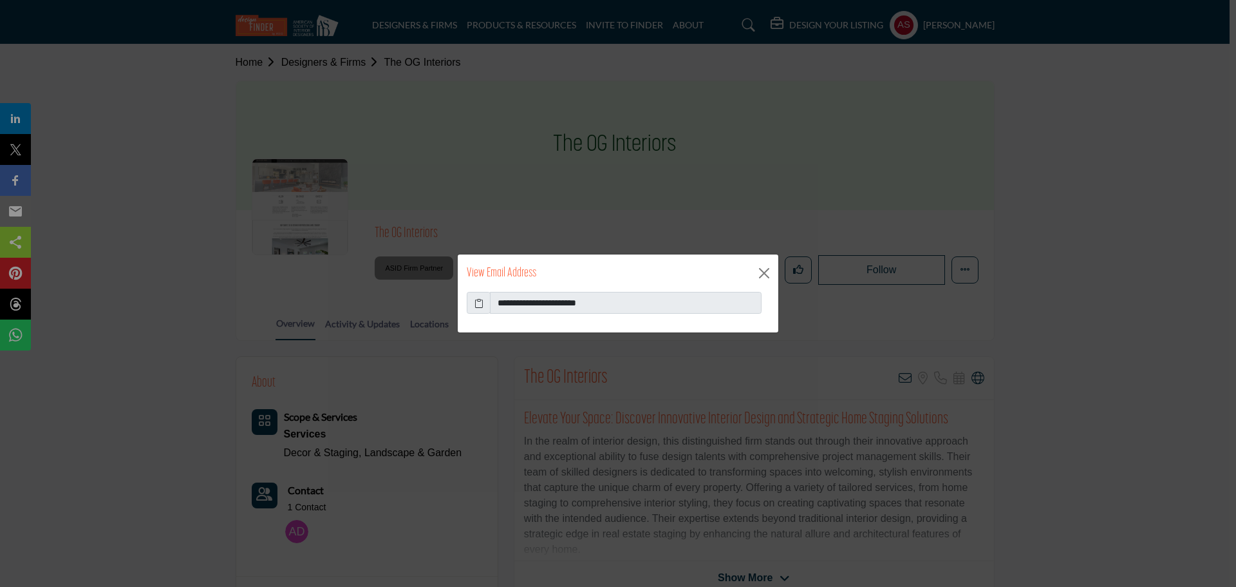
click at [476, 307] on icon at bounding box center [479, 303] width 9 height 14
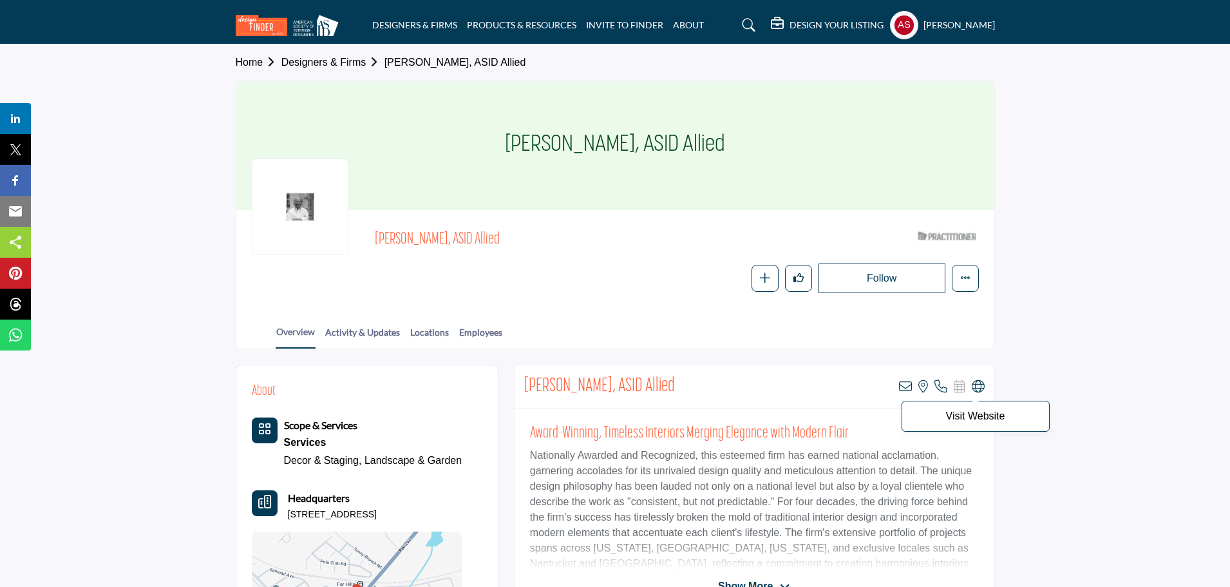
click at [982, 386] on icon at bounding box center [978, 386] width 13 height 13
click at [907, 381] on icon at bounding box center [905, 386] width 13 height 13
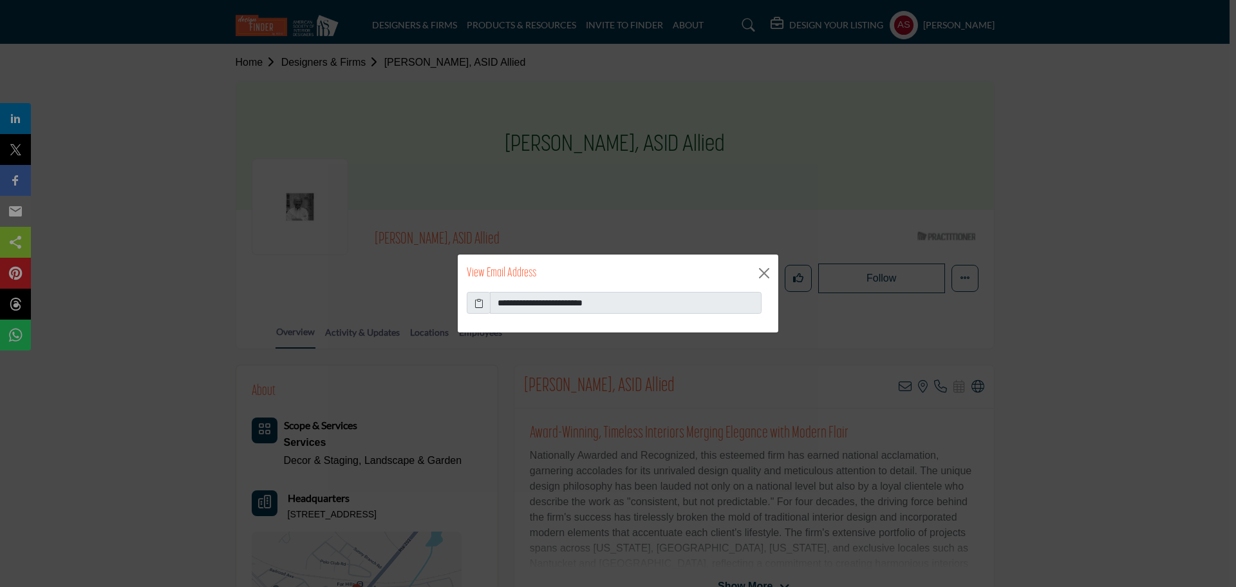
click at [477, 301] on icon at bounding box center [479, 303] width 9 height 14
click at [759, 271] on button "Close" at bounding box center [764, 272] width 19 height 19
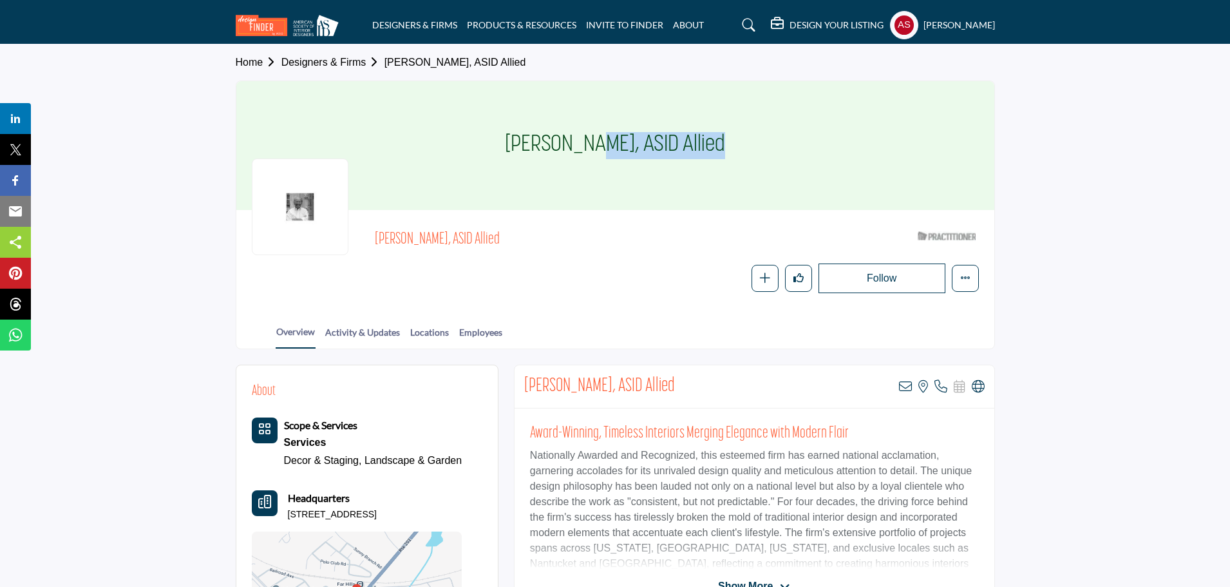
drag, startPoint x: 496, startPoint y: 139, endPoint x: 637, endPoint y: 146, distance: 141.2
click at [637, 146] on div "Jeffrey Haines, ASID Allied" at bounding box center [615, 145] width 758 height 129
copy h1 "Jeffrey Haines,"
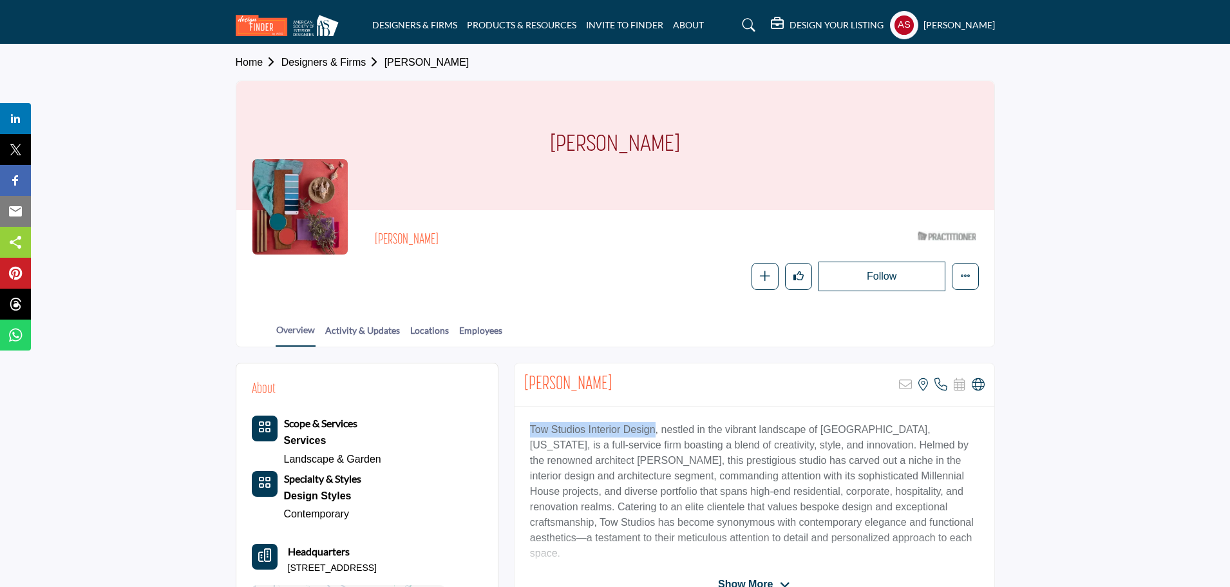
drag, startPoint x: 524, startPoint y: 427, endPoint x: 654, endPoint y: 429, distance: 130.7
click at [654, 429] on div "Tow Studios Interior Design, nestled in the vibrant landscape of Portland, Oreg…" at bounding box center [755, 486] width 480 height 161
copy p "Tow Studios Interior Design"
click at [981, 383] on icon at bounding box center [978, 384] width 13 height 13
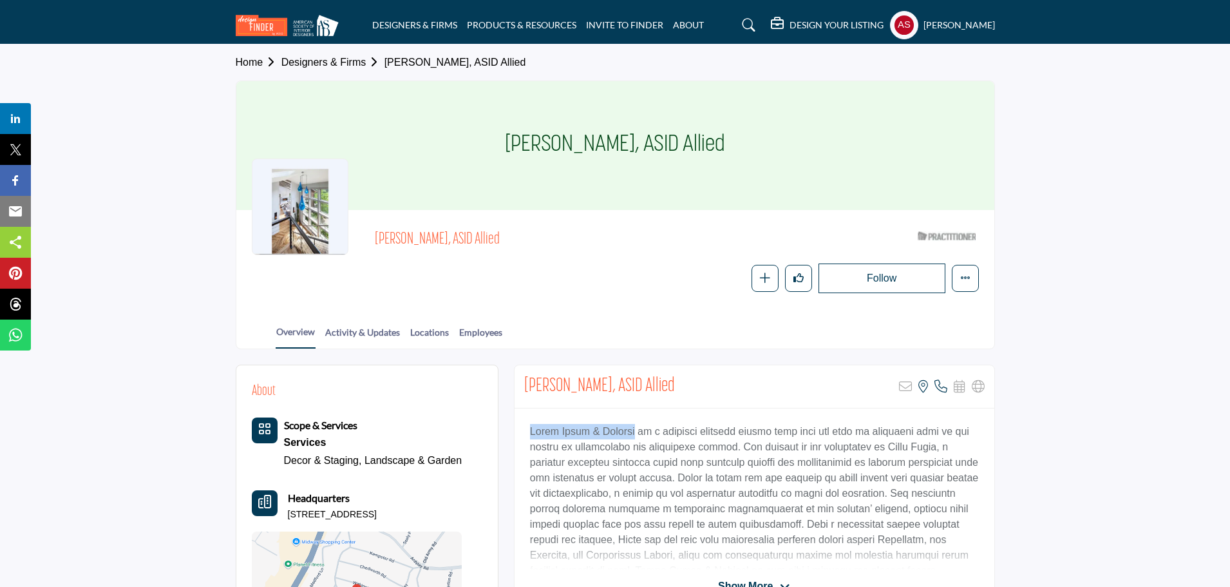
drag, startPoint x: 524, startPoint y: 431, endPoint x: 638, endPoint y: 437, distance: 114.8
click at [638, 437] on div at bounding box center [755, 488] width 480 height 161
copy p "Jolie Korek & Company"
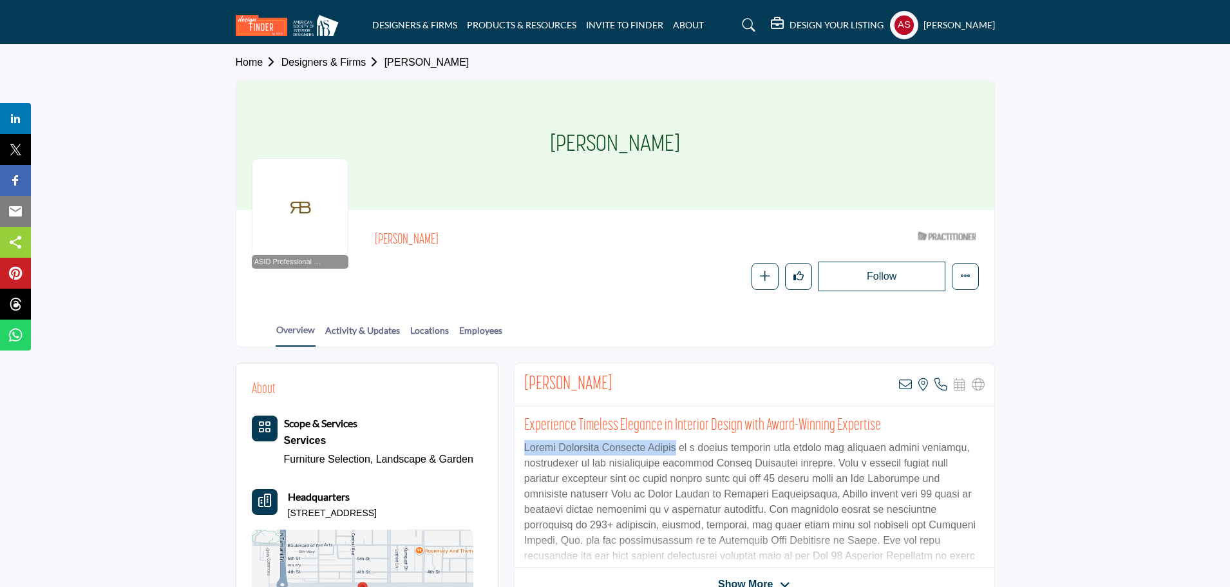
drag, startPoint x: 515, startPoint y: 445, endPoint x: 671, endPoint y: 445, distance: 155.8
click at [671, 445] on div "Experience Timeless Elegance in Interior Design with Award-Winning Expertise" at bounding box center [755, 486] width 480 height 161
copy p "[PERSON_NAME] Interior Design"
click at [907, 384] on icon at bounding box center [905, 384] width 13 height 13
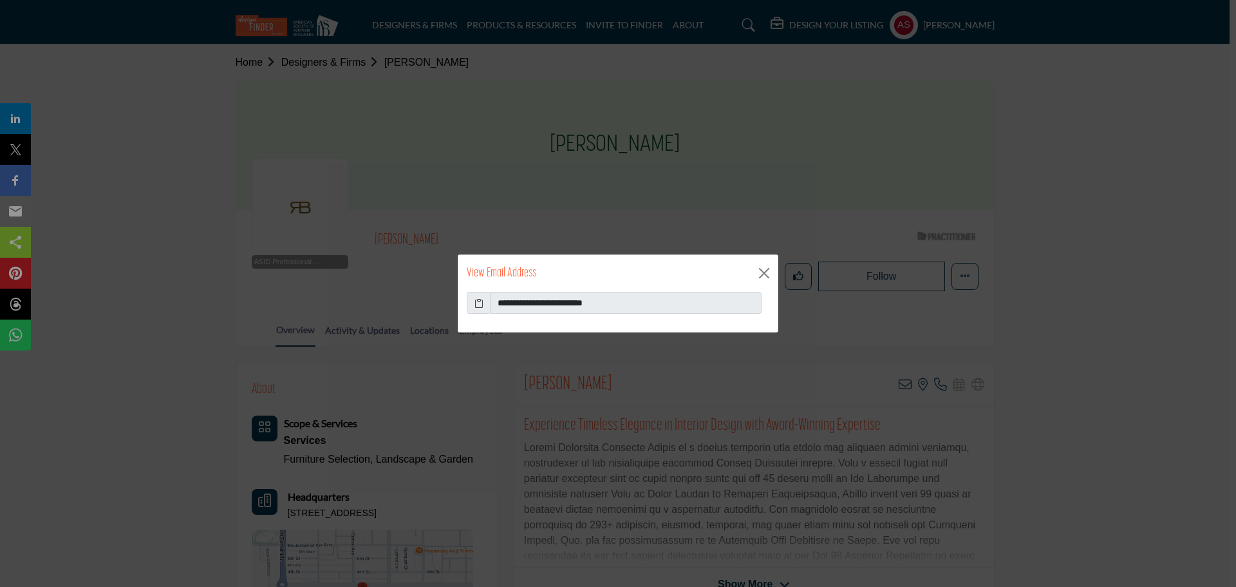
click at [480, 305] on icon at bounding box center [479, 303] width 9 height 14
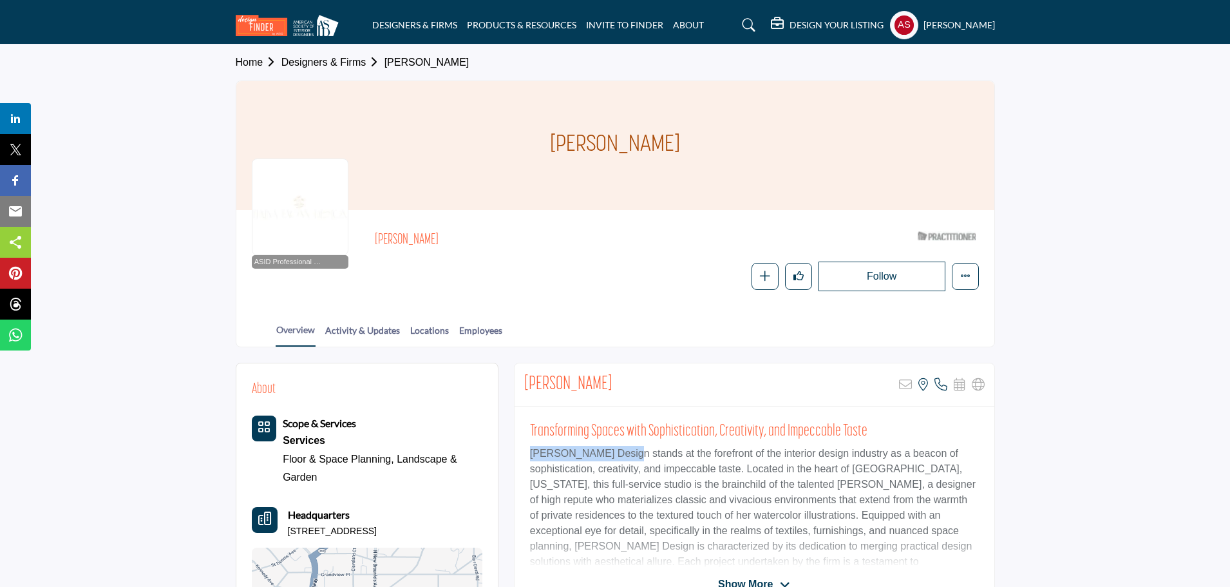
drag, startPoint x: 524, startPoint y: 457, endPoint x: 627, endPoint y: 456, distance: 102.4
click at [627, 456] on div "Transforming Spaces with Sophistication, Creativity, and Impeccable Taste" at bounding box center [755, 486] width 480 height 161
copy p "[PERSON_NAME] Design"
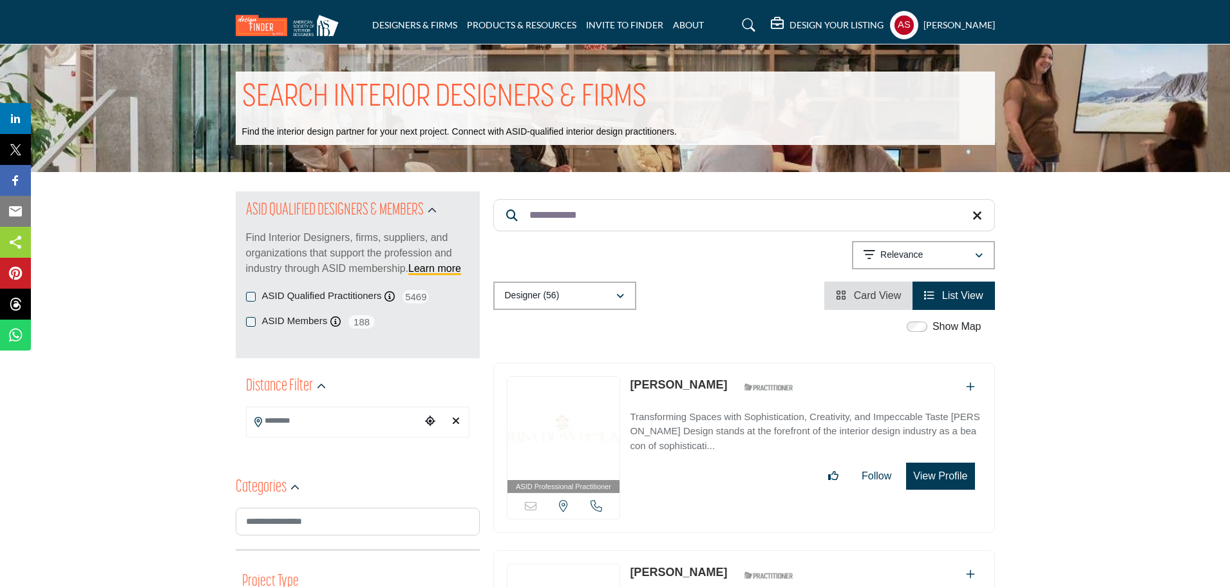
paste input "Search Keyword"
drag, startPoint x: 596, startPoint y: 214, endPoint x: 517, endPoint y: 220, distance: 78.8
click at [517, 220] on form "**********" at bounding box center [744, 215] width 502 height 32
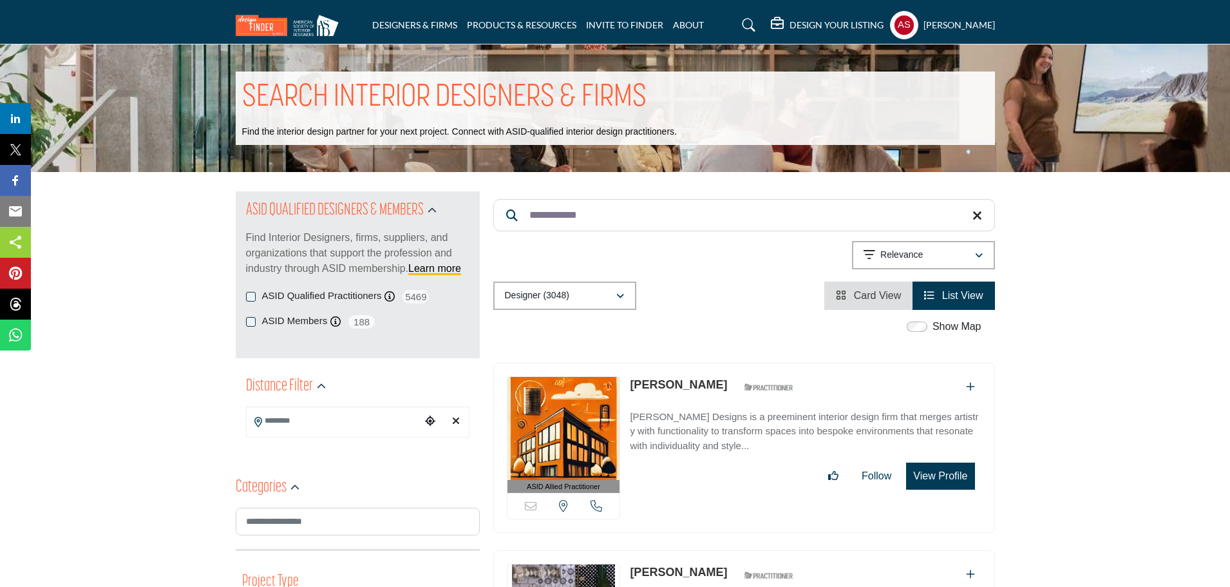
click at [667, 379] on link "[PERSON_NAME]" at bounding box center [678, 384] width 97 height 13
drag, startPoint x: 601, startPoint y: 216, endPoint x: 527, endPoint y: 227, distance: 74.9
click at [527, 227] on input "**********" at bounding box center [744, 215] width 502 height 32
paste input "*******"
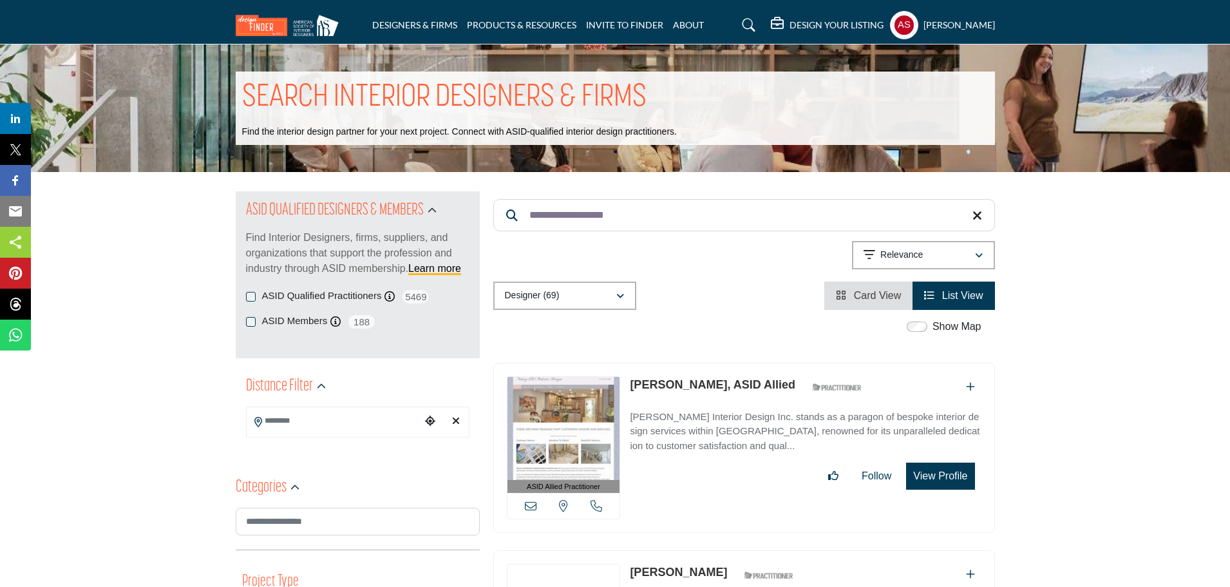
click at [663, 382] on link "[PERSON_NAME], ASID Allied" at bounding box center [713, 384] width 166 height 13
paste input "Search Keyword"
drag, startPoint x: 632, startPoint y: 218, endPoint x: 490, endPoint y: 228, distance: 142.7
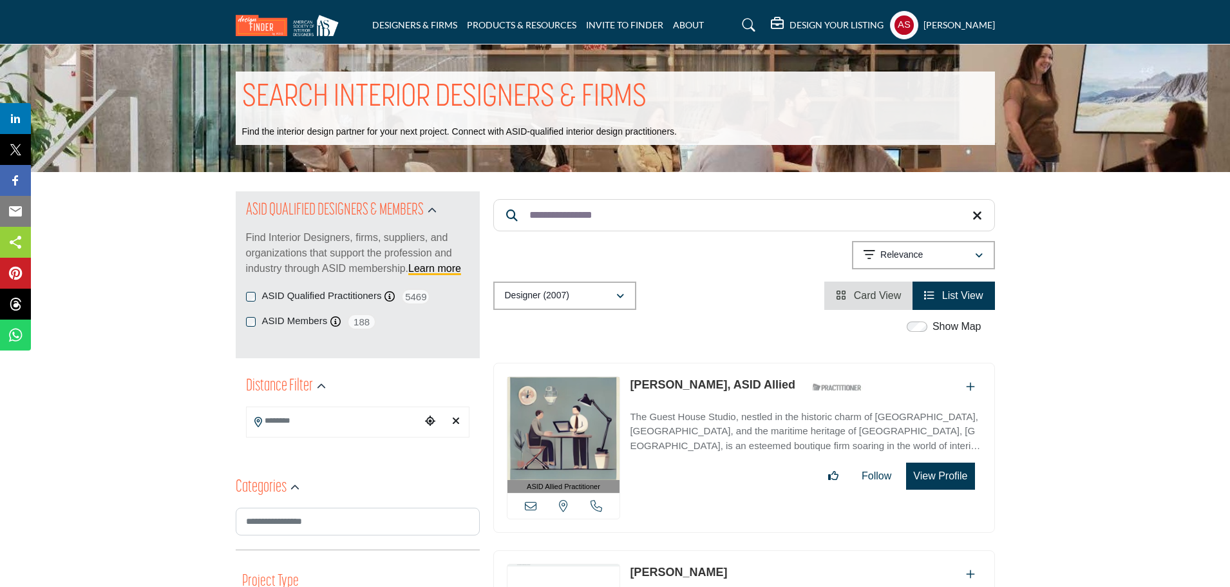
click at [679, 383] on link "[PERSON_NAME], ASID Allied" at bounding box center [713, 384] width 166 height 13
drag, startPoint x: 616, startPoint y: 215, endPoint x: 524, endPoint y: 224, distance: 91.9
click at [524, 224] on input "**********" at bounding box center [744, 215] width 502 height 32
paste input "Search Keyword"
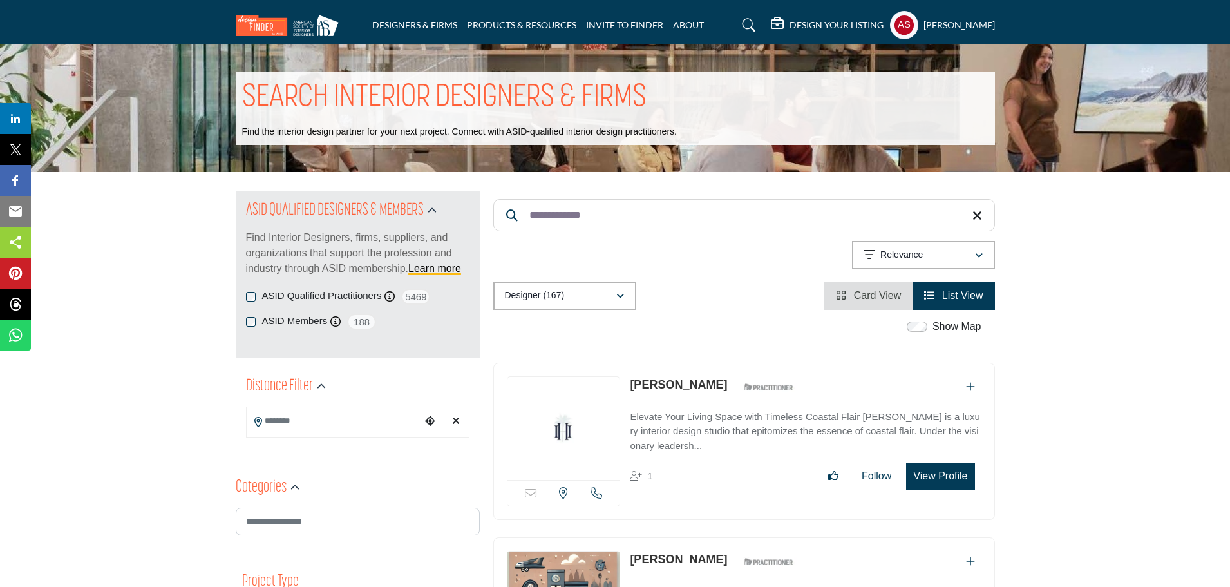
click at [673, 379] on link "[PERSON_NAME]" at bounding box center [678, 384] width 97 height 13
paste input "**********"
drag, startPoint x: 600, startPoint y: 210, endPoint x: 507, endPoint y: 223, distance: 93.7
click at [507, 223] on input "**********" at bounding box center [744, 215] width 502 height 32
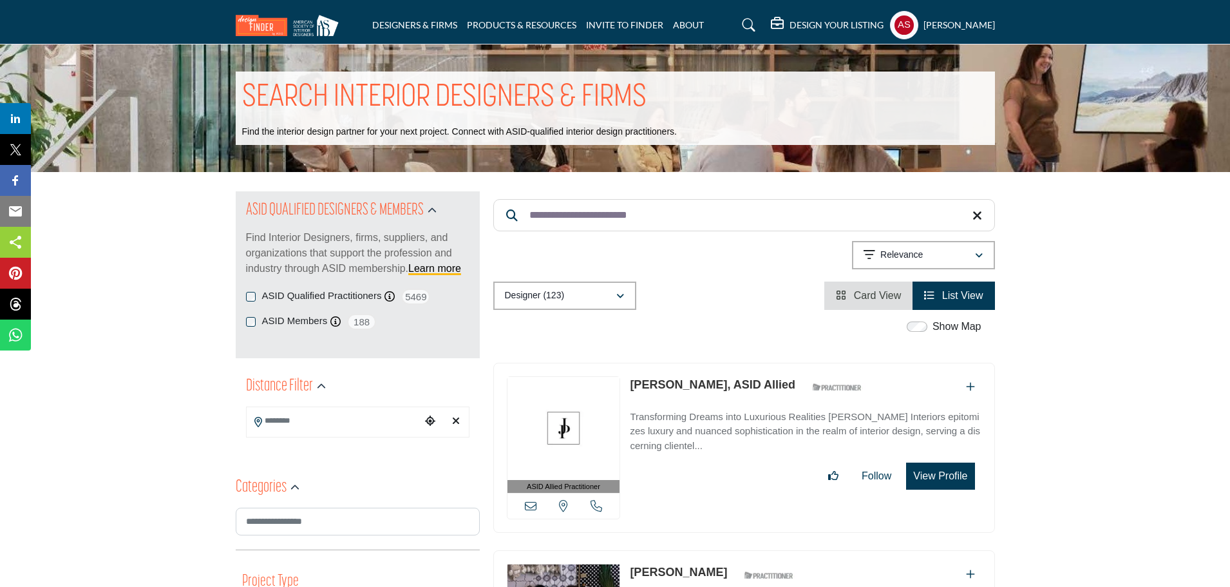
click at [700, 382] on link "[PERSON_NAME], ASID Allied" at bounding box center [713, 384] width 166 height 13
paste input "Search Keyword"
drag, startPoint x: 661, startPoint y: 218, endPoint x: 528, endPoint y: 225, distance: 133.5
click at [528, 225] on input "**********" at bounding box center [744, 215] width 502 height 32
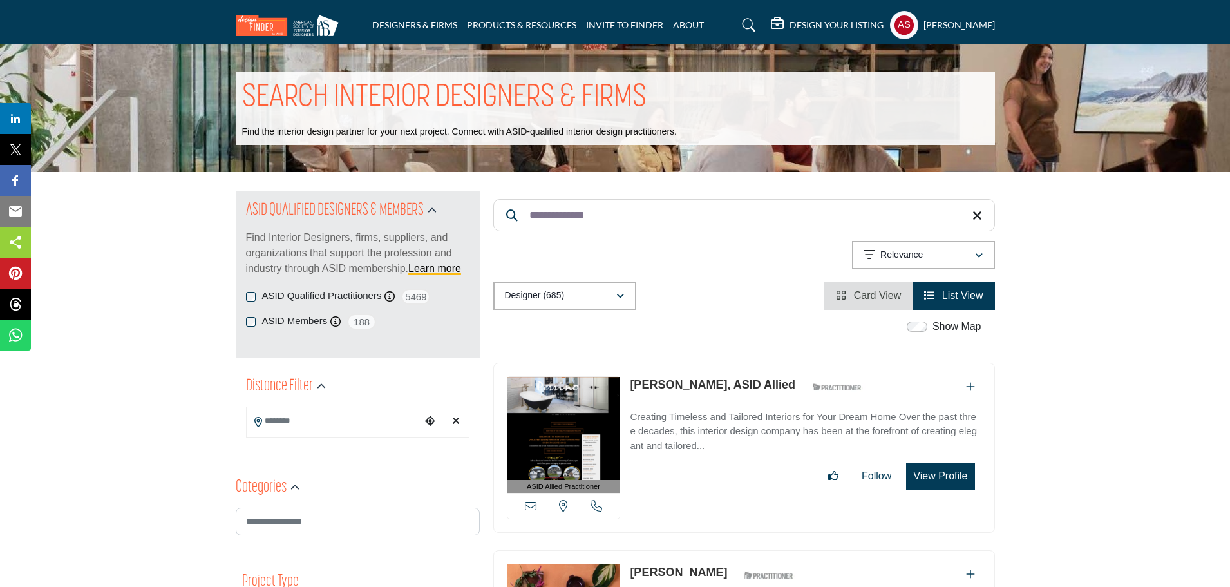
click at [677, 379] on link "Chelsea Fowler, ASID Allied" at bounding box center [713, 384] width 166 height 13
paste input "Search Keyword"
drag, startPoint x: 579, startPoint y: 222, endPoint x: 496, endPoint y: 227, distance: 83.2
click at [496, 227] on input "**********" at bounding box center [744, 215] width 502 height 32
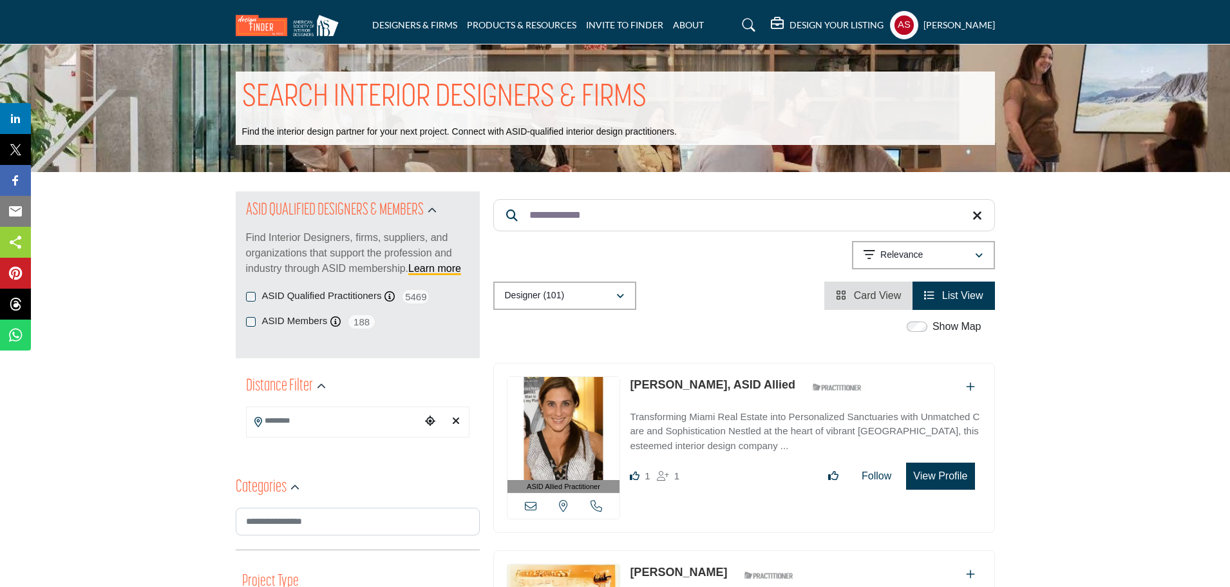
click at [675, 384] on link "Lorena Aboado, ASID Allied" at bounding box center [713, 384] width 166 height 13
paste input "***"
drag, startPoint x: 622, startPoint y: 230, endPoint x: 523, endPoint y: 238, distance: 99.5
click at [523, 238] on div "**********" at bounding box center [744, 250] width 502 height 118
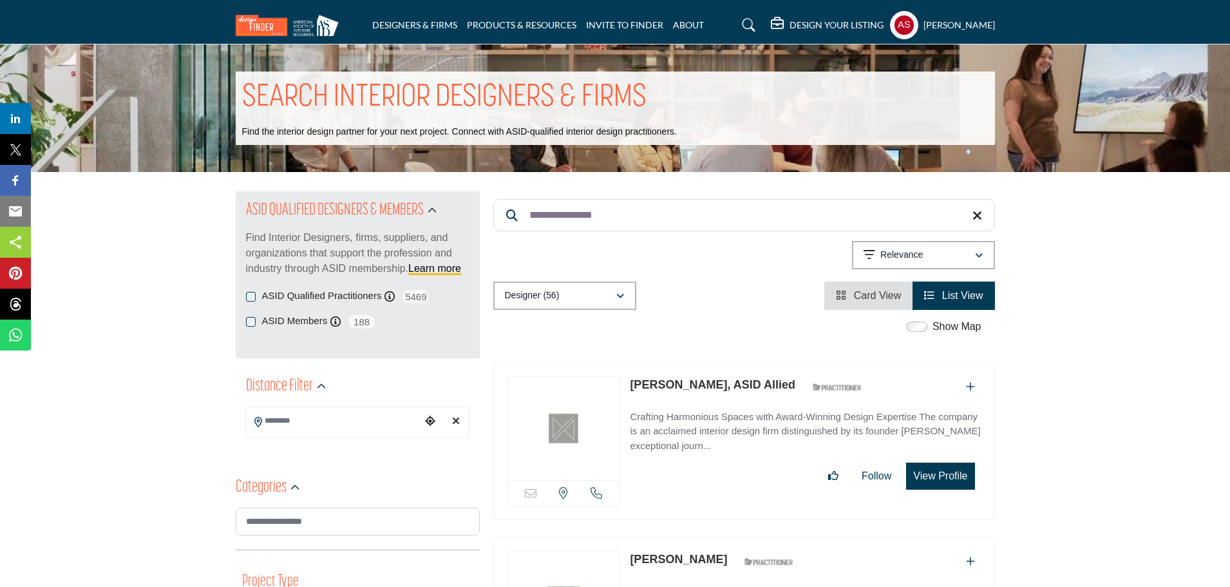
click at [688, 384] on link "Kathryn Prideaux, ASID Allied" at bounding box center [713, 384] width 166 height 13
paste input "******"
drag, startPoint x: 663, startPoint y: 216, endPoint x: 500, endPoint y: 242, distance: 165.1
click at [500, 242] on div "**********" at bounding box center [744, 250] width 502 height 118
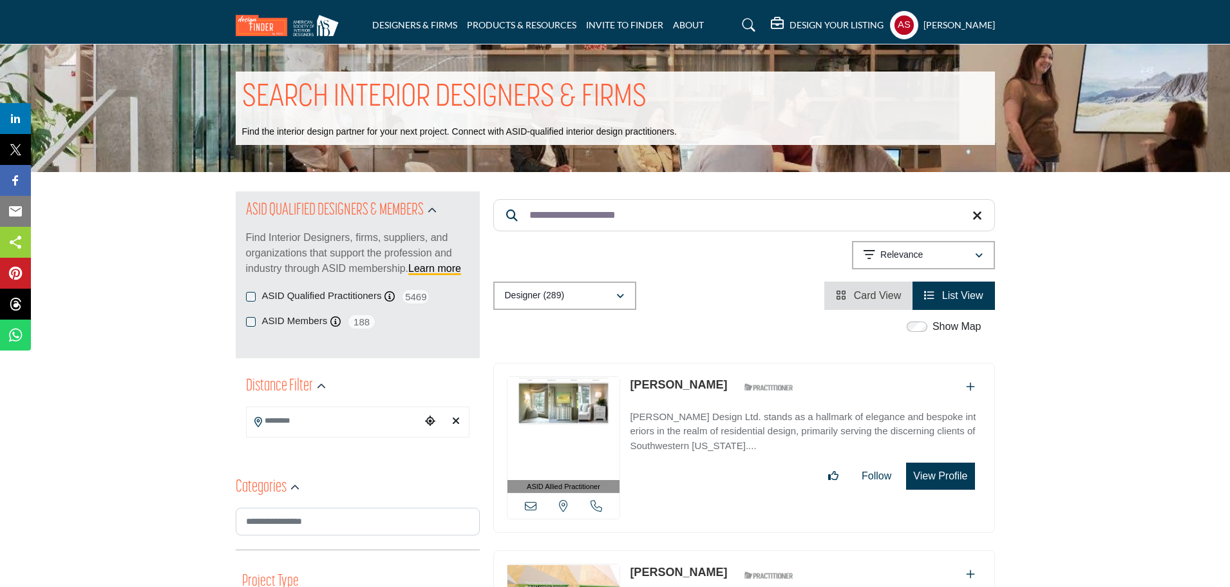
click at [658, 383] on link "Christina Hansen-Baker" at bounding box center [678, 384] width 97 height 13
drag, startPoint x: 646, startPoint y: 215, endPoint x: 523, endPoint y: 222, distance: 123.2
click at [523, 222] on input "**********" at bounding box center [744, 215] width 502 height 32
paste input "Search Keyword"
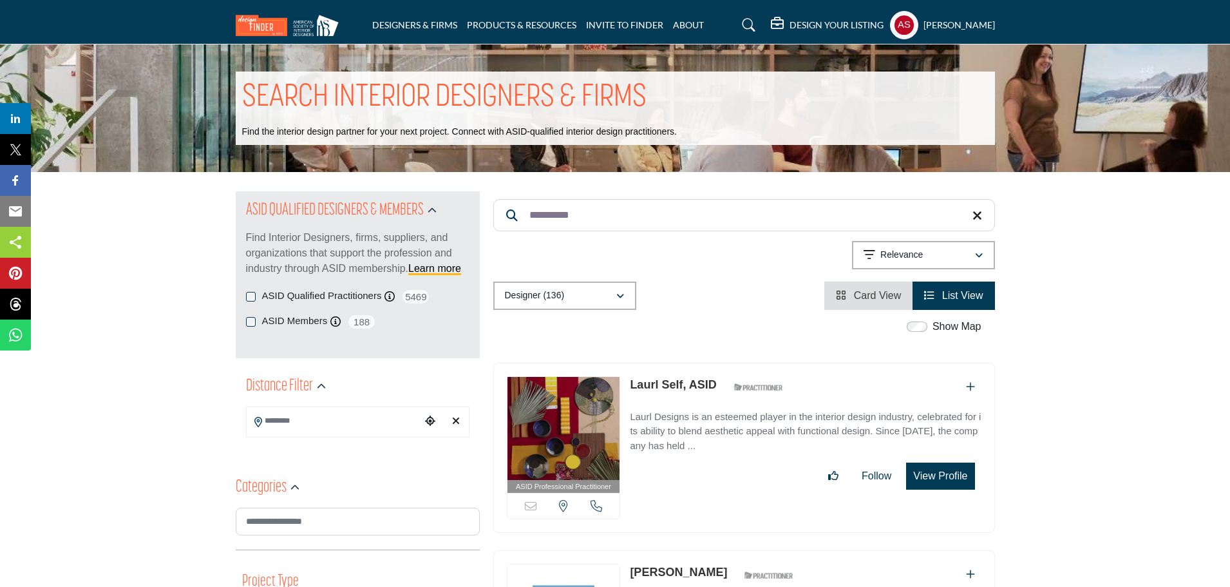
click at [669, 384] on link "Laurl Self, ASID" at bounding box center [673, 384] width 86 height 13
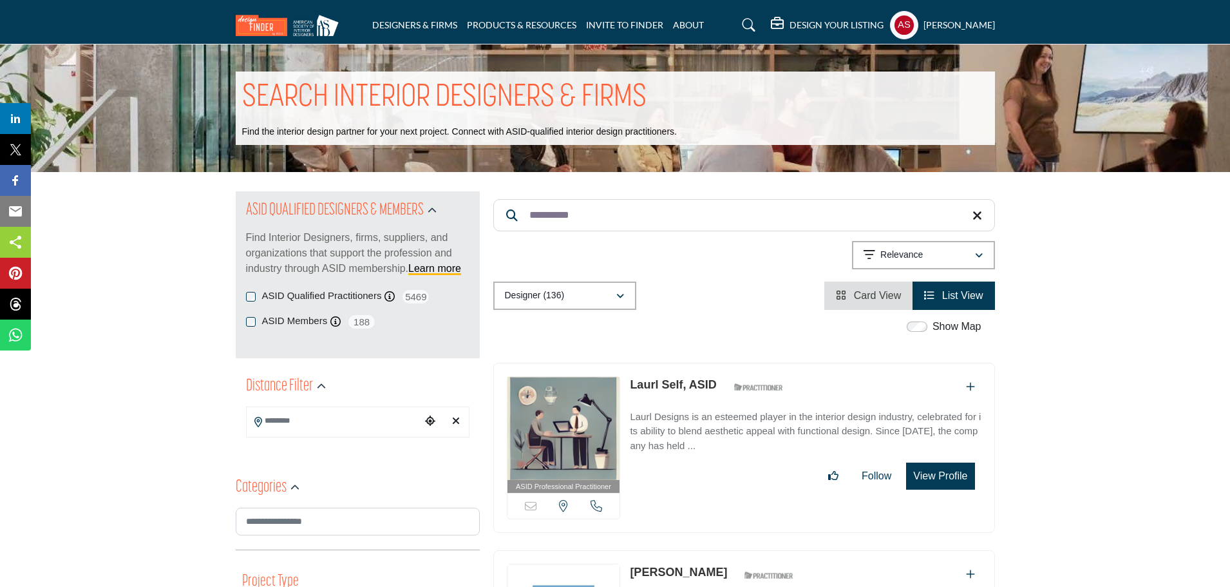
drag, startPoint x: 616, startPoint y: 228, endPoint x: 521, endPoint y: 232, distance: 94.8
click at [521, 232] on div "**********" at bounding box center [744, 216] width 502 height 34
paste input "*"
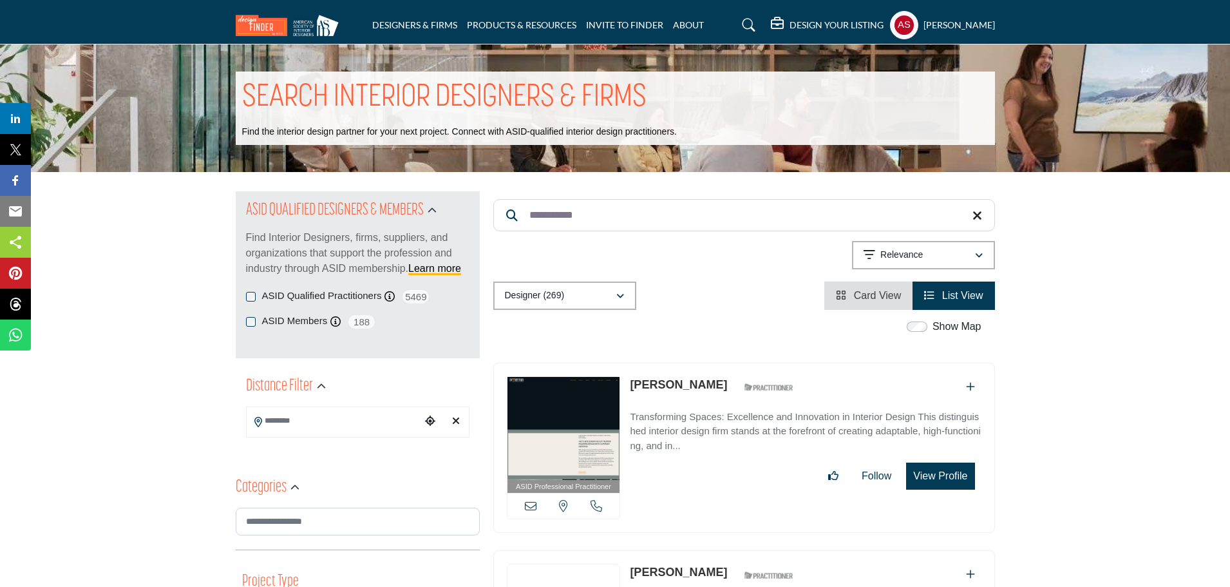
click at [648, 381] on link "Lisa Jansen" at bounding box center [678, 384] width 97 height 13
paste input "**"
drag, startPoint x: 585, startPoint y: 227, endPoint x: 525, endPoint y: 235, distance: 60.4
click at [525, 235] on div "**********" at bounding box center [744, 250] width 502 height 118
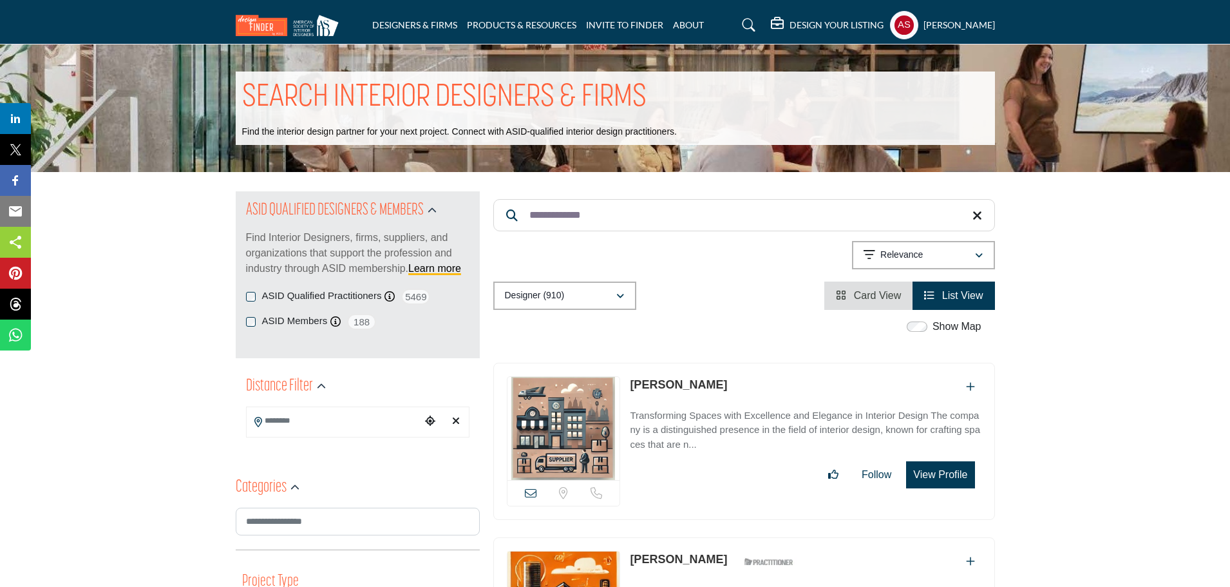
click at [670, 381] on link "Nicole Sharma" at bounding box center [678, 384] width 97 height 13
paste input "*"
drag, startPoint x: 612, startPoint y: 216, endPoint x: 525, endPoint y: 232, distance: 89.0
click at [525, 232] on div "**********" at bounding box center [744, 216] width 502 height 34
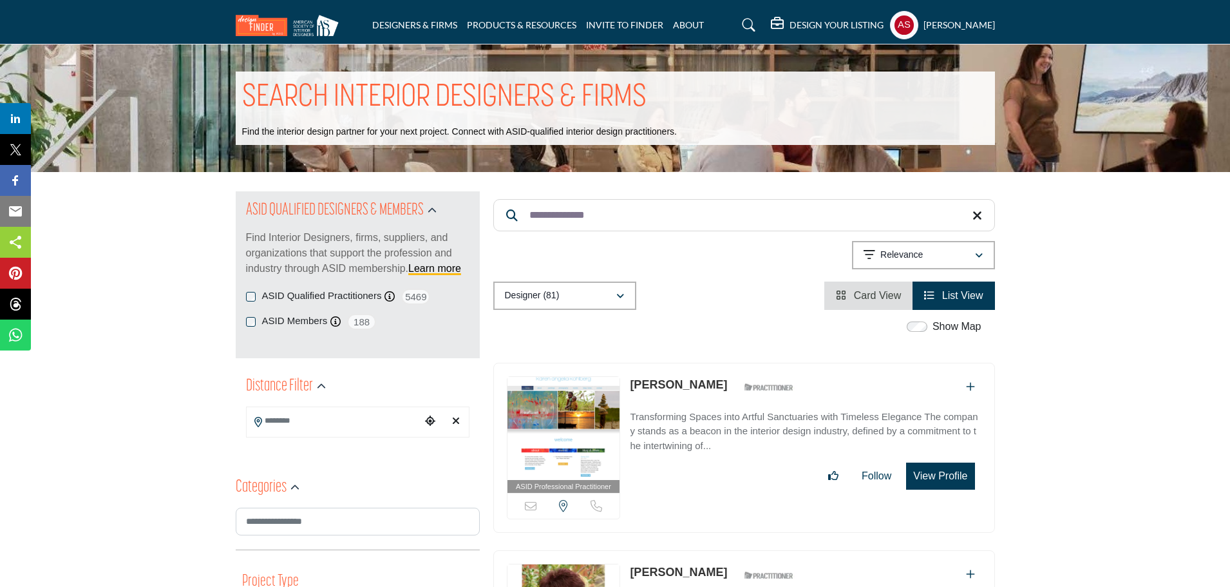
click at [675, 385] on link "Karen Kohlberg" at bounding box center [678, 384] width 97 height 13
paste input "Search Keyword"
drag, startPoint x: 609, startPoint y: 213, endPoint x: 528, endPoint y: 222, distance: 81.0
click at [528, 222] on input "********" at bounding box center [744, 215] width 502 height 32
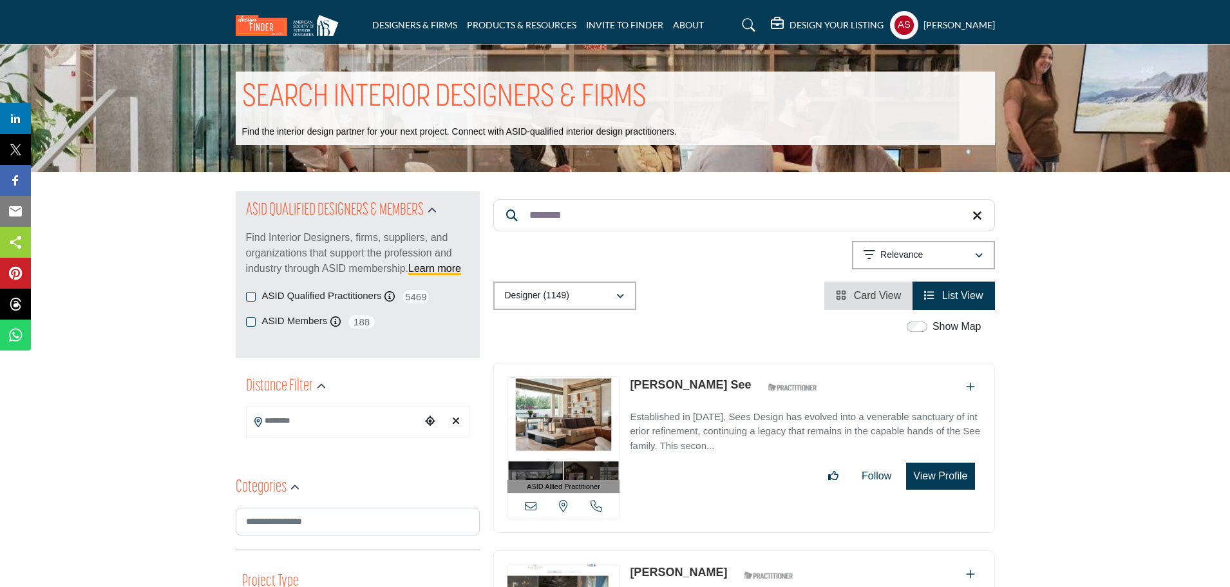
click at [650, 388] on link "Ross See" at bounding box center [690, 384] width 121 height 13
paste input "*******"
drag, startPoint x: 592, startPoint y: 213, endPoint x: 507, endPoint y: 226, distance: 86.6
click at [507, 226] on input "**********" at bounding box center [744, 215] width 502 height 32
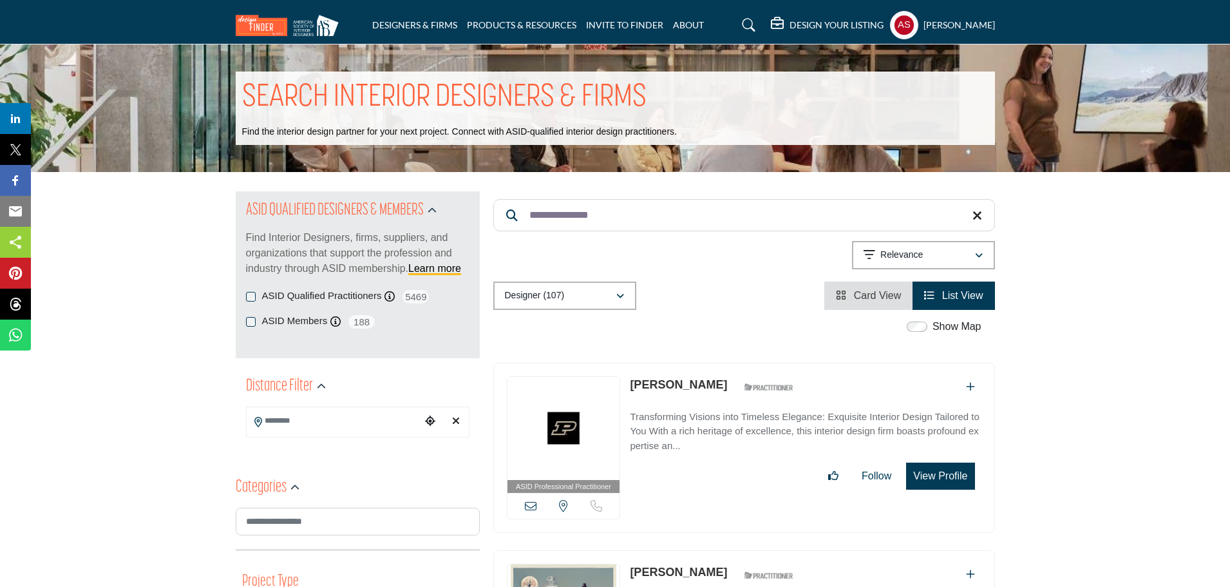
click at [677, 384] on link "Rosemary Kilmer" at bounding box center [678, 384] width 97 height 13
paste input "*"
drag, startPoint x: 626, startPoint y: 218, endPoint x: 529, endPoint y: 237, distance: 99.0
click at [529, 237] on div "**********" at bounding box center [744, 250] width 502 height 118
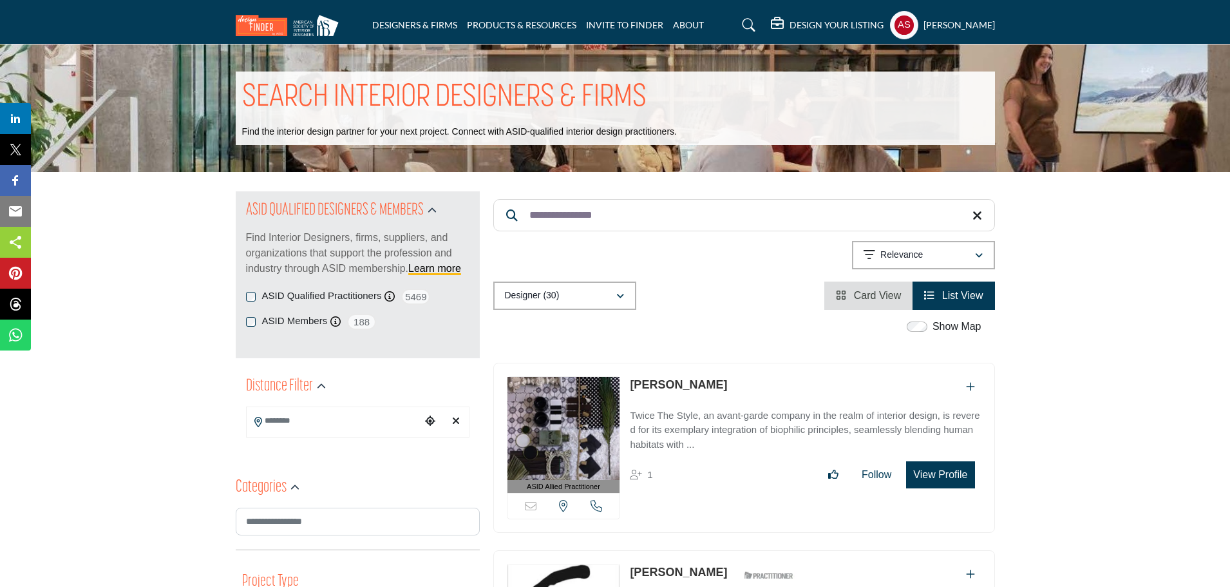
click at [689, 383] on link "Natalie Marshall" at bounding box center [678, 384] width 97 height 13
paste input "***"
drag, startPoint x: 613, startPoint y: 216, endPoint x: 529, endPoint y: 231, distance: 85.5
click at [529, 231] on input "**********" at bounding box center [744, 215] width 502 height 32
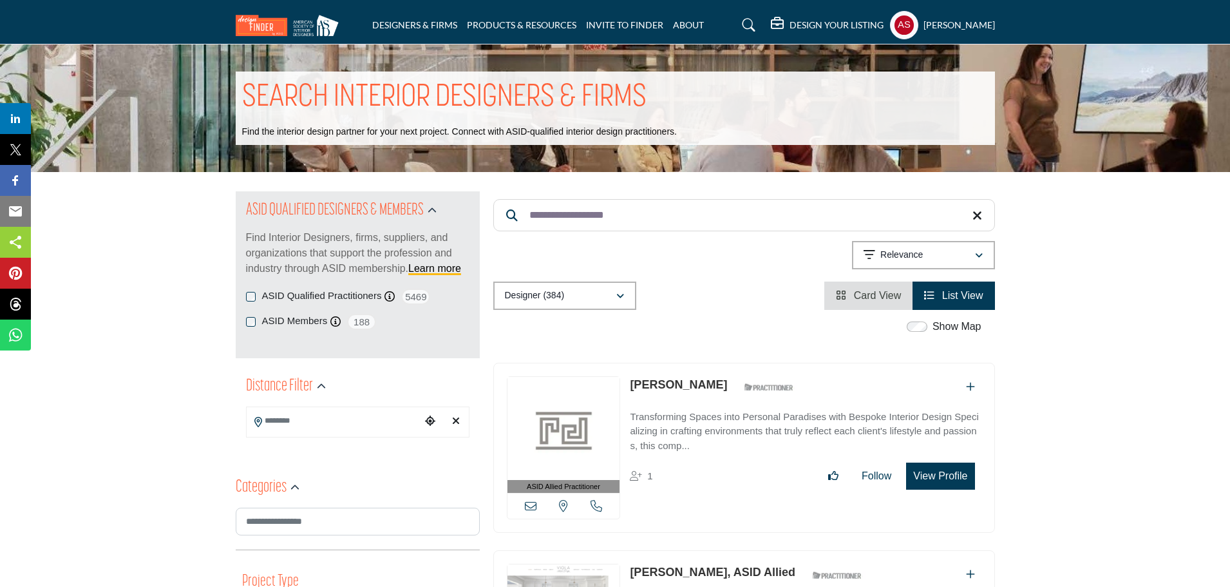
click at [674, 385] on link "Maria Videla-Juniel" at bounding box center [678, 384] width 97 height 13
paste input "Search Keyword"
drag, startPoint x: 636, startPoint y: 214, endPoint x: 523, endPoint y: 232, distance: 114.1
click at [523, 232] on div "**********" at bounding box center [744, 216] width 502 height 34
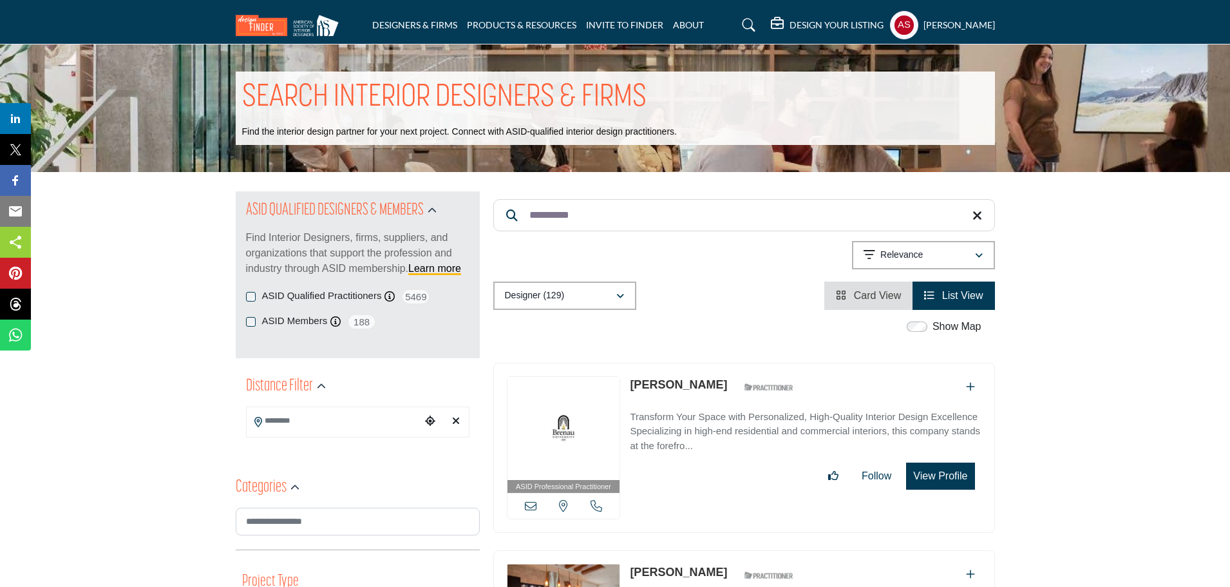
click at [670, 389] on link "Lynn Jones" at bounding box center [678, 384] width 97 height 13
drag, startPoint x: 609, startPoint y: 219, endPoint x: 524, endPoint y: 228, distance: 85.5
click at [524, 228] on input "**********" at bounding box center [744, 215] width 502 height 32
paste input "*"
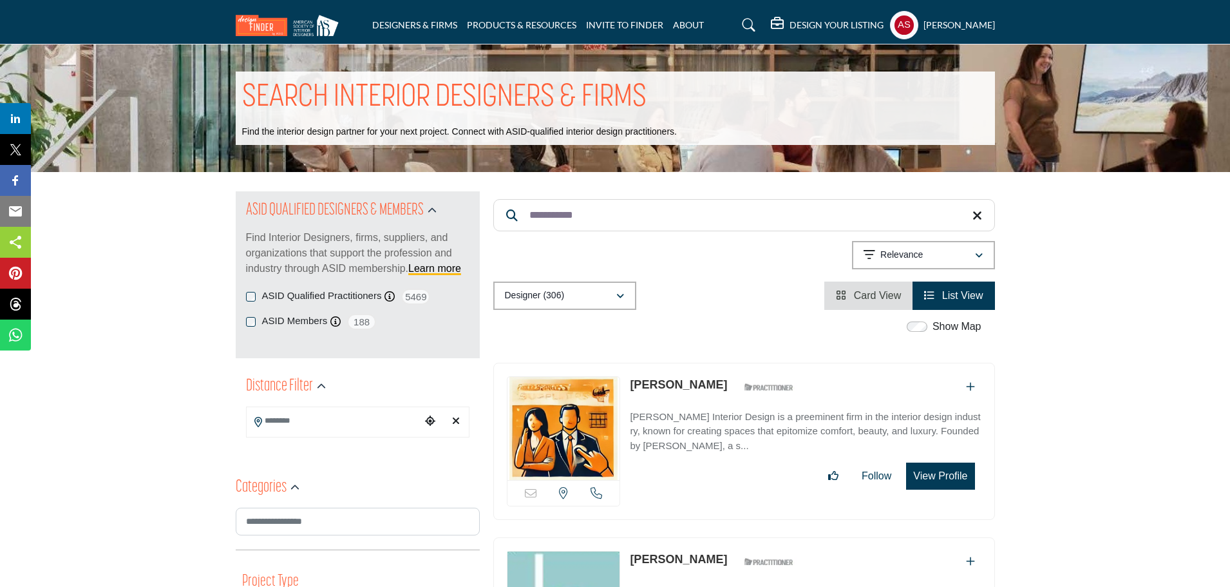
click at [661, 383] on link "Anne Nelson" at bounding box center [678, 384] width 97 height 13
drag, startPoint x: 597, startPoint y: 225, endPoint x: 521, endPoint y: 226, distance: 76.0
click at [521, 226] on input "**********" at bounding box center [744, 215] width 502 height 32
paste input "*"
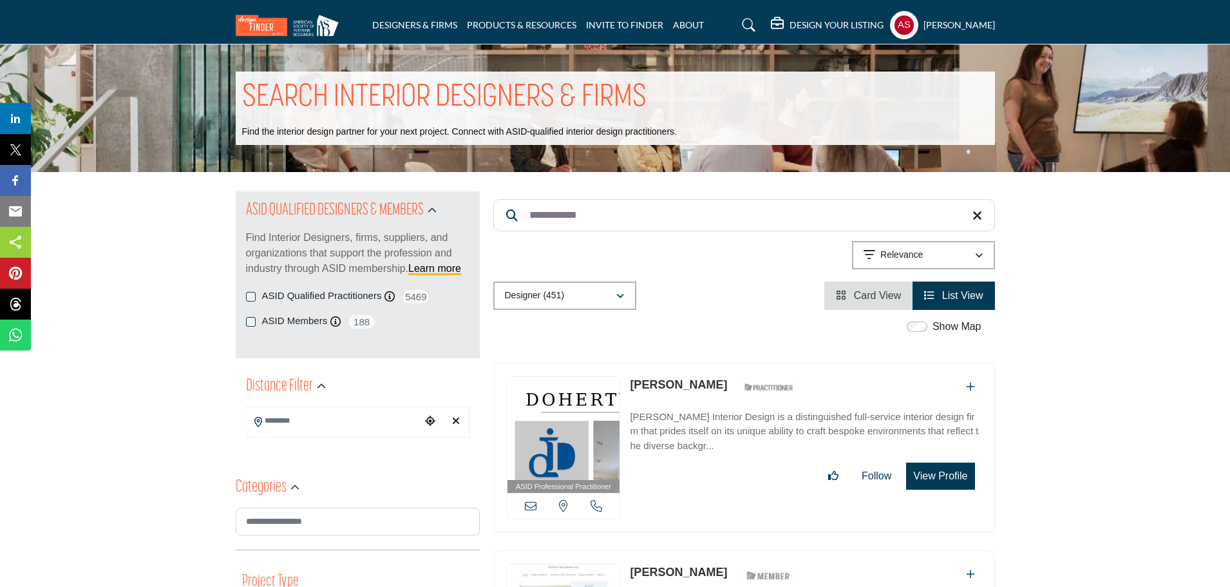
click at [672, 381] on link "Sean Doherty" at bounding box center [678, 384] width 97 height 13
paste input "Search Keyword"
drag, startPoint x: 620, startPoint y: 220, endPoint x: 516, endPoint y: 222, distance: 103.0
click at [516, 222] on input "**********" at bounding box center [744, 215] width 502 height 32
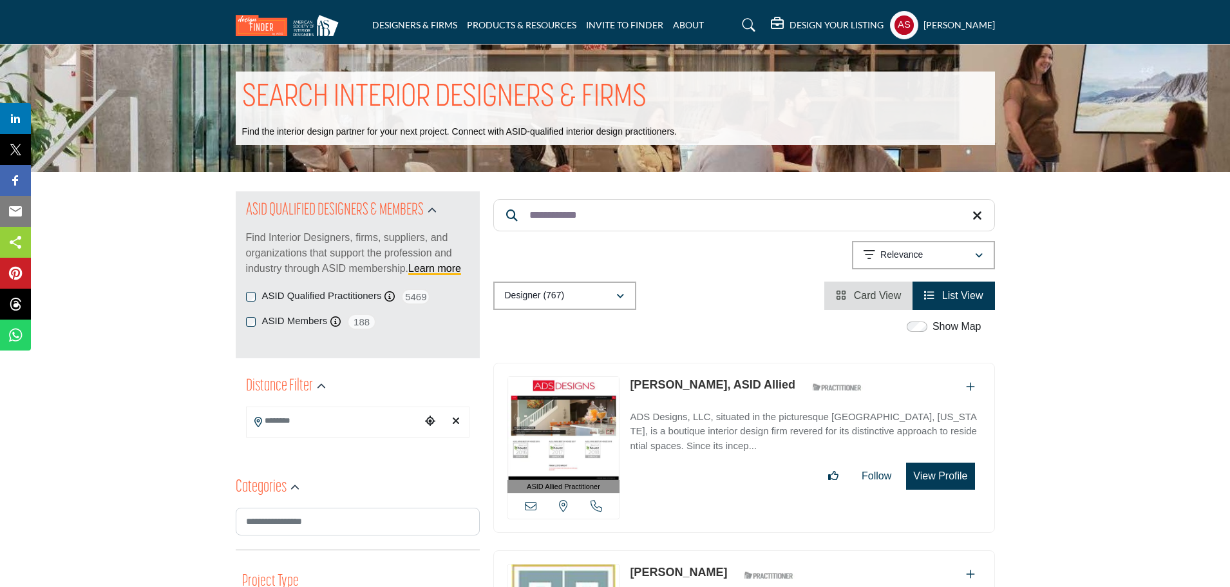
click at [666, 384] on link "Amy Steedley, ASID Allied" at bounding box center [713, 384] width 166 height 13
paste input "Search Keyword"
drag, startPoint x: 621, startPoint y: 223, endPoint x: 529, endPoint y: 236, distance: 93.0
click at [529, 236] on div "**********" at bounding box center [744, 250] width 502 height 118
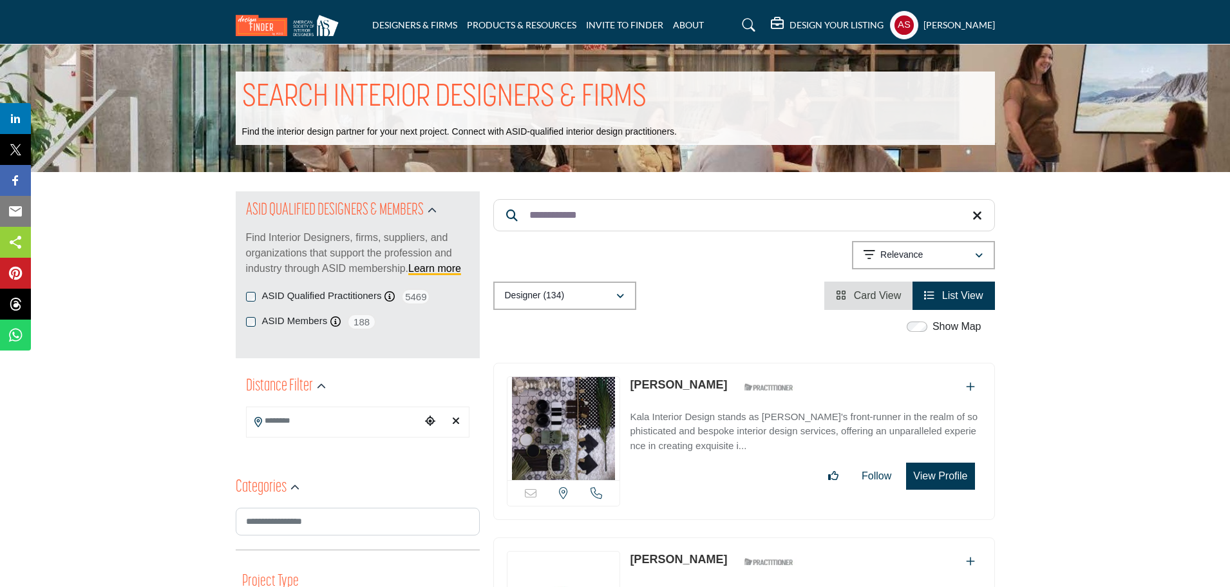
click at [647, 386] on link "Sara Lambson" at bounding box center [678, 384] width 97 height 13
paste input "*"
drag, startPoint x: 629, startPoint y: 213, endPoint x: 511, endPoint y: 226, distance: 117.9
click at [511, 226] on input "**********" at bounding box center [744, 215] width 502 height 32
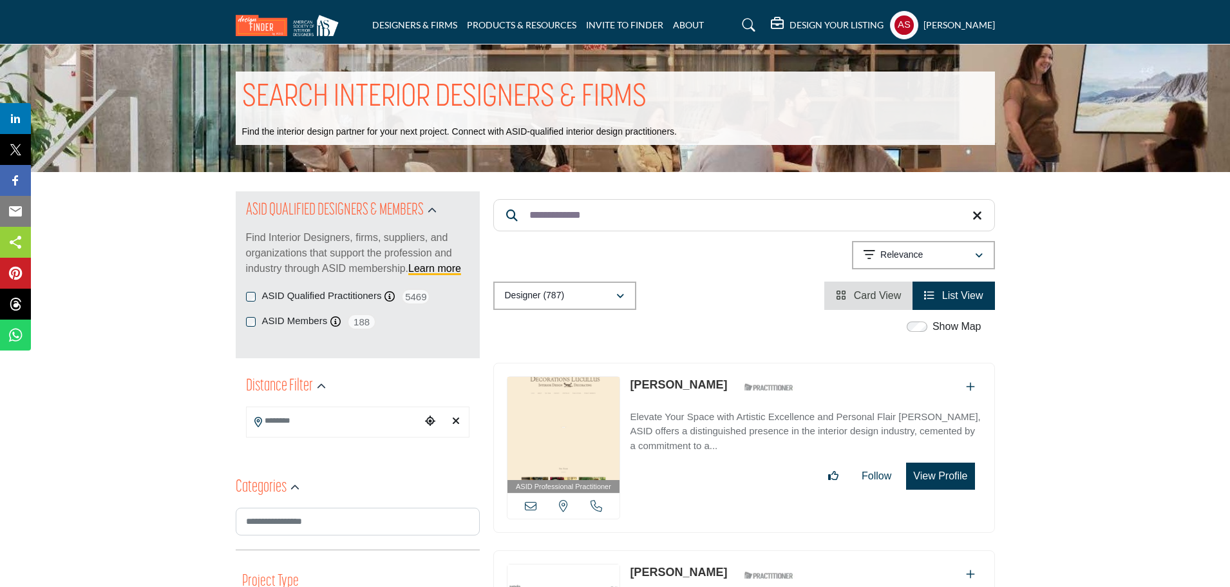
click at [641, 387] on link "Nathan Drewes" at bounding box center [678, 384] width 97 height 13
paste input "Search Keyword"
drag, startPoint x: 620, startPoint y: 218, endPoint x: 525, endPoint y: 222, distance: 94.8
click at [525, 222] on input "**********" at bounding box center [744, 215] width 502 height 32
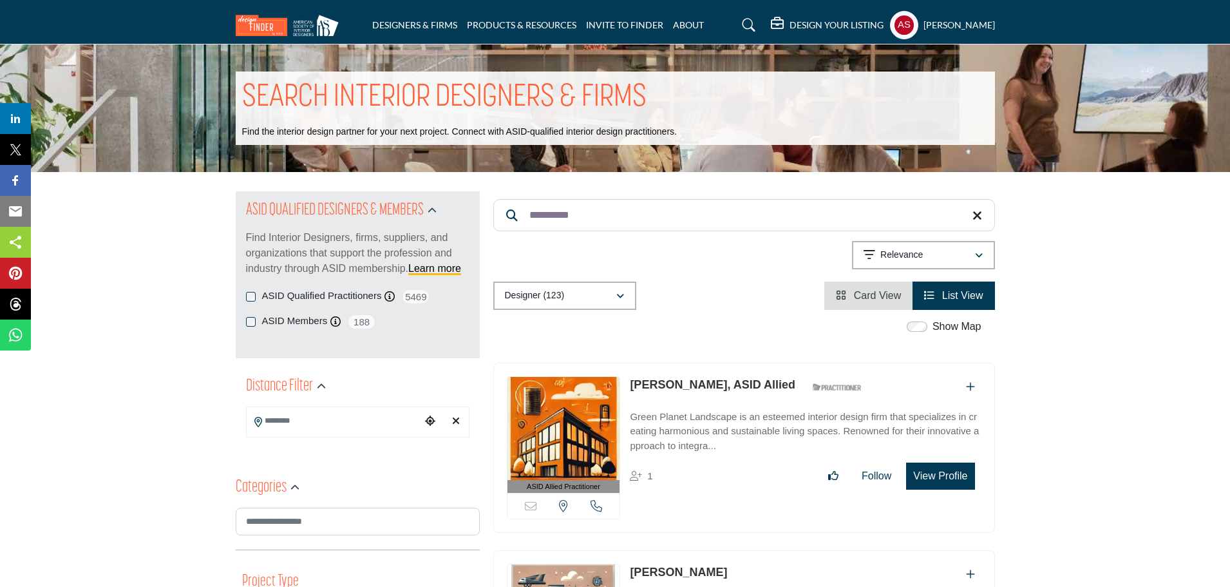
click at [678, 379] on link "Maria Lugo, ASID Allied" at bounding box center [713, 384] width 166 height 13
drag, startPoint x: 596, startPoint y: 217, endPoint x: 522, endPoint y: 236, distance: 76.4
click at [522, 236] on div "**********" at bounding box center [744, 250] width 502 height 118
paste input "*******"
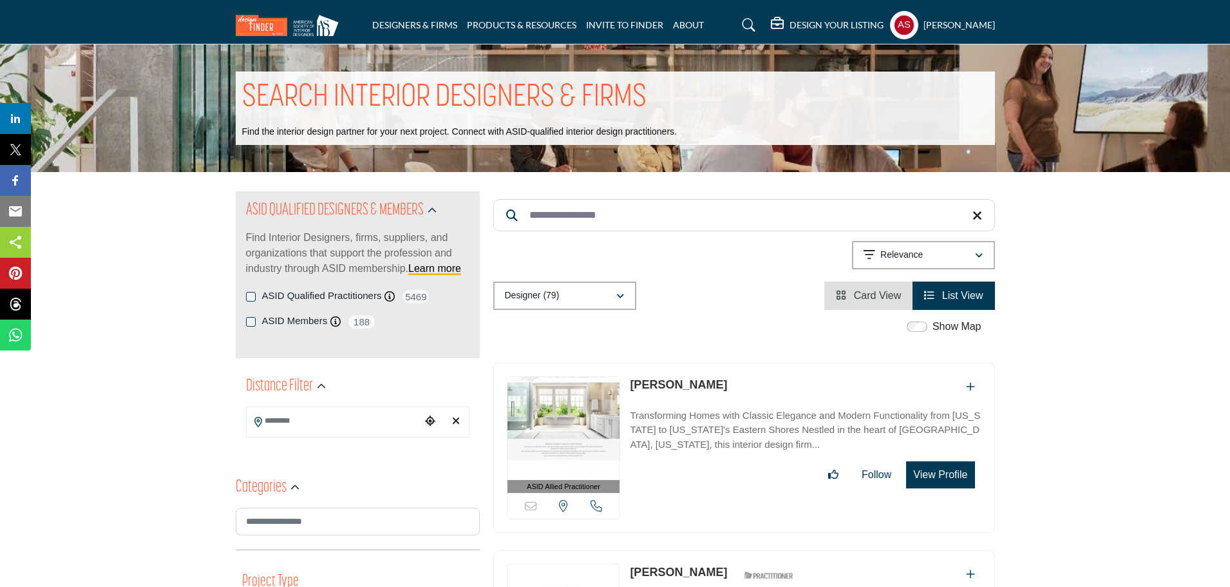
click at [696, 385] on link "Tina Witherington" at bounding box center [678, 384] width 97 height 13
paste input "Search Keyword"
drag, startPoint x: 631, startPoint y: 213, endPoint x: 522, endPoint y: 215, distance: 108.8
click at [522, 215] on input "**********" at bounding box center [744, 215] width 502 height 32
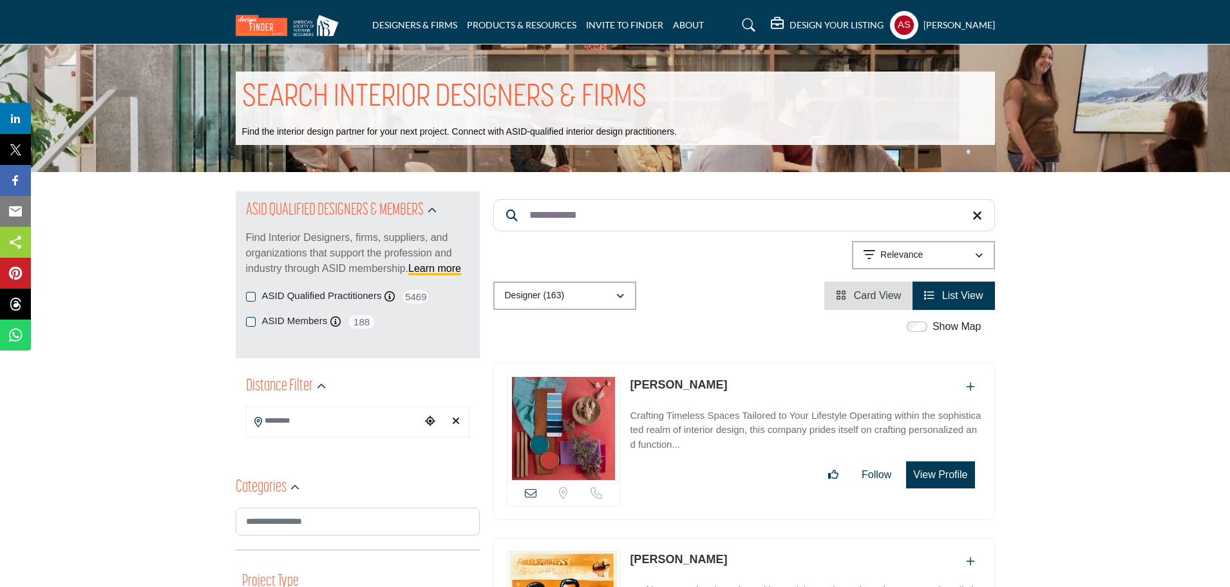
click at [667, 380] on link "Meghan Lewis" at bounding box center [678, 384] width 97 height 13
paste input "Search Keyword"
drag, startPoint x: 600, startPoint y: 227, endPoint x: 500, endPoint y: 229, distance: 99.9
click at [500, 229] on input "**********" at bounding box center [744, 215] width 502 height 32
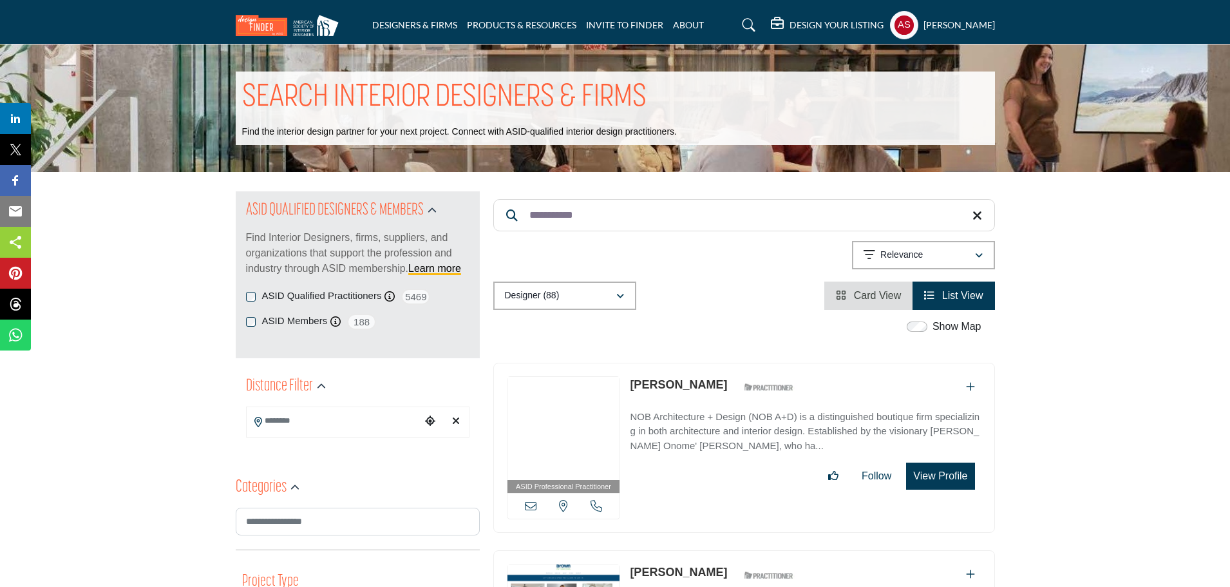
type input "**********"
click at [669, 384] on link "Ngozi Brown" at bounding box center [678, 384] width 97 height 13
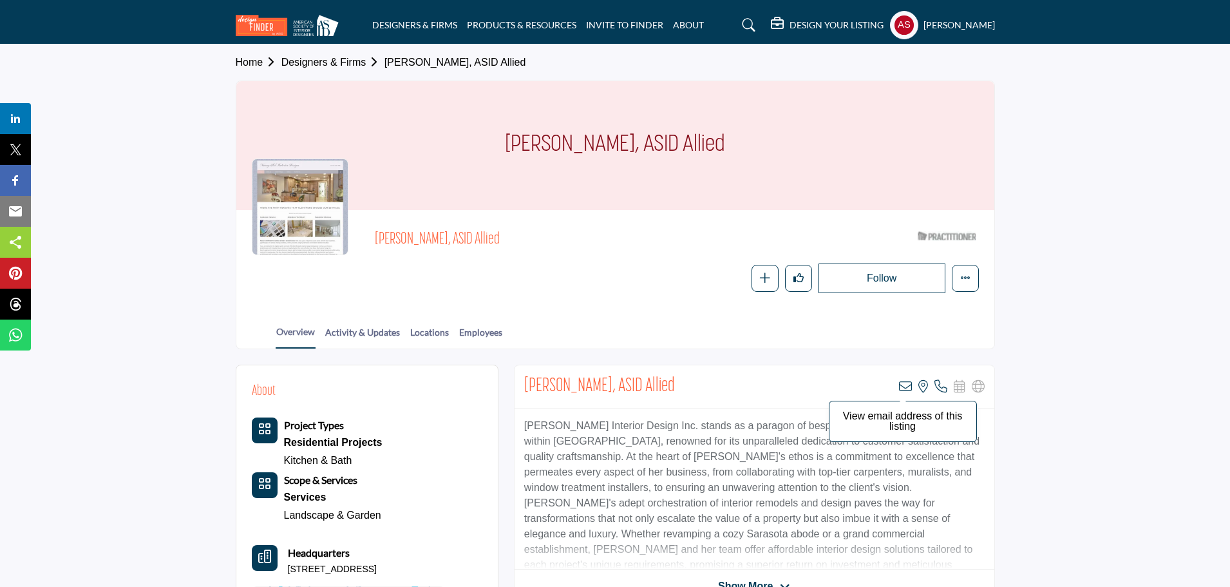
click at [907, 392] on icon at bounding box center [905, 386] width 13 height 13
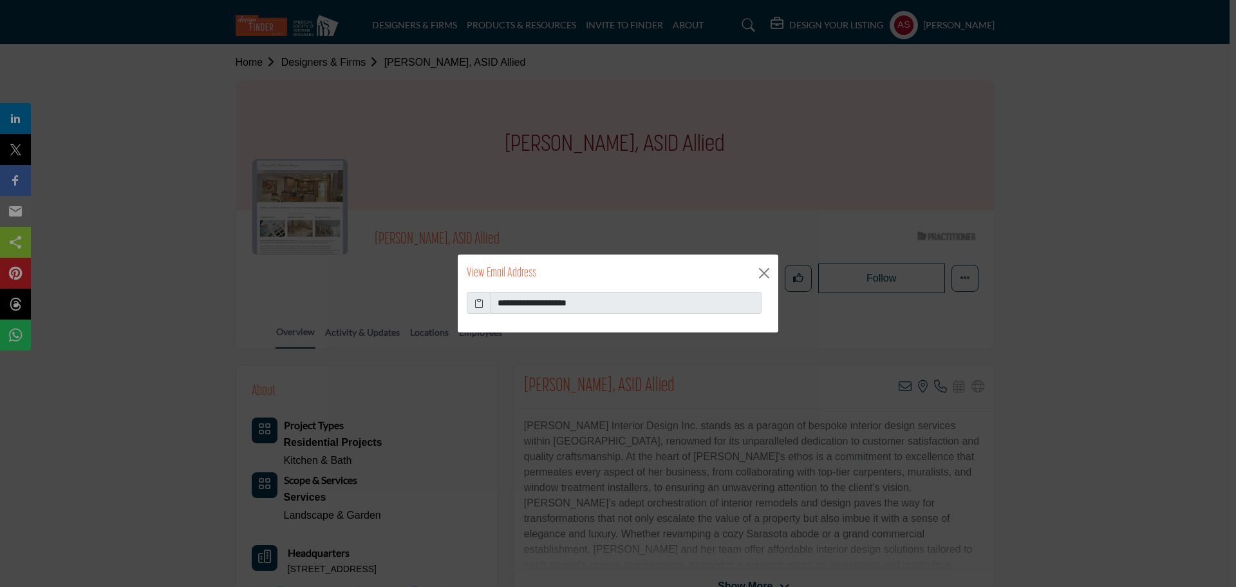
click at [479, 299] on icon at bounding box center [479, 303] width 9 height 14
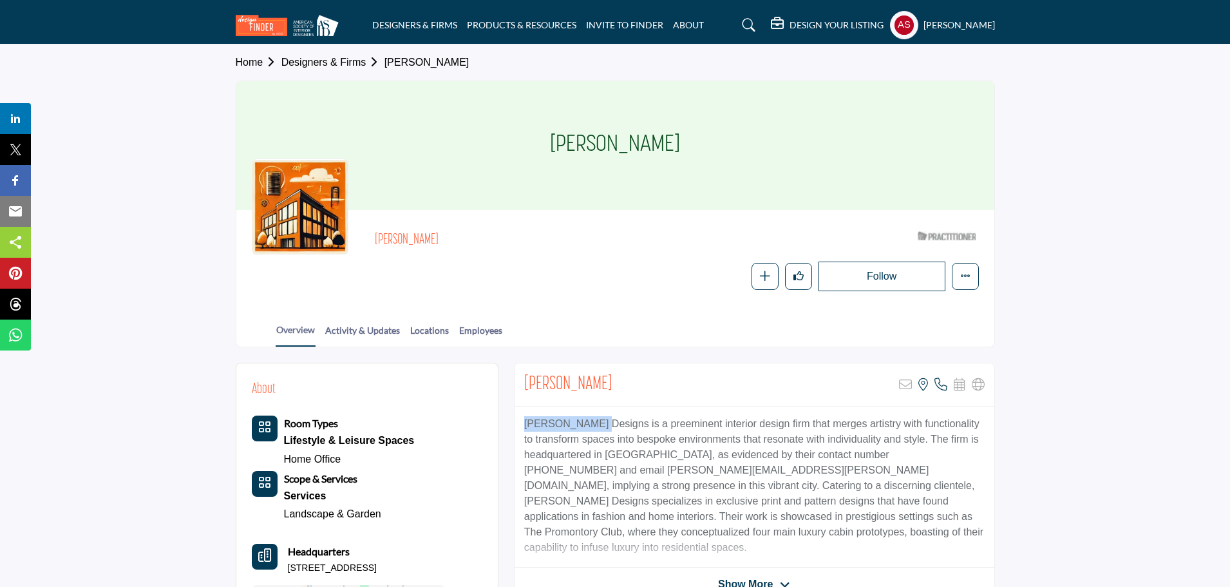
drag, startPoint x: 520, startPoint y: 426, endPoint x: 601, endPoint y: 429, distance: 81.2
click at [601, 429] on div "[PERSON_NAME] Designs is a preeminent interior design firm that merges artistry…" at bounding box center [755, 486] width 480 height 161
copy p "[PERSON_NAME] Designs"
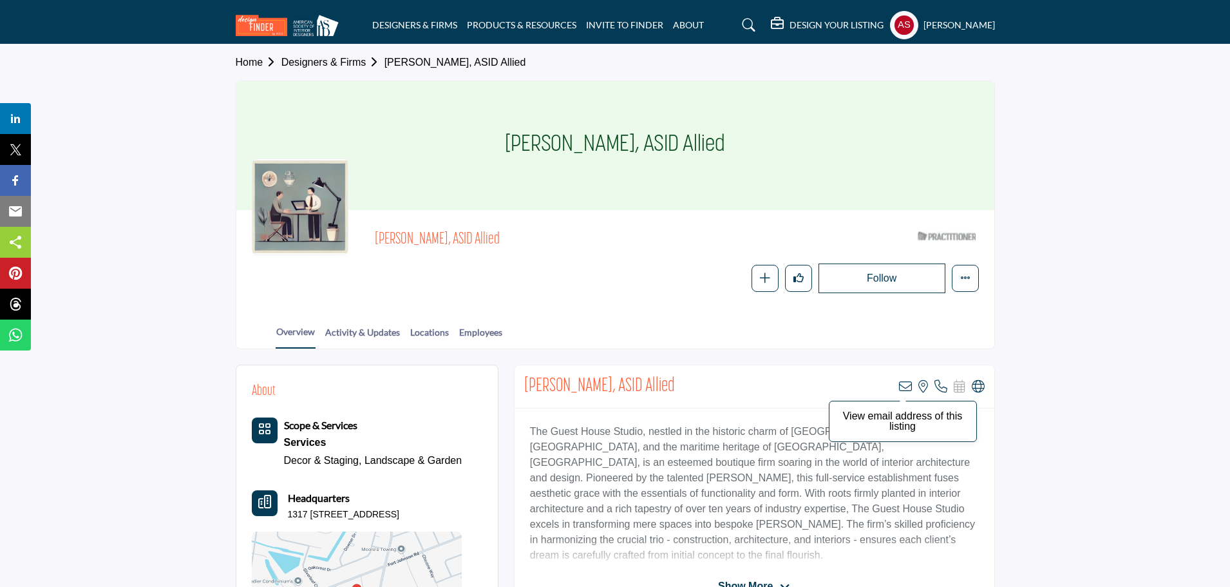
click at [910, 382] on icon at bounding box center [905, 386] width 13 height 13
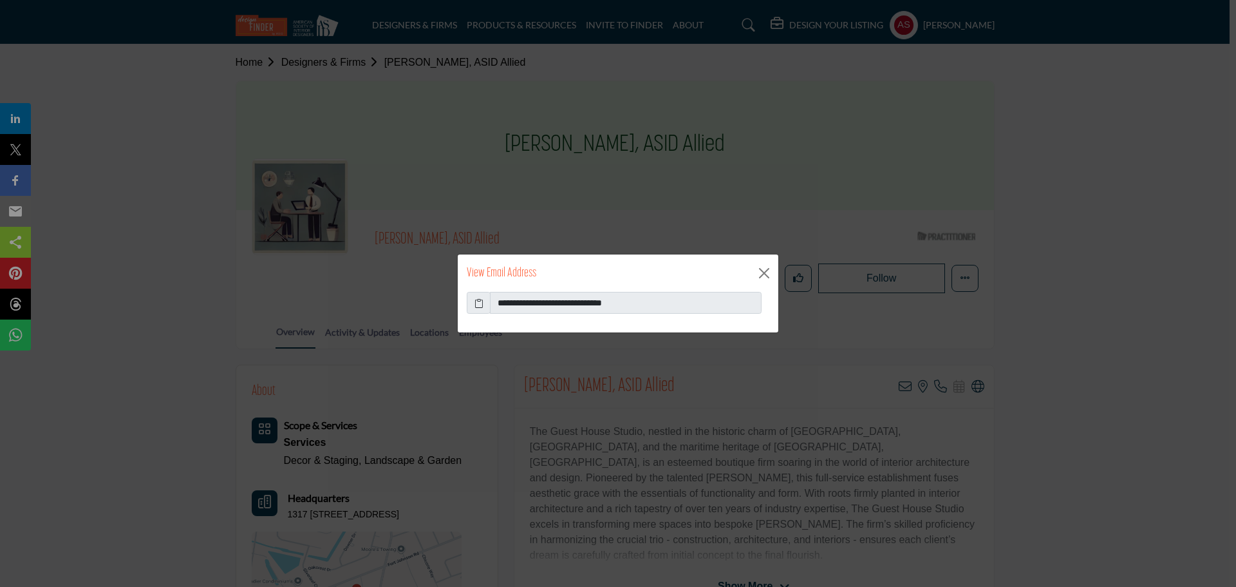
click at [475, 304] on icon at bounding box center [479, 303] width 9 height 14
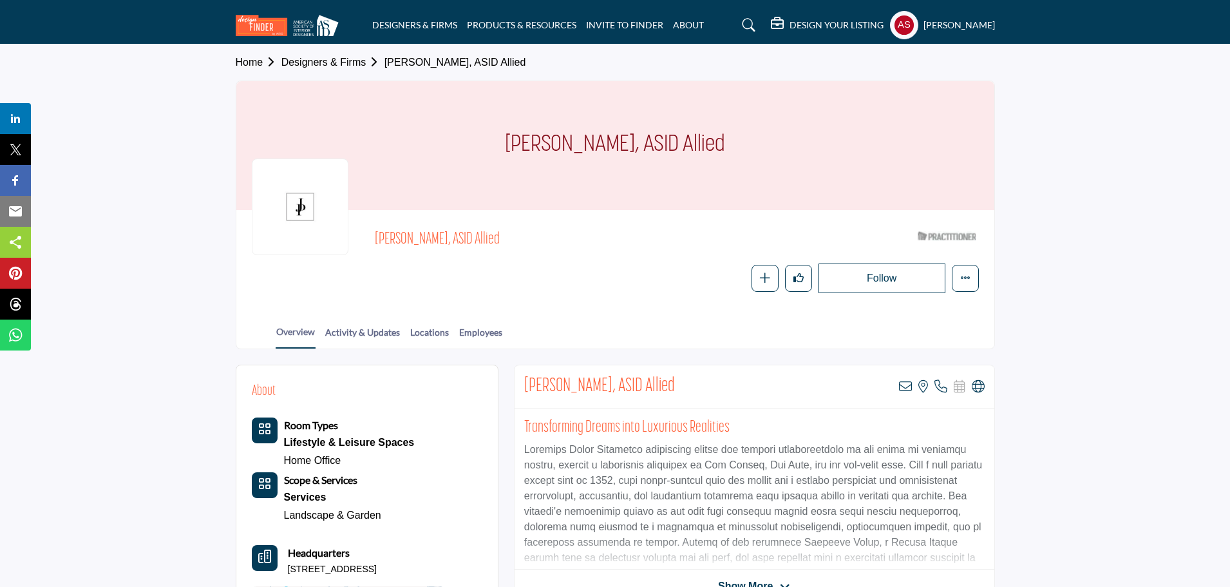
click at [912, 382] on div "View email address of this listing View the location of this listing Call Numbe…" at bounding box center [942, 386] width 86 height 13
click at [909, 386] on icon at bounding box center [905, 386] width 13 height 13
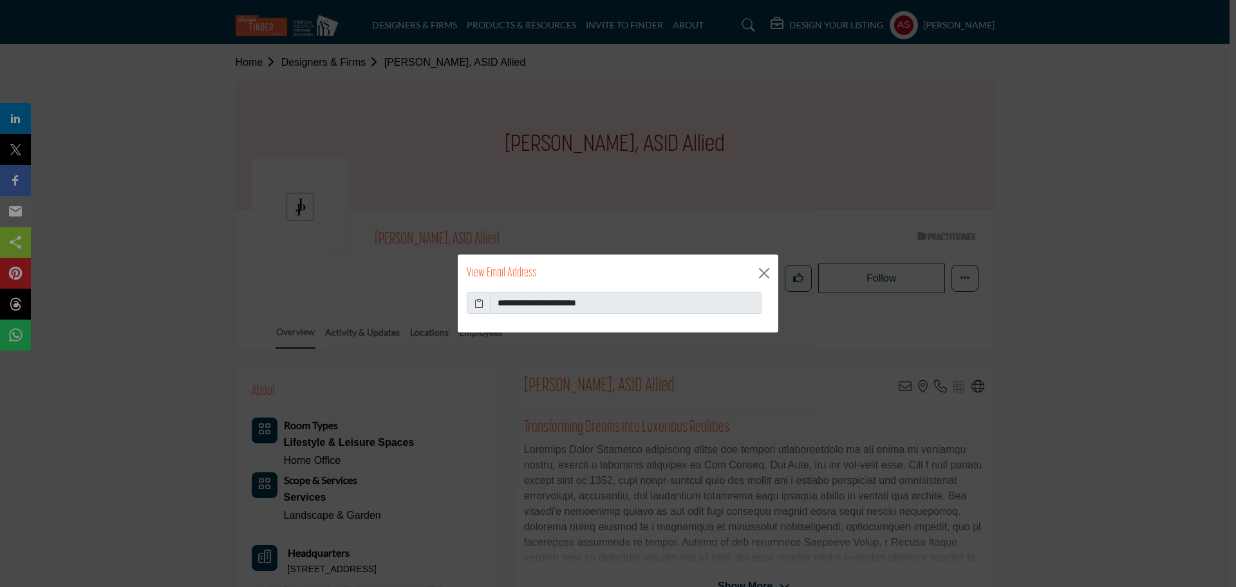
click at [482, 302] on icon at bounding box center [479, 303] width 9 height 14
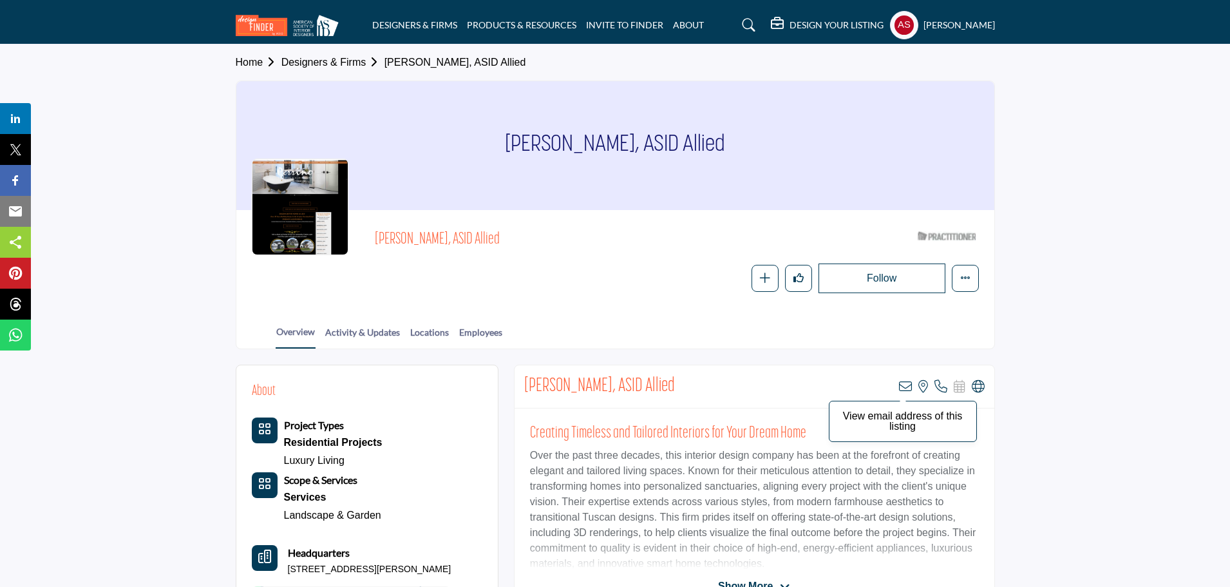
click at [909, 382] on icon at bounding box center [905, 386] width 13 height 13
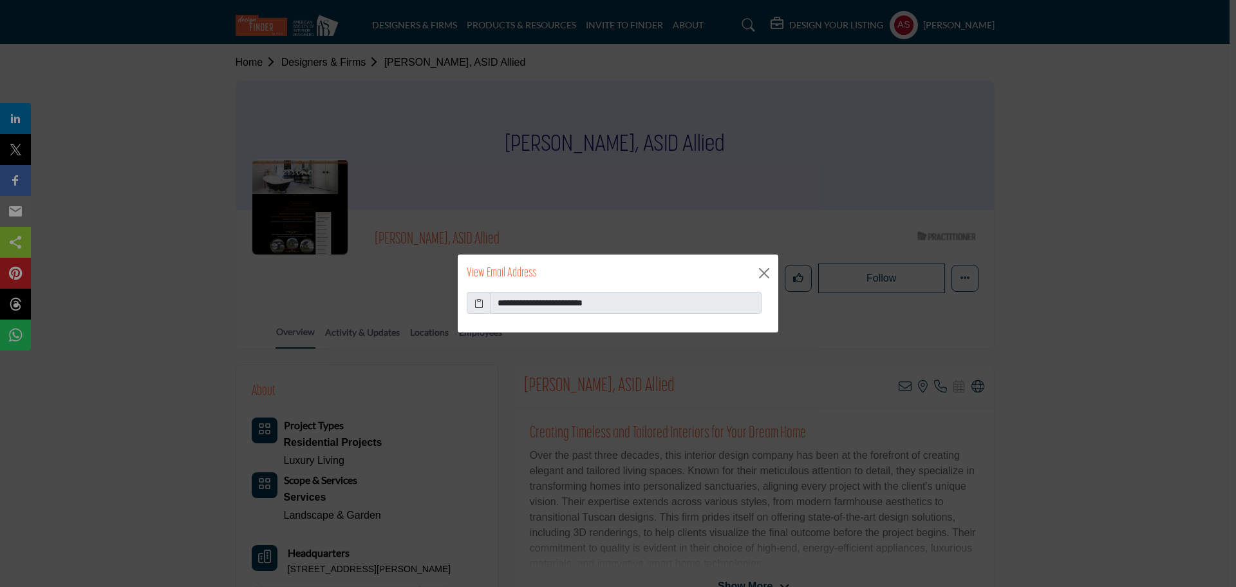
click at [480, 299] on icon at bounding box center [479, 303] width 9 height 14
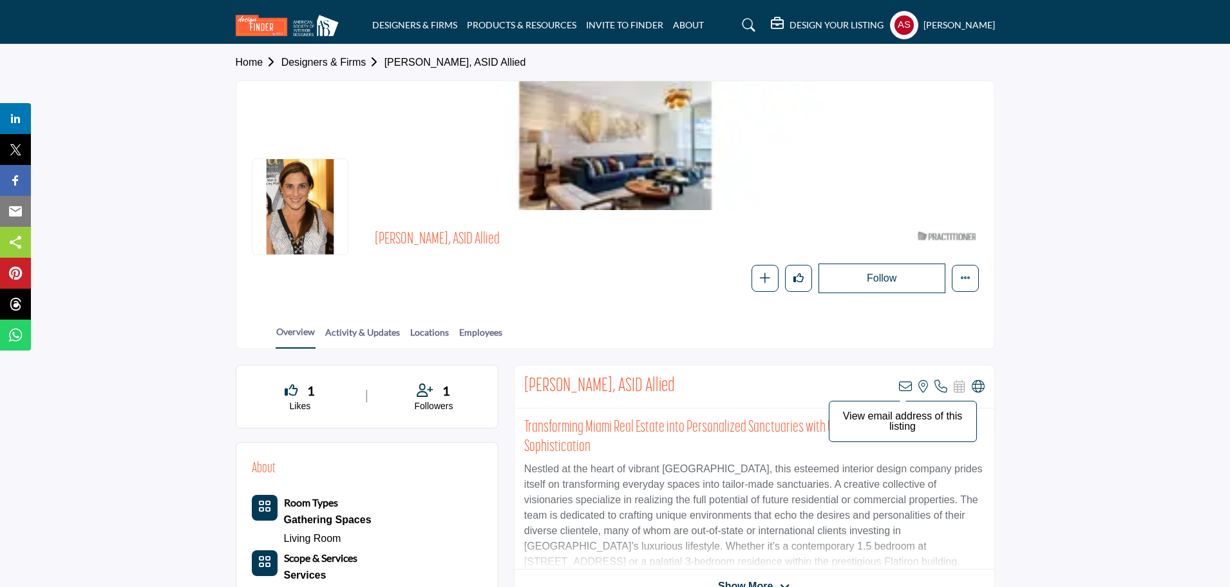
click at [902, 385] on icon at bounding box center [905, 386] width 13 height 13
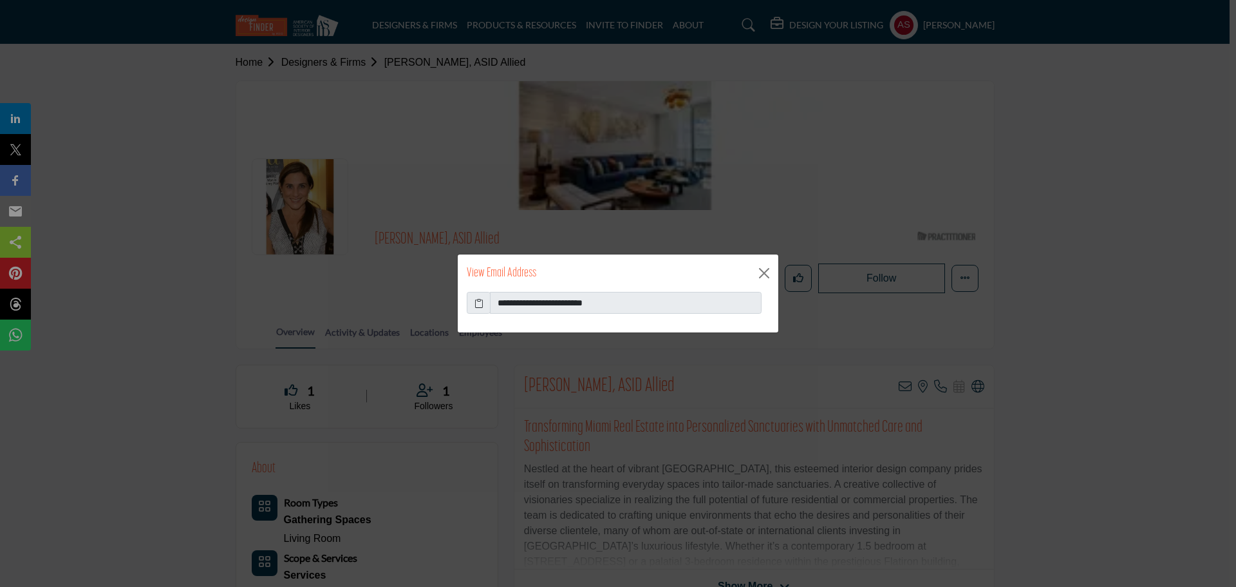
click at [477, 298] on icon at bounding box center [479, 303] width 9 height 14
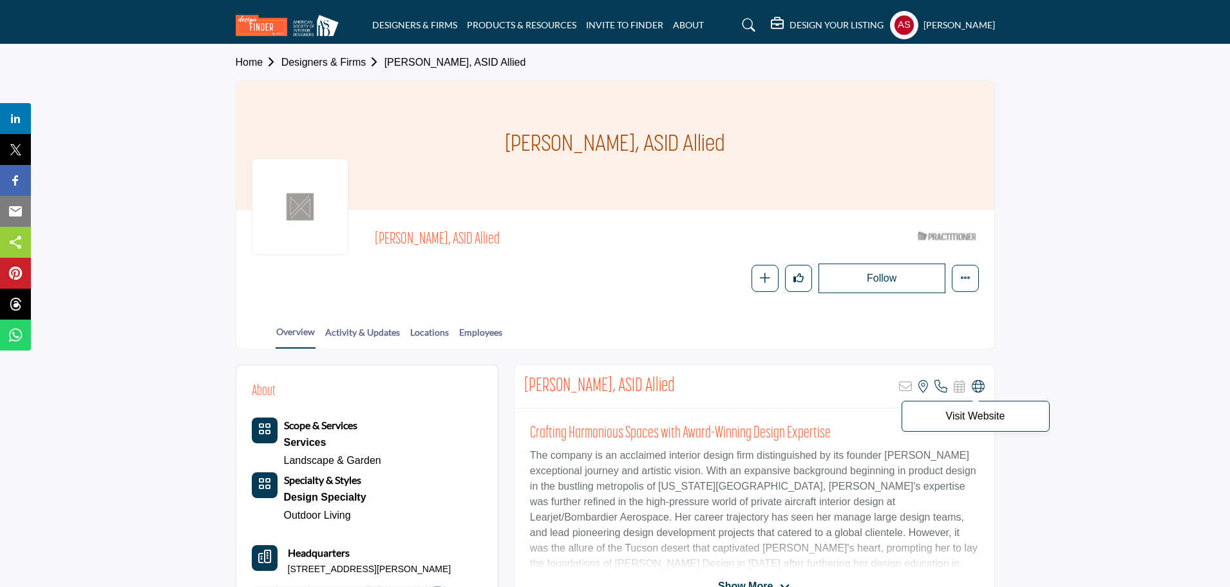
click at [975, 385] on icon at bounding box center [978, 386] width 13 height 13
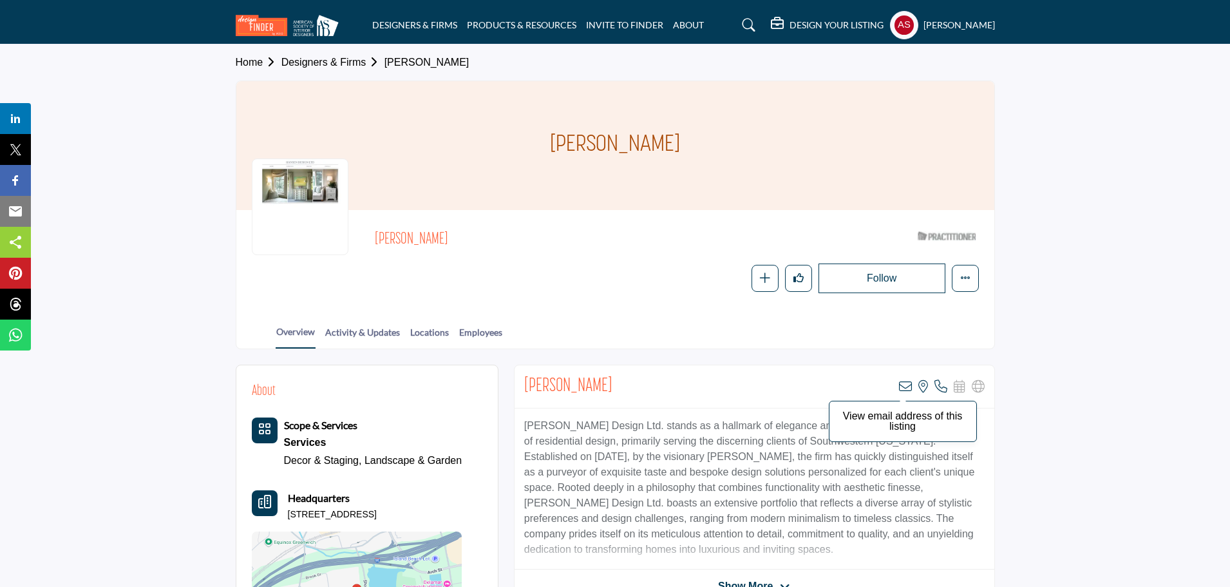
click at [906, 381] on icon at bounding box center [905, 386] width 13 height 13
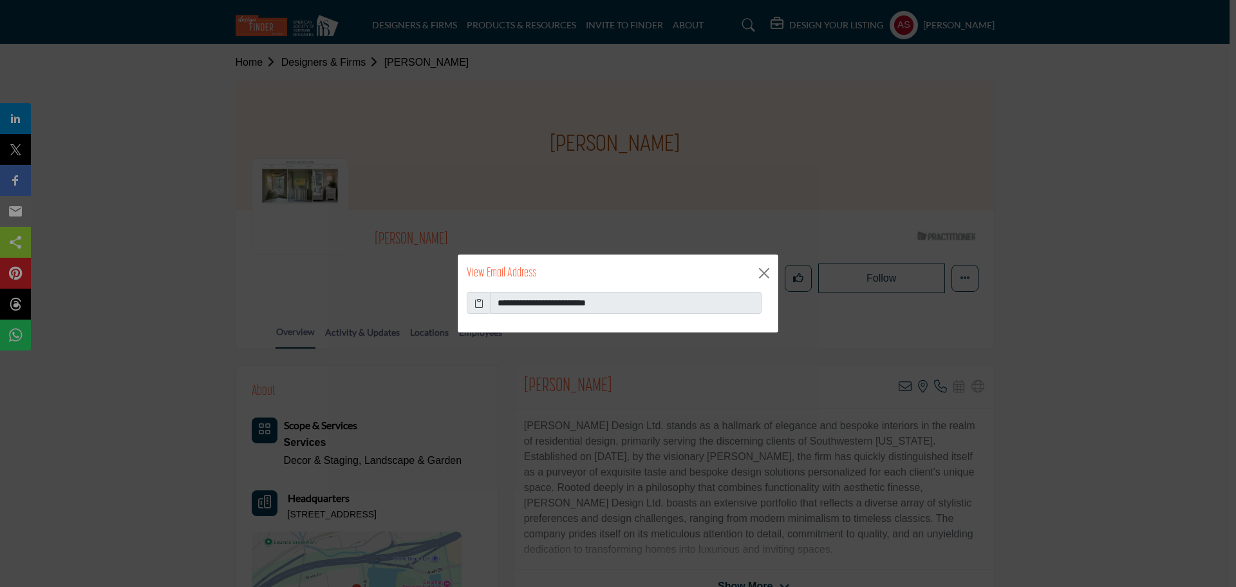
click at [484, 304] on span at bounding box center [479, 303] width 24 height 22
click at [480, 306] on icon at bounding box center [479, 303] width 9 height 14
click at [478, 307] on icon at bounding box center [479, 303] width 9 height 14
click at [764, 276] on button "Close" at bounding box center [764, 272] width 19 height 19
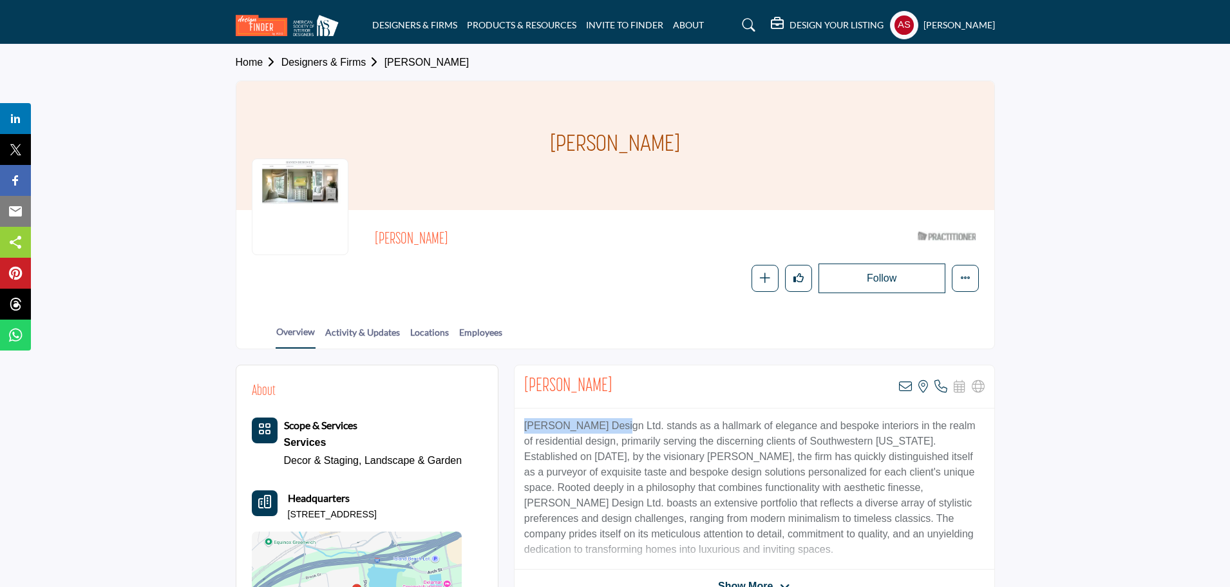
drag, startPoint x: 517, startPoint y: 421, endPoint x: 614, endPoint y: 431, distance: 97.8
click at [614, 431] on div "Hansen Design Ltd. stands as a hallmark of elegance and bespoke interiors in th…" at bounding box center [755, 488] width 480 height 161
copy p "Hansen Design Ltd."
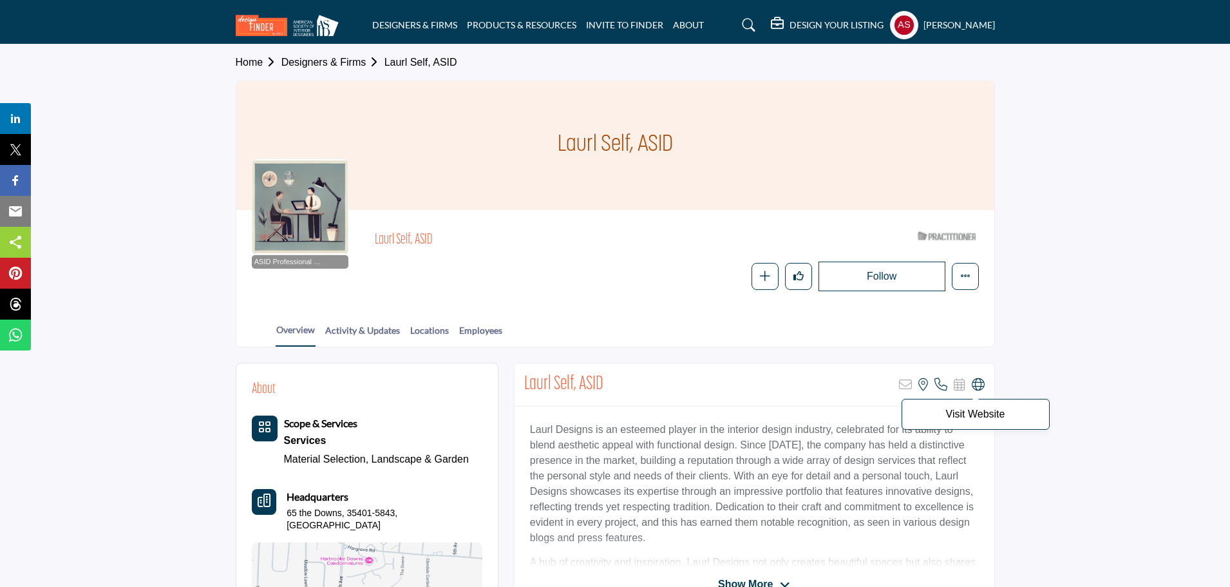
click at [979, 381] on icon at bounding box center [978, 384] width 13 height 13
drag, startPoint x: 526, startPoint y: 422, endPoint x: 592, endPoint y: 431, distance: 66.4
click at [592, 431] on div "Laurl Designs is an esteemed player in the interior design industry, celebrated…" at bounding box center [755, 486] width 480 height 161
copy p "Laurl Designs"
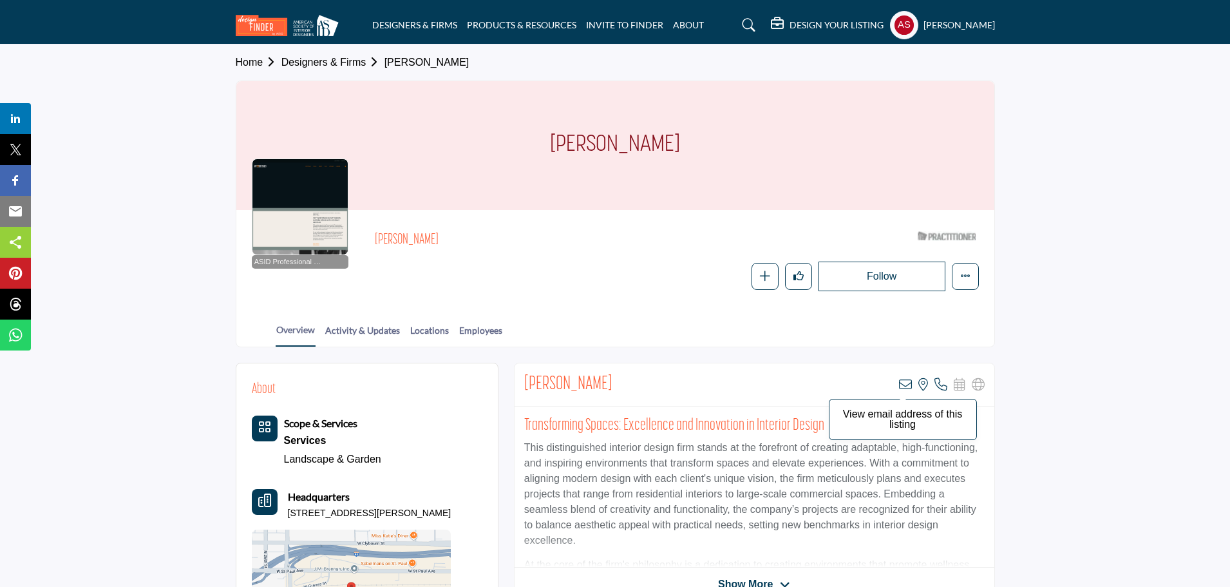
click at [904, 387] on icon at bounding box center [905, 384] width 13 height 13
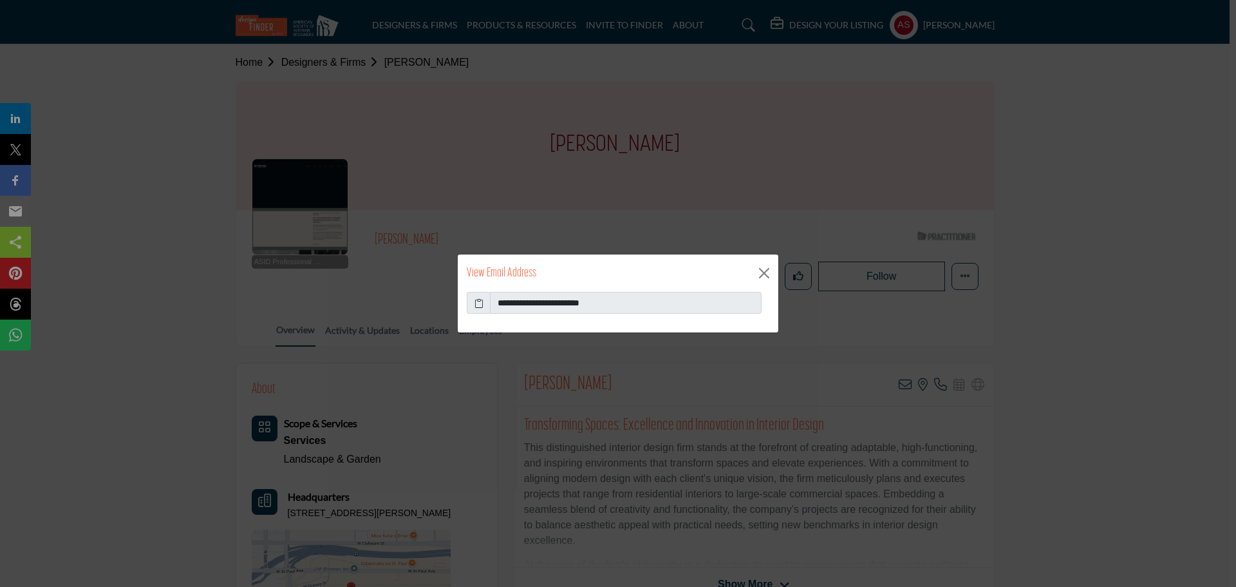
click at [473, 305] on span at bounding box center [479, 303] width 24 height 22
click at [479, 303] on icon at bounding box center [479, 303] width 9 height 14
click at [764, 274] on button "Close" at bounding box center [764, 272] width 19 height 19
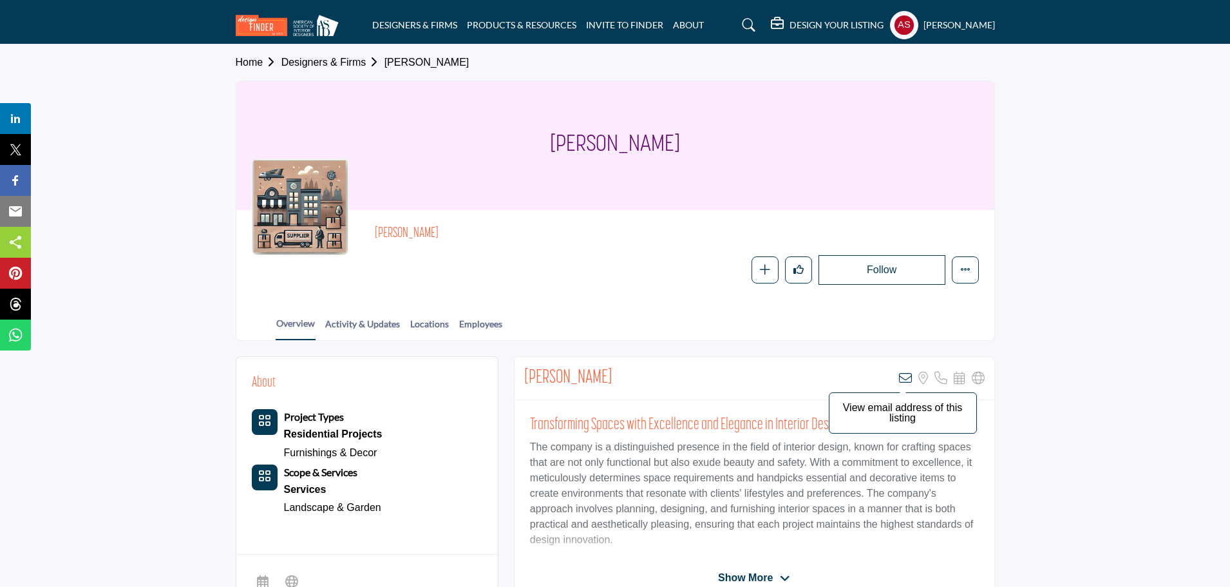
click at [907, 379] on icon at bounding box center [905, 378] width 13 height 13
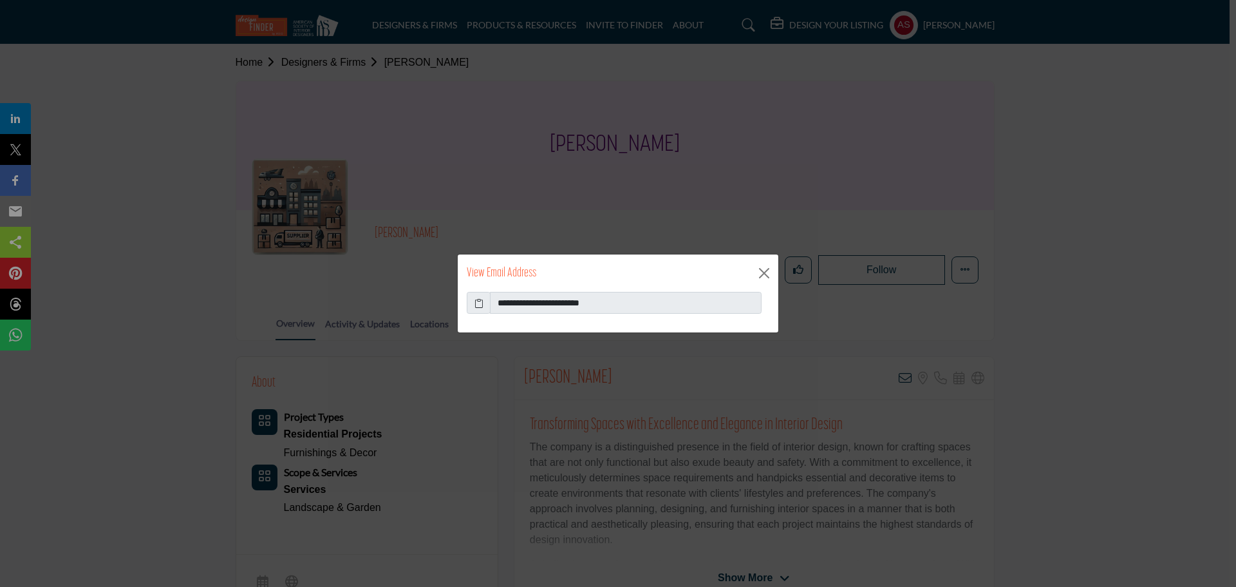
click at [480, 300] on icon at bounding box center [479, 303] width 9 height 14
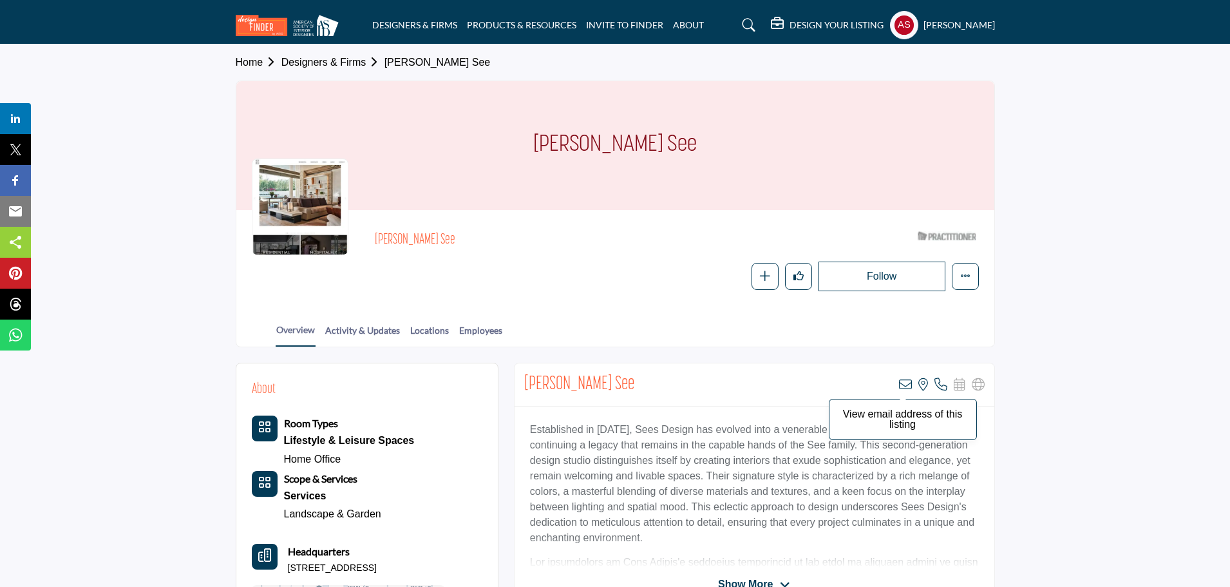
click at [906, 385] on icon at bounding box center [905, 384] width 13 height 13
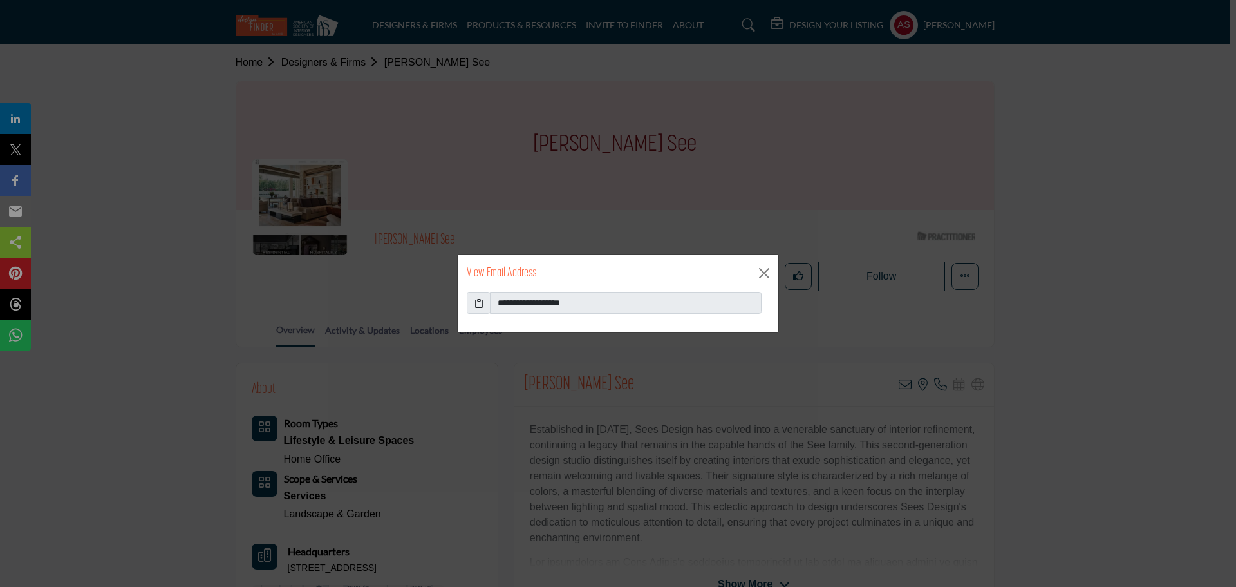
click at [481, 305] on icon at bounding box center [479, 303] width 9 height 14
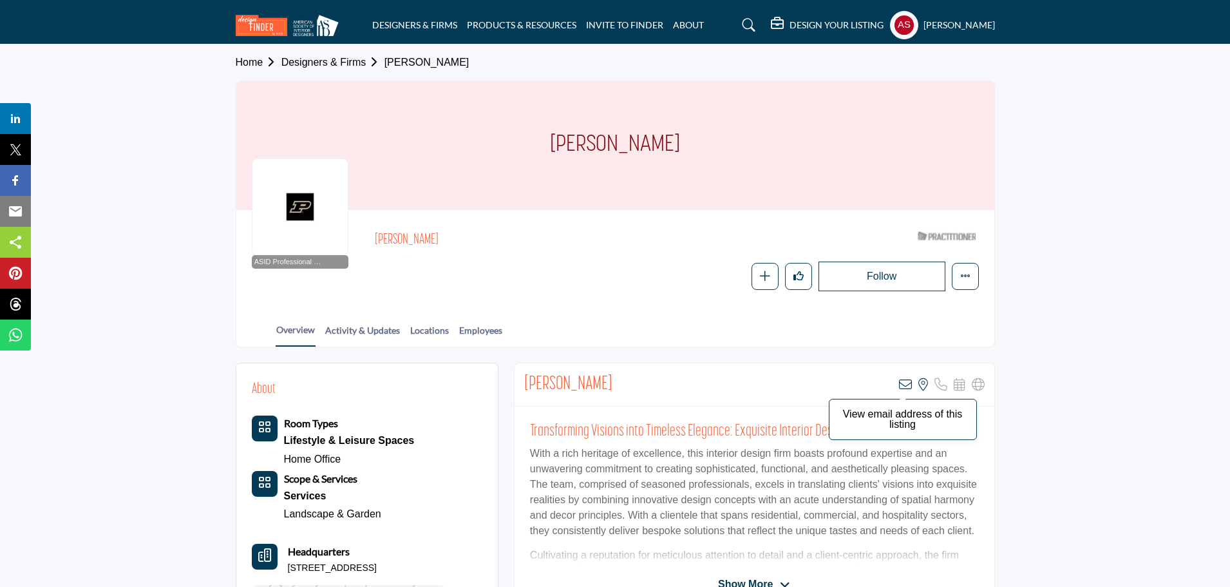
click at [909, 384] on icon at bounding box center [905, 384] width 13 height 13
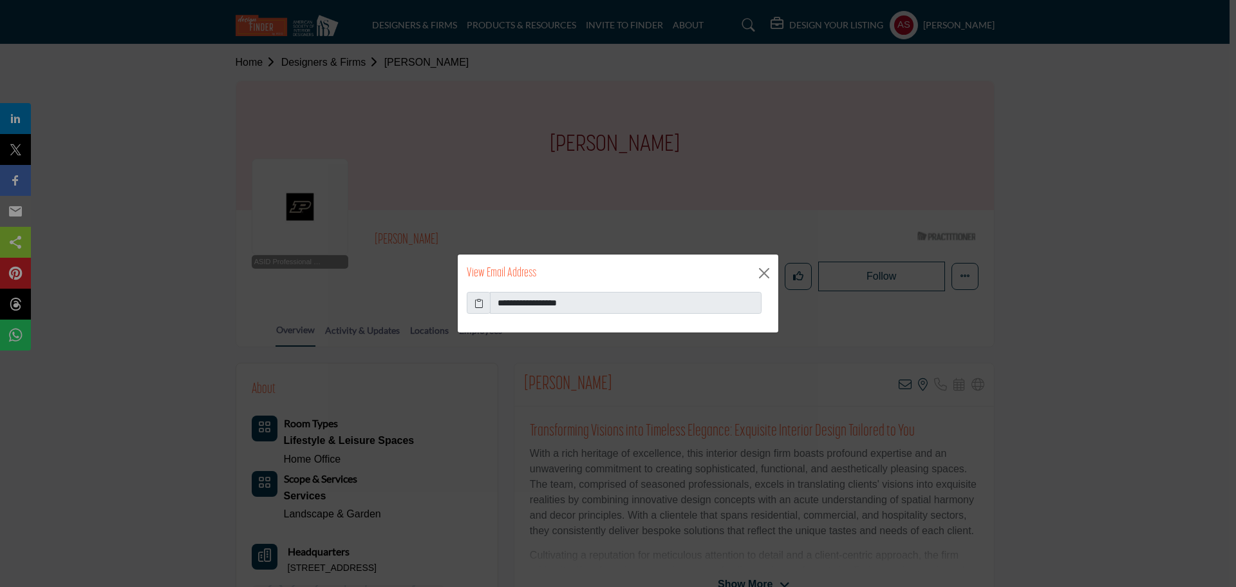
click at [480, 310] on span at bounding box center [479, 303] width 24 height 22
click at [481, 302] on icon at bounding box center [479, 303] width 9 height 14
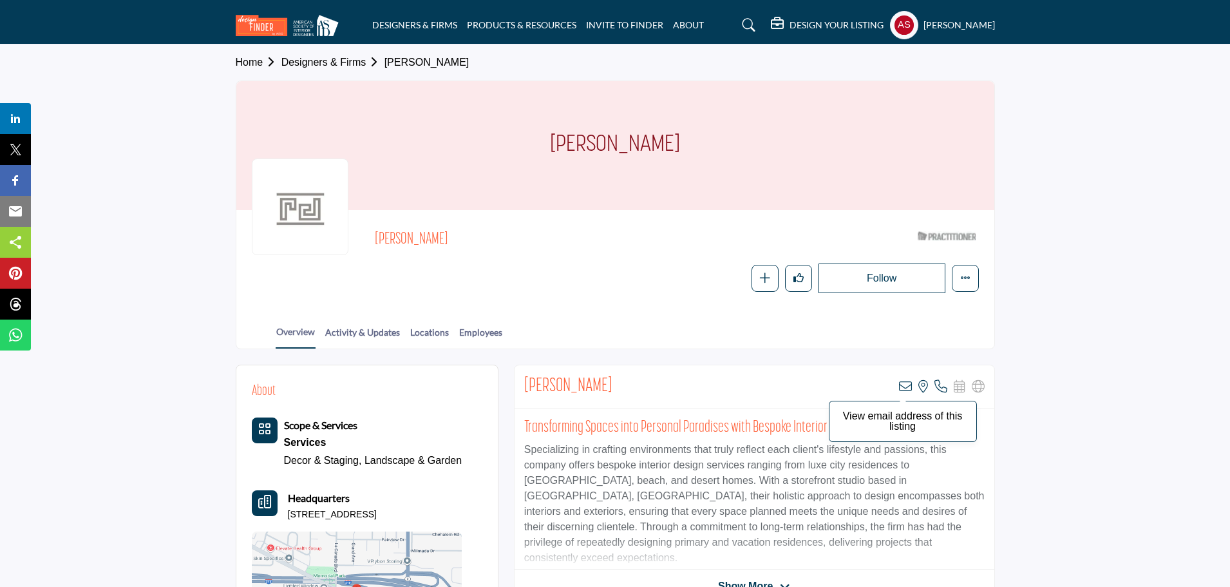
click at [909, 386] on icon at bounding box center [905, 386] width 13 height 13
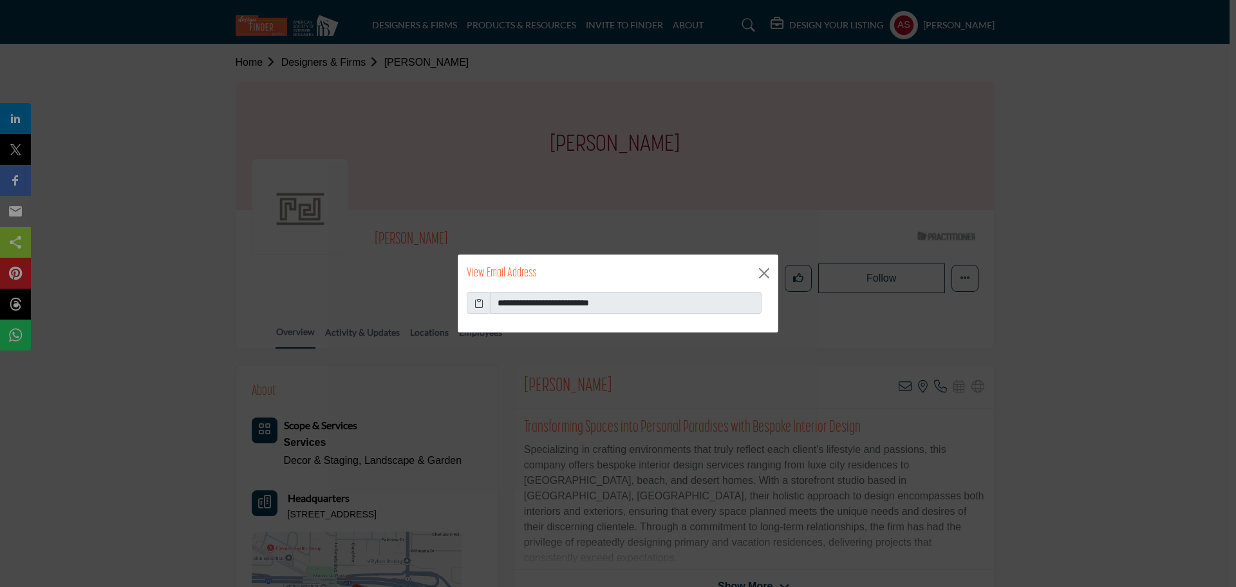
click at [480, 307] on icon at bounding box center [479, 303] width 9 height 14
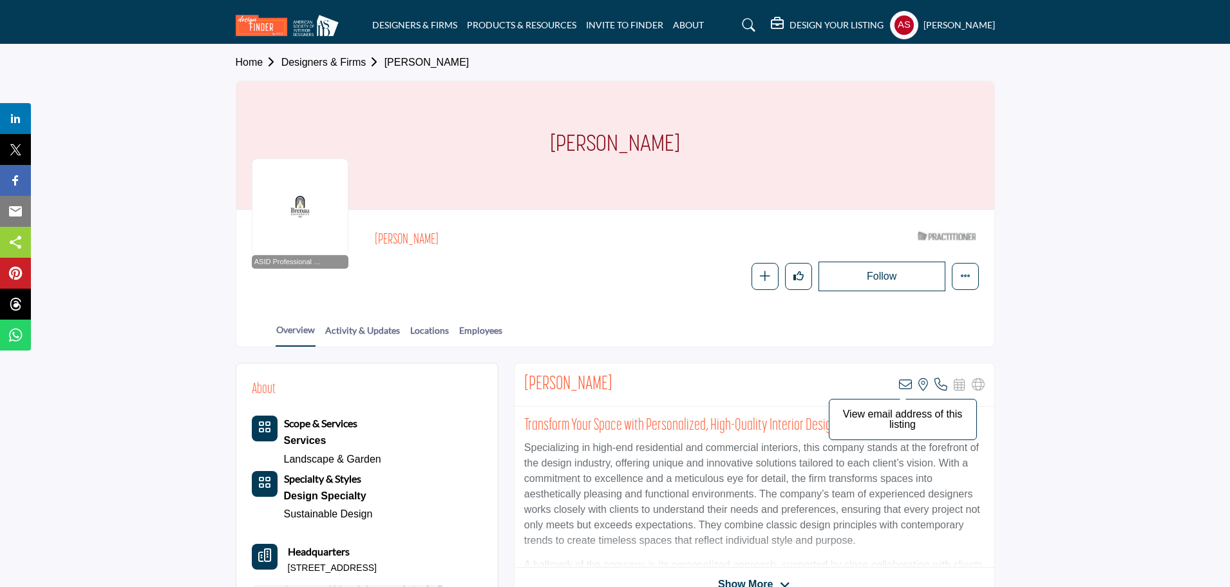
click at [905, 383] on icon at bounding box center [905, 384] width 13 height 13
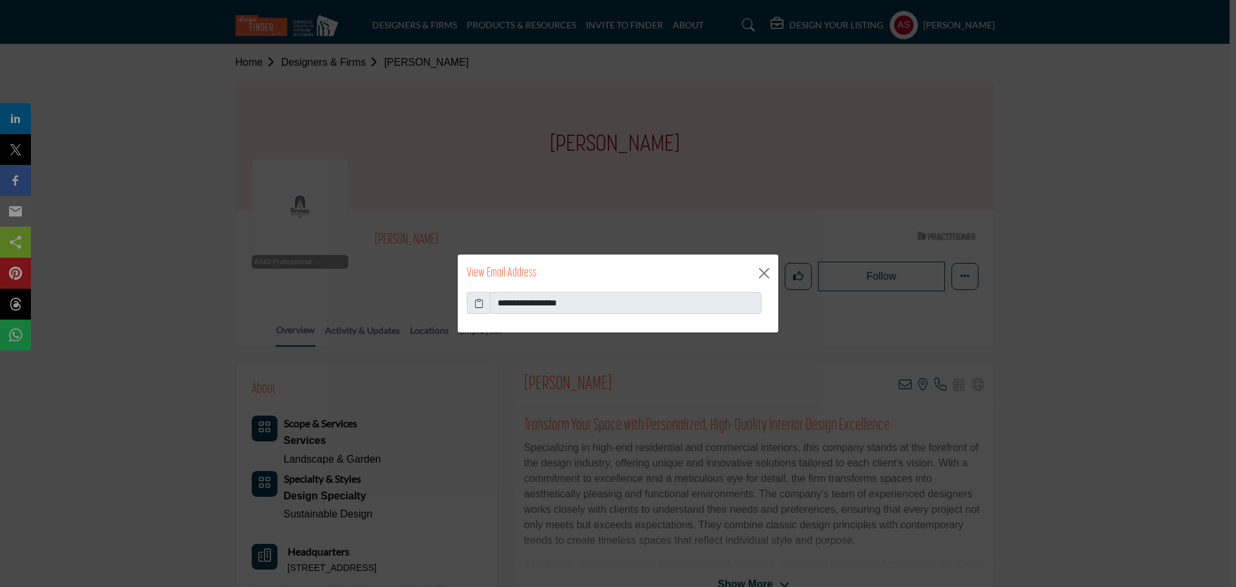
click at [482, 304] on icon at bounding box center [479, 303] width 9 height 14
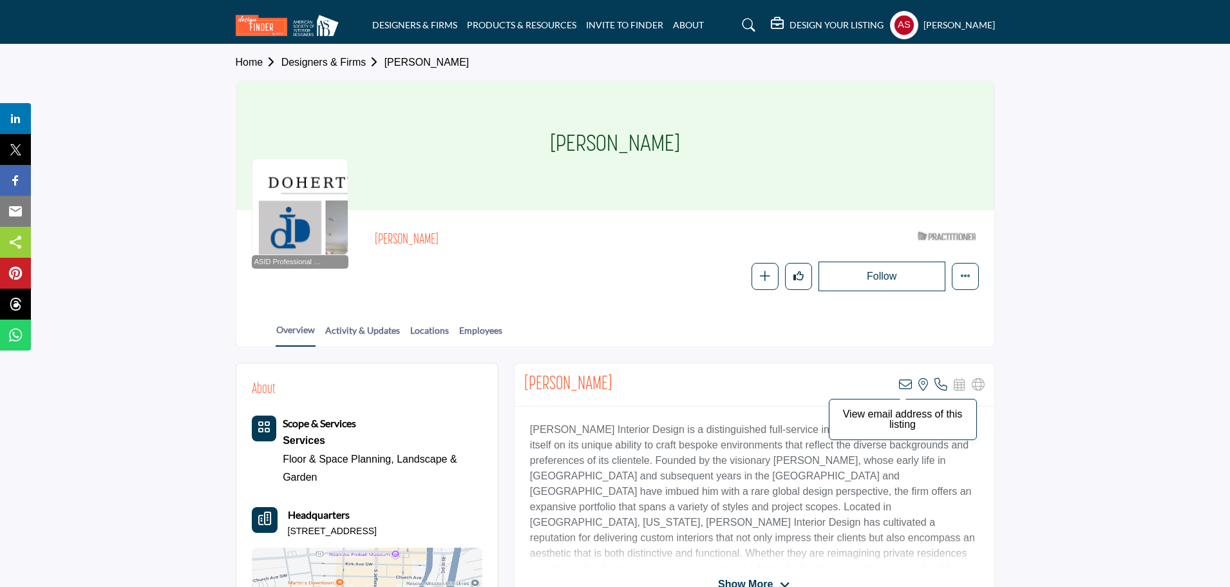
click at [907, 381] on icon at bounding box center [905, 384] width 13 height 13
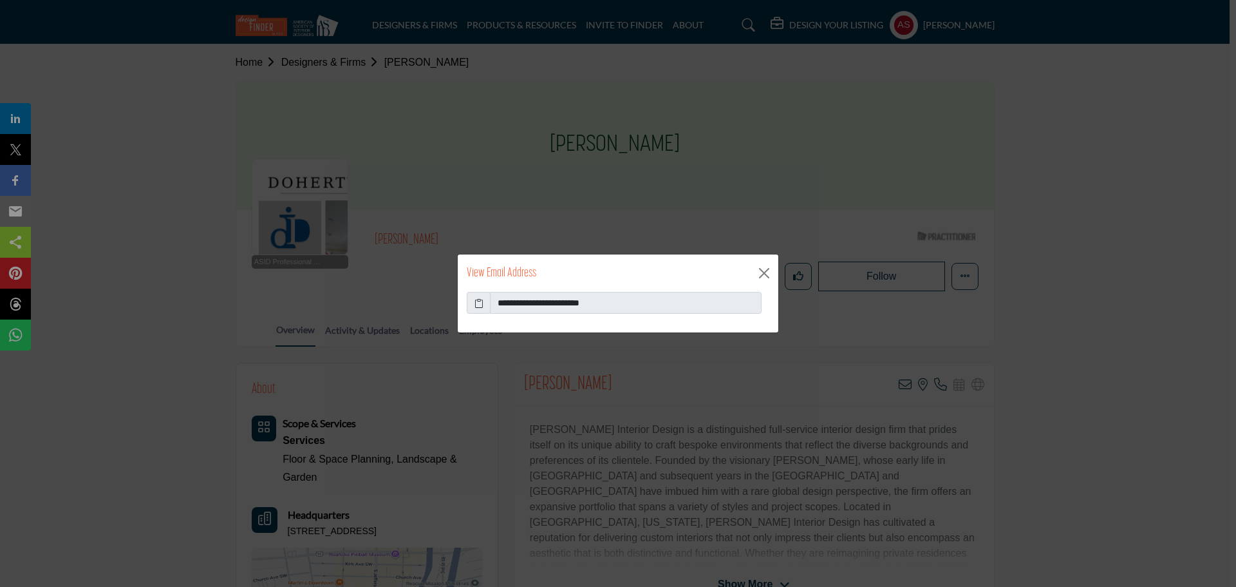
click at [482, 304] on icon at bounding box center [479, 303] width 9 height 14
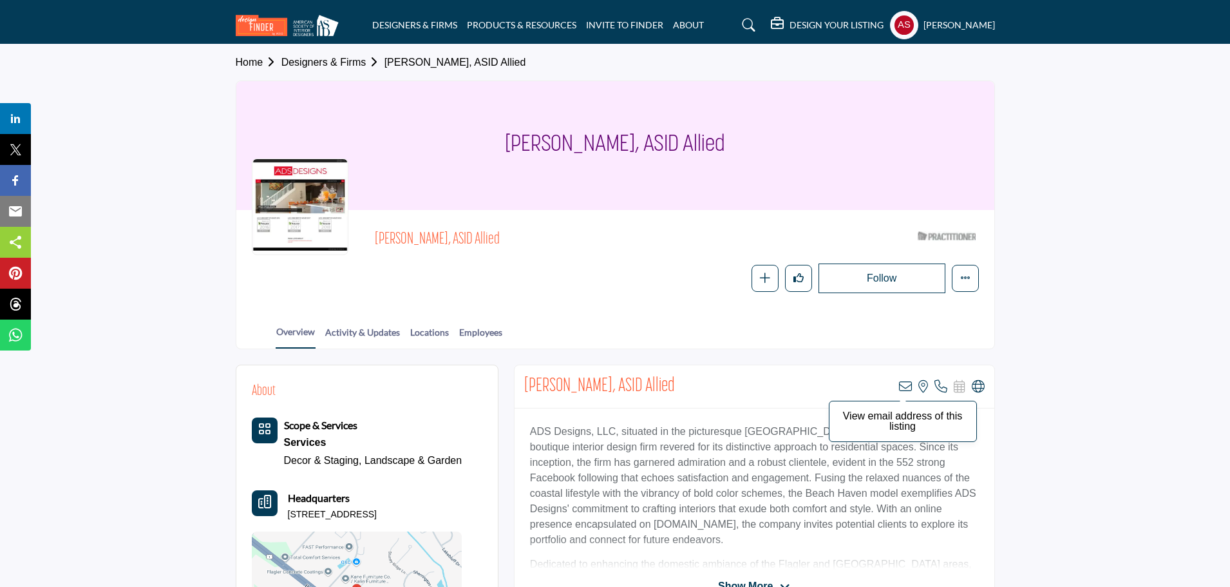
click at [905, 383] on icon at bounding box center [905, 386] width 13 height 13
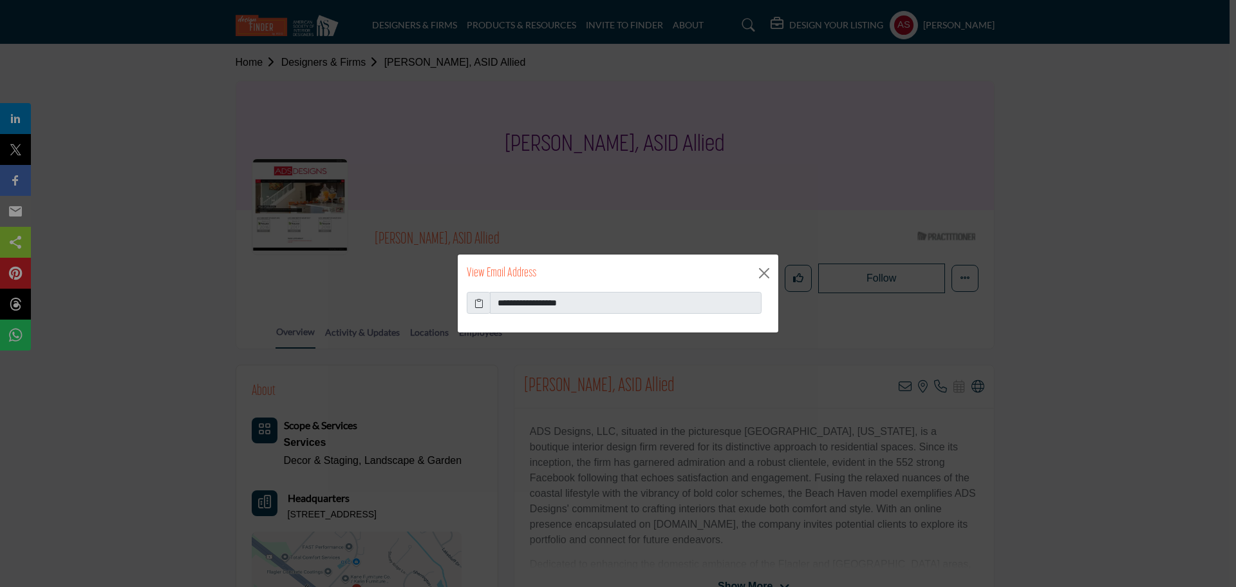
click at [481, 302] on icon at bounding box center [479, 303] width 9 height 14
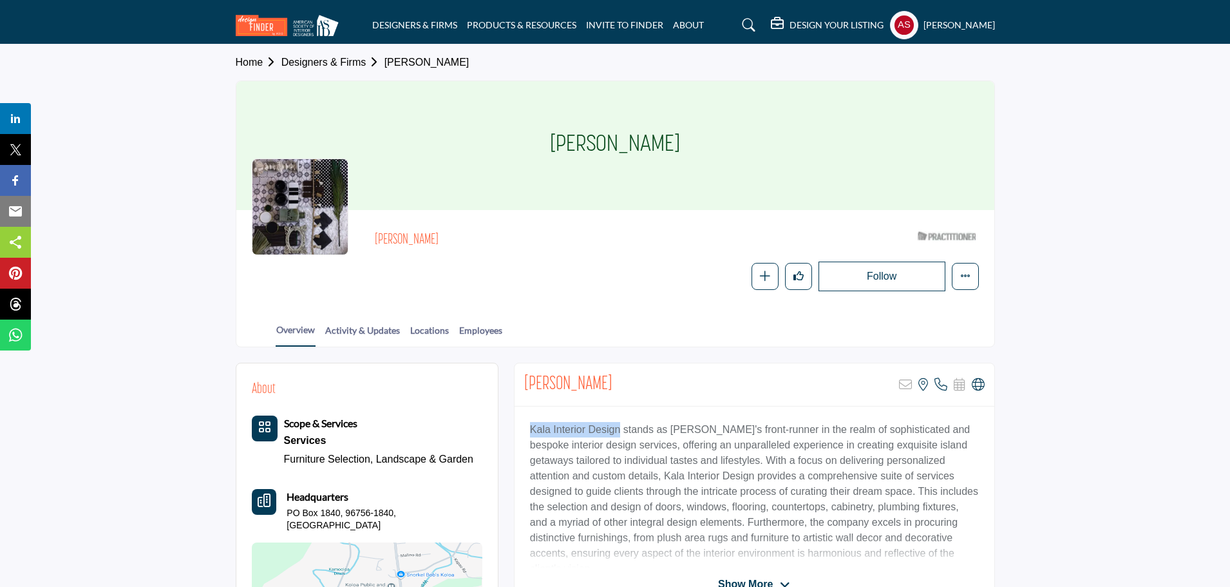
drag, startPoint x: 520, startPoint y: 424, endPoint x: 621, endPoint y: 435, distance: 102.4
click at [621, 435] on div "Kala Interior Design stands as [PERSON_NAME]'s front-runner in the realm of sop…" at bounding box center [755, 486] width 480 height 161
copy p "Kala Interior Design"
click at [975, 381] on icon at bounding box center [978, 384] width 13 height 13
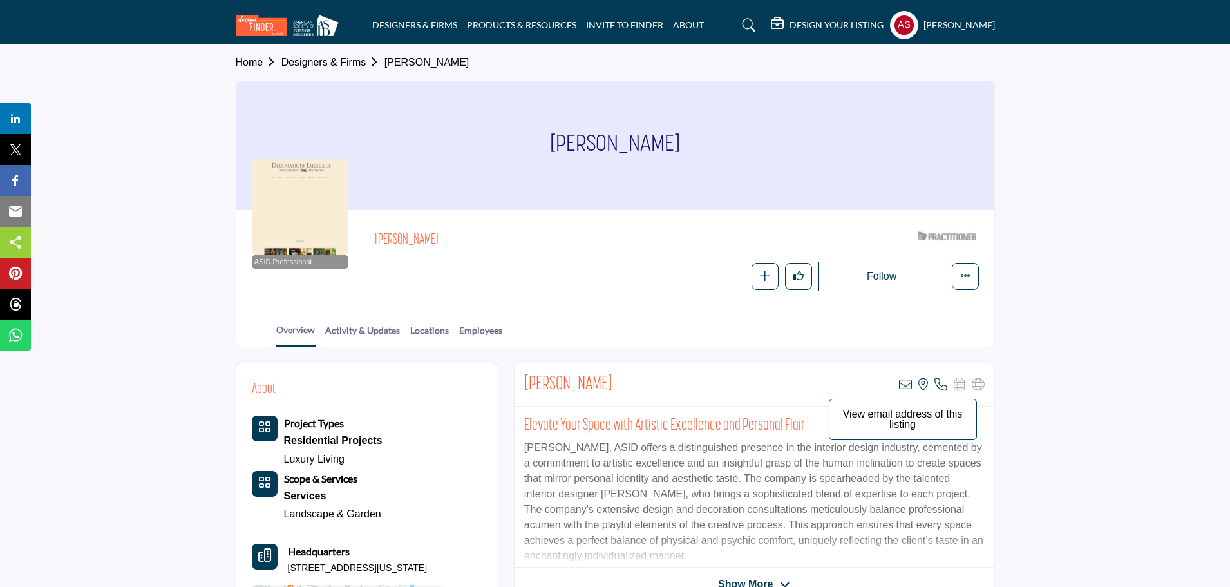
click at [907, 378] on icon at bounding box center [905, 384] width 13 height 13
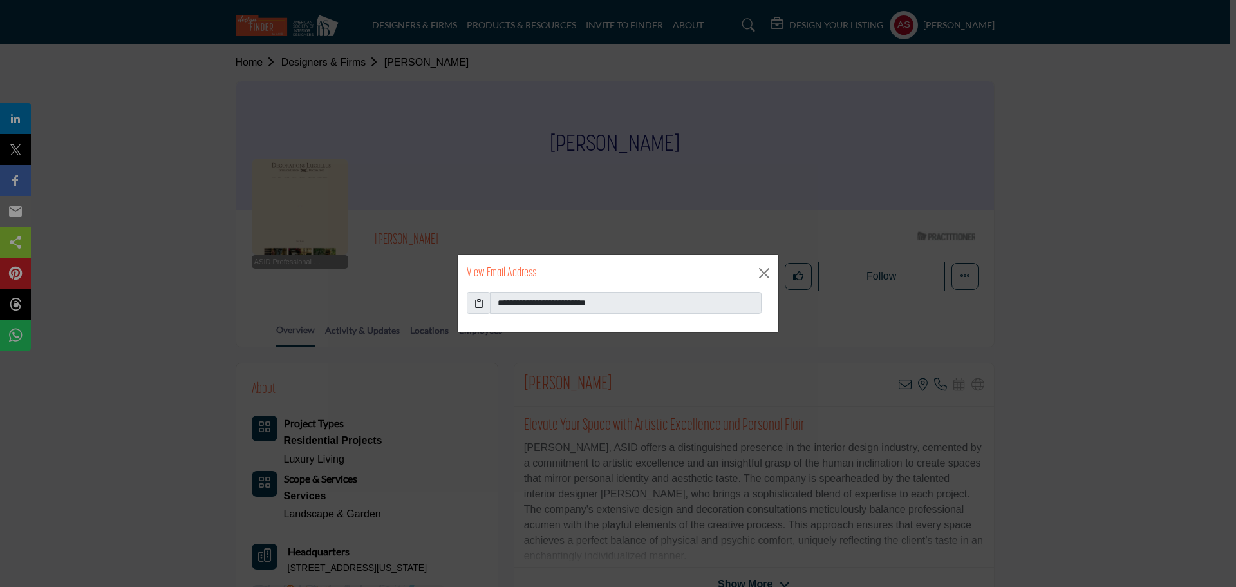
click at [482, 301] on icon at bounding box center [479, 303] width 9 height 14
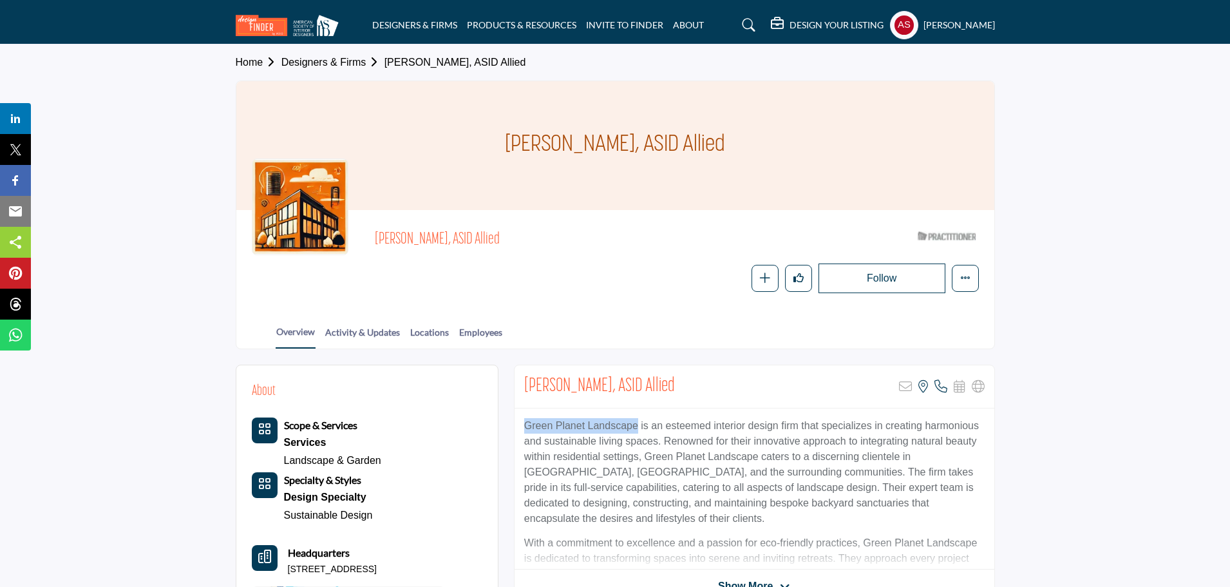
drag, startPoint x: 522, startPoint y: 417, endPoint x: 639, endPoint y: 420, distance: 117.9
click at [639, 420] on div "Green Planet Landscape is an esteemed interior design firm that specializes in …" at bounding box center [755, 488] width 480 height 161
copy p "Green Planet Landscape"
drag, startPoint x: 525, startPoint y: 385, endPoint x: 580, endPoint y: 392, distance: 55.2
click at [580, 392] on h2 "Maria Lugo, ASID Allied" at bounding box center [599, 386] width 151 height 23
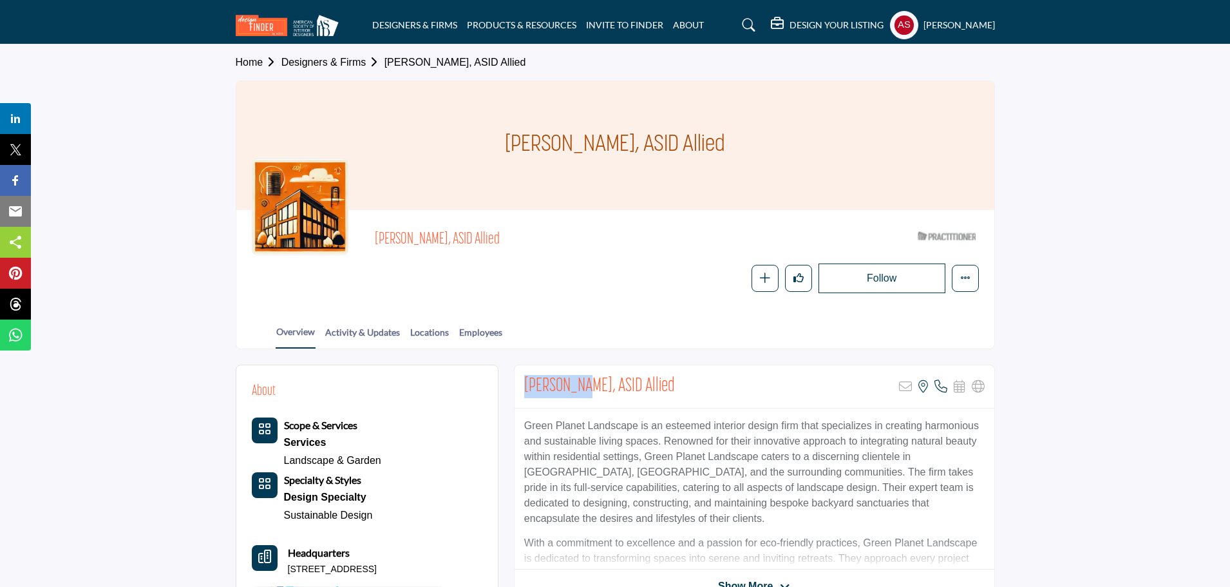
copy h2 "Maria Lugo"
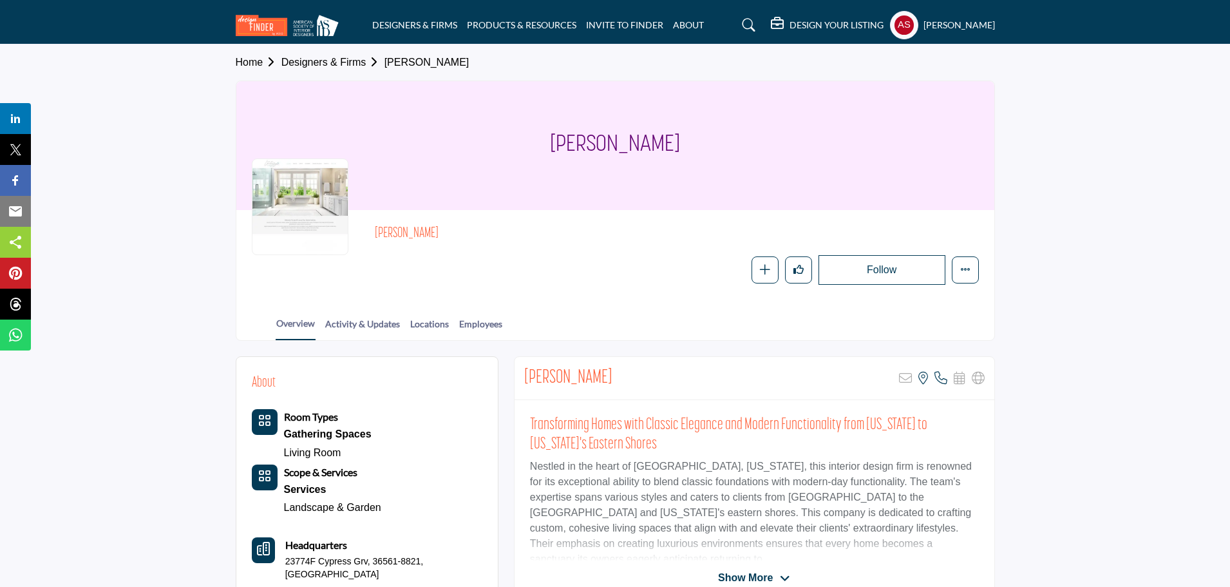
drag, startPoint x: 513, startPoint y: 140, endPoint x: 755, endPoint y: 170, distance: 244.0
click at [755, 170] on div "Tina Witherington" at bounding box center [615, 145] width 758 height 129
copy h1 "Tina Witherington"
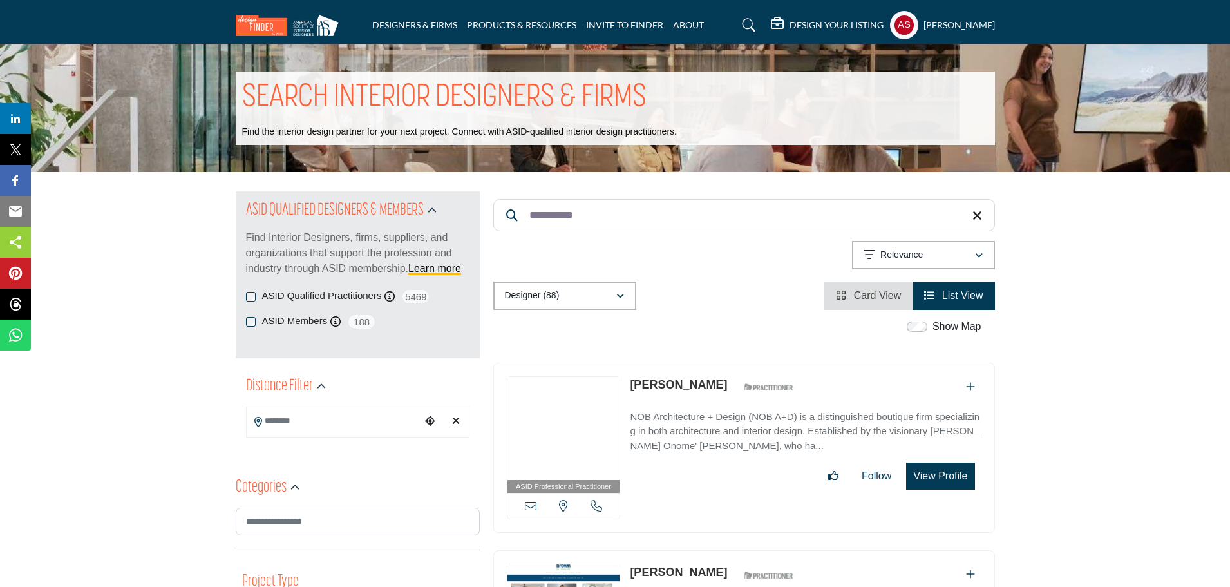
drag, startPoint x: 596, startPoint y: 209, endPoint x: 526, endPoint y: 222, distance: 70.7
click at [526, 222] on input "**********" at bounding box center [744, 215] width 502 height 32
paste input "***"
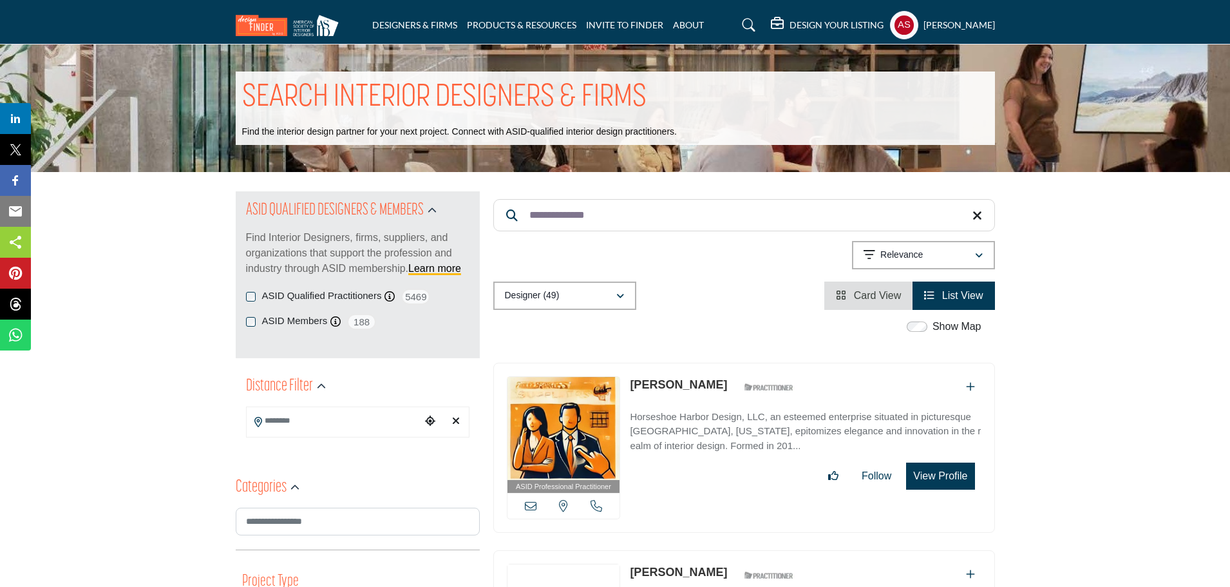
click at [652, 383] on link "Erin Ferrarone" at bounding box center [678, 384] width 97 height 13
paste input "****"
drag, startPoint x: 605, startPoint y: 227, endPoint x: 501, endPoint y: 226, distance: 104.3
click at [501, 226] on input "**********" at bounding box center [744, 215] width 502 height 32
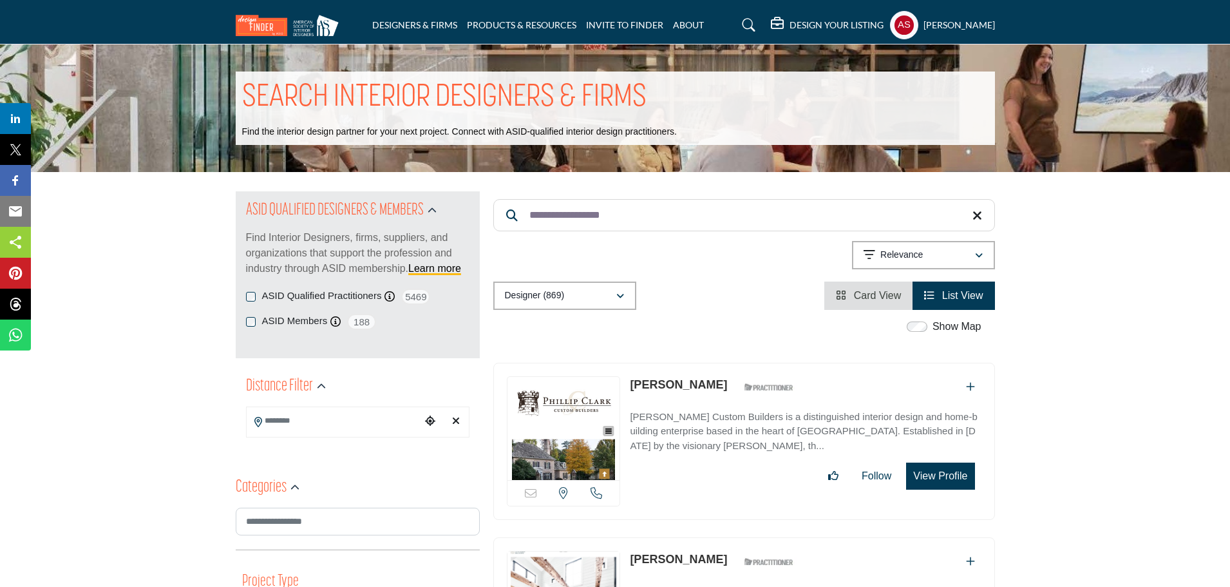
click at [676, 387] on link "Catherine Stockman" at bounding box center [678, 384] width 97 height 13
paste input "Search Keyword"
drag, startPoint x: 630, startPoint y: 220, endPoint x: 525, endPoint y: 225, distance: 105.1
click at [525, 225] on input "**********" at bounding box center [744, 215] width 502 height 32
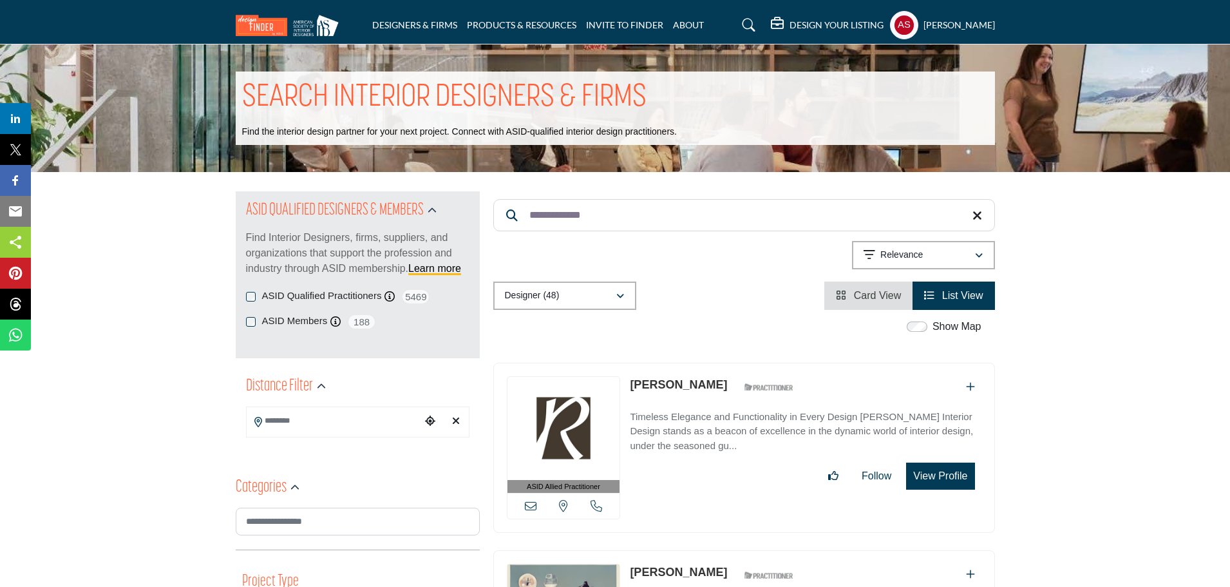
click at [666, 382] on link "Robin Schultz" at bounding box center [678, 384] width 97 height 13
paste input "***"
drag, startPoint x: 631, startPoint y: 211, endPoint x: 522, endPoint y: 225, distance: 109.7
click at [522, 225] on input "**********" at bounding box center [744, 215] width 502 height 32
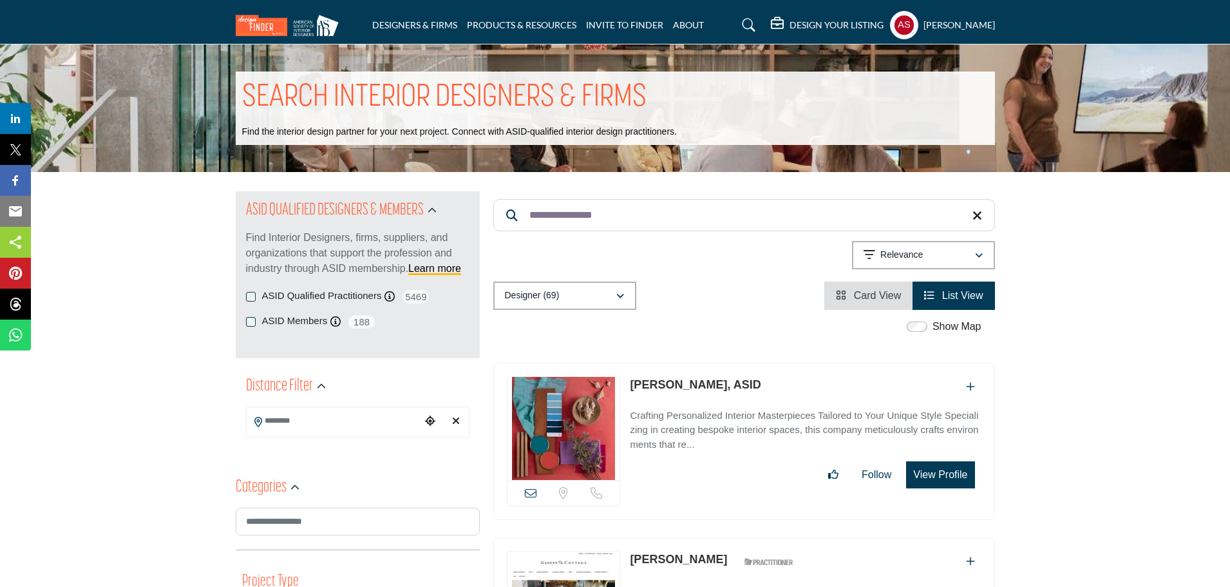
type input "**********"
click at [685, 383] on link "Melissa Borrmann, ASID" at bounding box center [695, 384] width 131 height 13
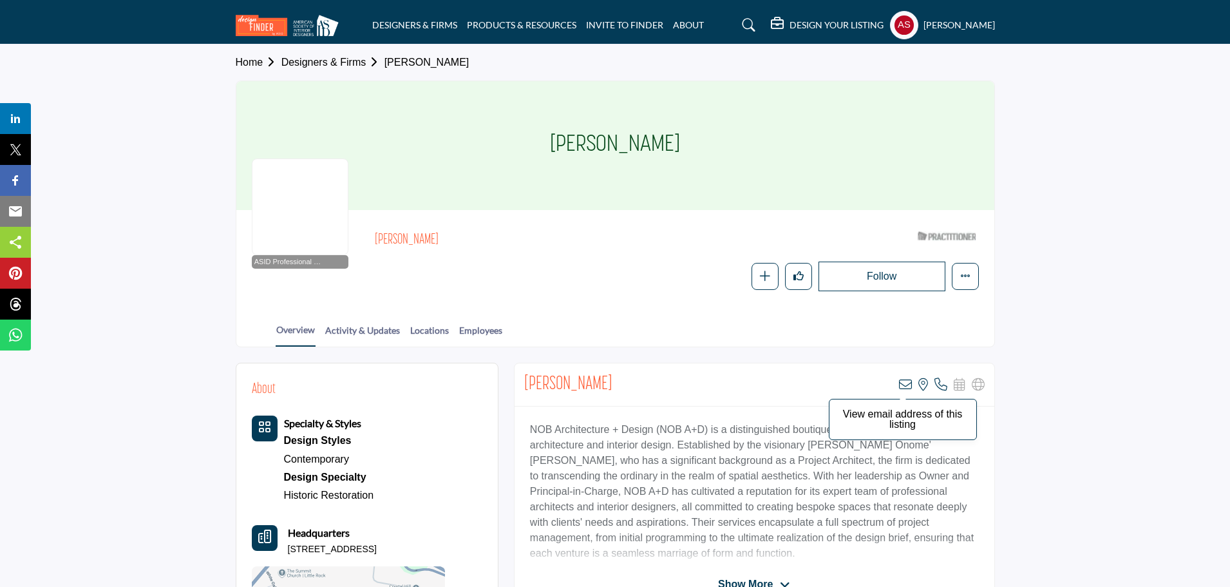
click at [908, 386] on icon at bounding box center [905, 384] width 13 height 13
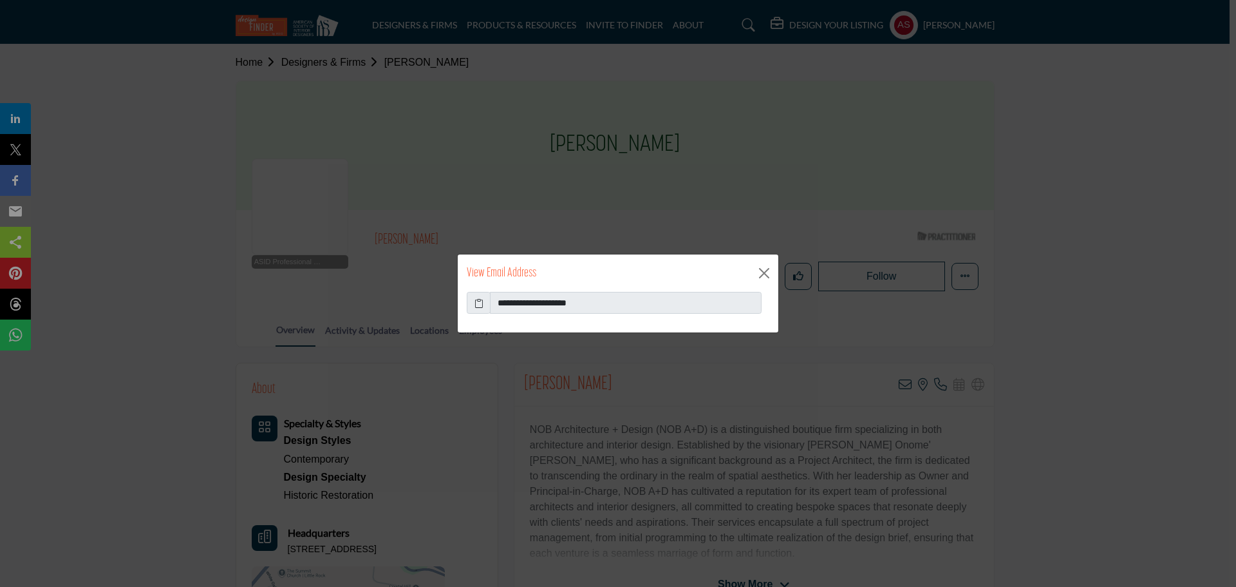
click at [470, 301] on span at bounding box center [479, 303] width 24 height 22
click at [476, 305] on icon at bounding box center [479, 303] width 9 height 14
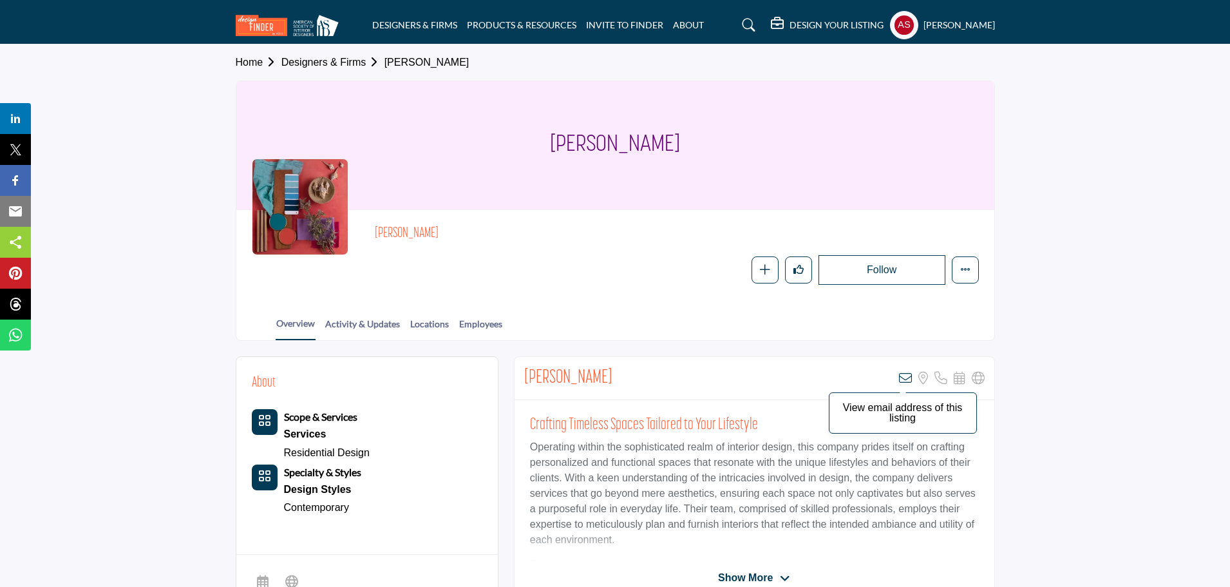
click at [910, 379] on icon at bounding box center [905, 378] width 13 height 13
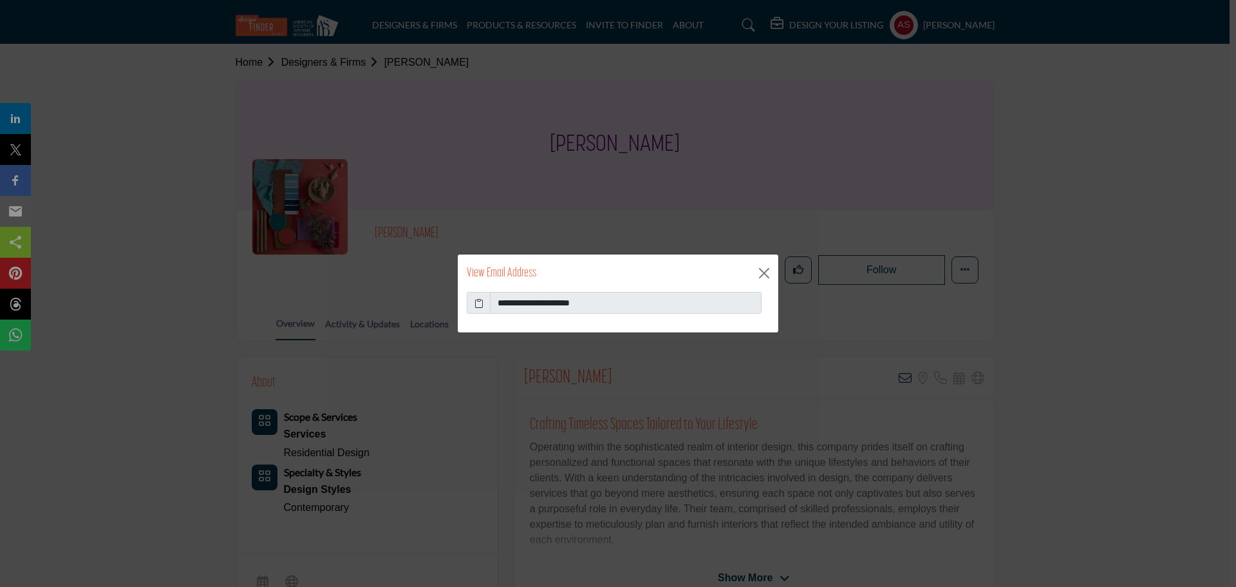
click at [480, 300] on icon at bounding box center [479, 303] width 9 height 14
click at [764, 269] on button "Close" at bounding box center [764, 272] width 19 height 19
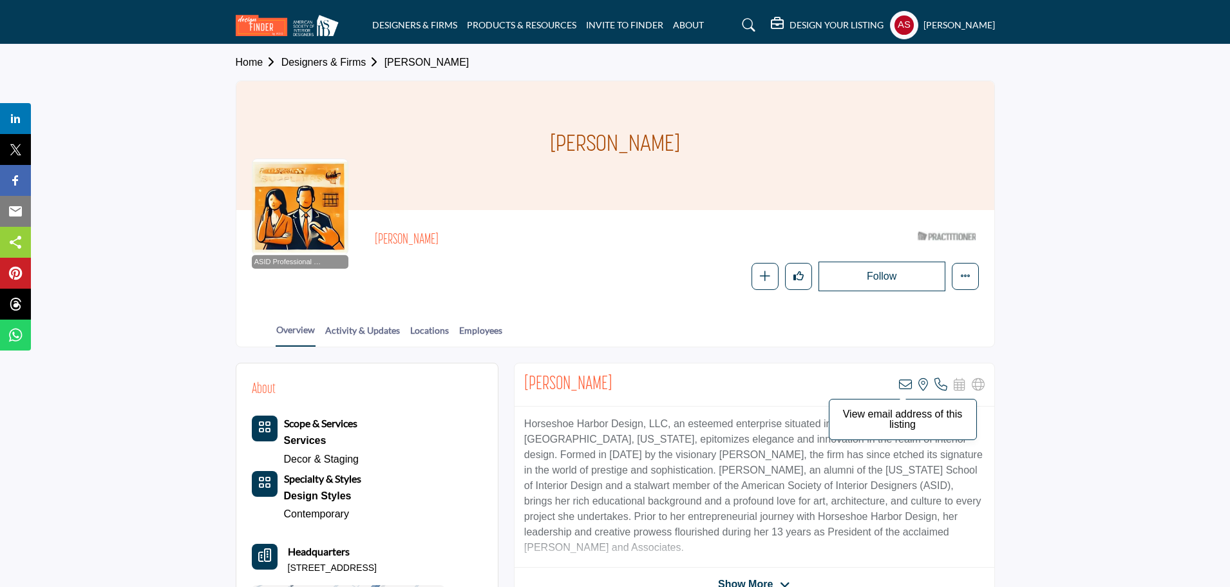
click at [905, 383] on icon at bounding box center [905, 384] width 13 height 13
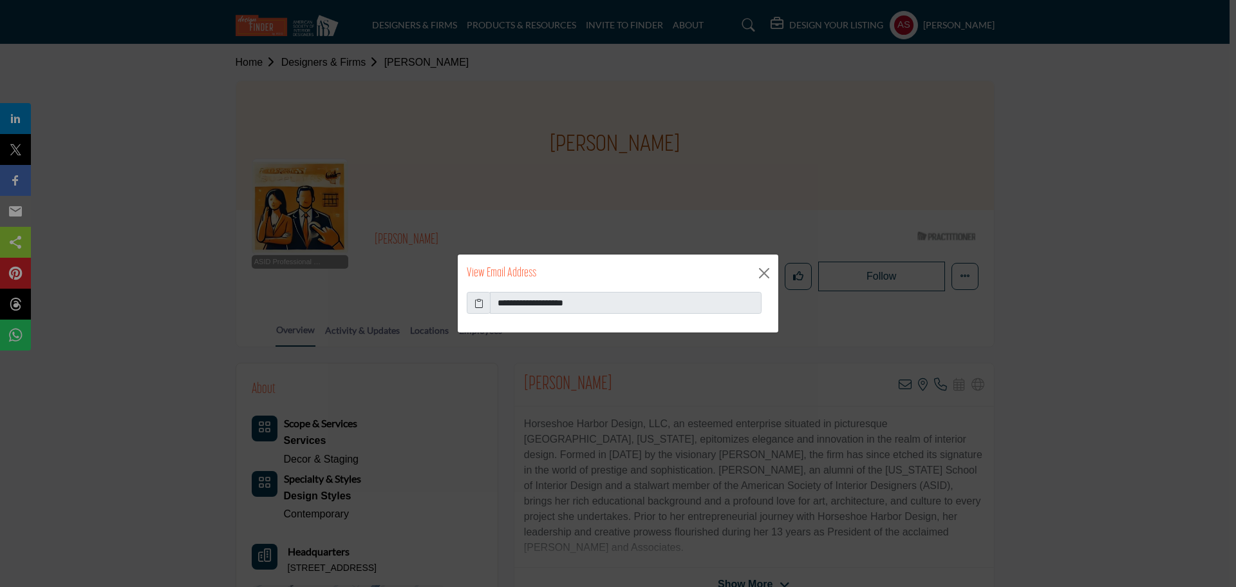
click at [475, 301] on icon at bounding box center [479, 303] width 9 height 14
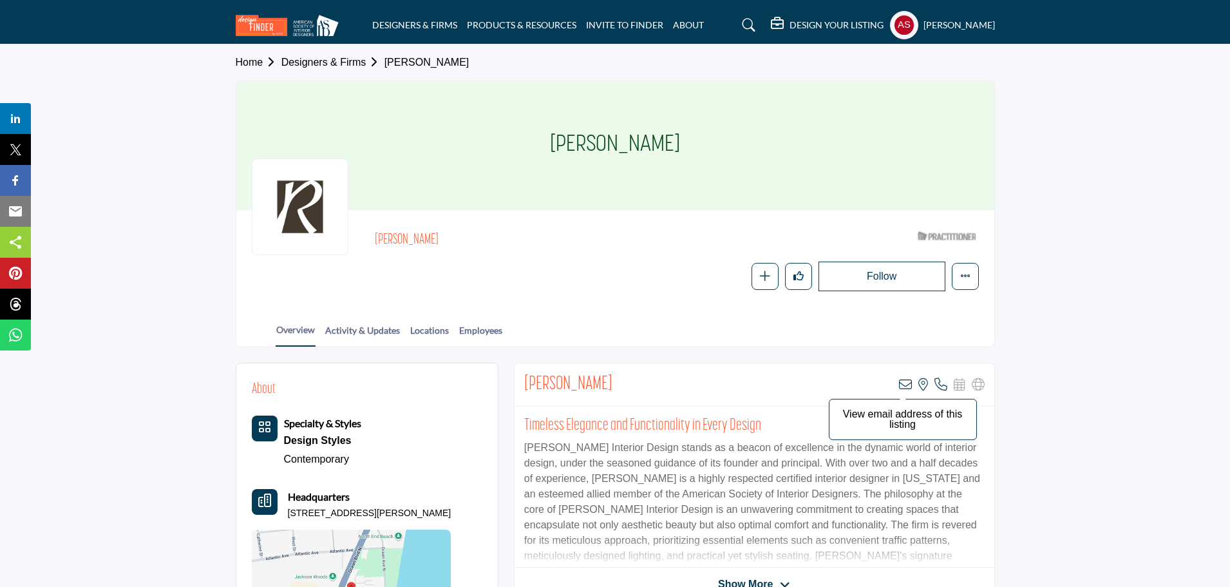
click at [901, 382] on icon at bounding box center [905, 384] width 13 height 13
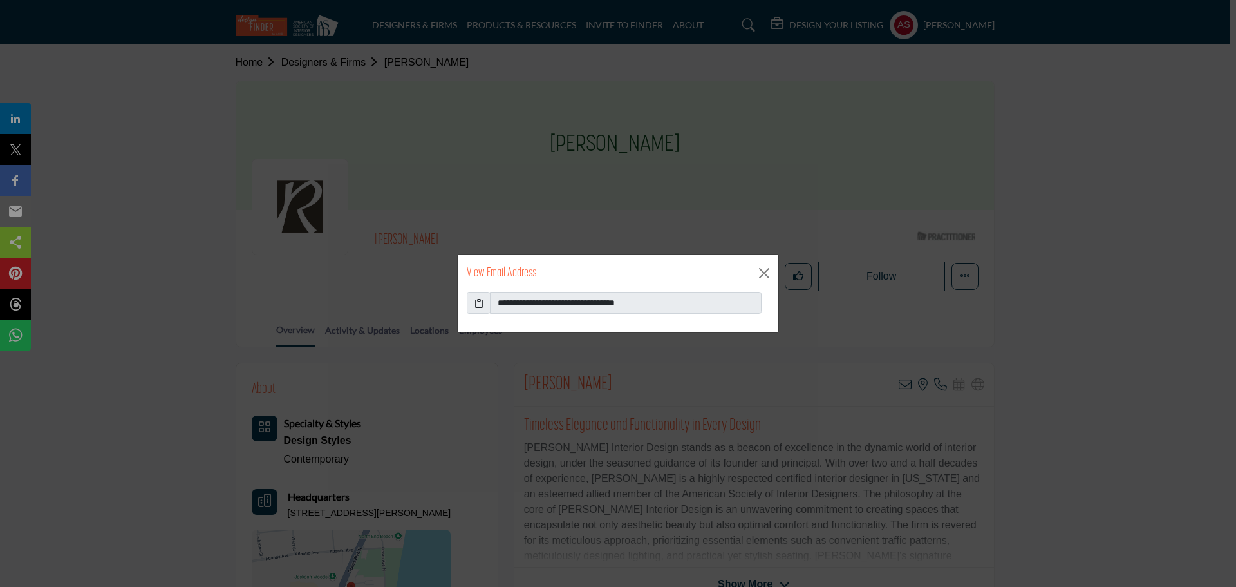
click at [478, 303] on icon at bounding box center [479, 303] width 9 height 14
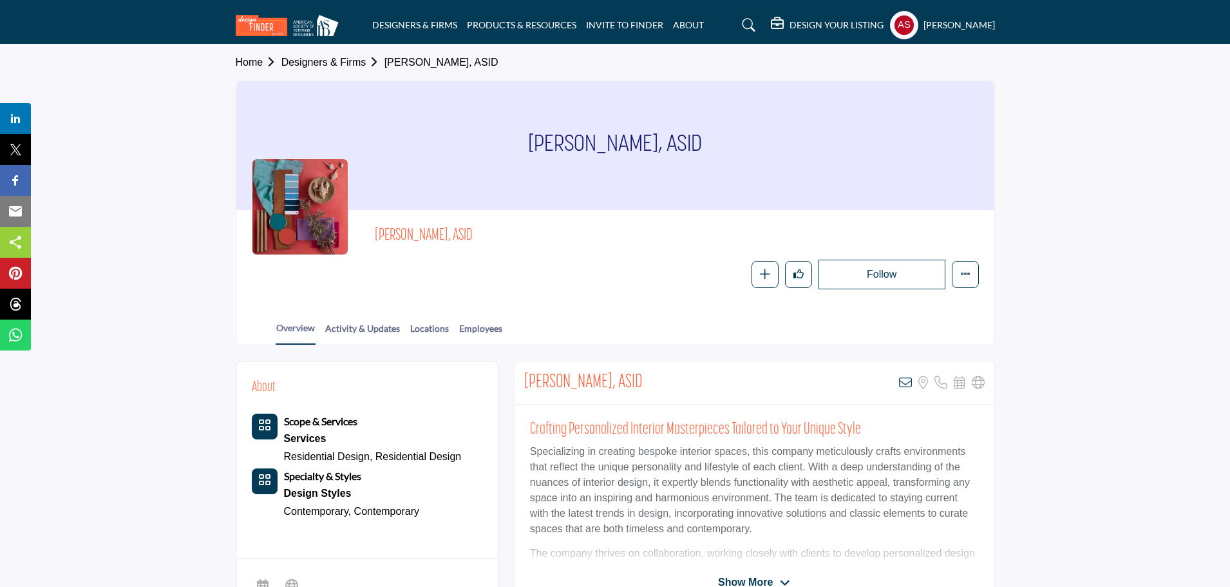
click at [909, 374] on div "[PERSON_NAME], ASID View email address of this listing Sorry, but we don't have…" at bounding box center [755, 382] width 480 height 43
click at [905, 382] on icon at bounding box center [905, 382] width 13 height 13
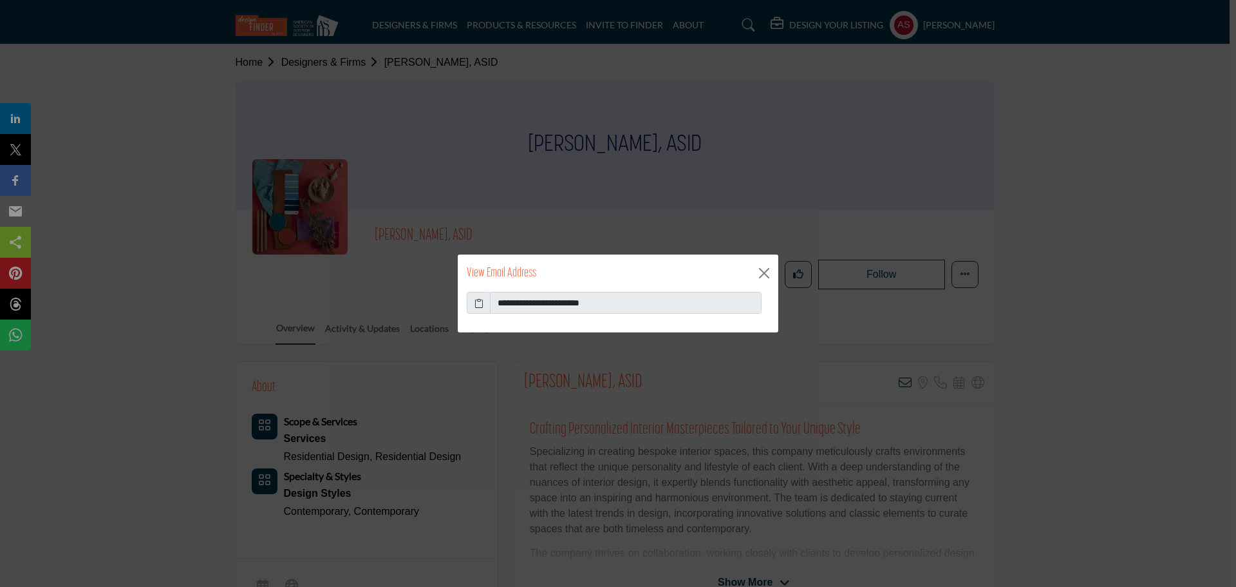
click at [481, 302] on icon at bounding box center [479, 303] width 9 height 14
click at [766, 274] on button "Close" at bounding box center [764, 272] width 19 height 19
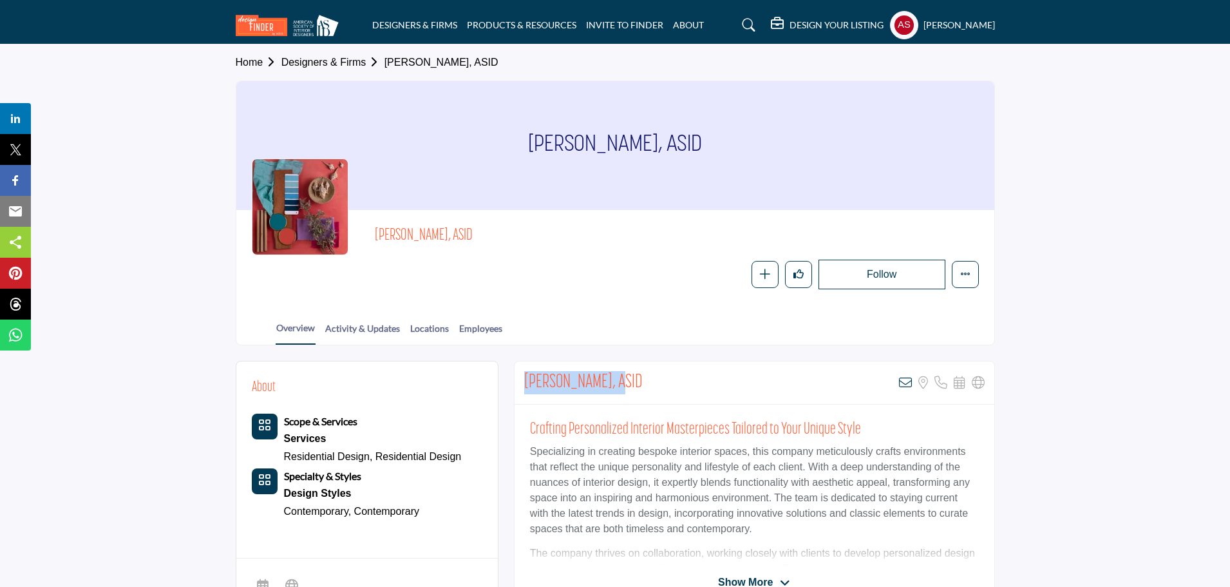
drag, startPoint x: 513, startPoint y: 374, endPoint x: 620, endPoint y: 391, distance: 108.2
click at [620, 391] on div "[PERSON_NAME], ASID View email address of this listing Sorry, but we don't have…" at bounding box center [754, 480] width 481 height 239
copy h2 "[PERSON_NAME]"
